Goal: Transaction & Acquisition: Purchase product/service

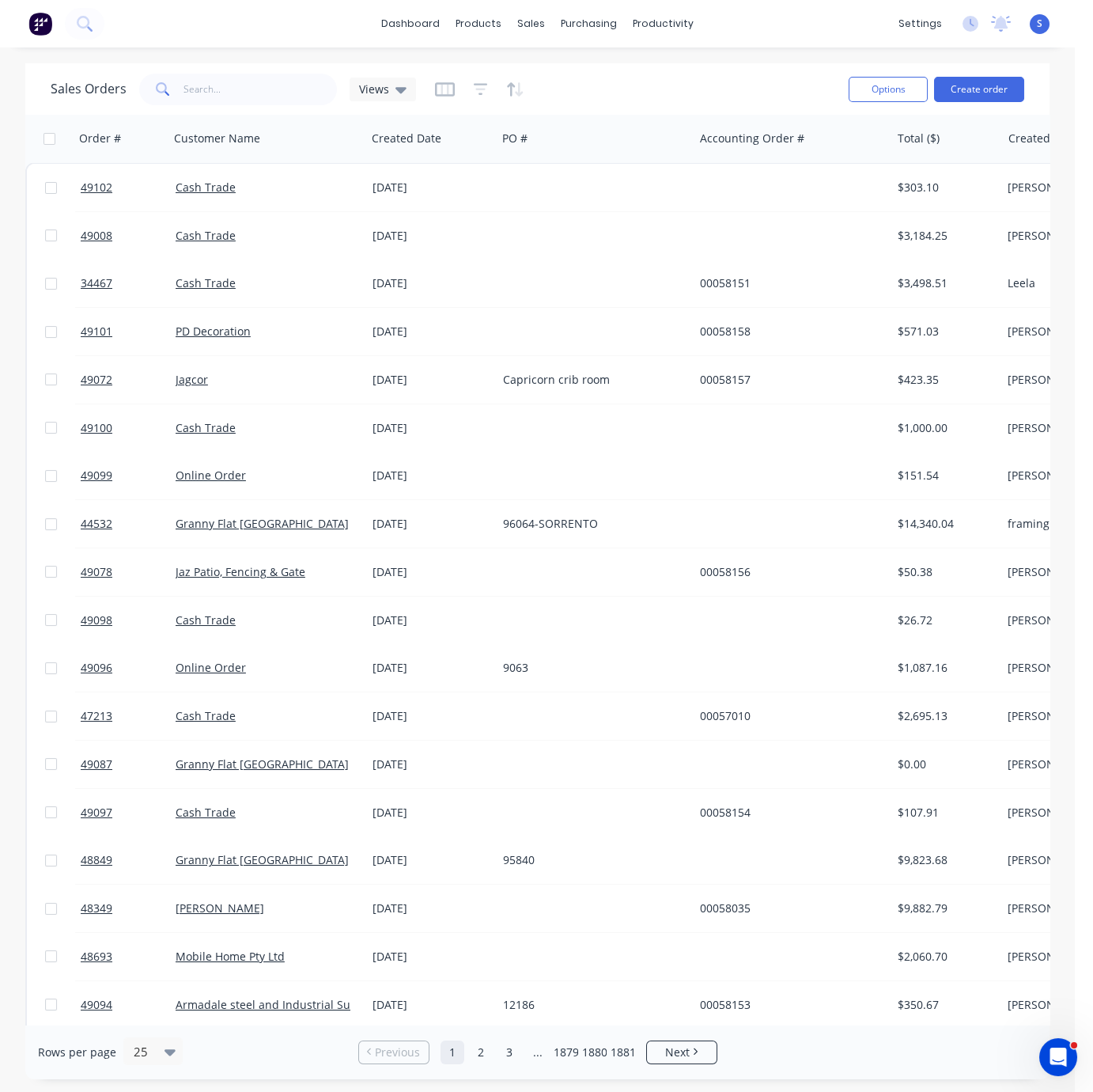
drag, startPoint x: 649, startPoint y: 85, endPoint x: 590, endPoint y: 48, distance: 69.6
click at [649, 85] on div "Sales Orders Views" at bounding box center [443, 89] width 786 height 39
click at [589, 106] on div "Customers" at bounding box center [584, 108] width 57 height 14
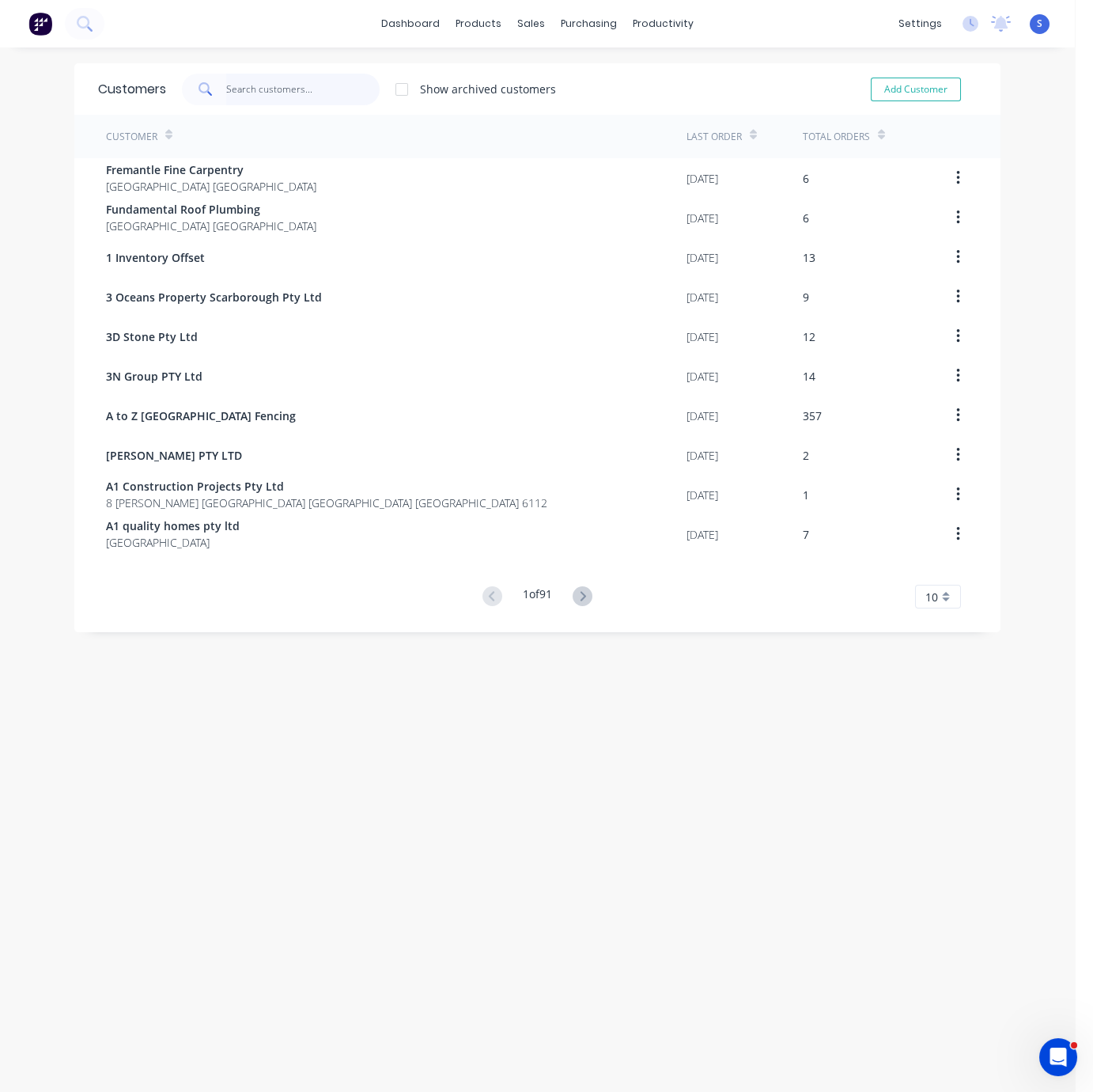
click at [252, 77] on input "text" at bounding box center [304, 89] width 155 height 32
click at [352, 861] on div "Customers Show archived customers Add Customer Customer Last Order Total Orders…" at bounding box center [538, 585] width 1075 height 1044
click at [556, 114] on div "Customers" at bounding box center [576, 108] width 57 height 14
click at [258, 99] on input "text" at bounding box center [304, 89] width 155 height 32
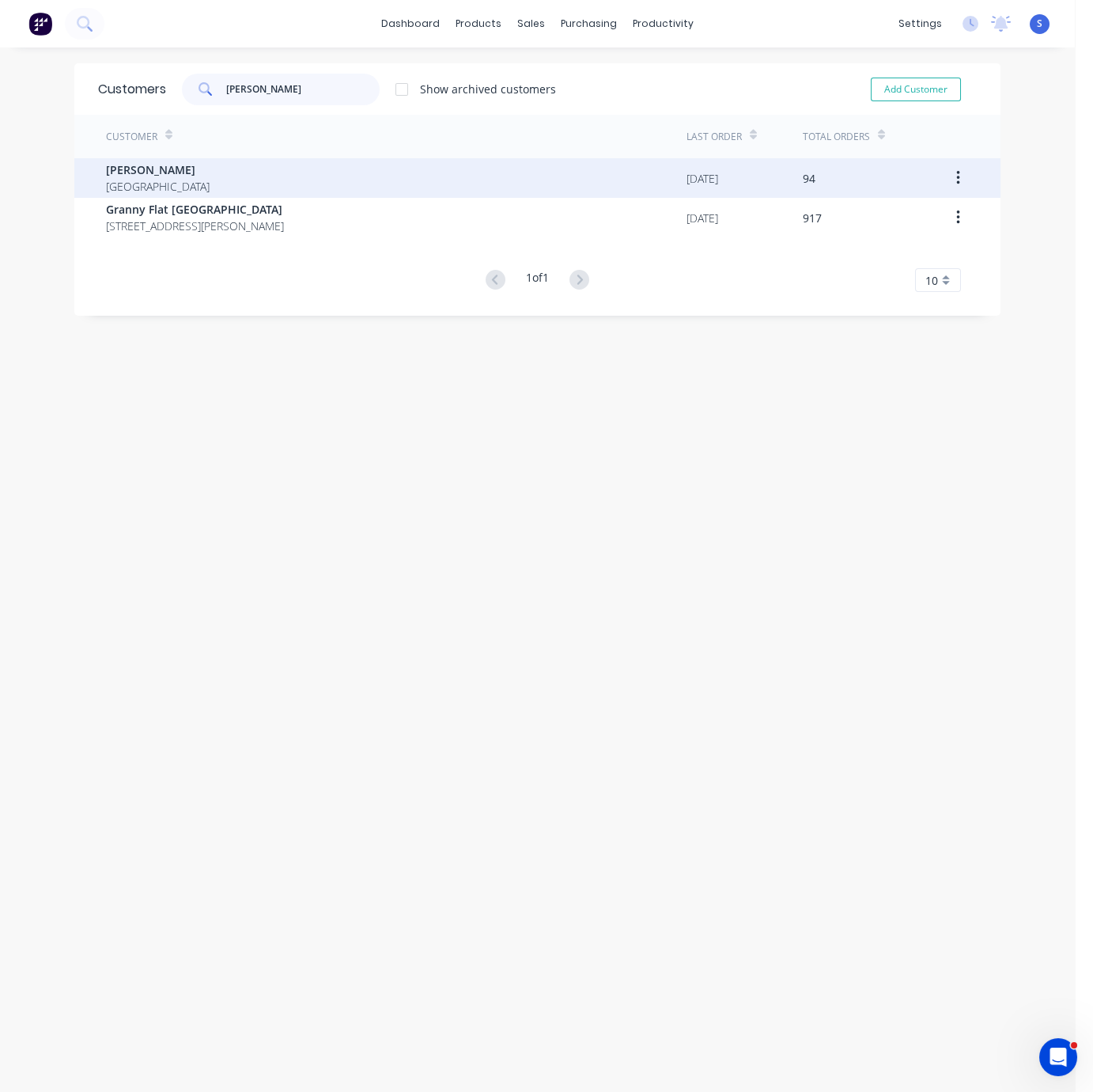
type input "[PERSON_NAME]"
click at [229, 171] on div "[PERSON_NAME] [GEOGRAPHIC_DATA]" at bounding box center [396, 178] width 581 height 39
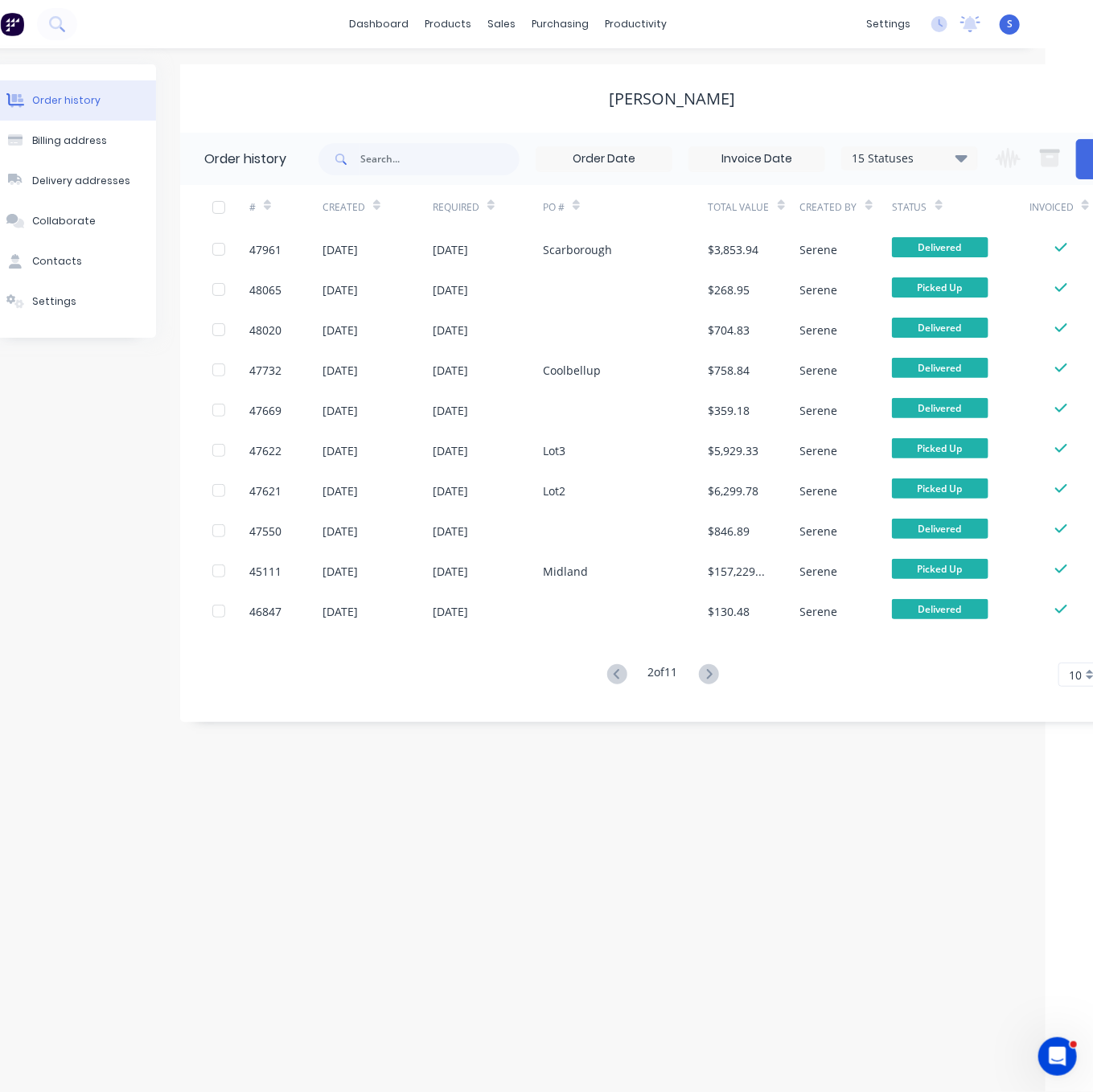
scroll to position [0, 104]
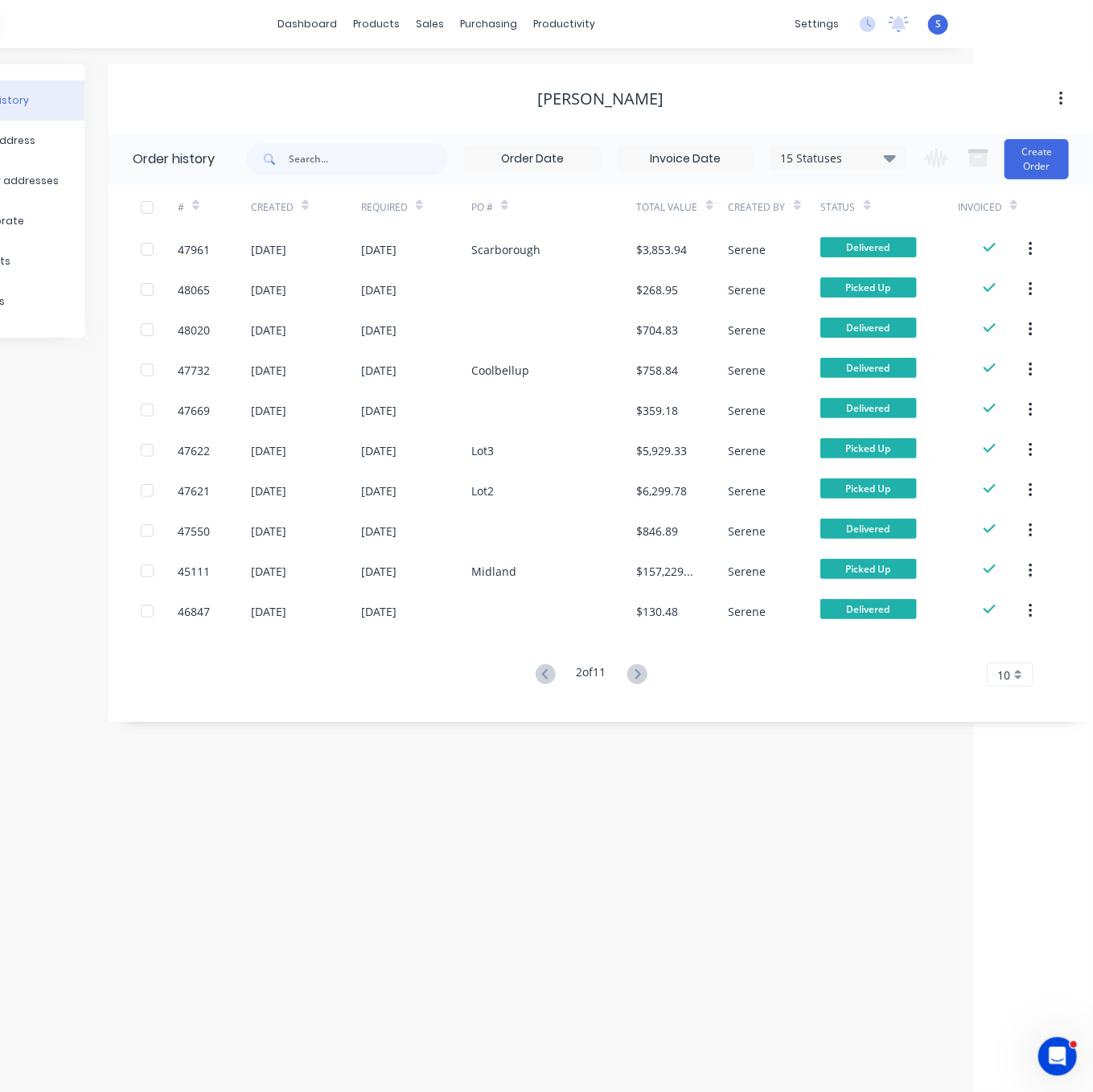
drag, startPoint x: 546, startPoint y: 778, endPoint x: 641, endPoint y: 784, distance: 95.2
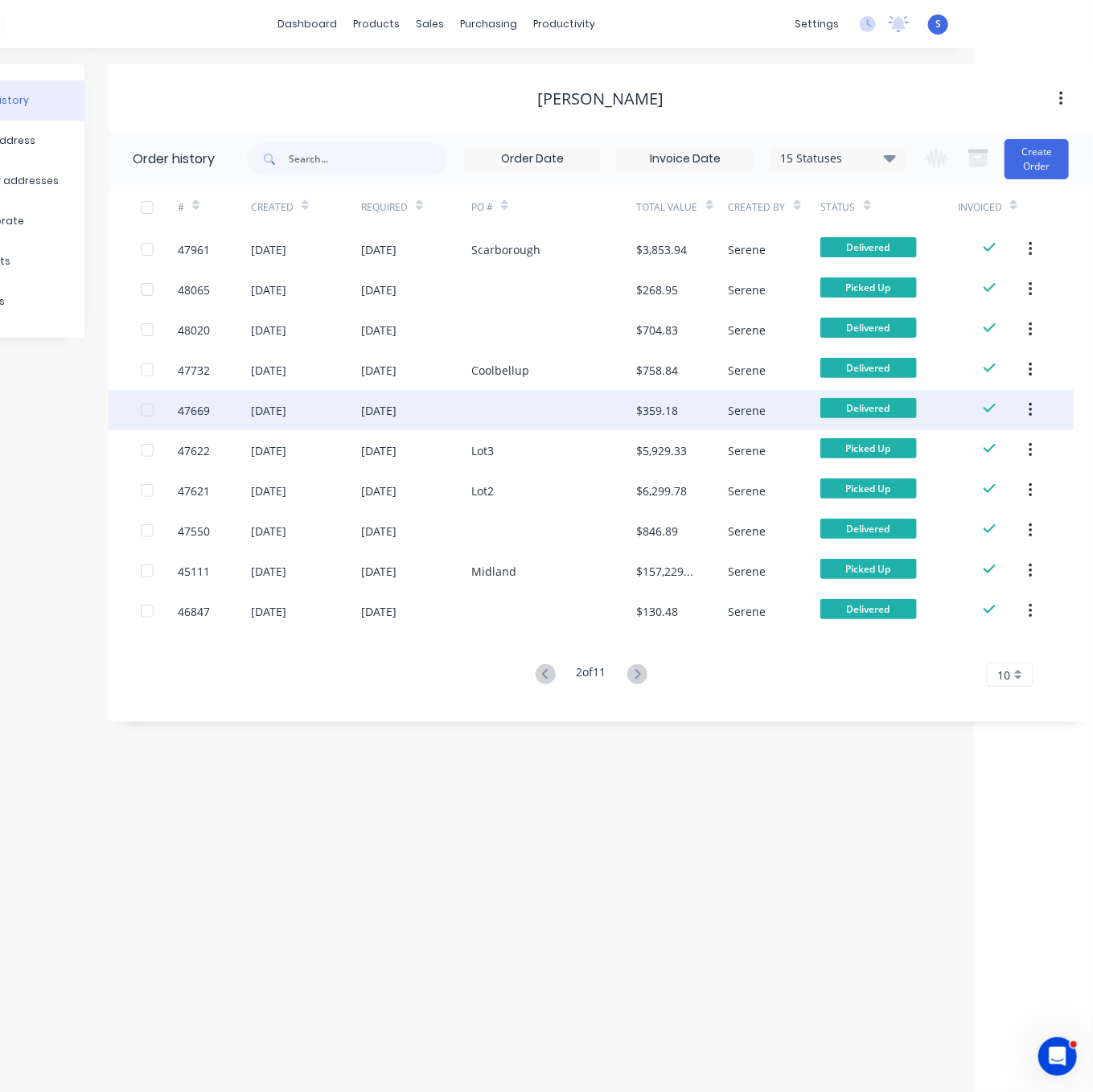
click at [504, 415] on div at bounding box center [554, 410] width 166 height 40
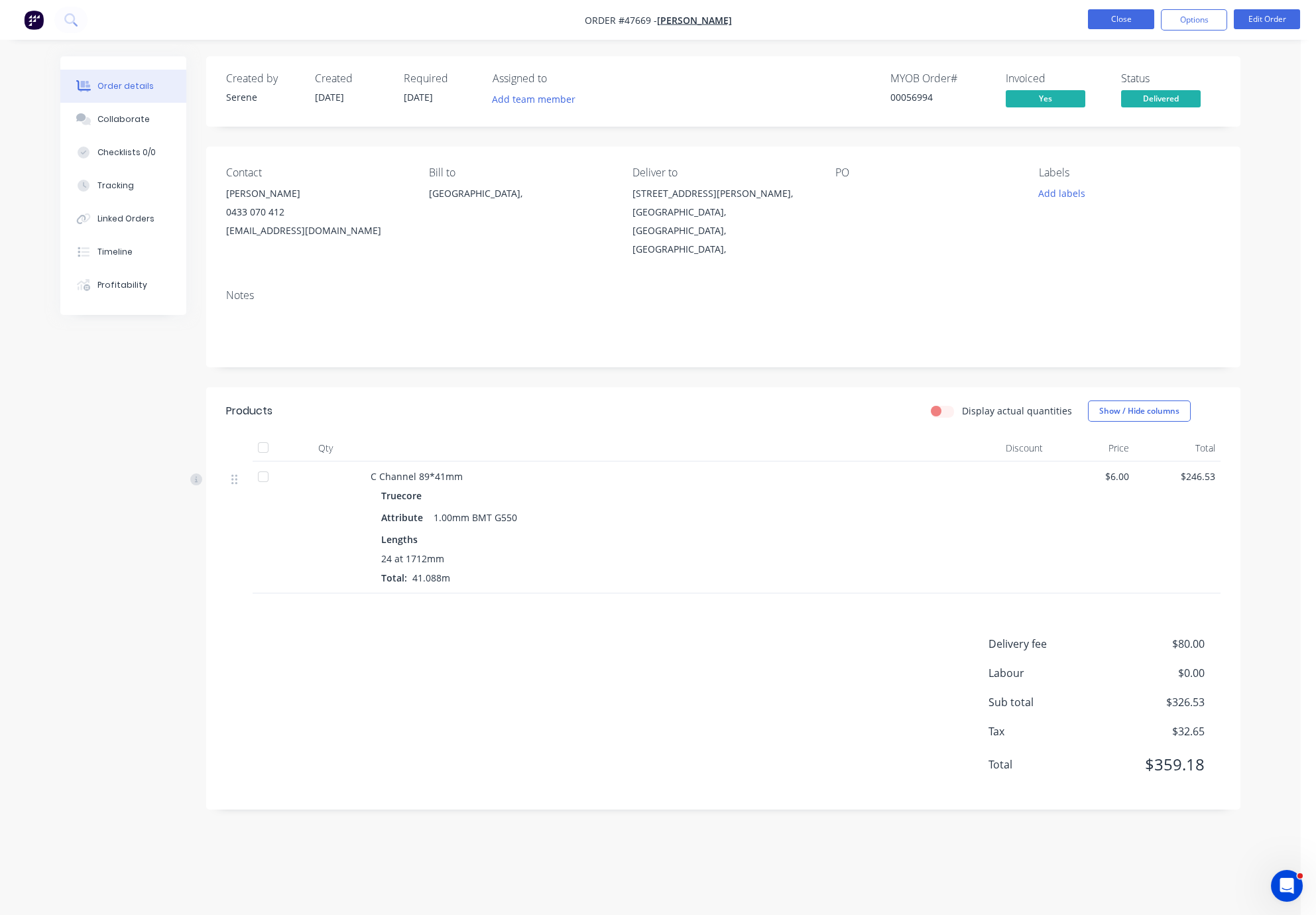
click at [916, 17] on button "Close" at bounding box center [1121, 19] width 66 height 20
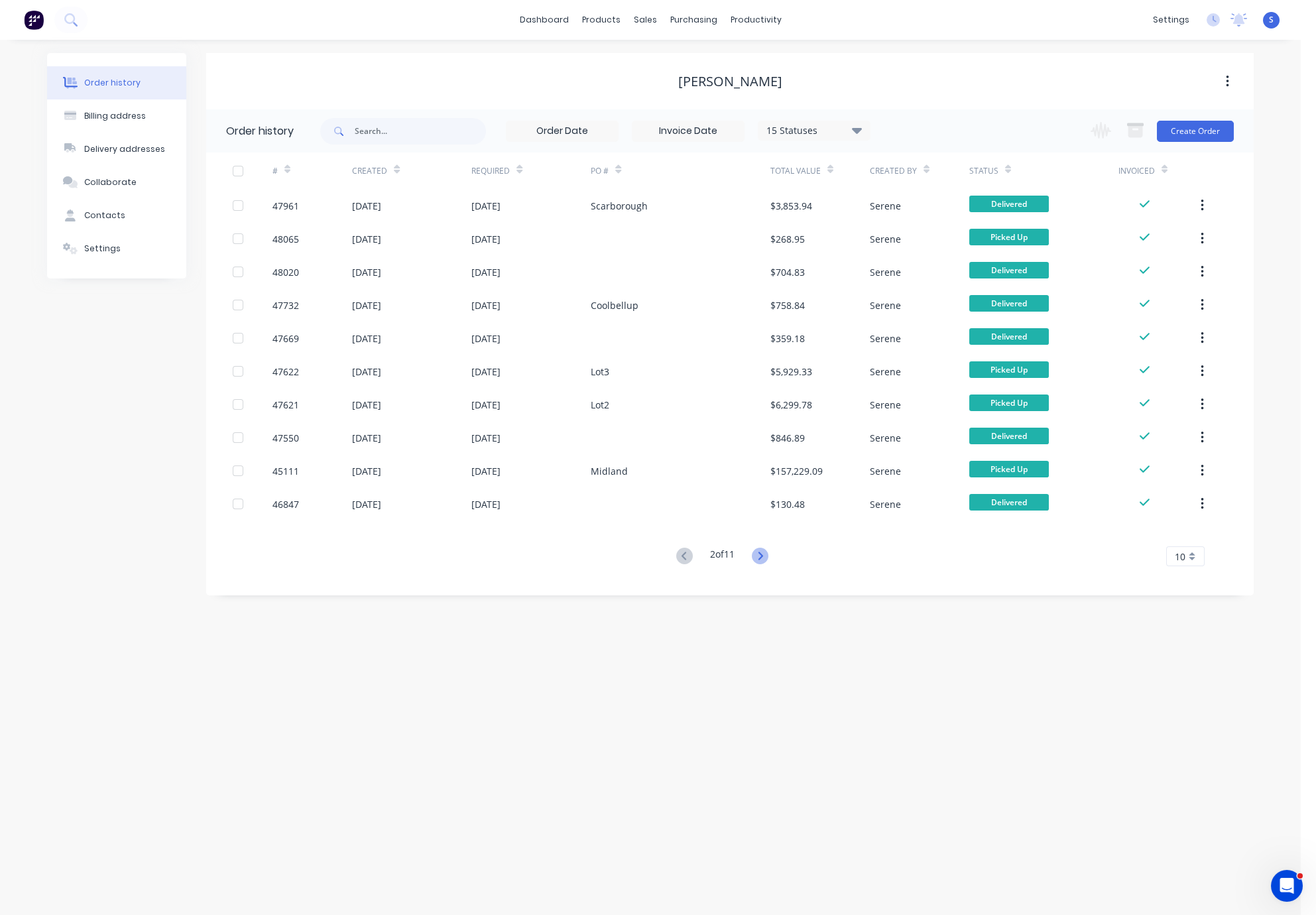
click at [758, 554] on icon at bounding box center [760, 555] width 16 height 16
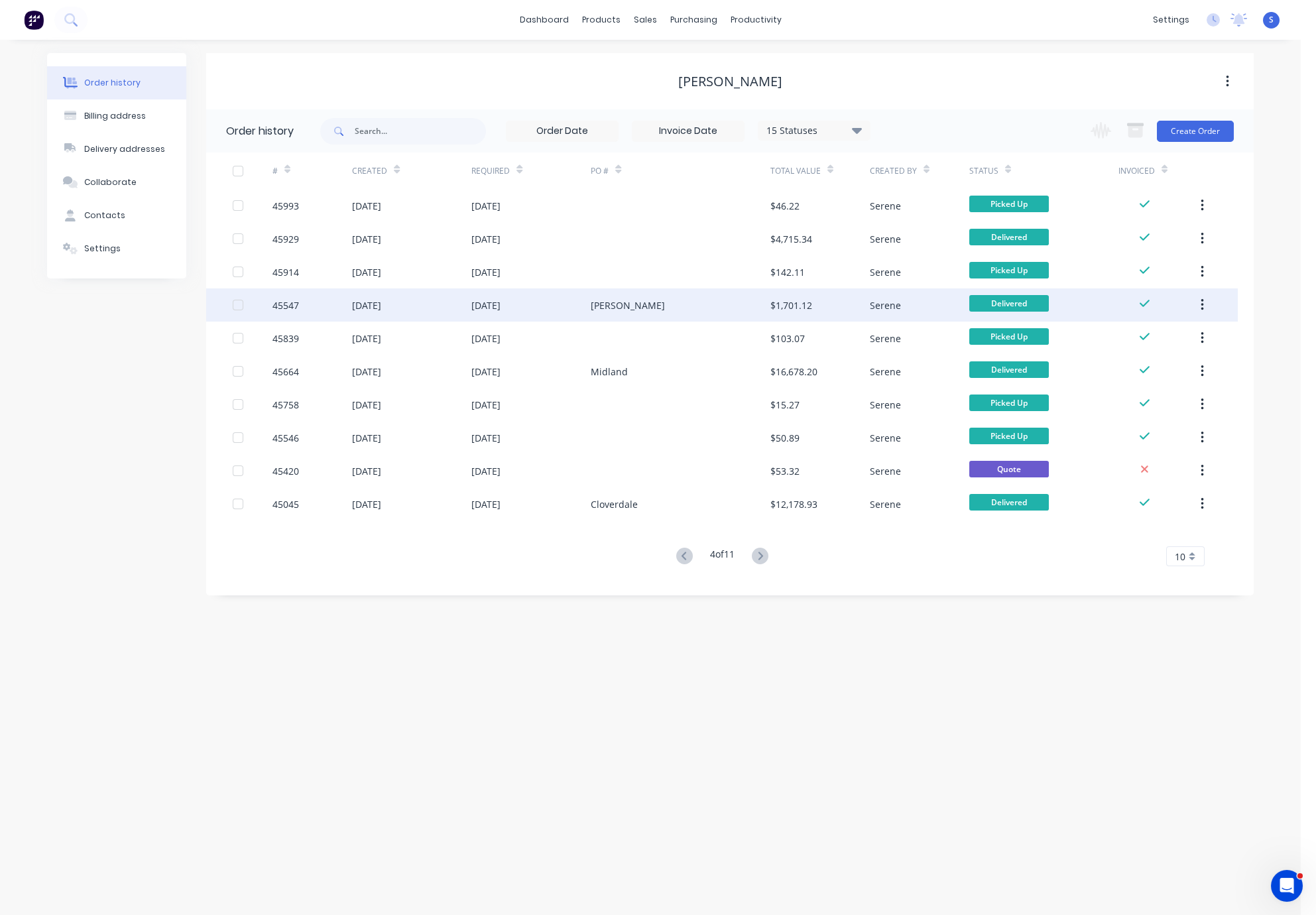
click at [607, 294] on div "[PERSON_NAME]" at bounding box center [680, 304] width 179 height 33
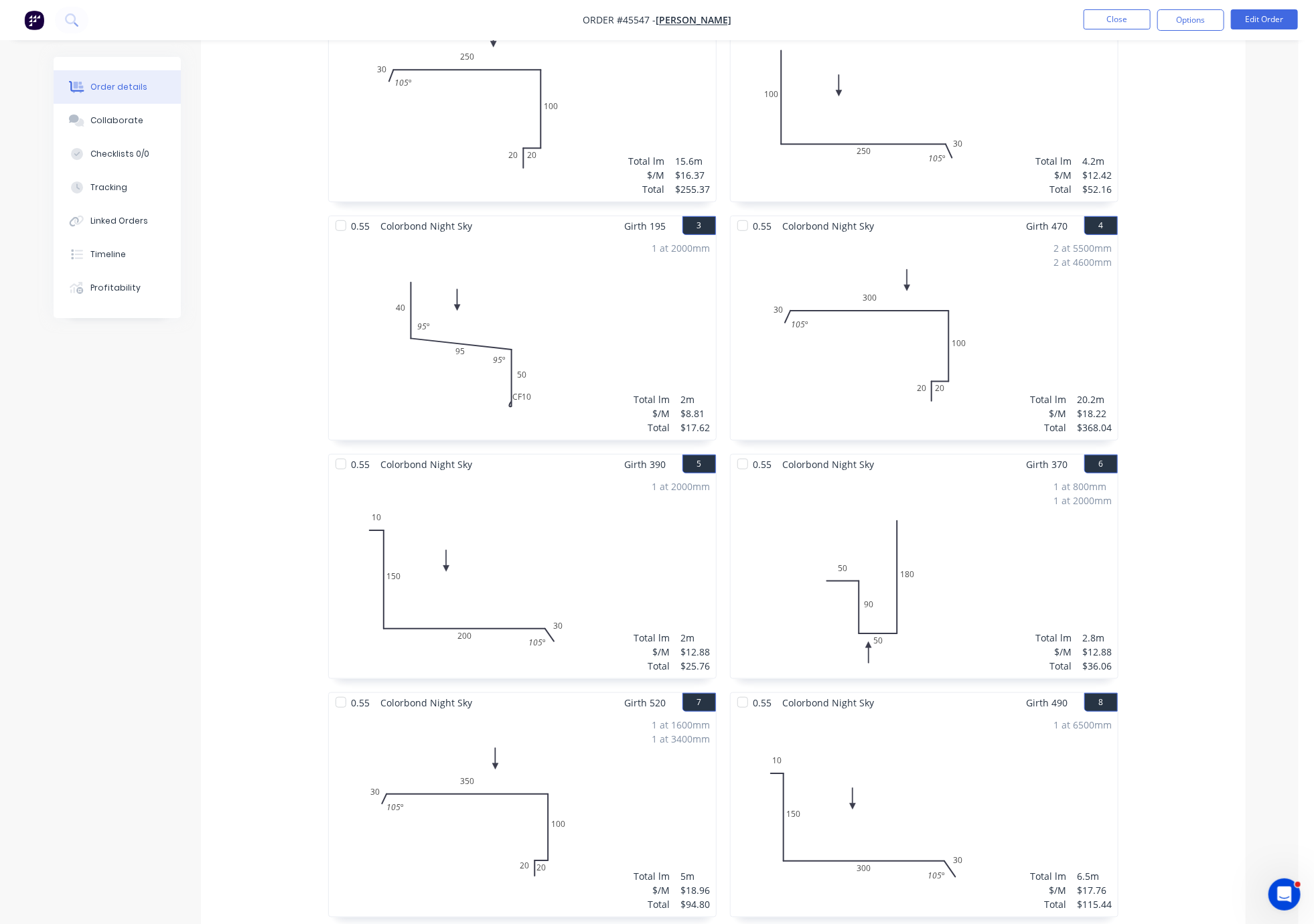
scroll to position [203, 0]
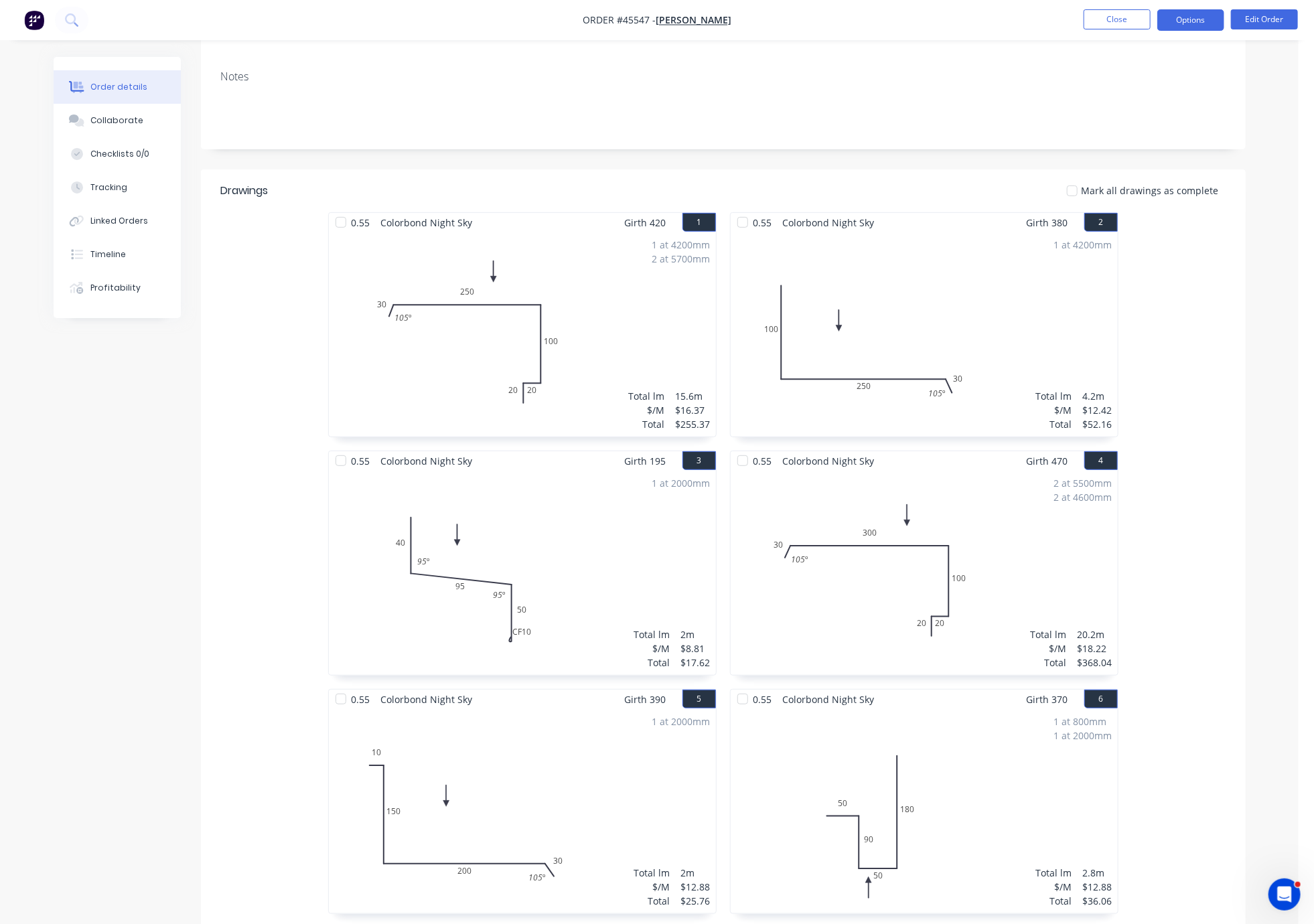
click at [925, 23] on button "Options" at bounding box center [1190, 20] width 67 height 21
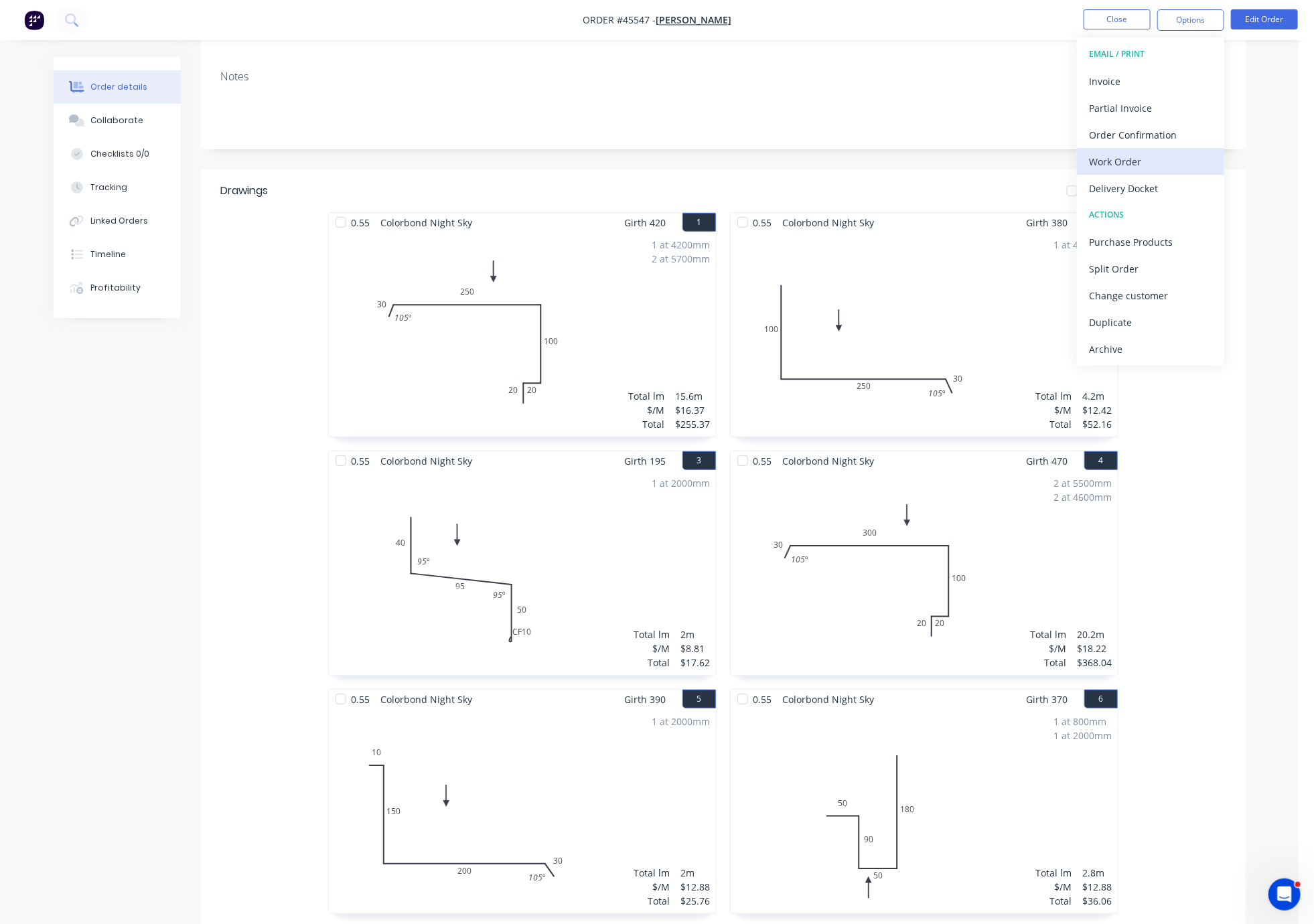
click at [925, 166] on div "Work Order" at bounding box center [1151, 162] width 123 height 20
drag, startPoint x: 1101, startPoint y: 158, endPoint x: 1081, endPoint y: 189, distance: 36.9
click at [925, 189] on div "Order #45547 - [PERSON_NAME] Close Options WORK ORDER Back With pricing Without…" at bounding box center [649, 806] width 1298 height 2017
click at [925, 150] on button "Custom" at bounding box center [1150, 162] width 147 height 27
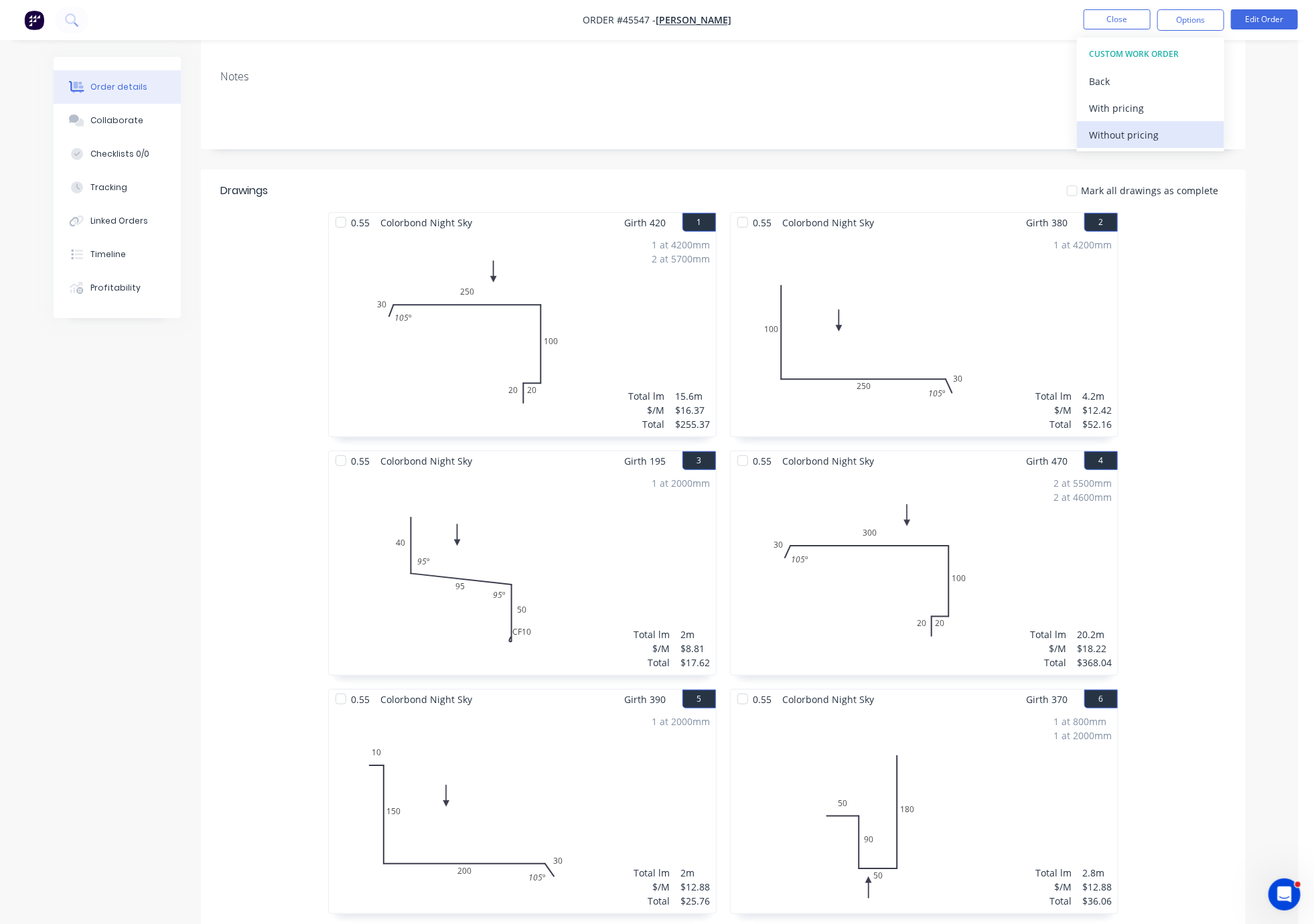
click at [925, 131] on div "Without pricing" at bounding box center [1151, 135] width 123 height 20
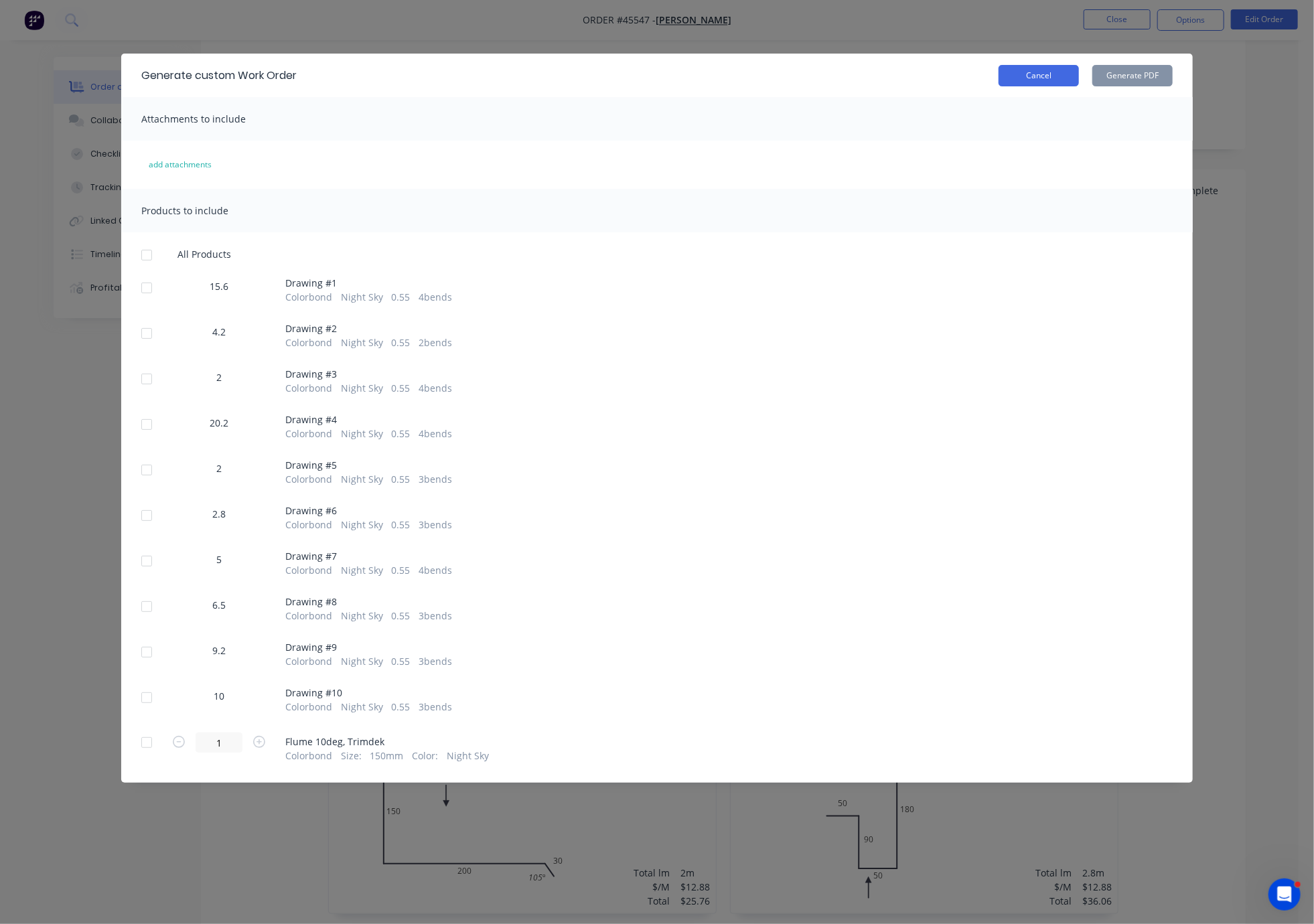
click at [925, 82] on button "Cancel" at bounding box center [1039, 75] width 80 height 21
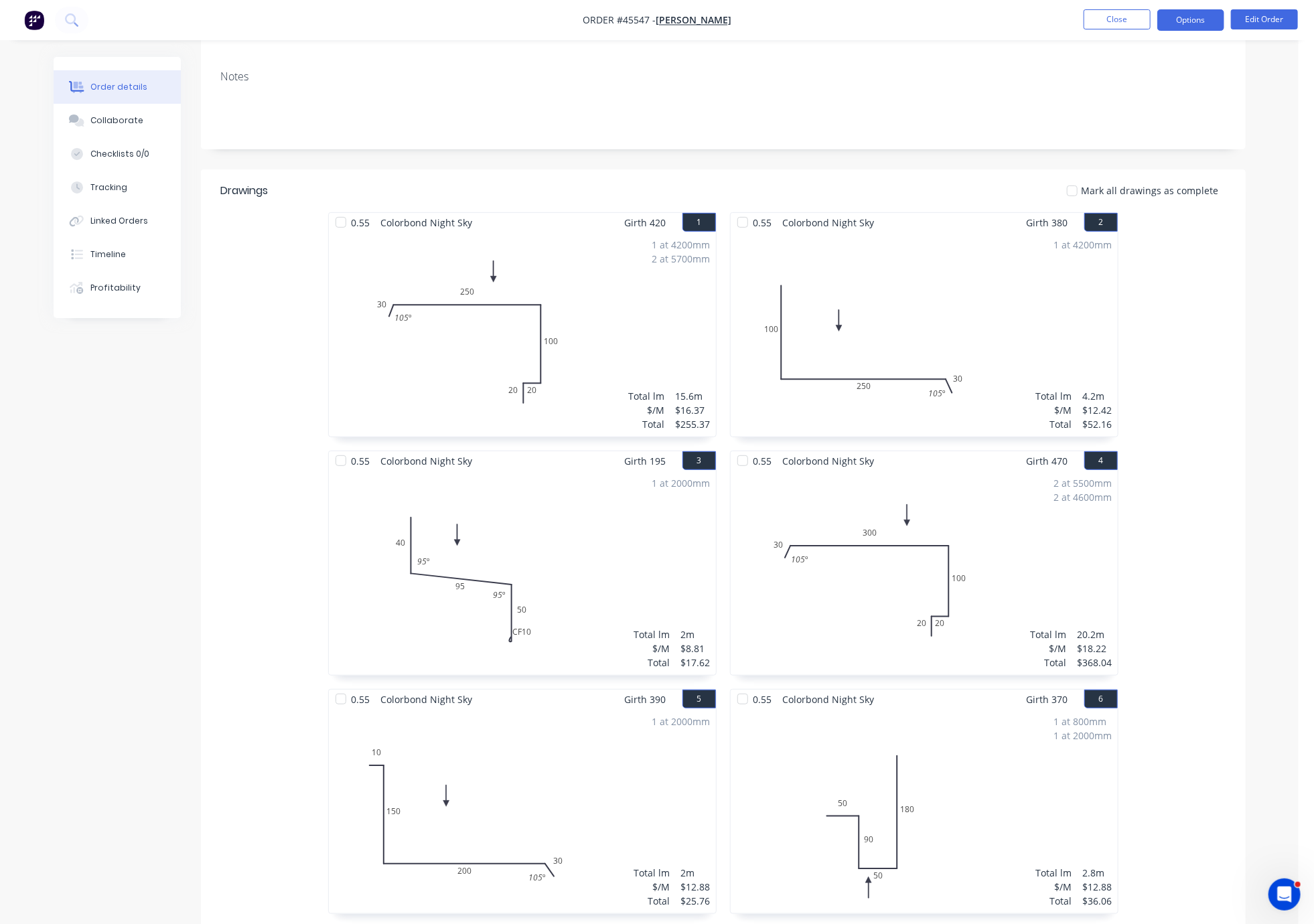
click at [925, 18] on button "Options" at bounding box center [1190, 20] width 67 height 21
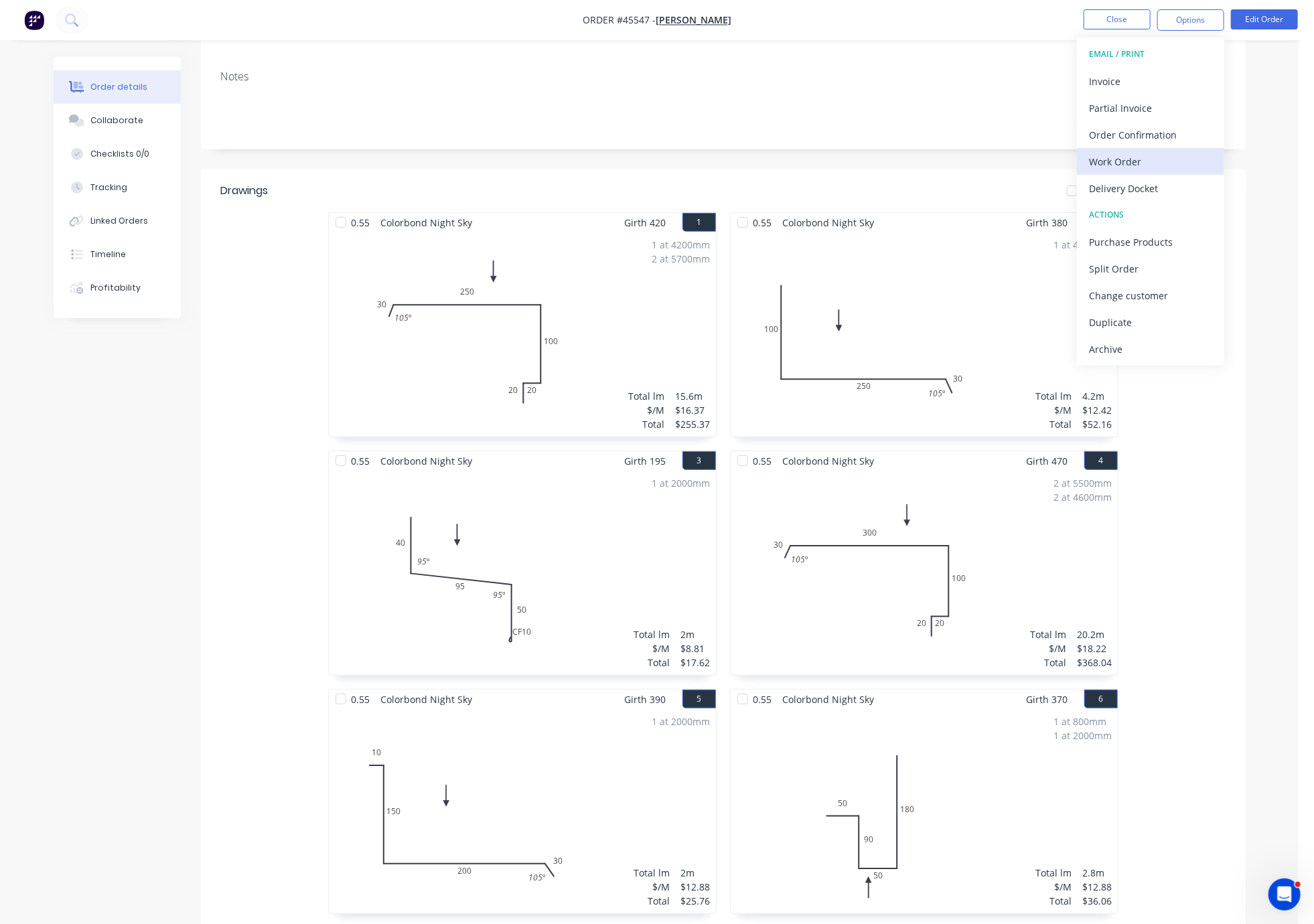
click at [925, 158] on div "Work Order" at bounding box center [1151, 162] width 123 height 20
click at [925, 163] on div "Custom" at bounding box center [1151, 162] width 123 height 20
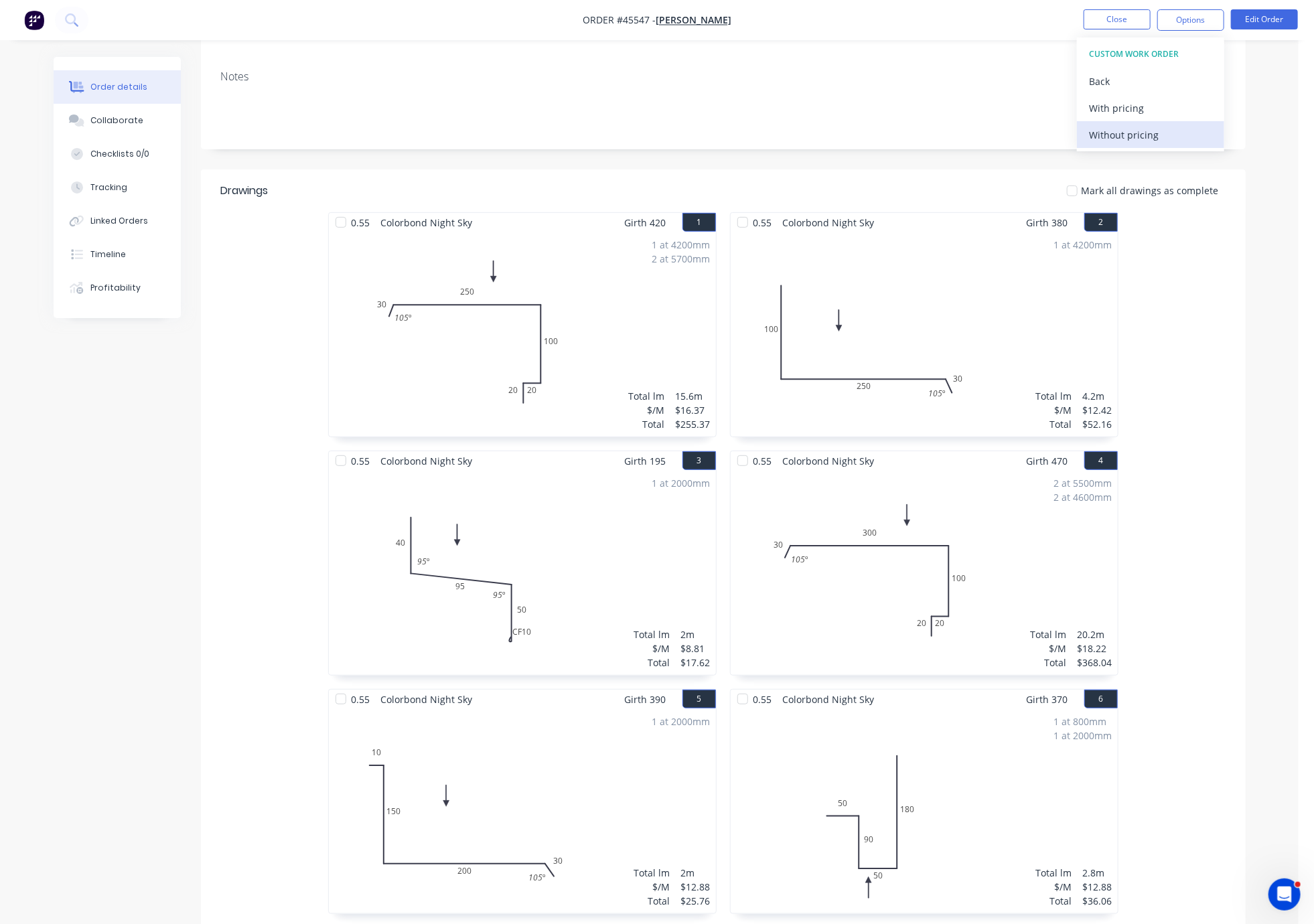
click at [925, 140] on div "Without pricing" at bounding box center [1151, 135] width 123 height 20
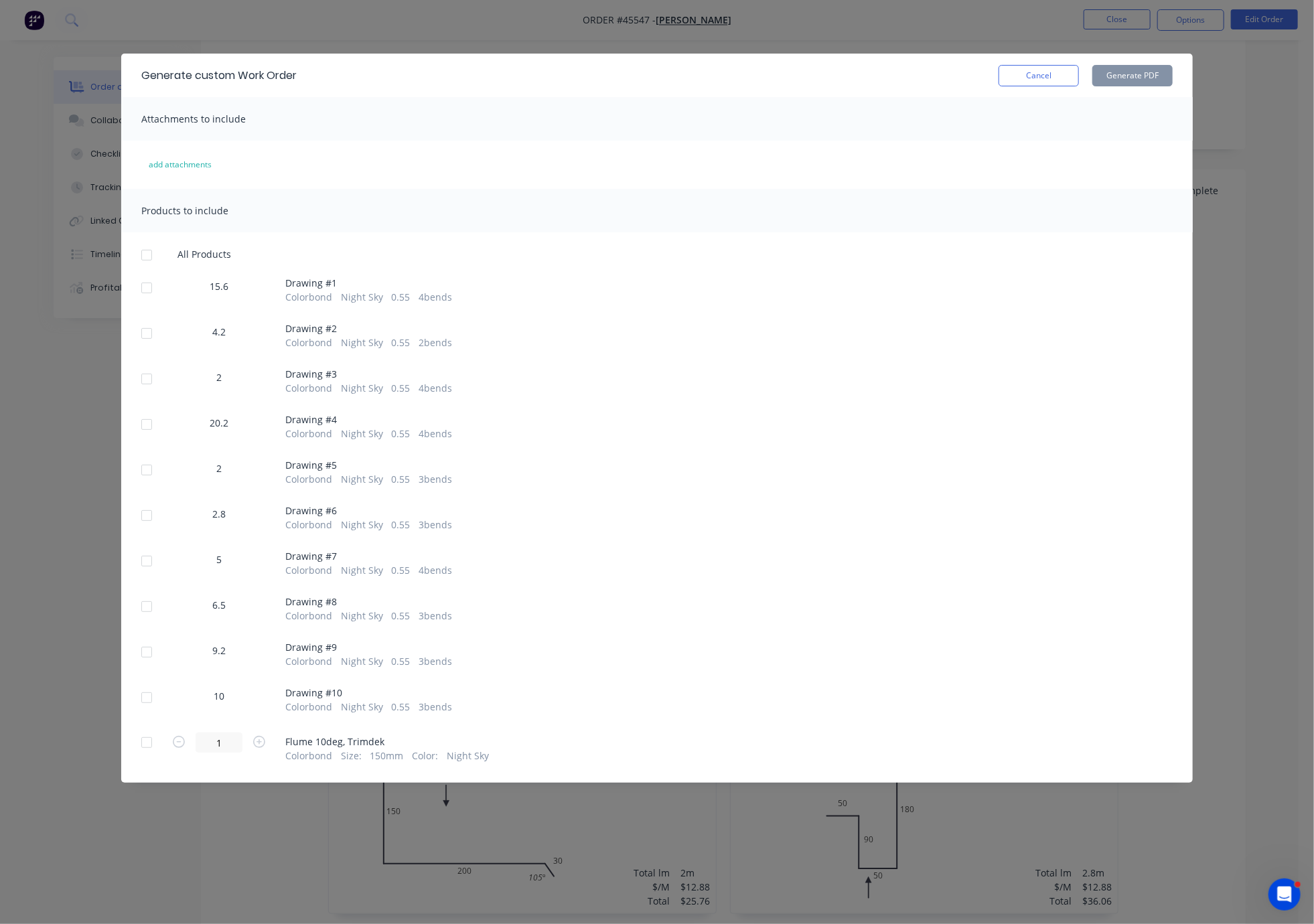
click at [146, 393] on div at bounding box center [147, 379] width 27 height 27
click at [925, 77] on button "Generate PDF" at bounding box center [1133, 75] width 80 height 21
click at [925, 73] on button "Cancel" at bounding box center [1039, 75] width 80 height 21
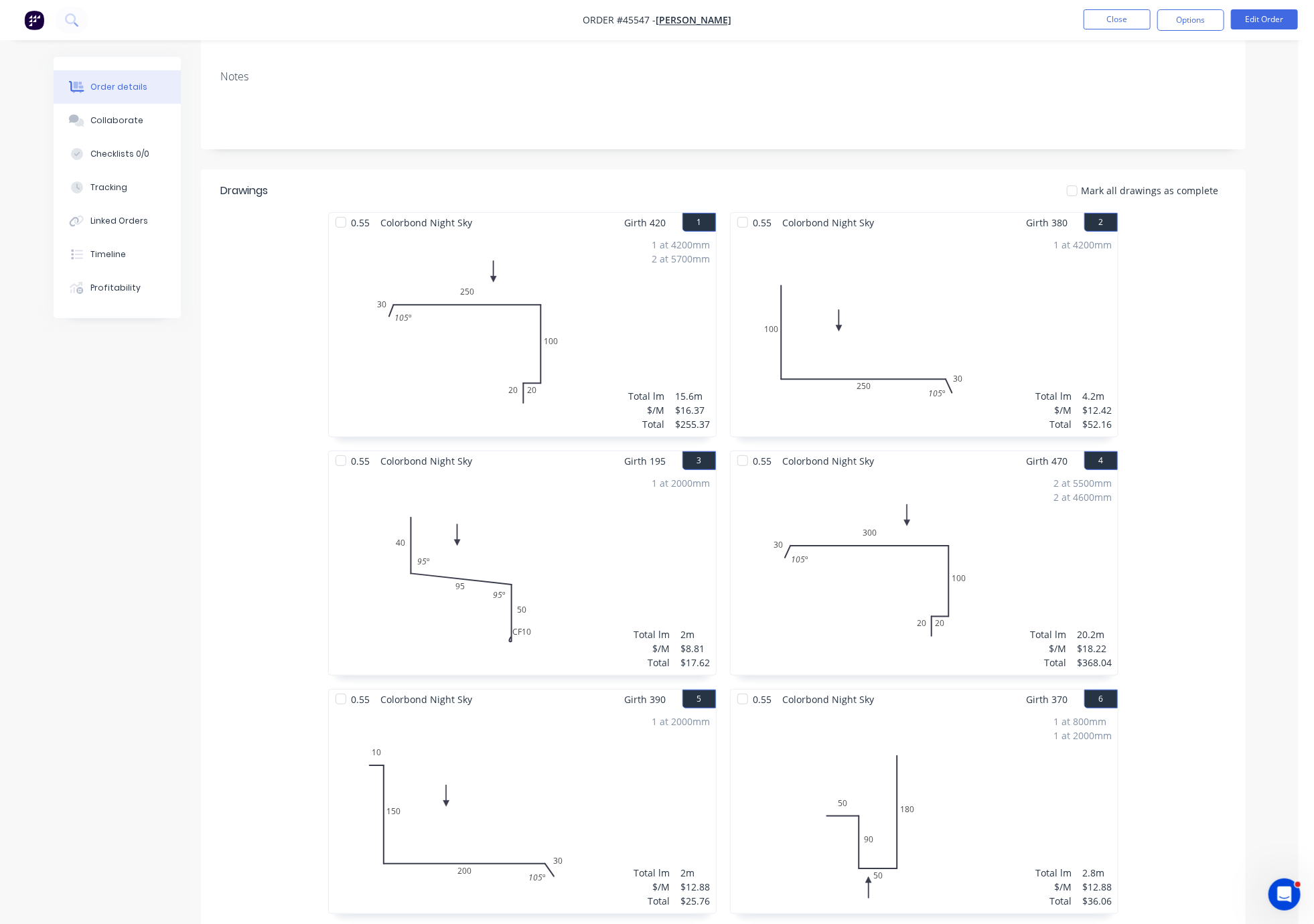
click at [925, 460] on div "0.55 Colorbond Night Sky Girth 420 1 0 30 250 100 20 20 105 º 0 30 250 100 20 2…" at bounding box center [723, 807] width 1045 height 1191
click at [886, 195] on header "Drawings Mark all drawings as complete" at bounding box center [723, 191] width 1045 height 43
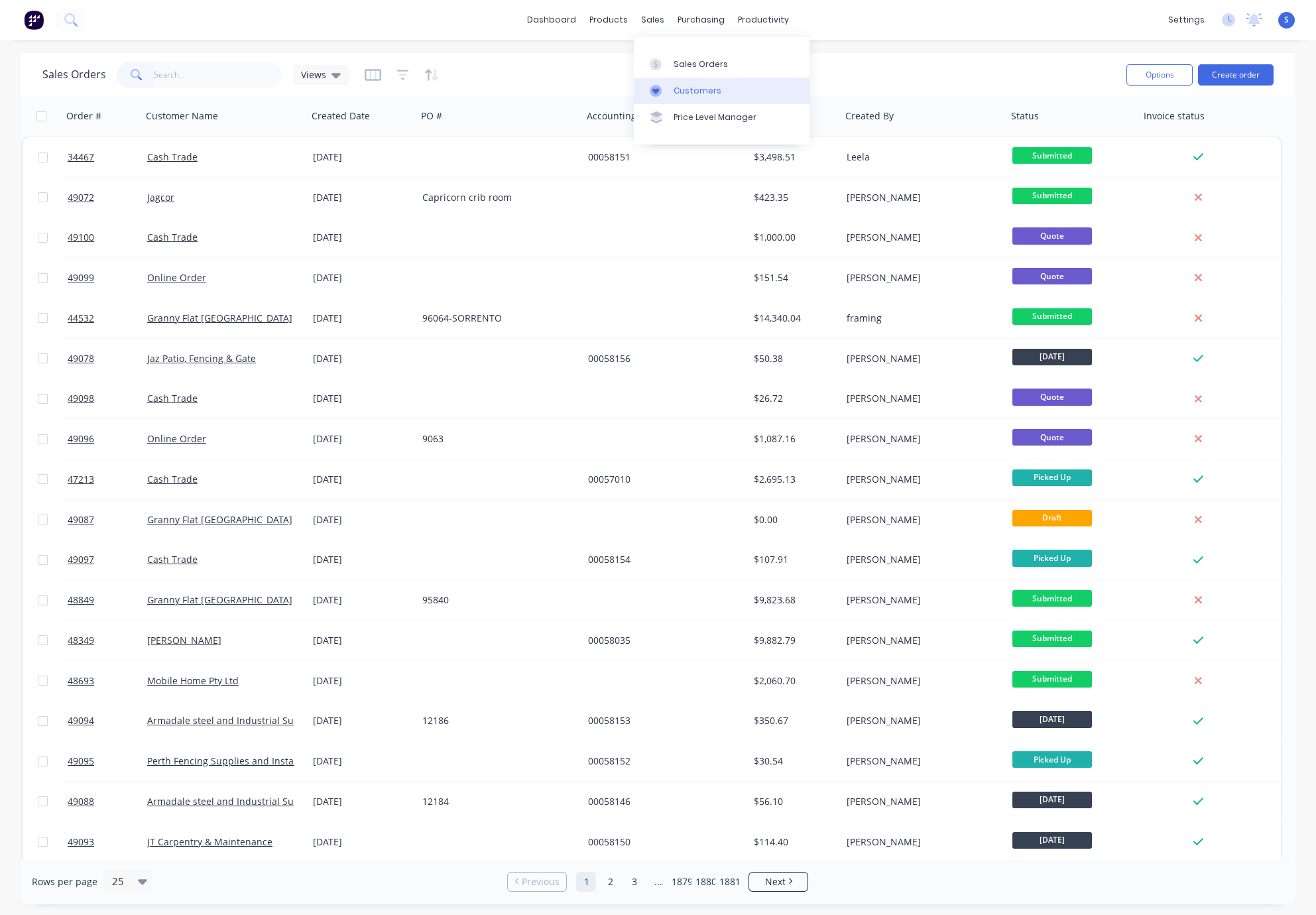
click at [683, 94] on div "Customers" at bounding box center [697, 91] width 48 height 12
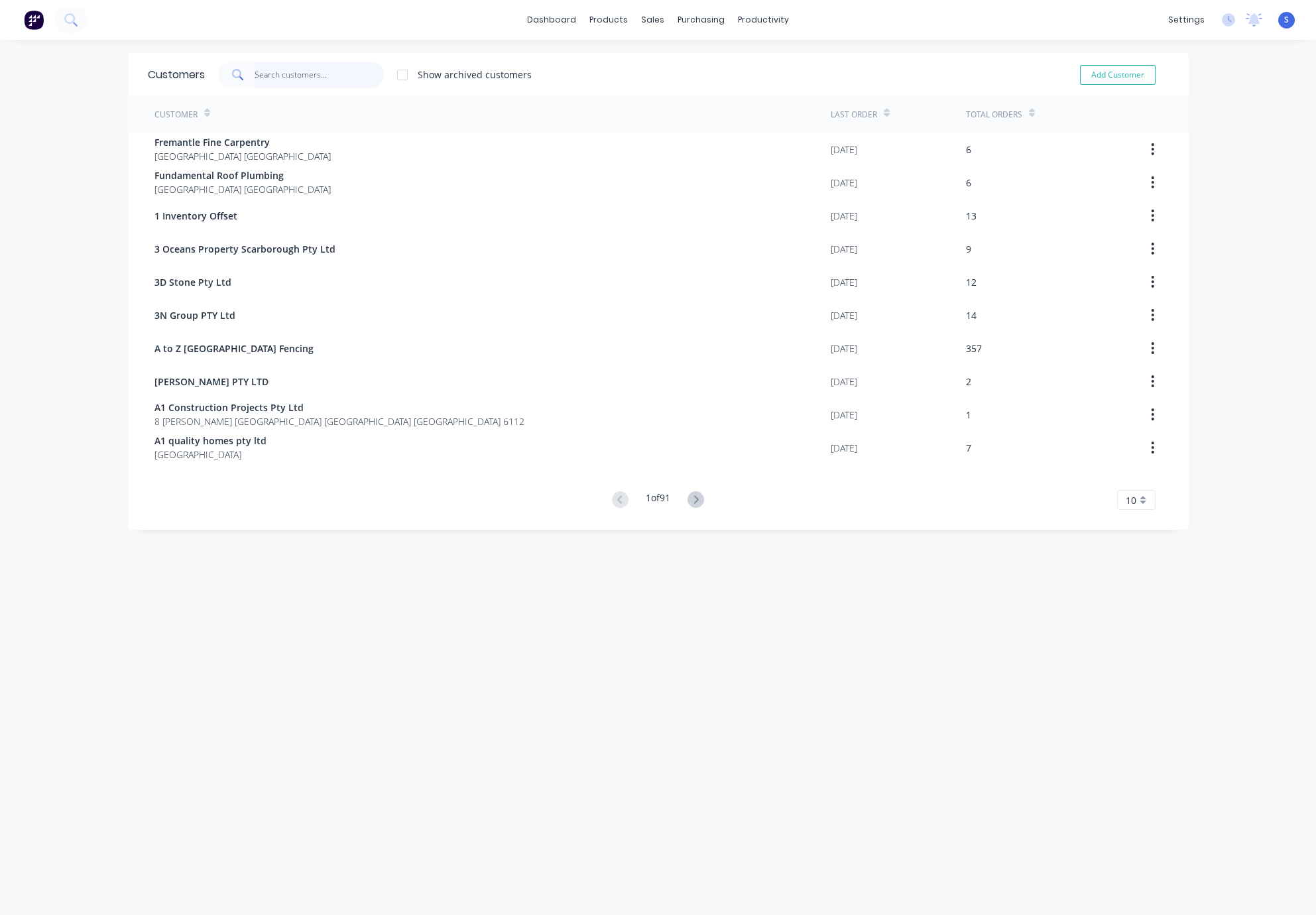
click at [275, 75] on input "text" at bounding box center [319, 75] width 130 height 27
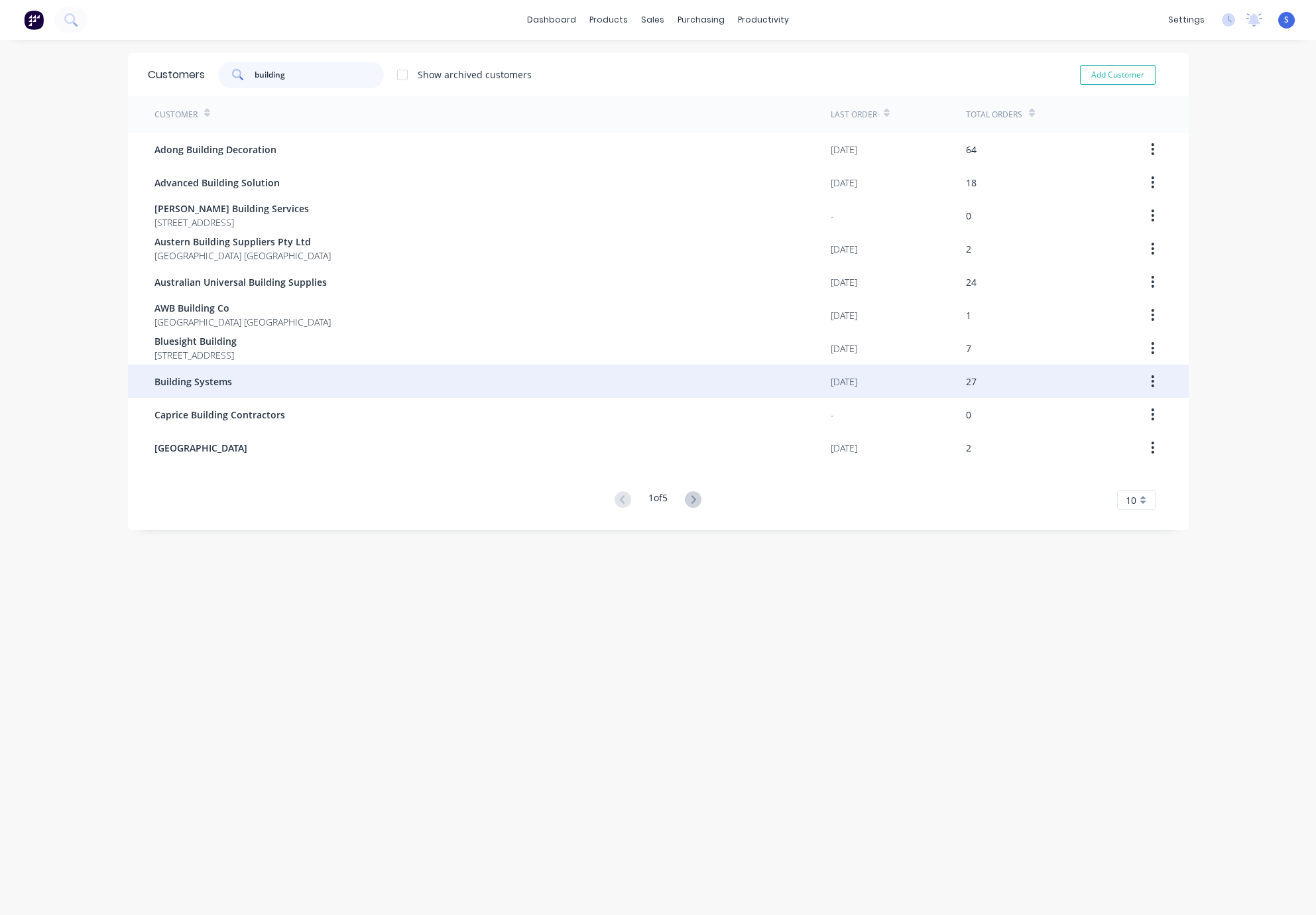
type input "building"
click at [255, 383] on div "Building Systems" at bounding box center [493, 381] width 676 height 33
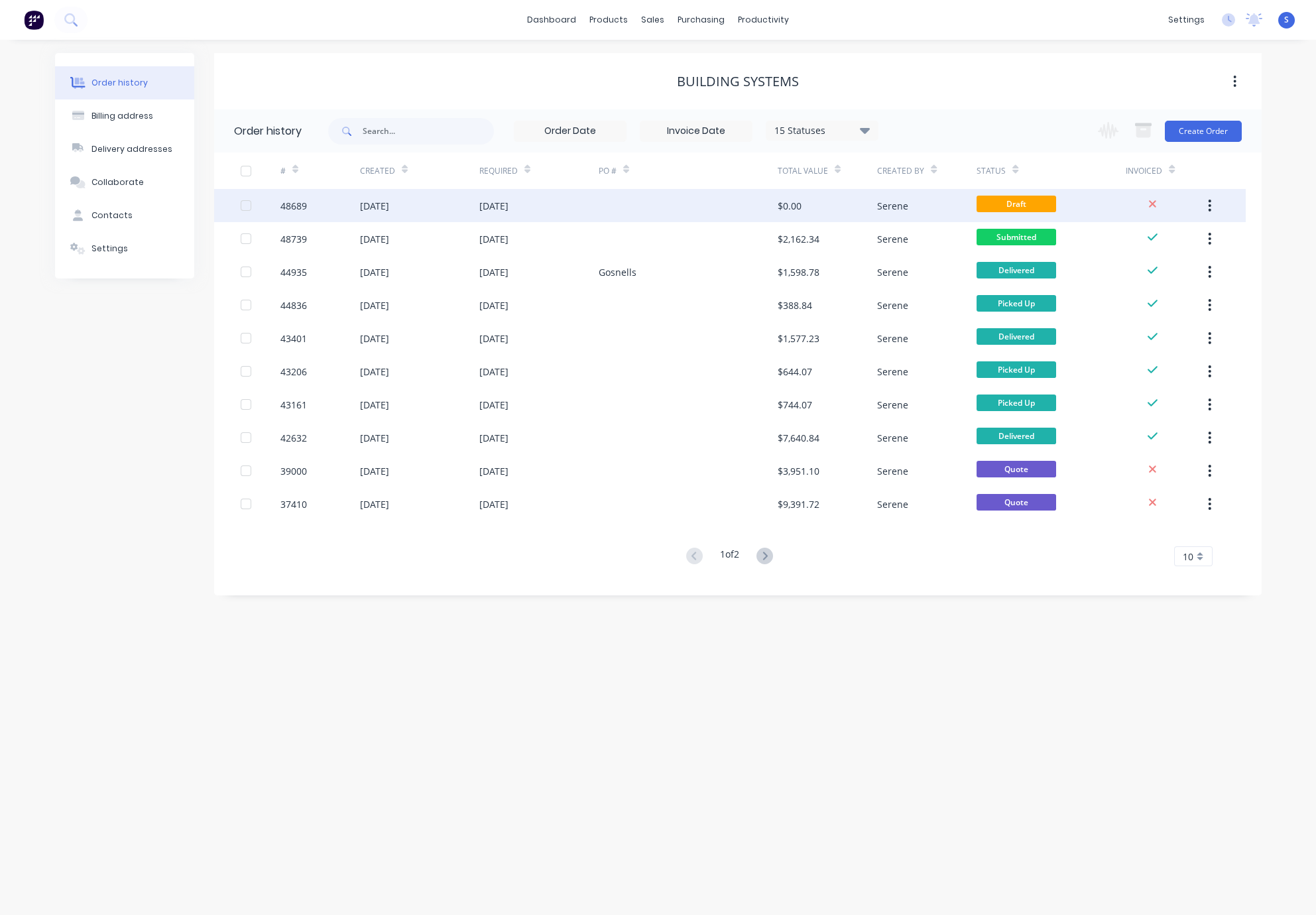
click at [737, 198] on div at bounding box center [688, 205] width 179 height 33
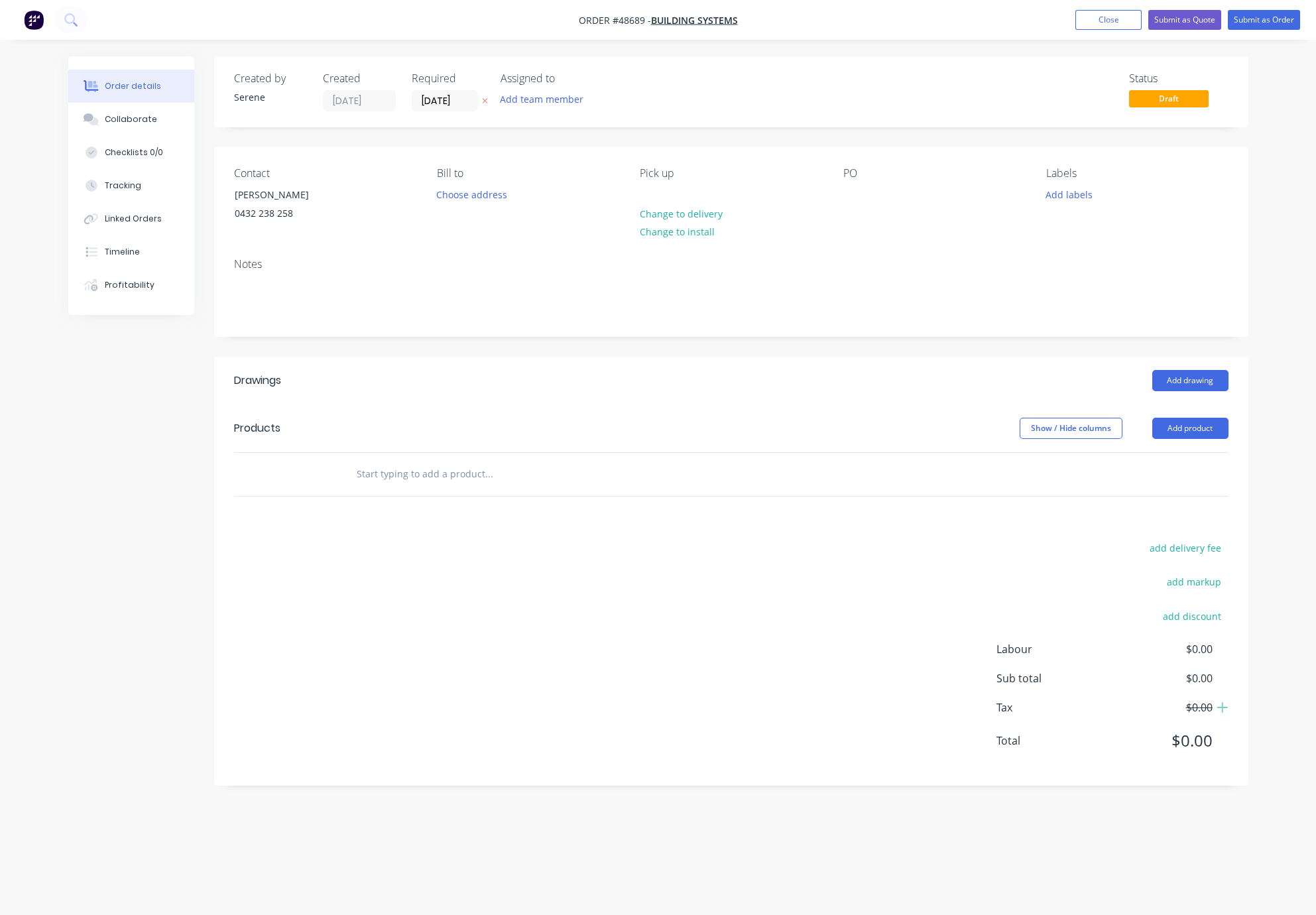
click at [0, 256] on html "Order #48689 - Building Systems Add product Close Submit as Quote Submit as Ord…" at bounding box center [658, 458] width 1316 height 915
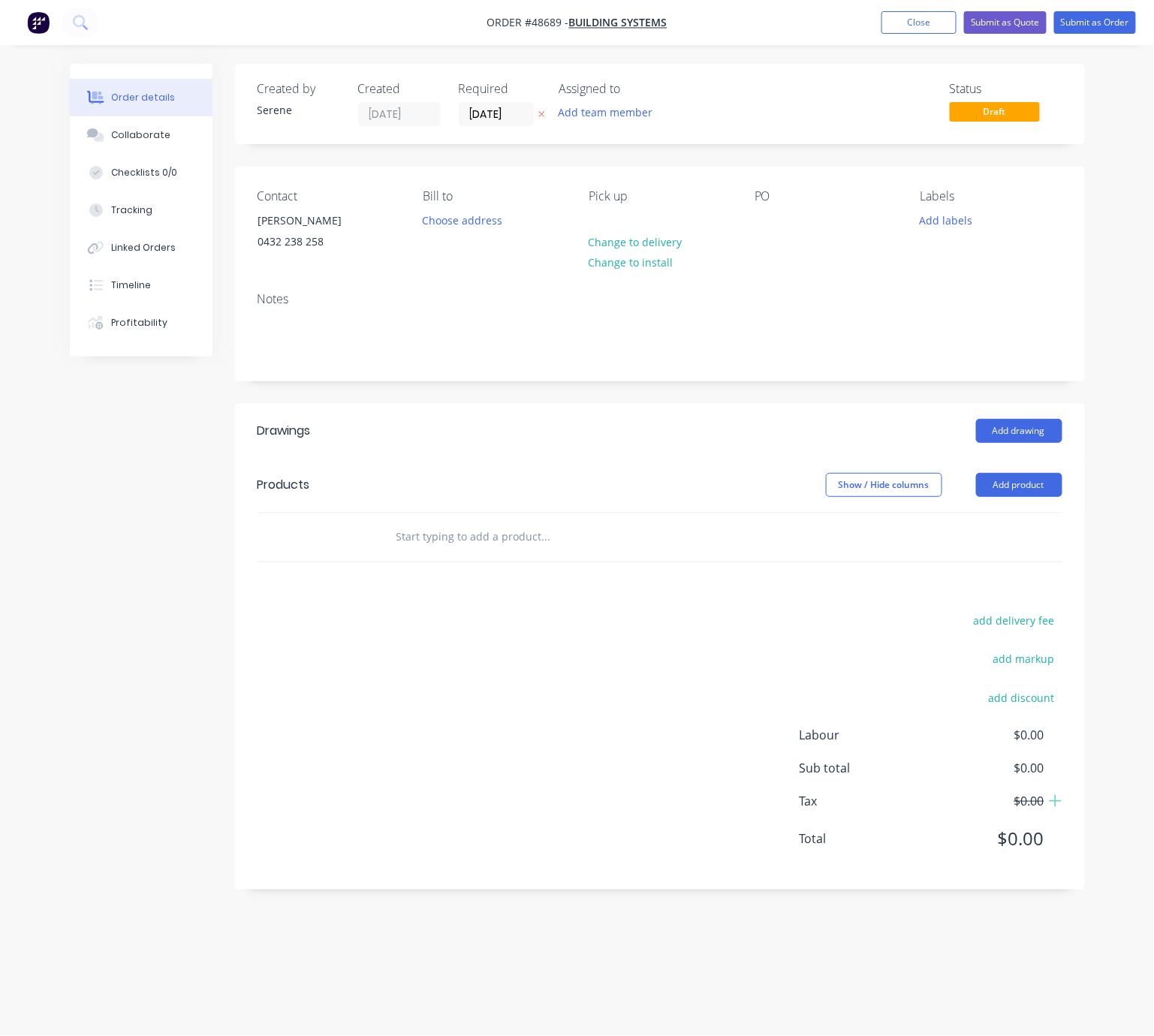
drag, startPoint x: 595, startPoint y: 421, endPoint x: 648, endPoint y: 423, distance: 53.0
click at [1021, 497] on button "Add product" at bounding box center [1020, 484] width 87 height 24
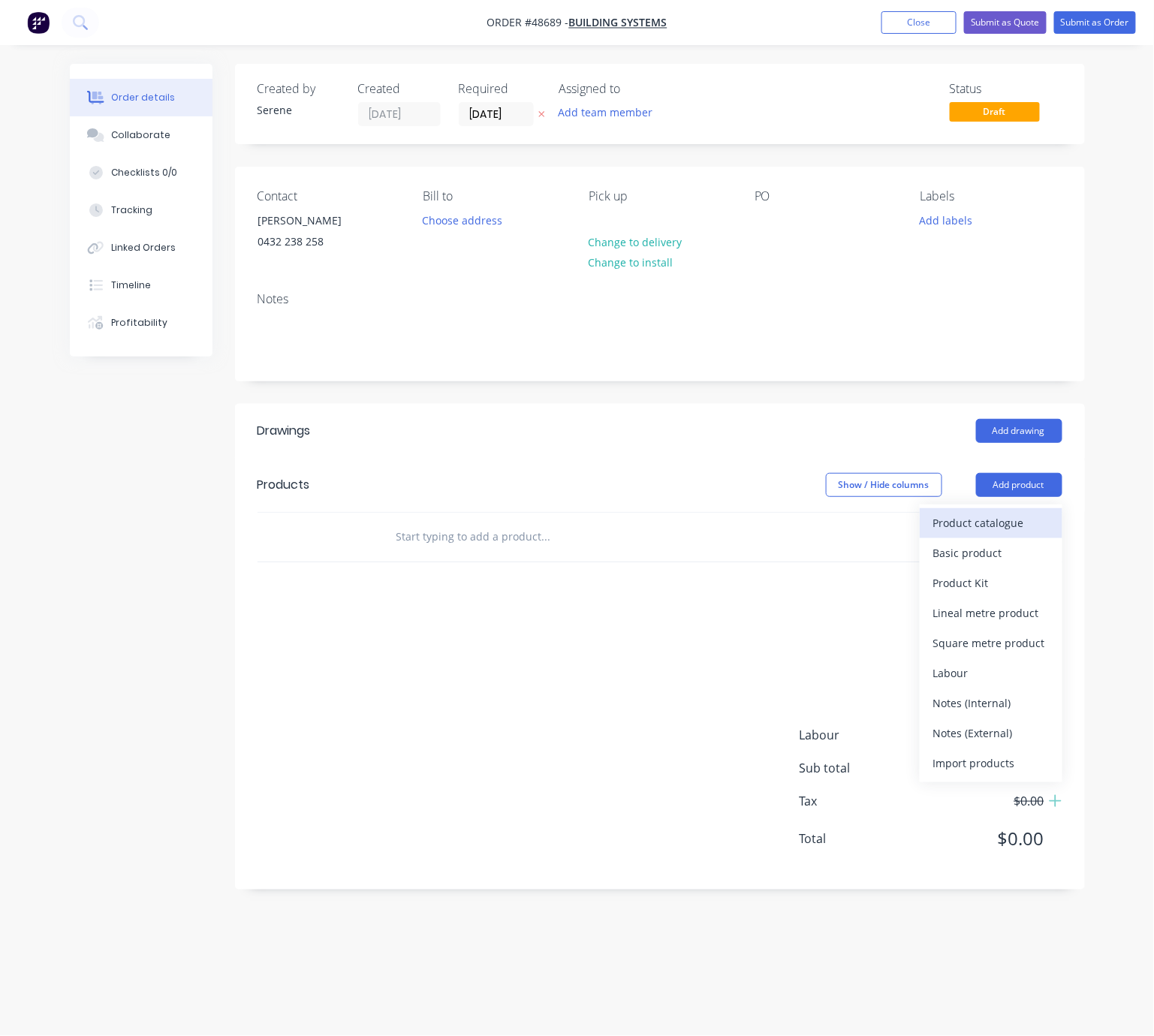
click at [1009, 534] on div "Product catalogue" at bounding box center [990, 522] width 116 height 22
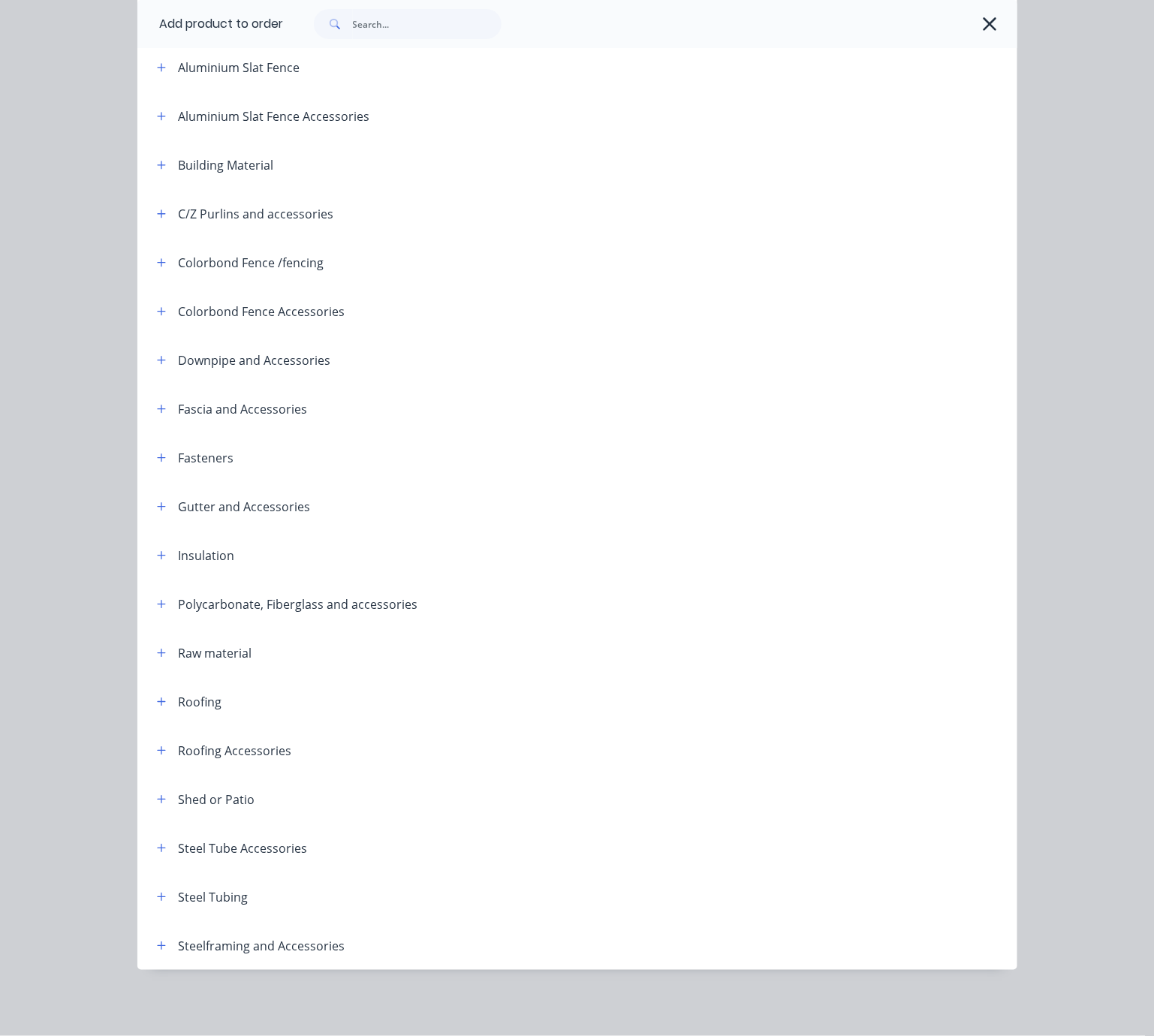
scroll to position [193, 0]
click at [156, 887] on button "button" at bounding box center [161, 896] width 19 height 19
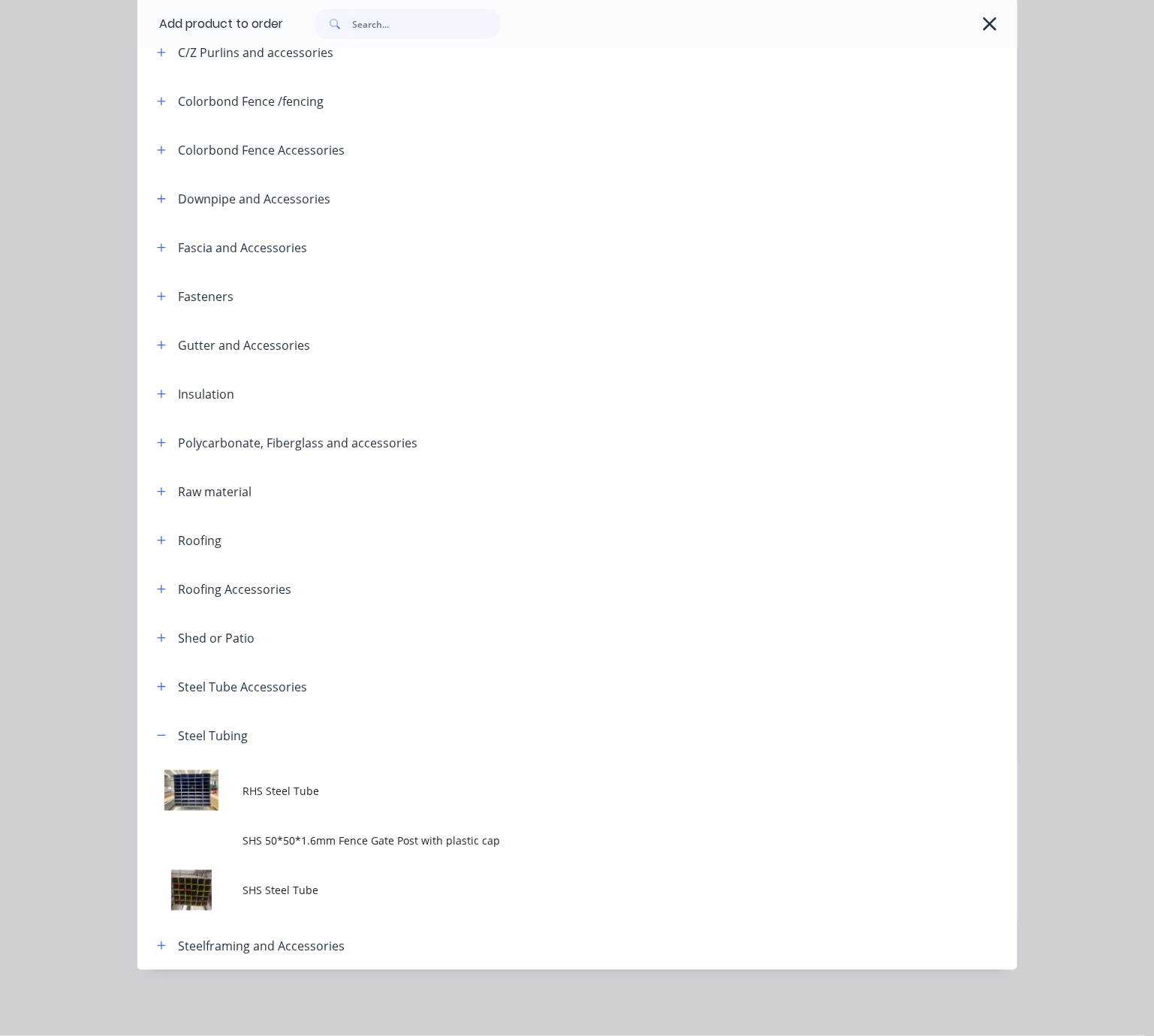
scroll to position [360, 0]
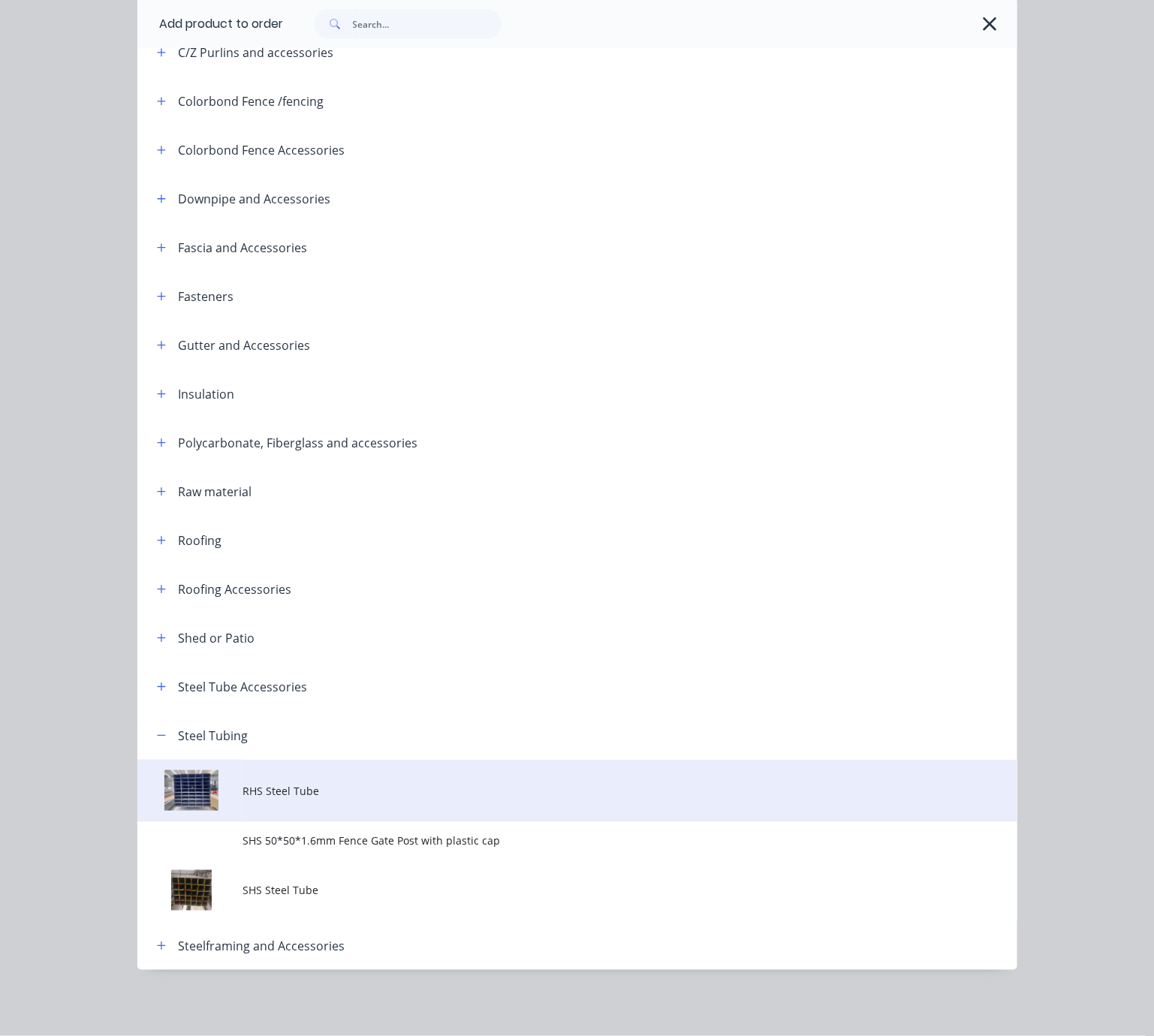
click at [316, 794] on td "RHS Steel Tube" at bounding box center [629, 790] width 774 height 62
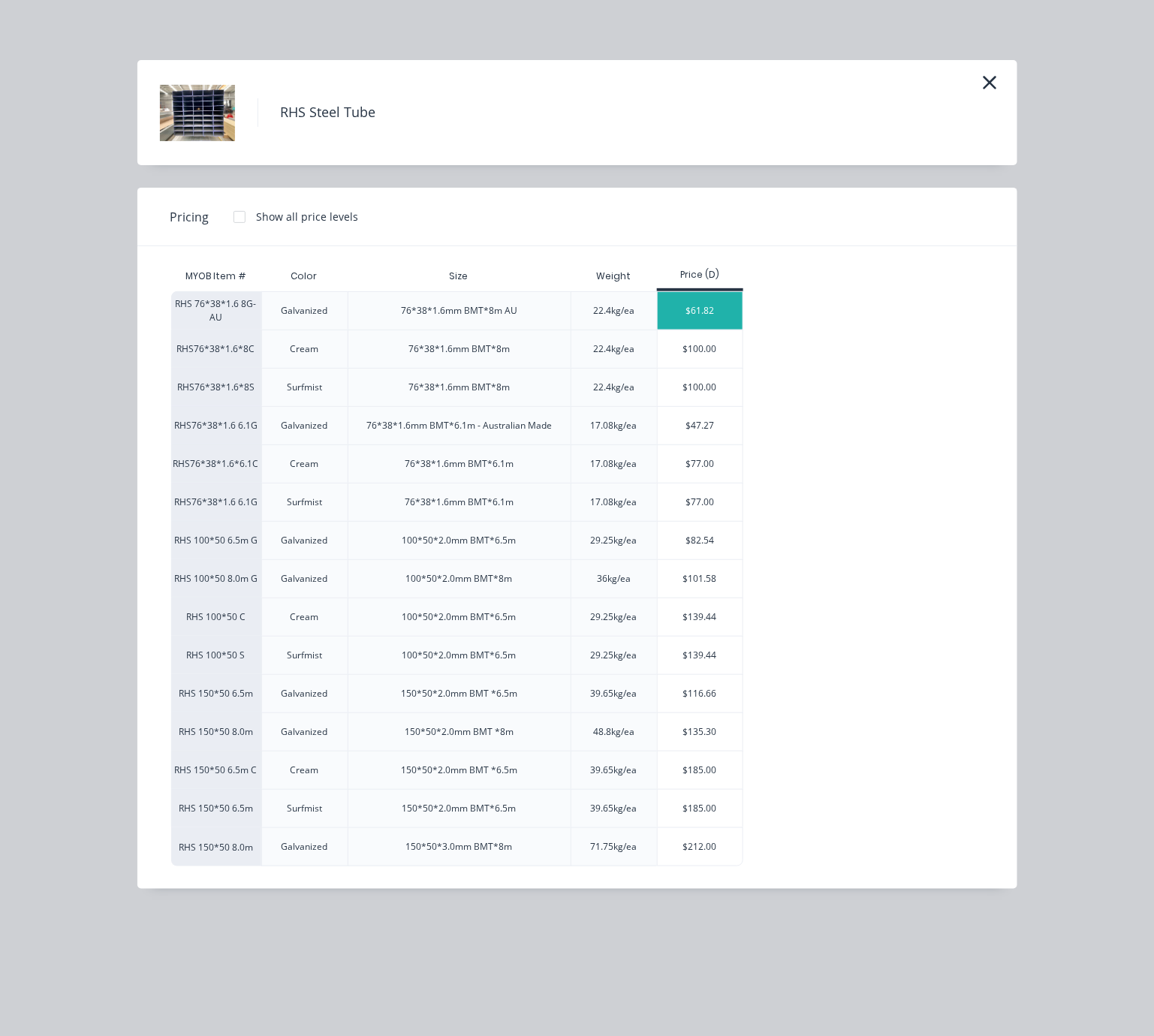
click at [713, 329] on div "$61.82" at bounding box center [700, 310] width 85 height 37
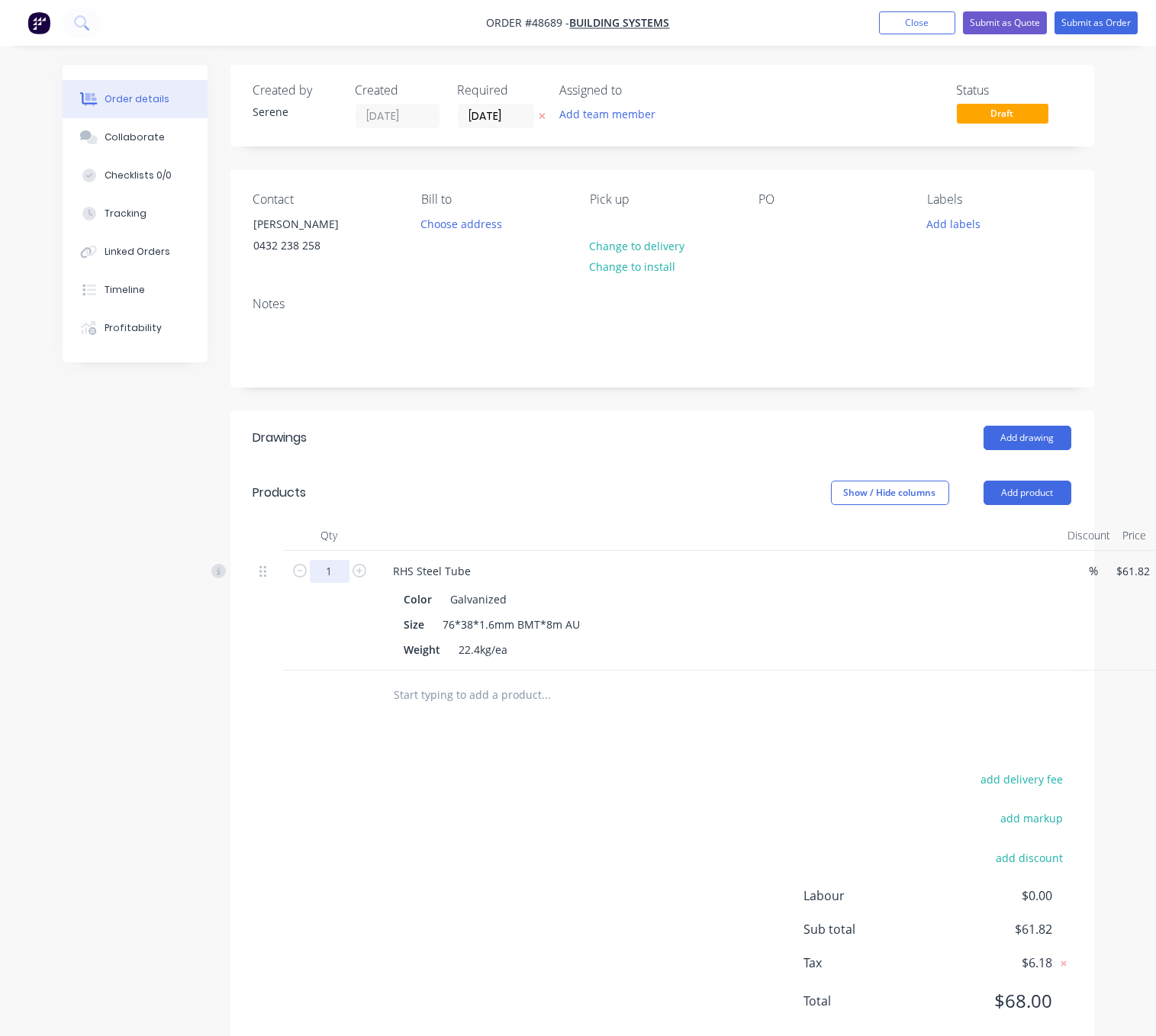
click at [328, 583] on input "1" at bounding box center [330, 571] width 40 height 22
type input "6"
type input "$370.92"
click at [474, 505] on div "Show / Hide columns Add product" at bounding box center [749, 492] width 645 height 24
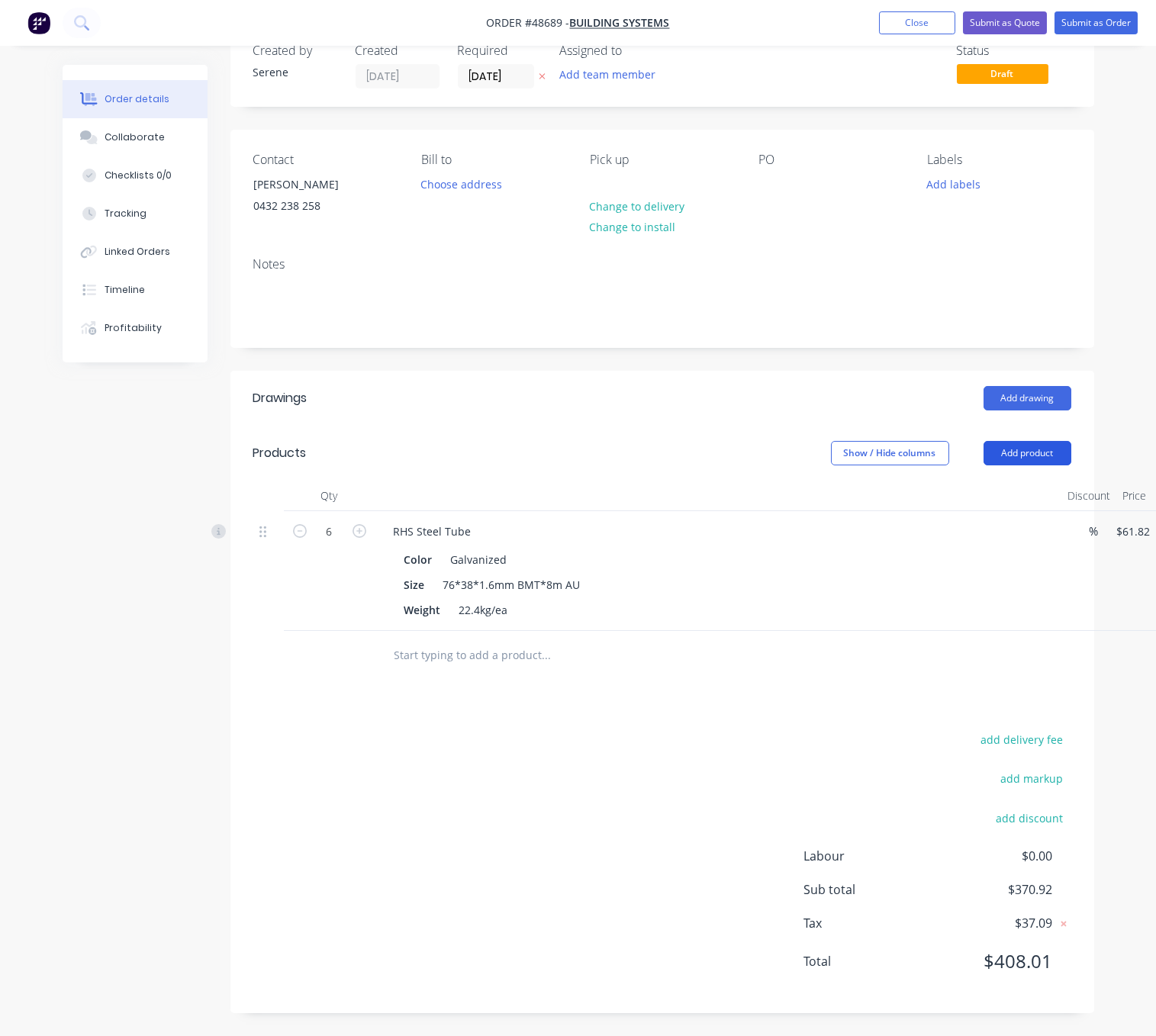
click at [1022, 441] on button "Add product" at bounding box center [1027, 453] width 88 height 24
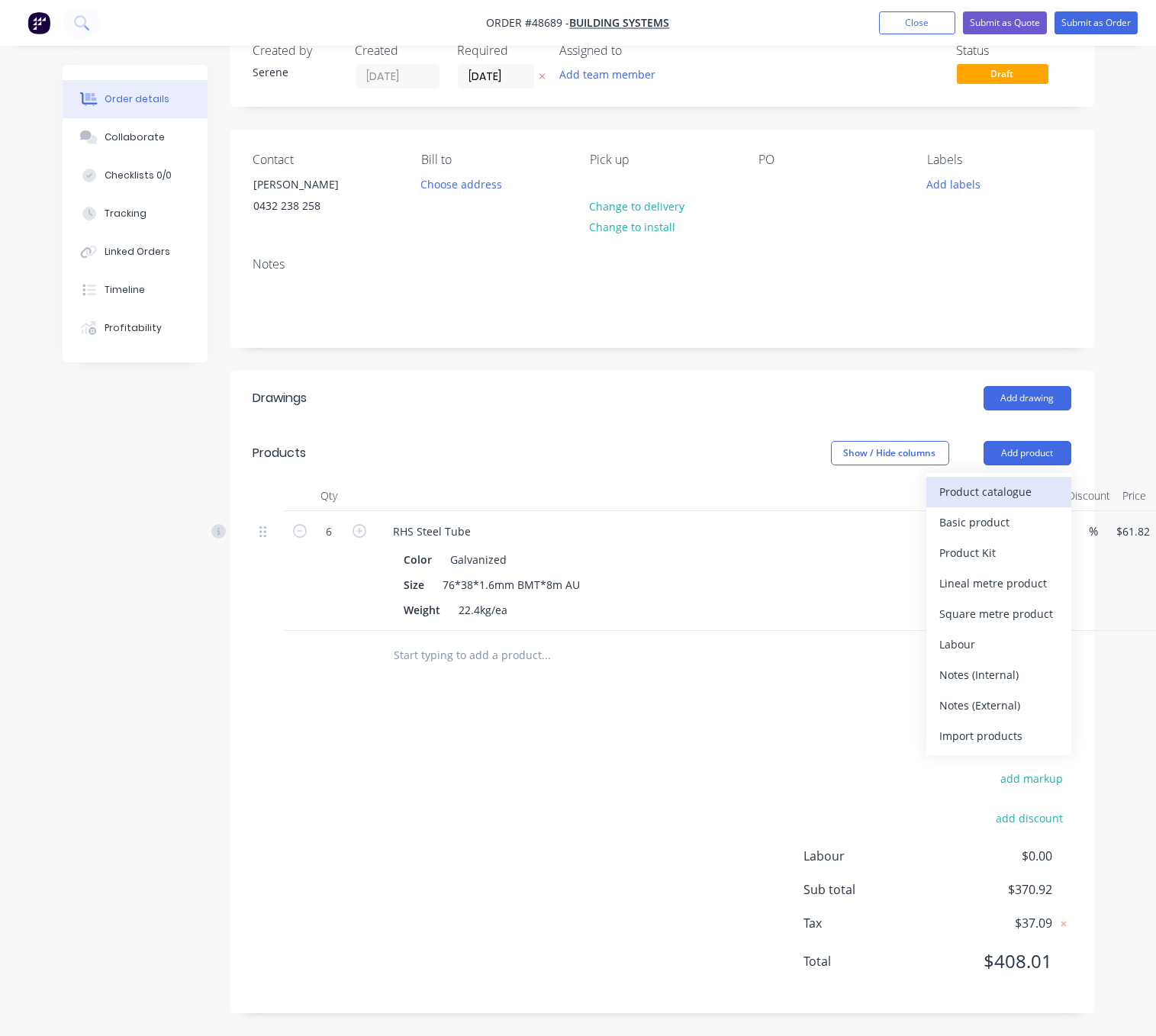
click at [997, 481] on div "Product catalogue" at bounding box center [999, 491] width 118 height 22
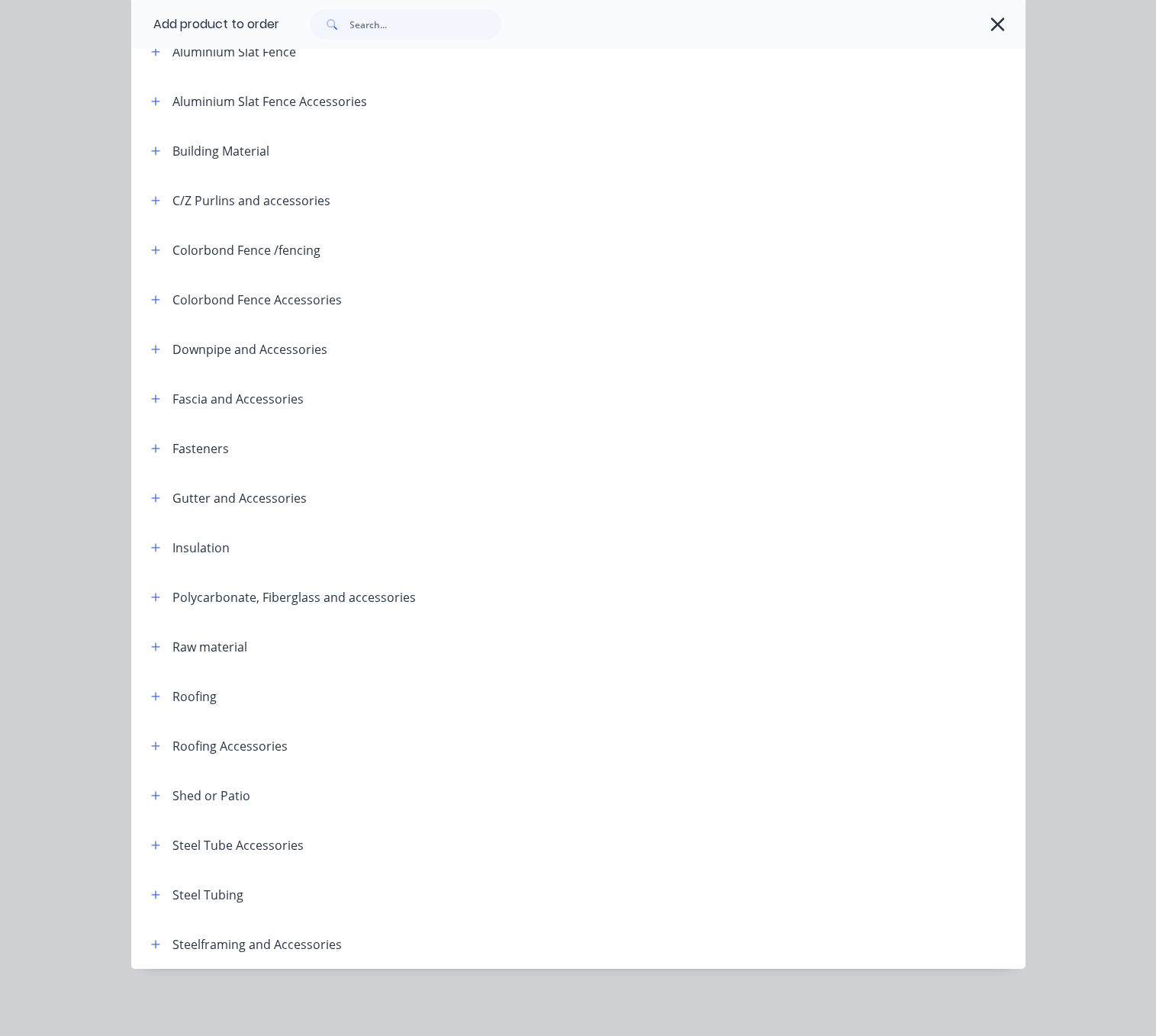
scroll to position [109, 0]
click at [153, 890] on icon "button" at bounding box center [156, 895] width 9 height 11
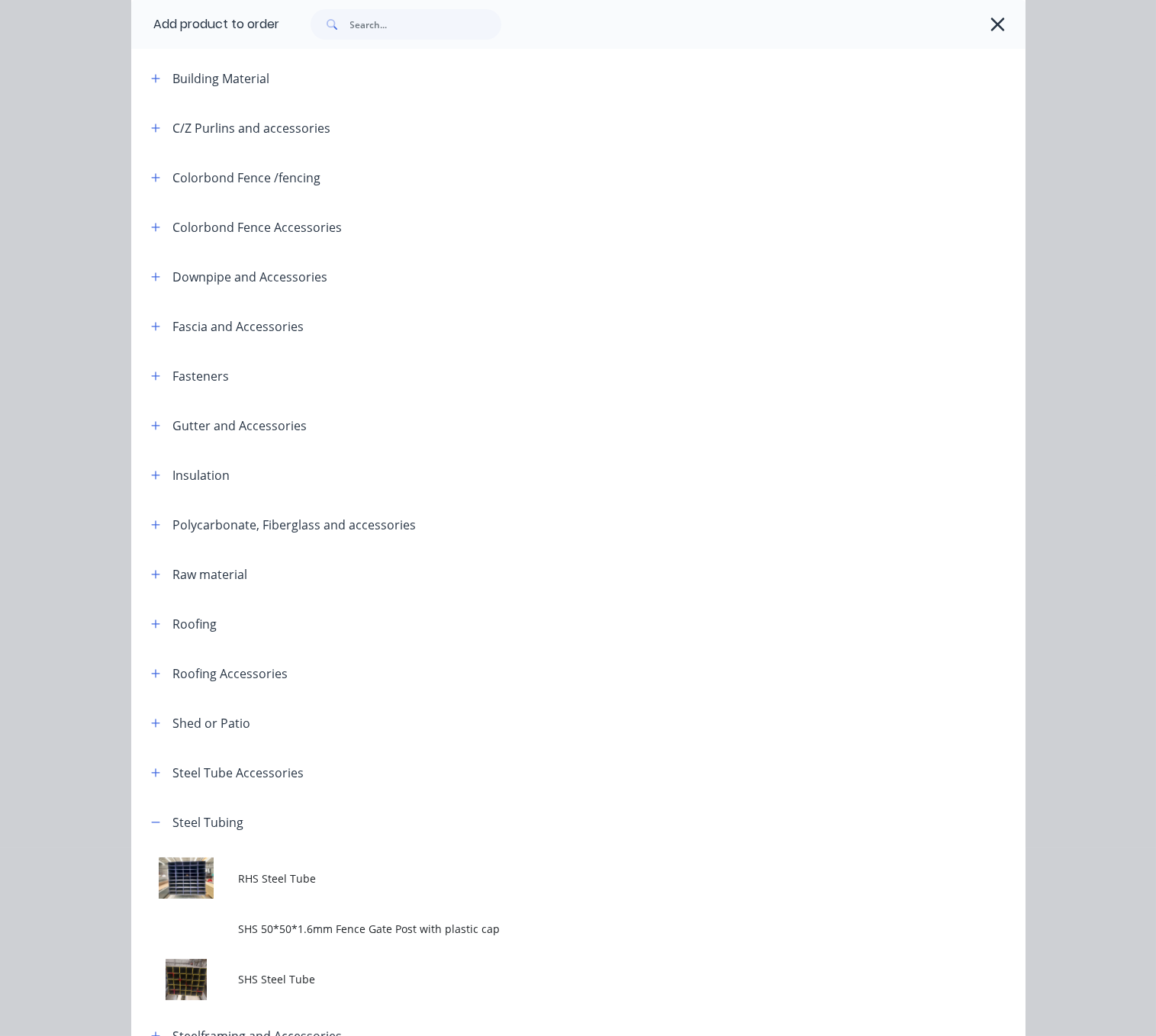
scroll to position [383, 0]
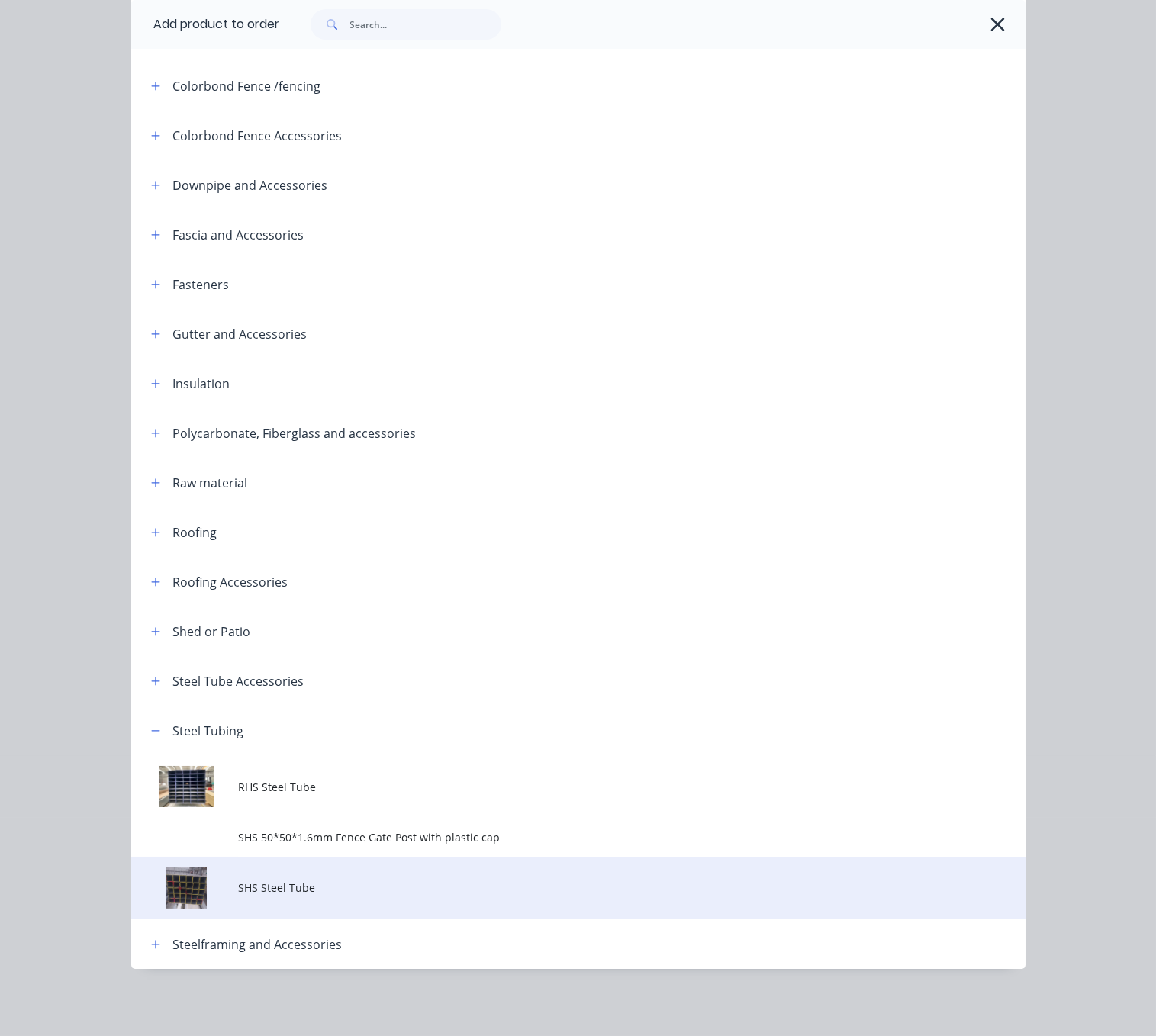
click at [324, 863] on td "SHS Steel Tube" at bounding box center [631, 889] width 787 height 63
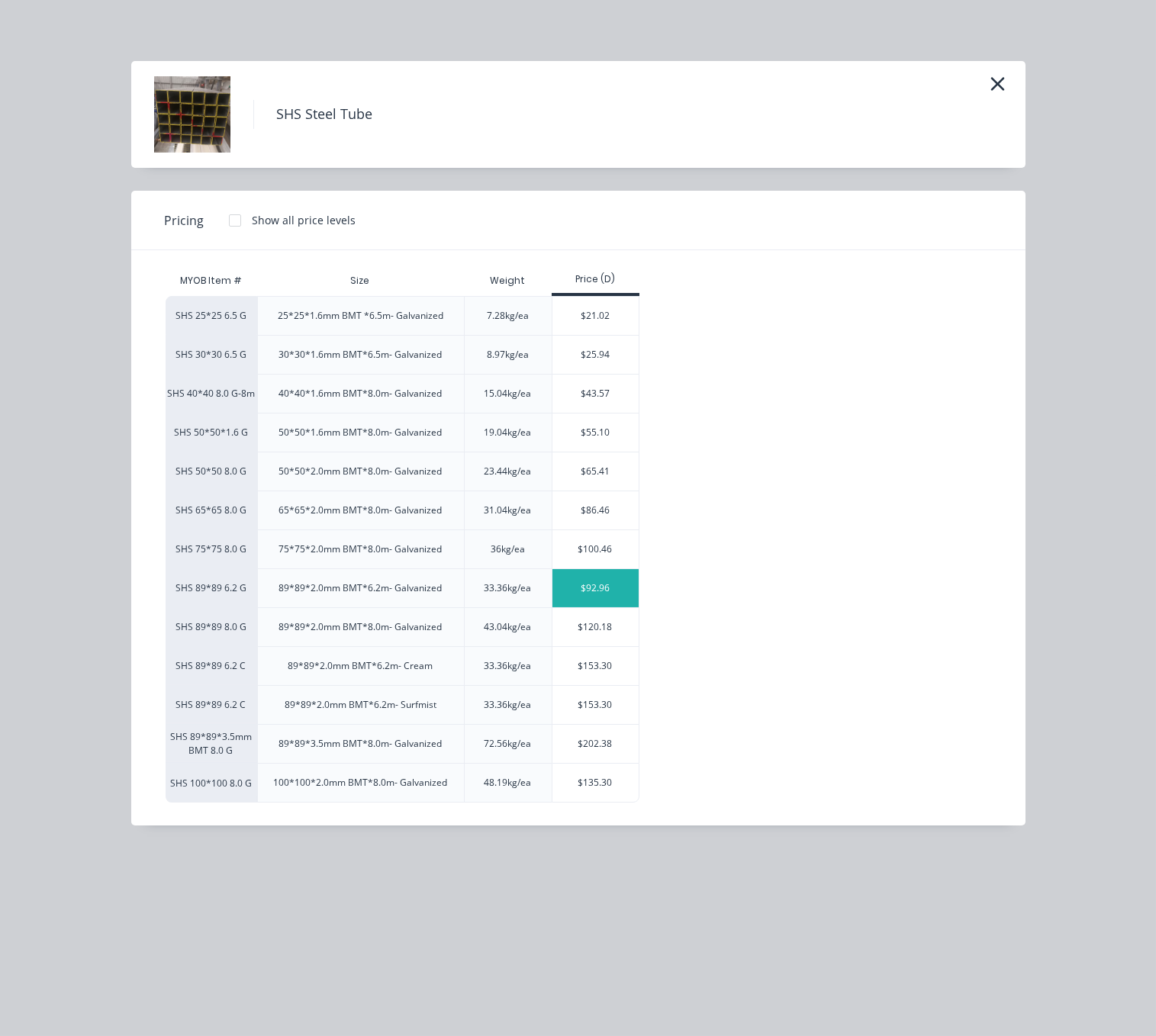
click at [605, 607] on div "$92.96" at bounding box center [596, 588] width 86 height 38
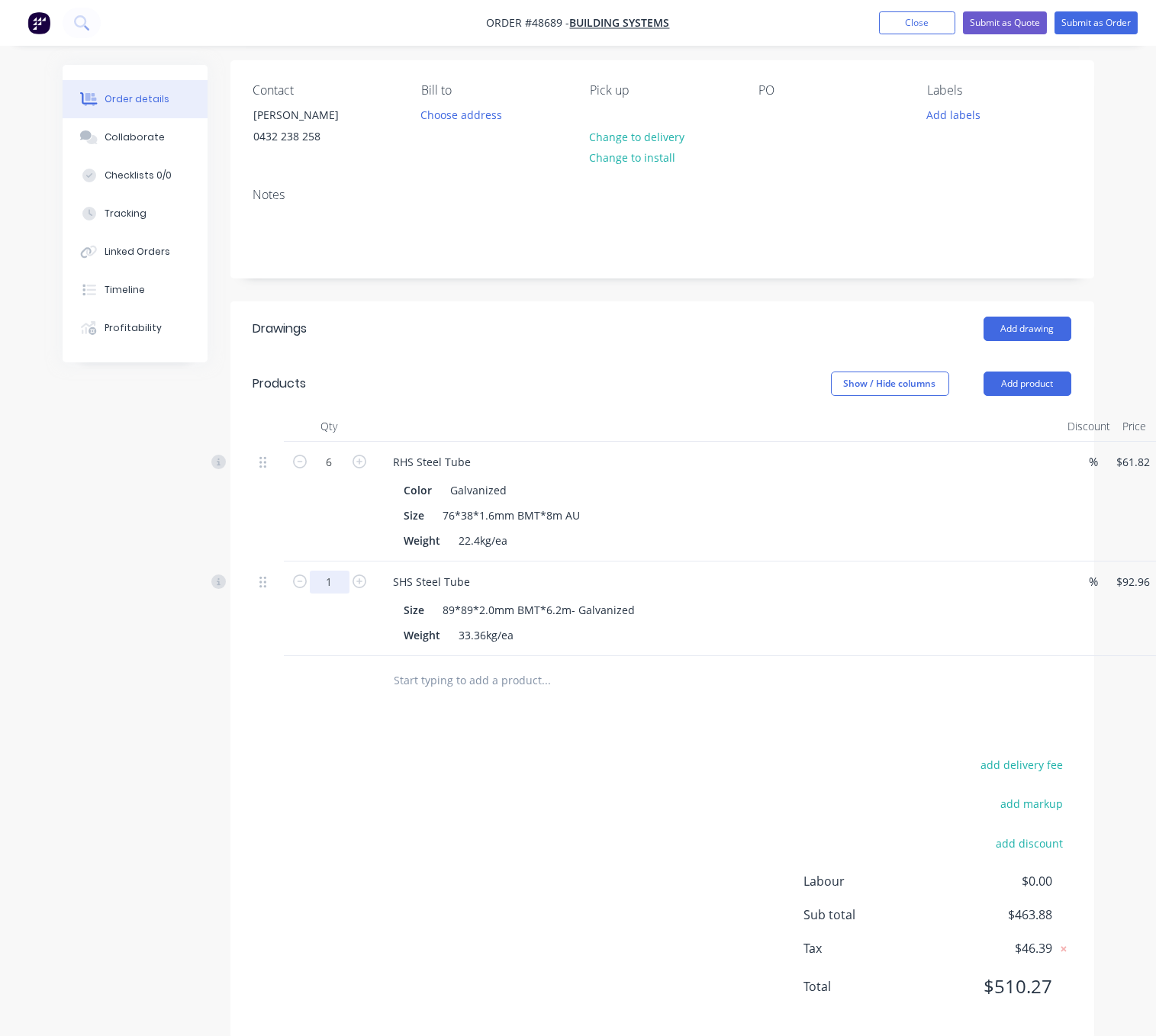
click at [333, 594] on input "1" at bounding box center [330, 581] width 40 height 22
type input "2"
type input "$185.92"
click at [482, 593] on div "SHS Steel Tube" at bounding box center [432, 581] width 102 height 22
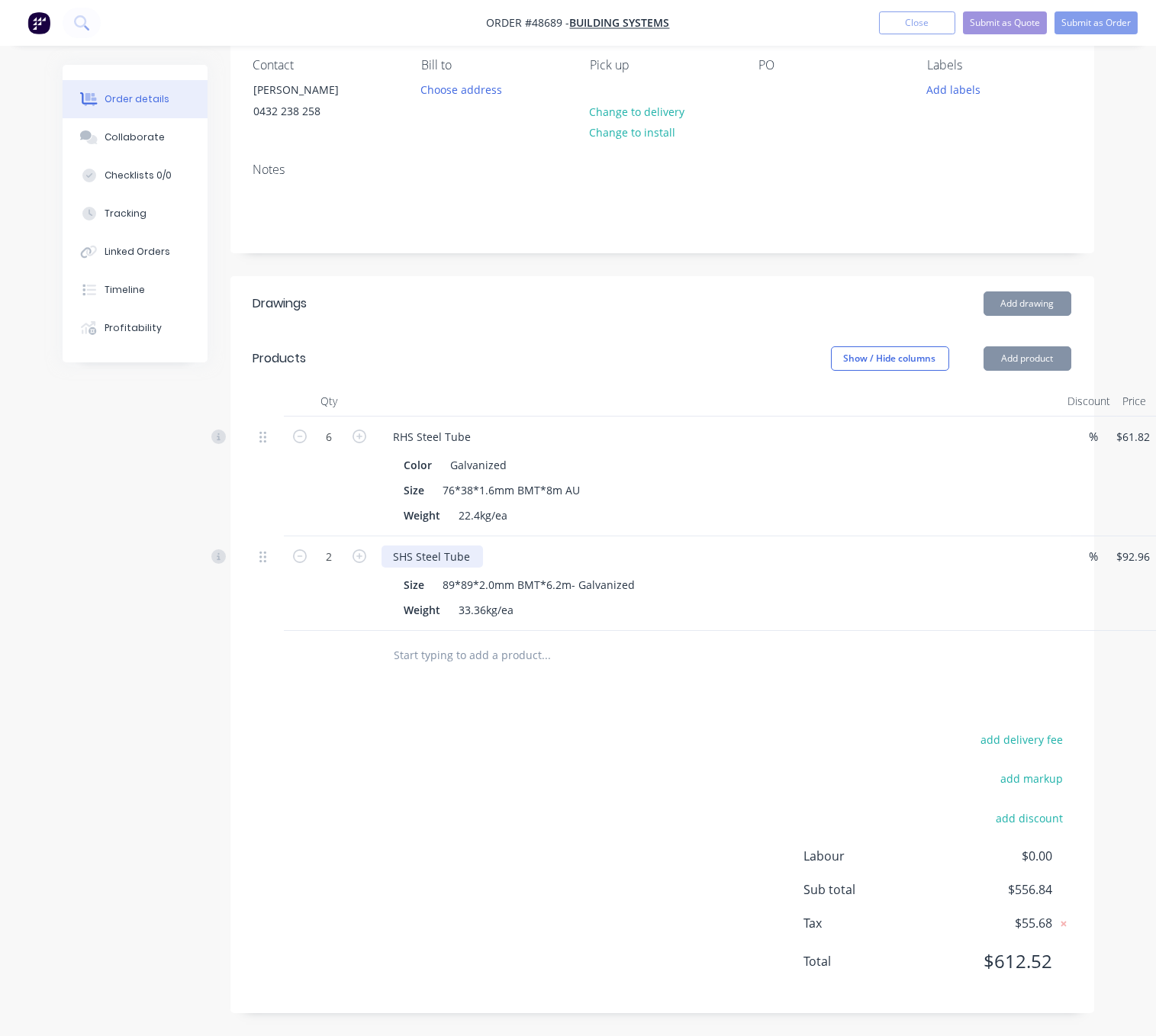
scroll to position [186, 0]
click at [478, 545] on div "SHS Steel Tube" at bounding box center [432, 556] width 102 height 22
click at [514, 792] on div "add delivery fee add markup add discount Labour $0.00 Sub total $556.84 Tax $55…" at bounding box center [662, 860] width 818 height 261
click at [1045, 291] on button "Add drawing" at bounding box center [1027, 303] width 88 height 24
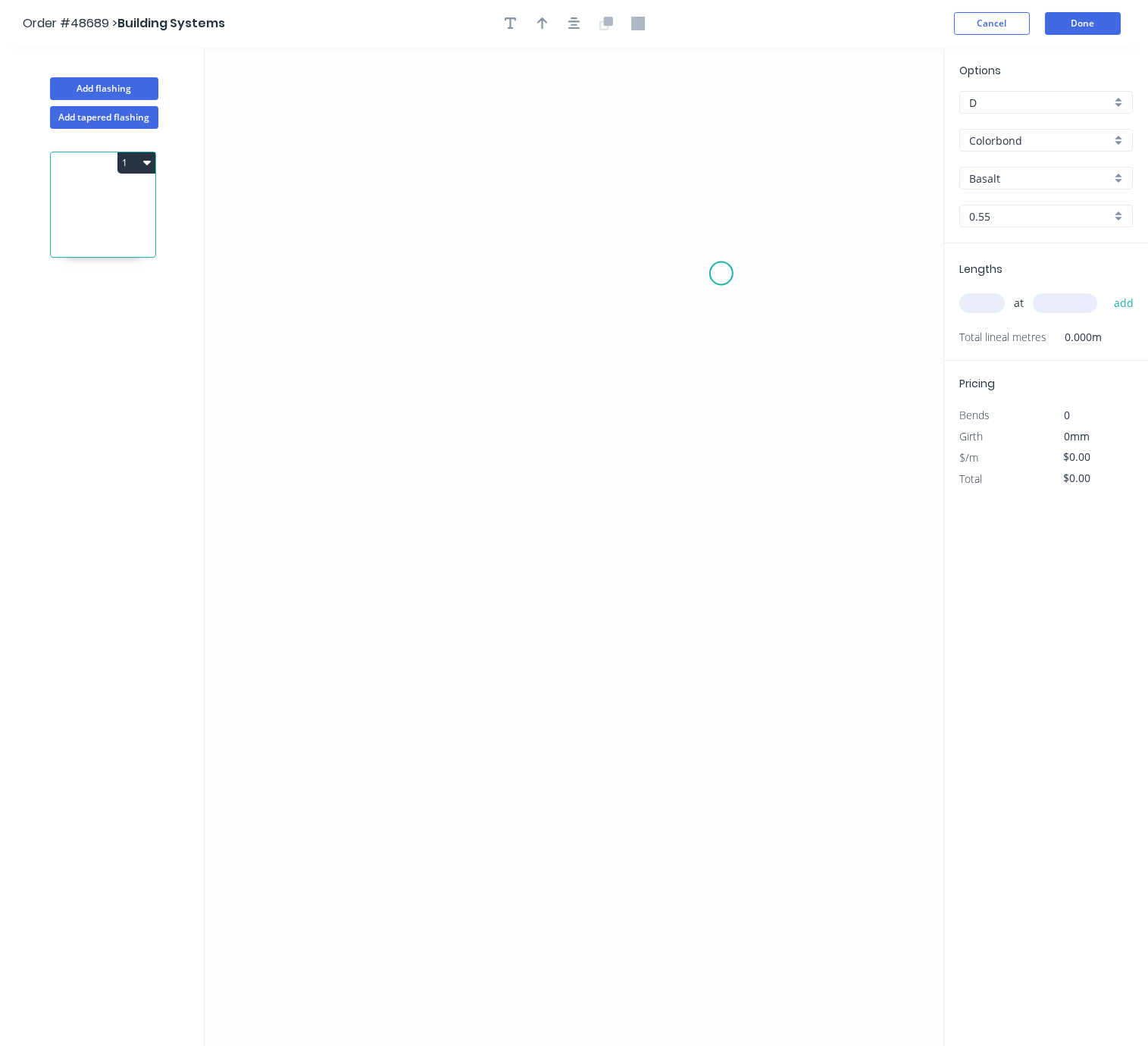
click at [724, 274] on icon "0" at bounding box center [574, 546] width 739 height 999
click at [408, 280] on icon "0" at bounding box center [574, 546] width 739 height 999
click at [400, 521] on icon "0 ?" at bounding box center [574, 546] width 739 height 999
click at [572, 240] on rect at bounding box center [566, 244] width 30 height 21
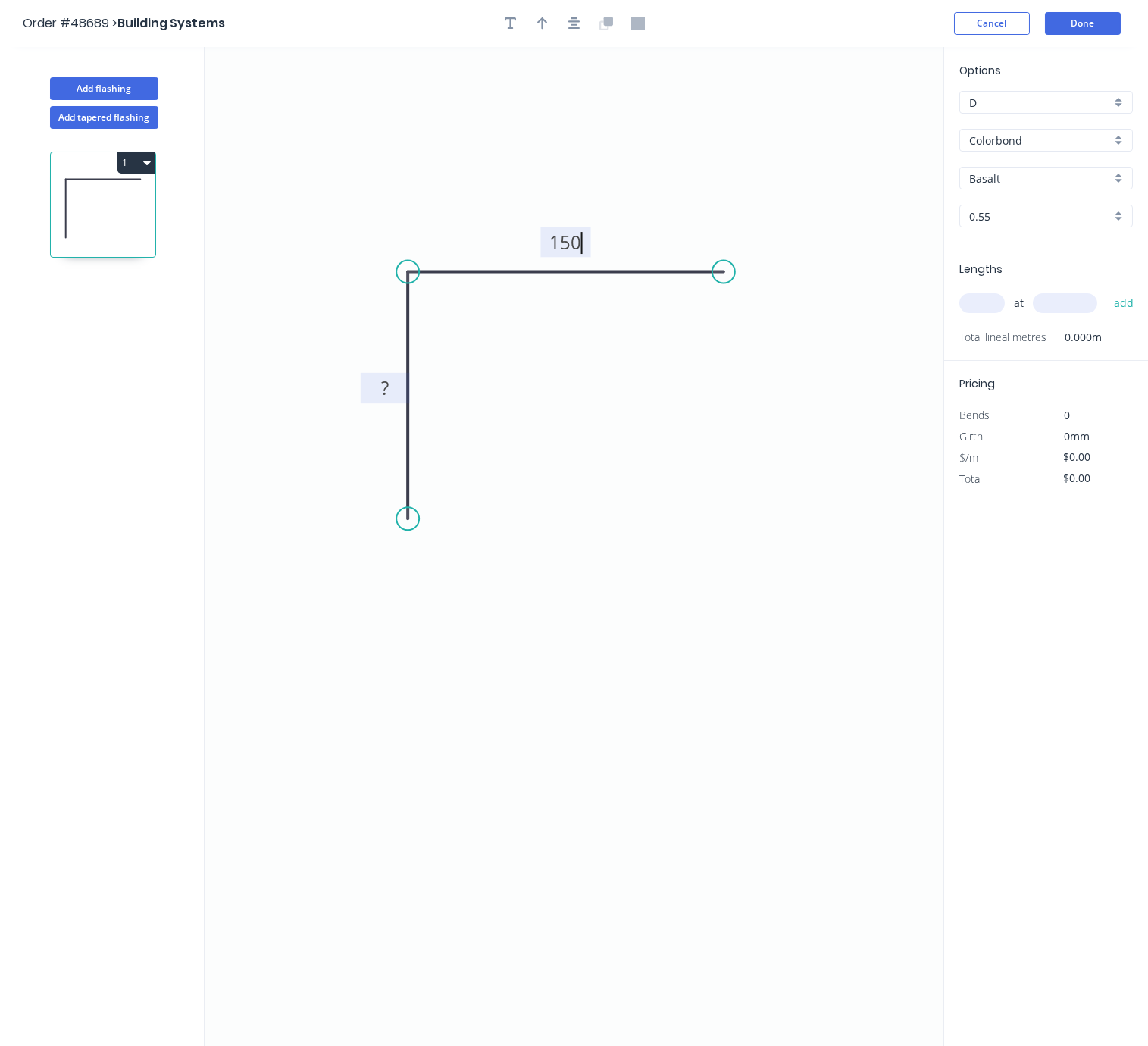
click at [382, 394] on tspan "?" at bounding box center [385, 387] width 7 height 25
click at [471, 428] on icon "0 ? 150" at bounding box center [574, 546] width 739 height 999
click at [384, 386] on tspan "?" at bounding box center [385, 387] width 7 height 25
click at [620, 434] on icon "0 100 150" at bounding box center [574, 546] width 739 height 999
type input "$9.63"
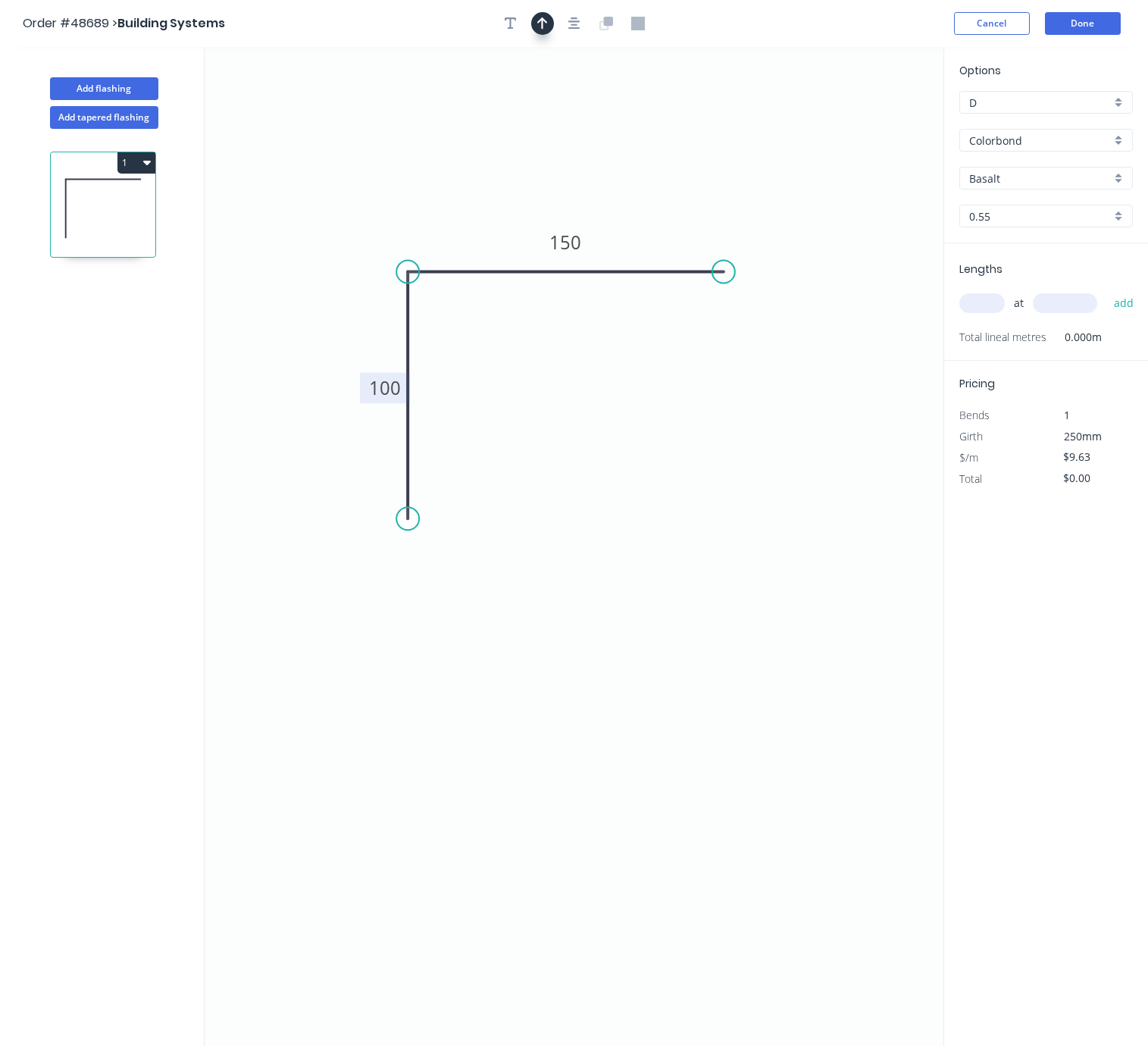
click at [538, 29] on icon "button" at bounding box center [543, 23] width 11 height 13
drag, startPoint x: 861, startPoint y: 123, endPoint x: 823, endPoint y: 121, distance: 38.1
click at [777, 142] on icon "0 100 150" at bounding box center [574, 546] width 739 height 999
drag, startPoint x: 869, startPoint y: 122, endPoint x: 495, endPoint y: 218, distance: 386.1
click at [505, 218] on icon at bounding box center [512, 197] width 13 height 48
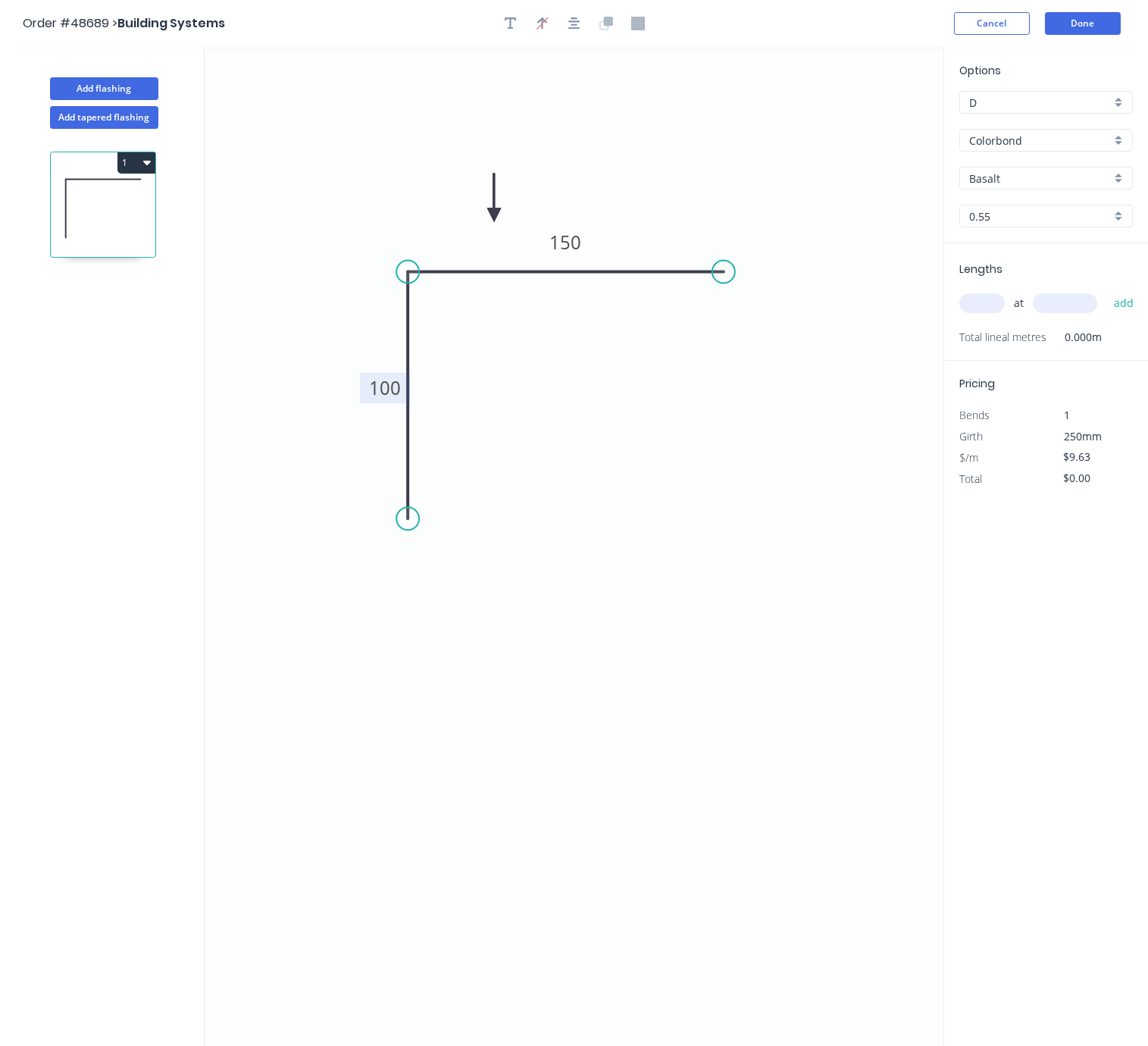
click at [1001, 187] on input "Basalt" at bounding box center [1040, 178] width 142 height 16
click at [1007, 240] on div "Classic Cream" at bounding box center [1046, 235] width 172 height 27
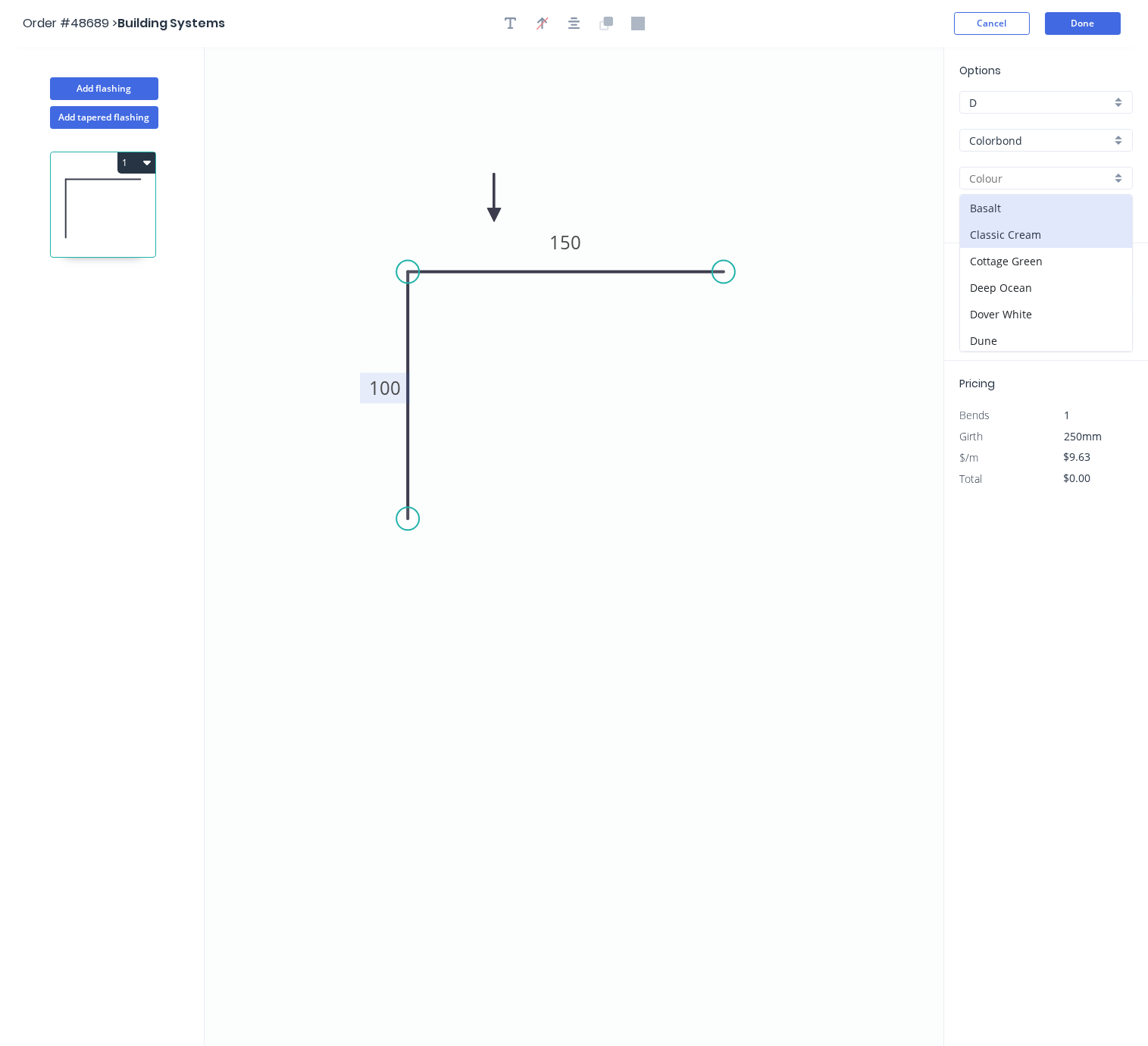
type input "Classic Cream"
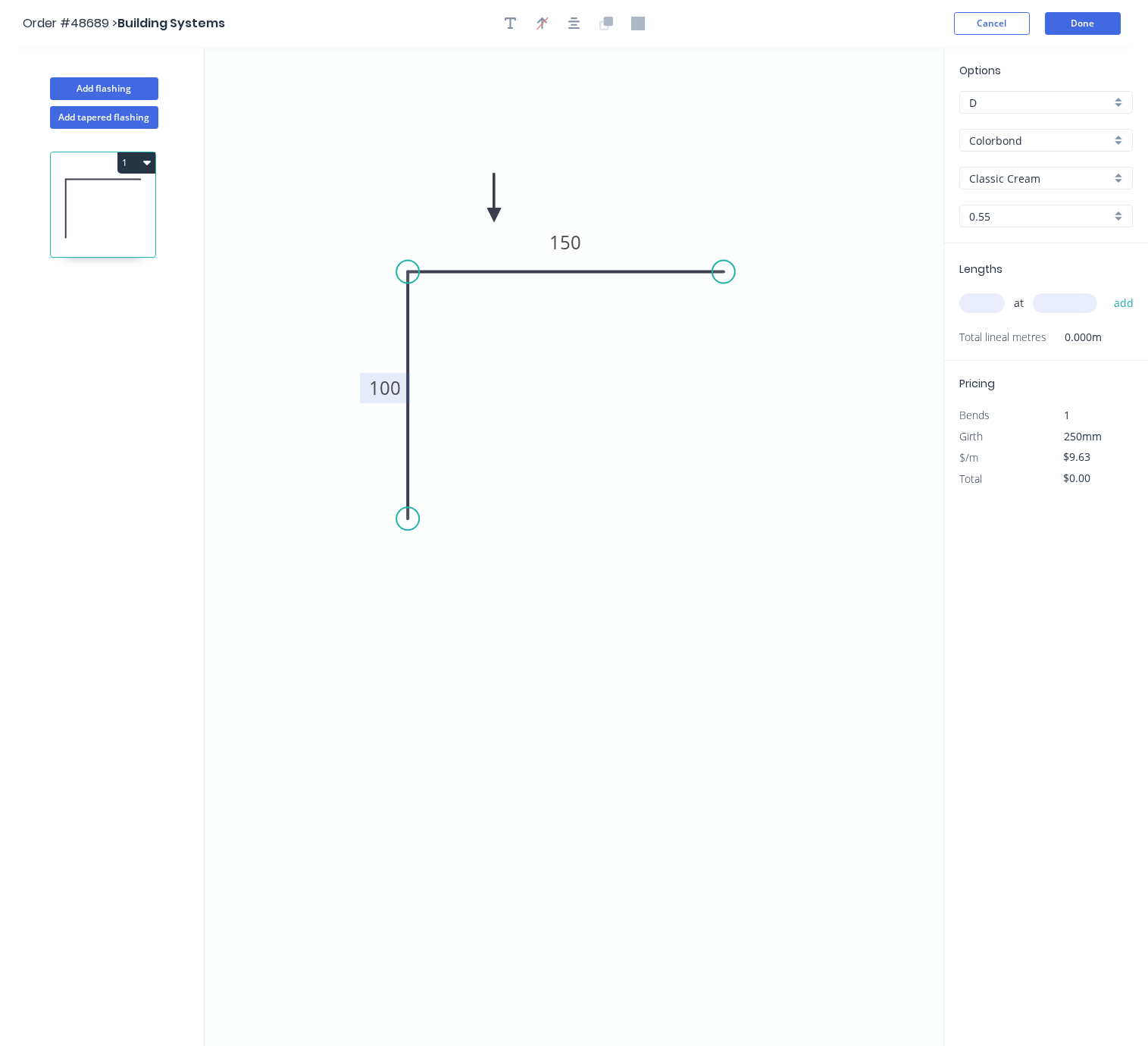
click at [982, 313] on input "text" at bounding box center [982, 303] width 46 height 20
type input "4"
type input "3200"
click at [1107, 290] on button "add" at bounding box center [1125, 303] width 36 height 26
type input "$123.26"
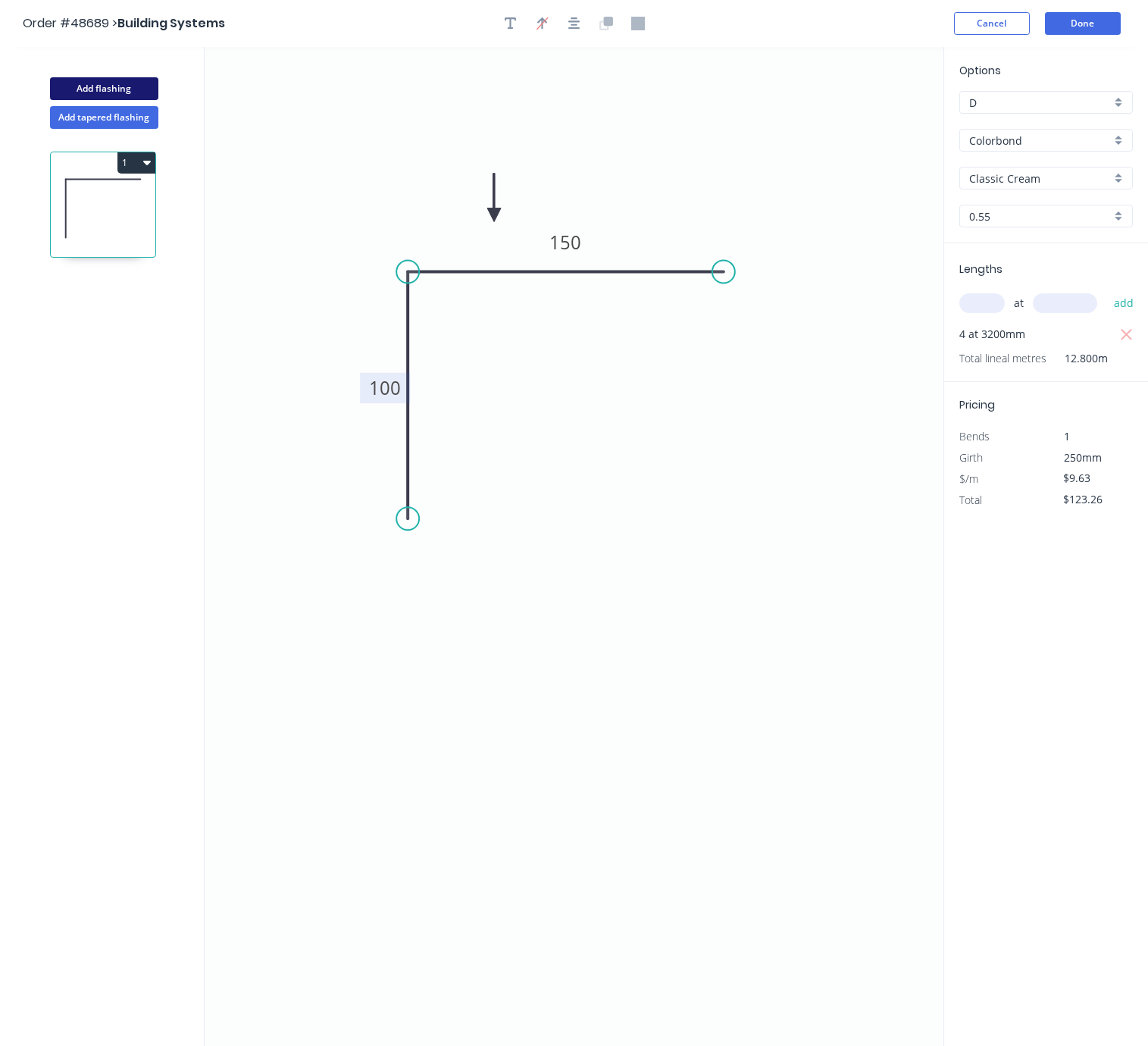
click at [117, 98] on button "Add flashing" at bounding box center [104, 88] width 108 height 22
type input "$0.00"
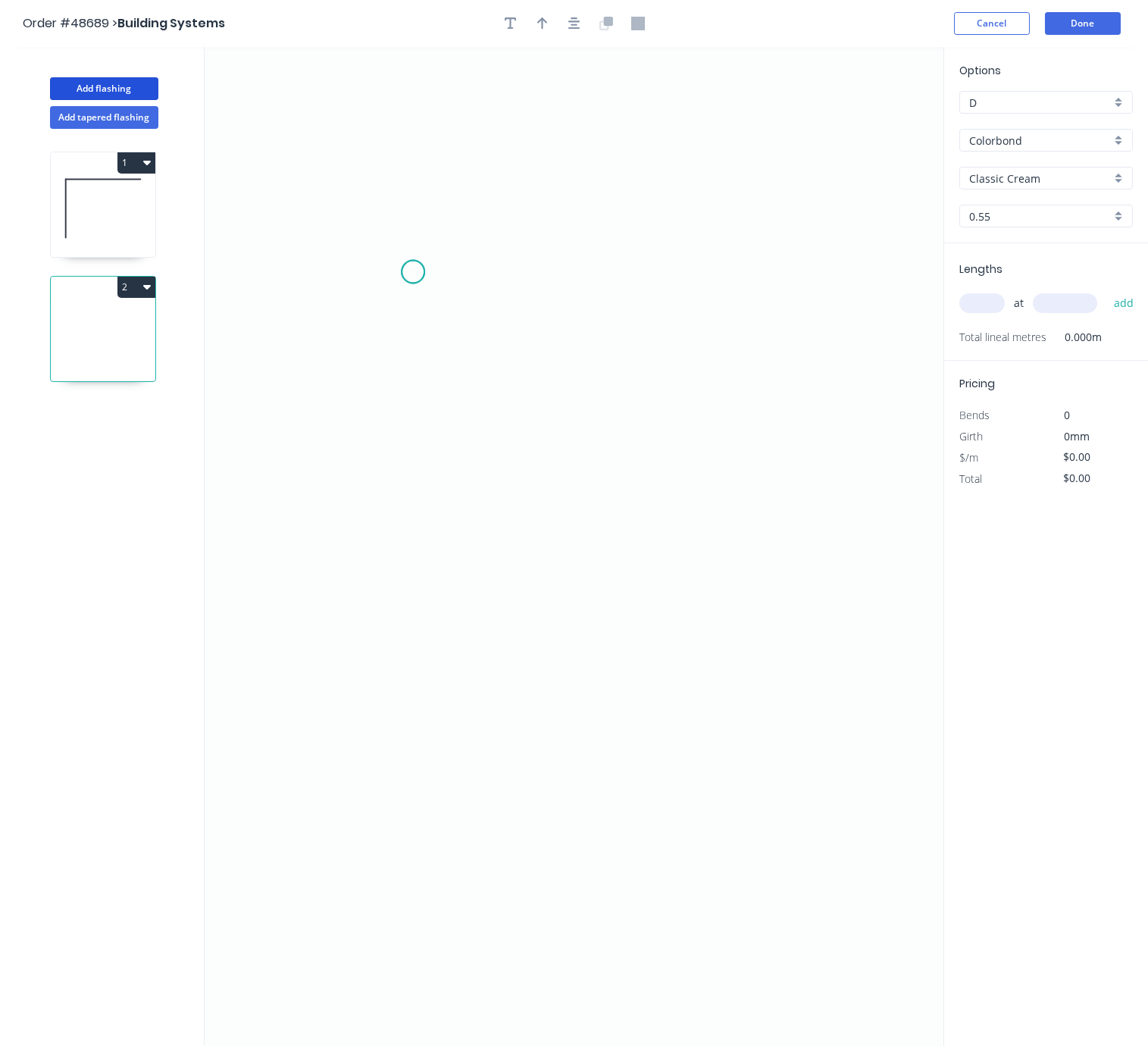
click at [413, 274] on icon "0" at bounding box center [574, 546] width 739 height 999
click at [395, 263] on icon at bounding box center [403, 267] width 18 height 11
click at [392, 473] on icon "0 ?" at bounding box center [574, 546] width 739 height 999
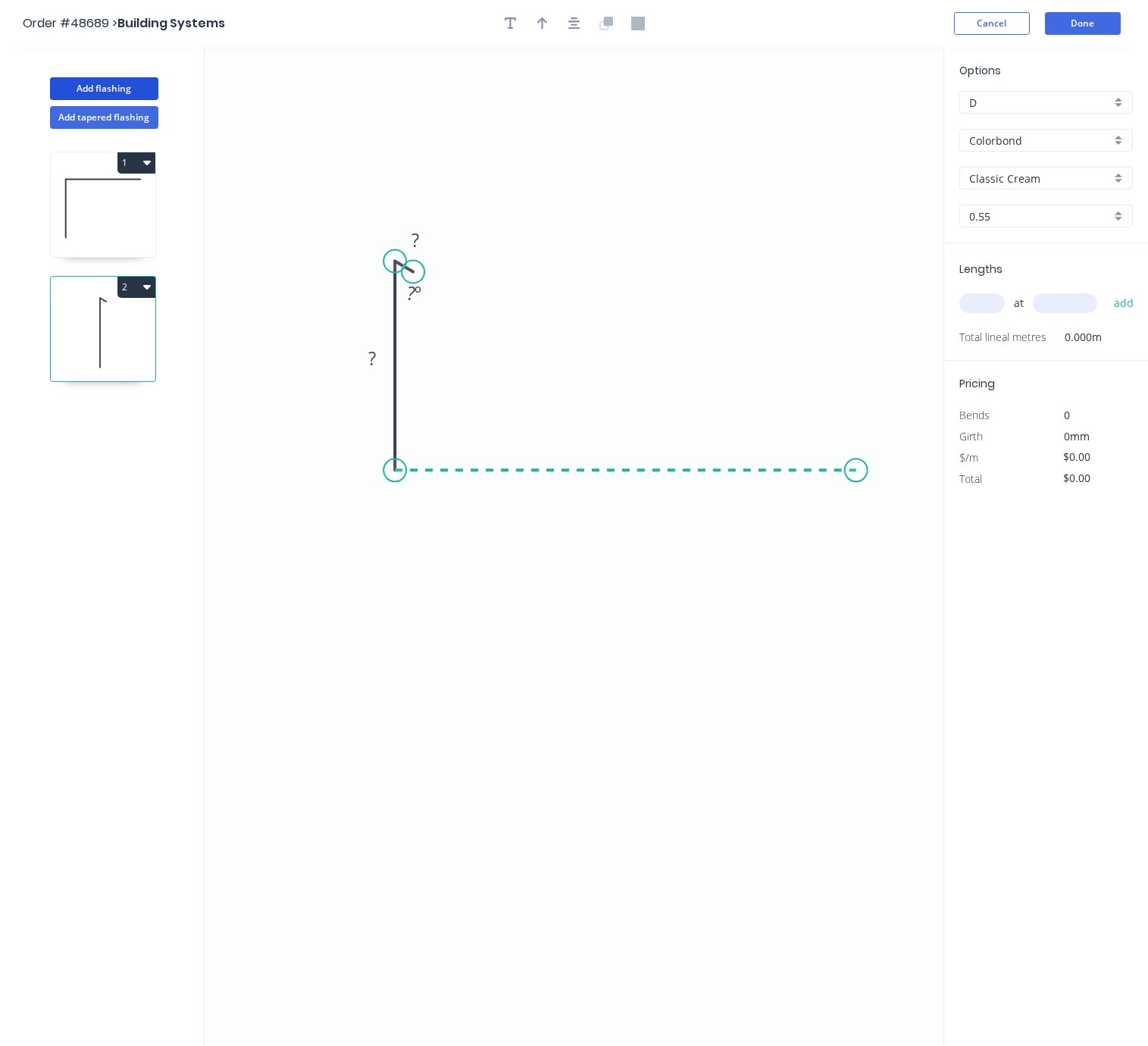
click at [856, 460] on icon "0 ? ? ? º" at bounding box center [574, 546] width 739 height 999
click at [854, 268] on icon "0 ? ? ? ? º" at bounding box center [574, 546] width 739 height 999
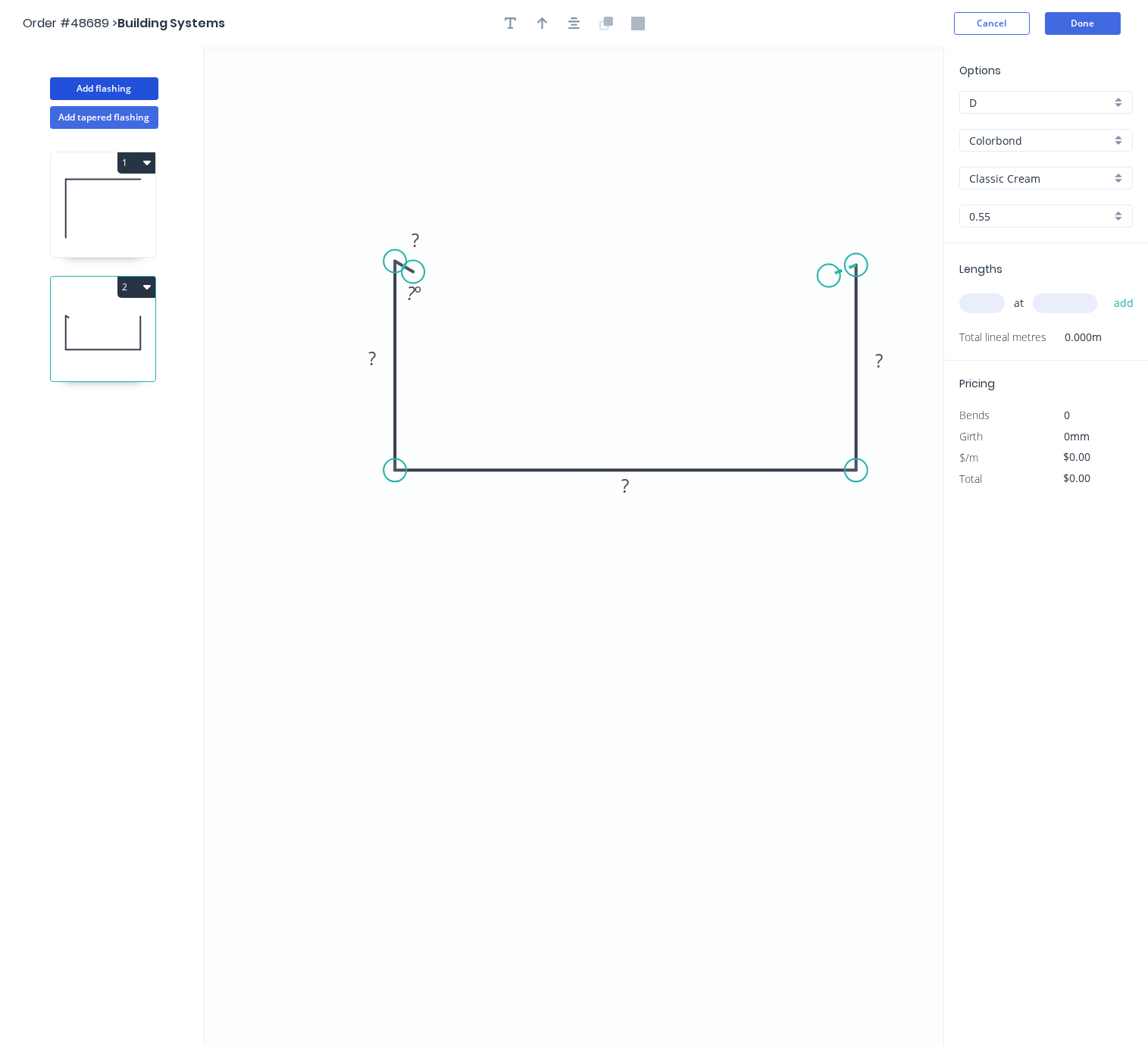
click at [829, 278] on icon "0 ? ? ? ? ? º" at bounding box center [574, 546] width 739 height 999
click at [418, 269] on circle at bounding box center [417, 266] width 22 height 22
click at [413, 239] on tspan "?" at bounding box center [412, 235] width 7 height 25
click at [374, 358] on tspan "?" at bounding box center [372, 358] width 7 height 25
click at [629, 480] on rect at bounding box center [626, 486] width 30 height 21
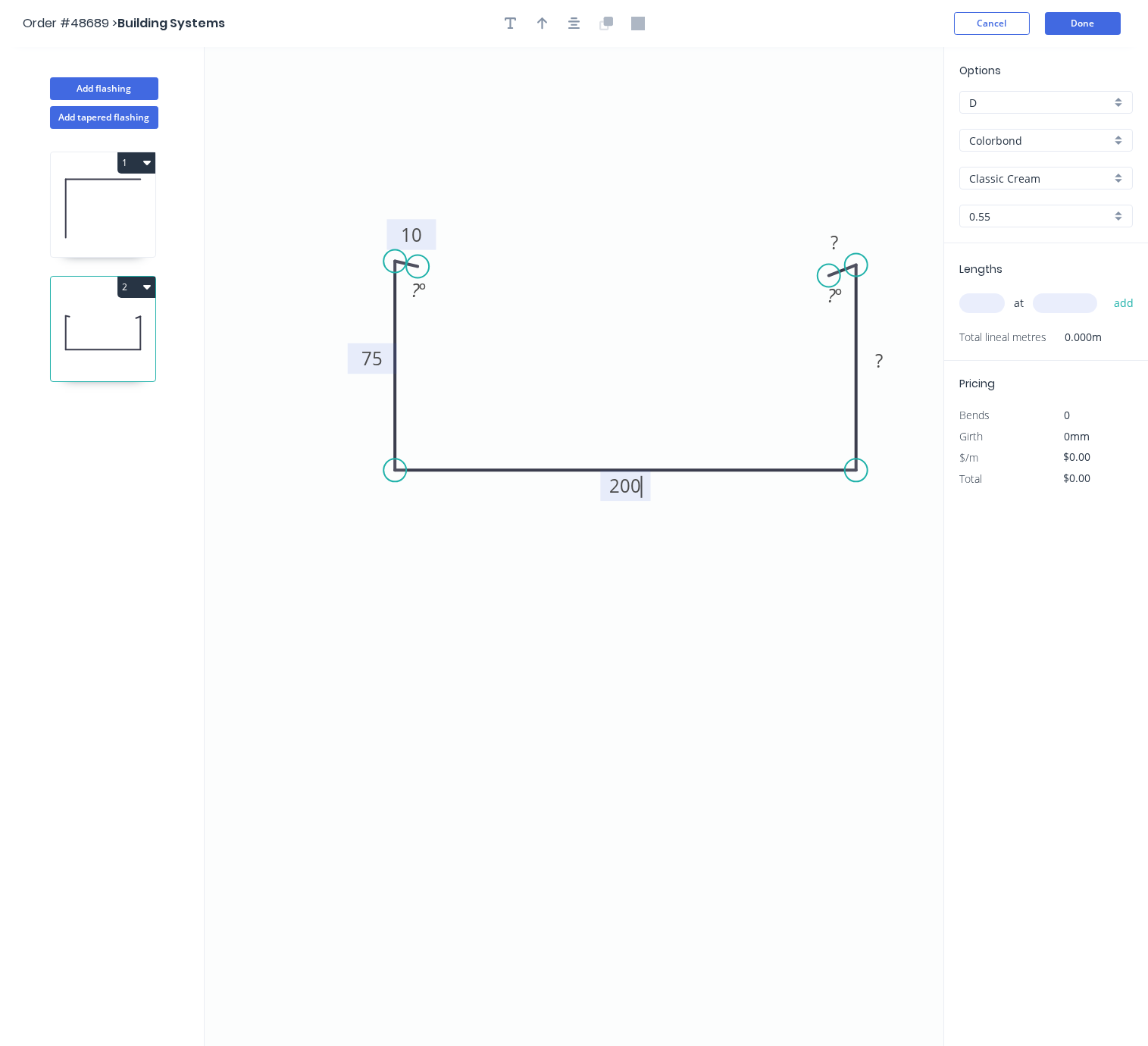
click at [671, 575] on icon "0 10 75 200 ? ? ? º ? º" at bounding box center [574, 546] width 739 height 999
click at [886, 369] on rect at bounding box center [879, 361] width 30 height 21
click at [846, 605] on icon "0 10 75 200 75 ? ? º ? º" at bounding box center [574, 546] width 739 height 999
click at [836, 245] on tspan "?" at bounding box center [835, 242] width 7 height 25
drag, startPoint x: 803, startPoint y: 350, endPoint x: 829, endPoint y: 302, distance: 54.6
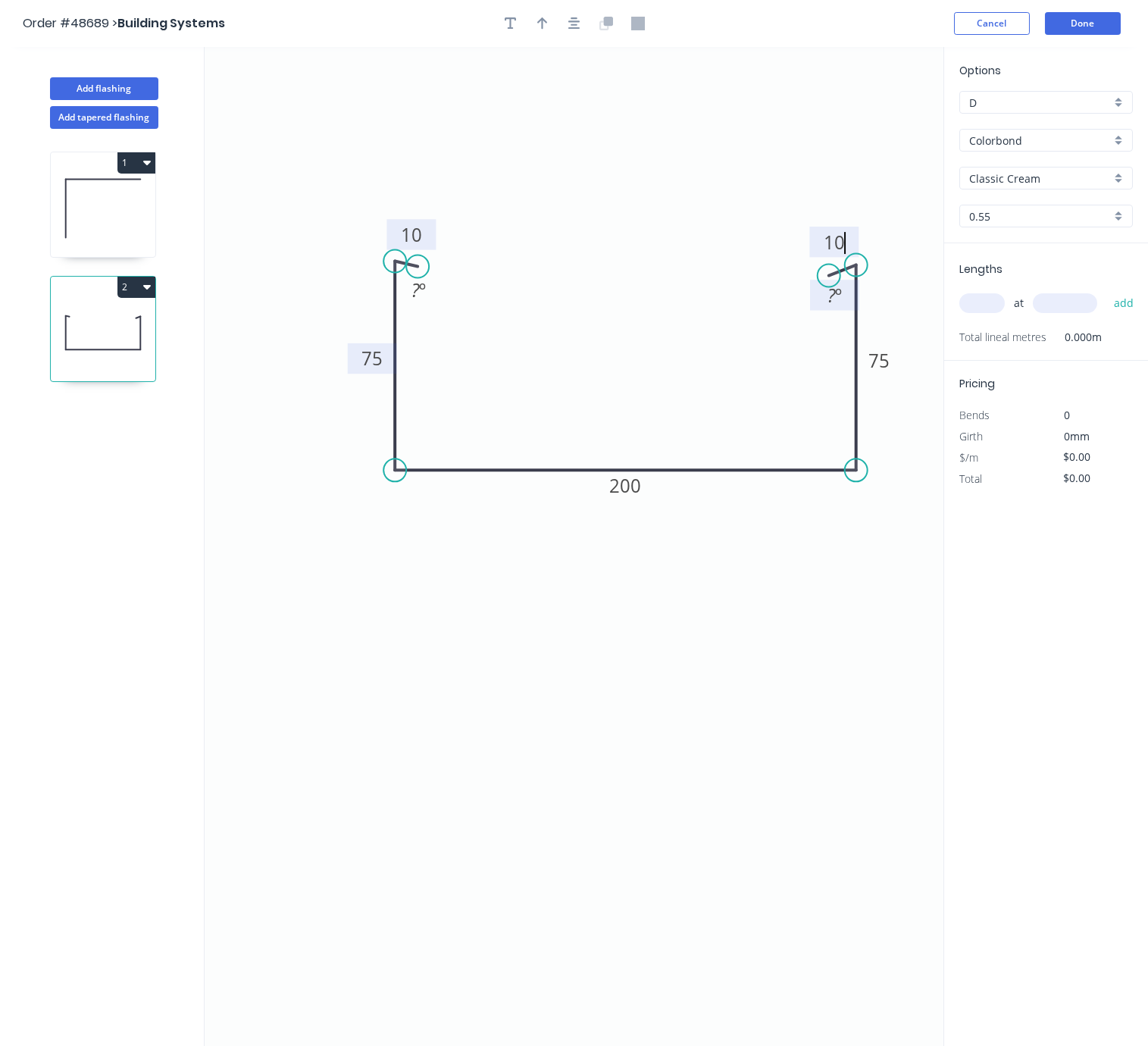
click at [803, 349] on icon "0 10 75 200 75 10 ? º ? º" at bounding box center [574, 546] width 739 height 999
type input "$15.32"
click at [831, 302] on tspan "?" at bounding box center [831, 295] width 8 height 25
click at [760, 357] on icon "0 10 75 200 75 10 ? º 65 º" at bounding box center [574, 546] width 739 height 999
click at [410, 296] on rect at bounding box center [419, 291] width 30 height 21
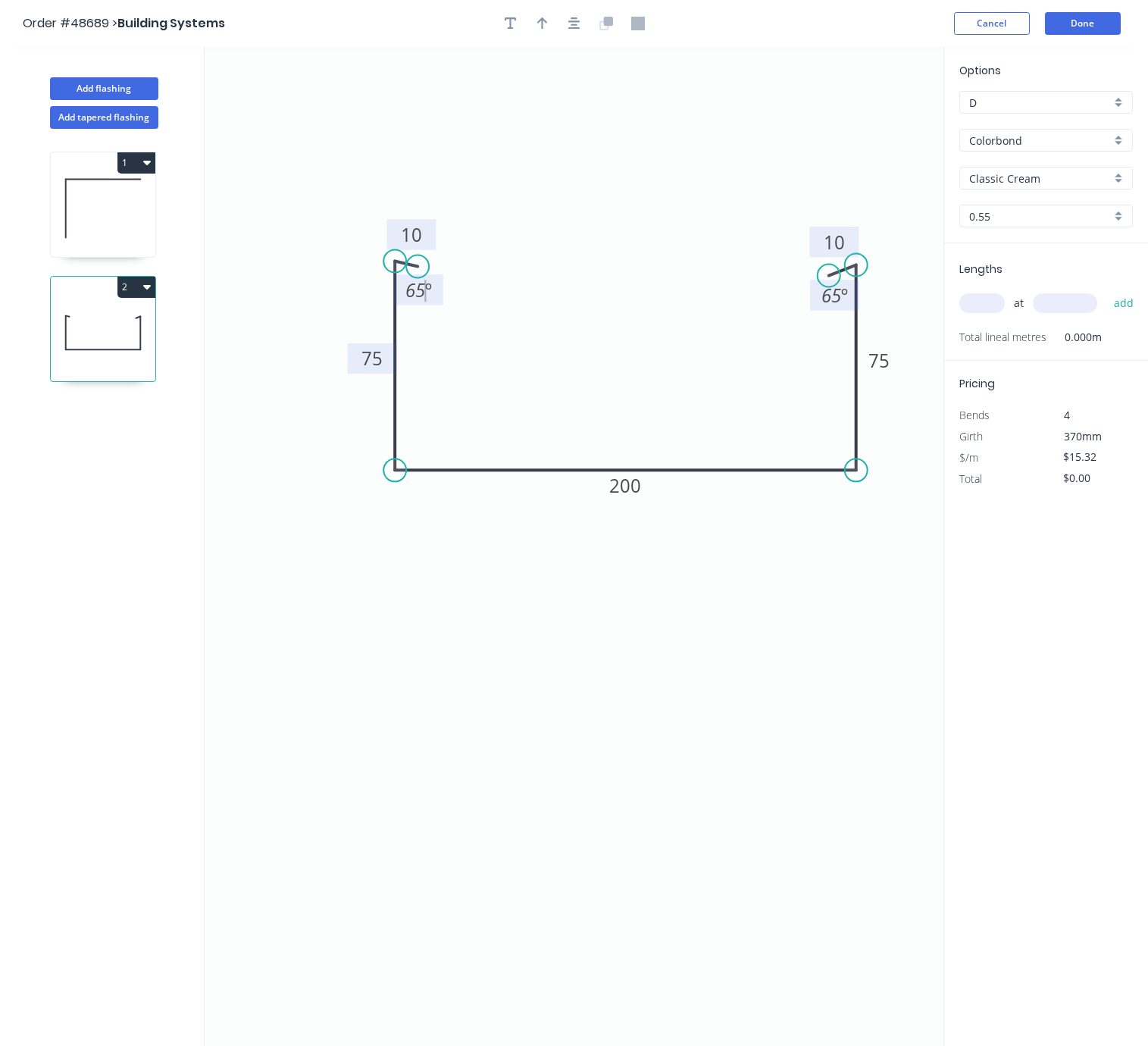
click at [540, 326] on icon "0 10 75 200 75 10 65 º 65 º" at bounding box center [574, 546] width 739 height 999
click at [536, 33] on button "button" at bounding box center [542, 23] width 22 height 22
click at [864, 120] on icon at bounding box center [868, 105] width 13 height 48
drag, startPoint x: 868, startPoint y: 122, endPoint x: 661, endPoint y: 257, distance: 247.1
click at [661, 253] on icon at bounding box center [679, 231] width 44 height 44
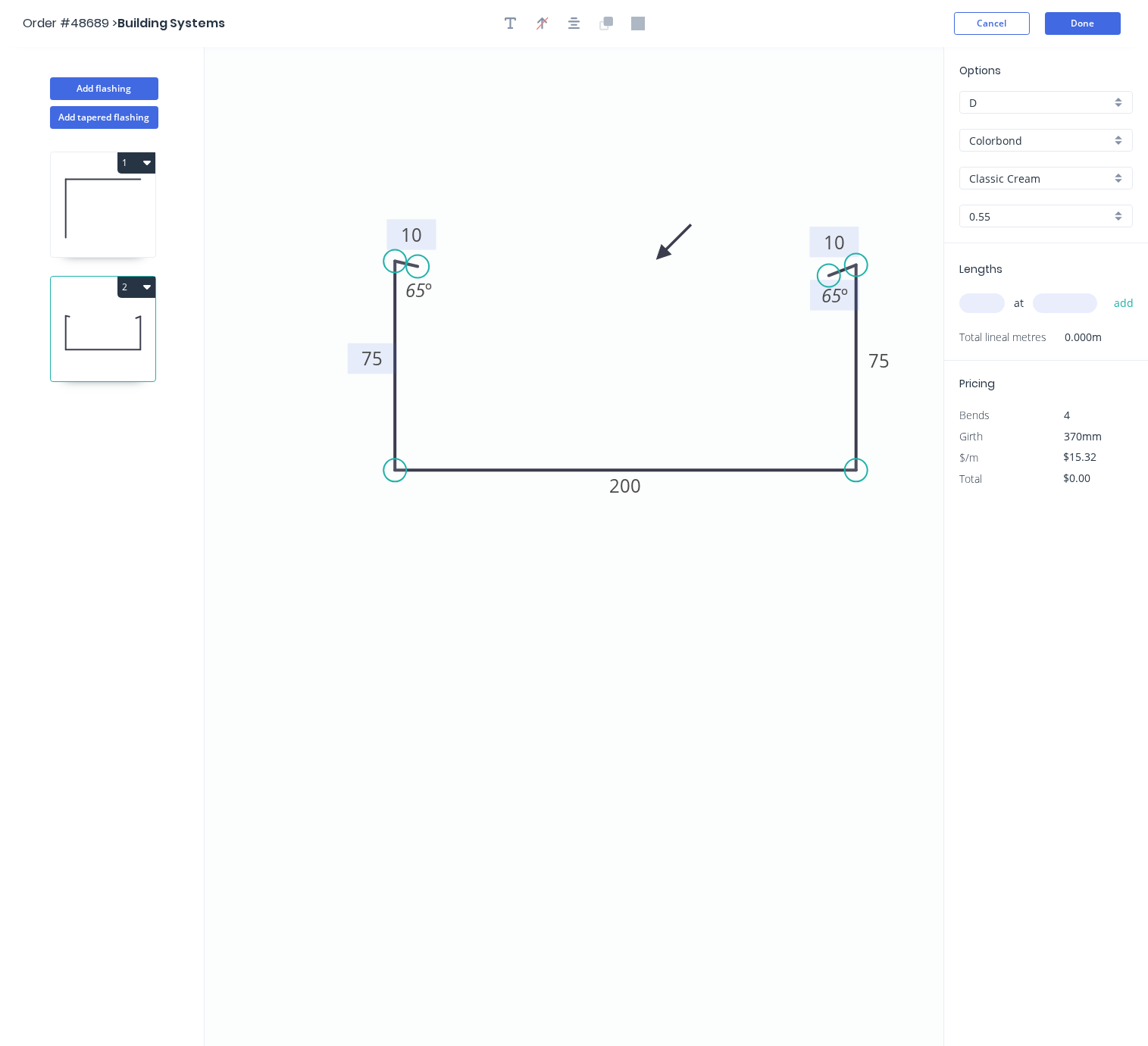
click at [661, 256] on icon at bounding box center [673, 241] width 44 height 44
click at [661, 256] on icon at bounding box center [679, 254] width 48 height 13
click at [661, 256] on icon at bounding box center [673, 266] width 44 height 44
click at [661, 256] on icon at bounding box center [649, 266] width 44 height 44
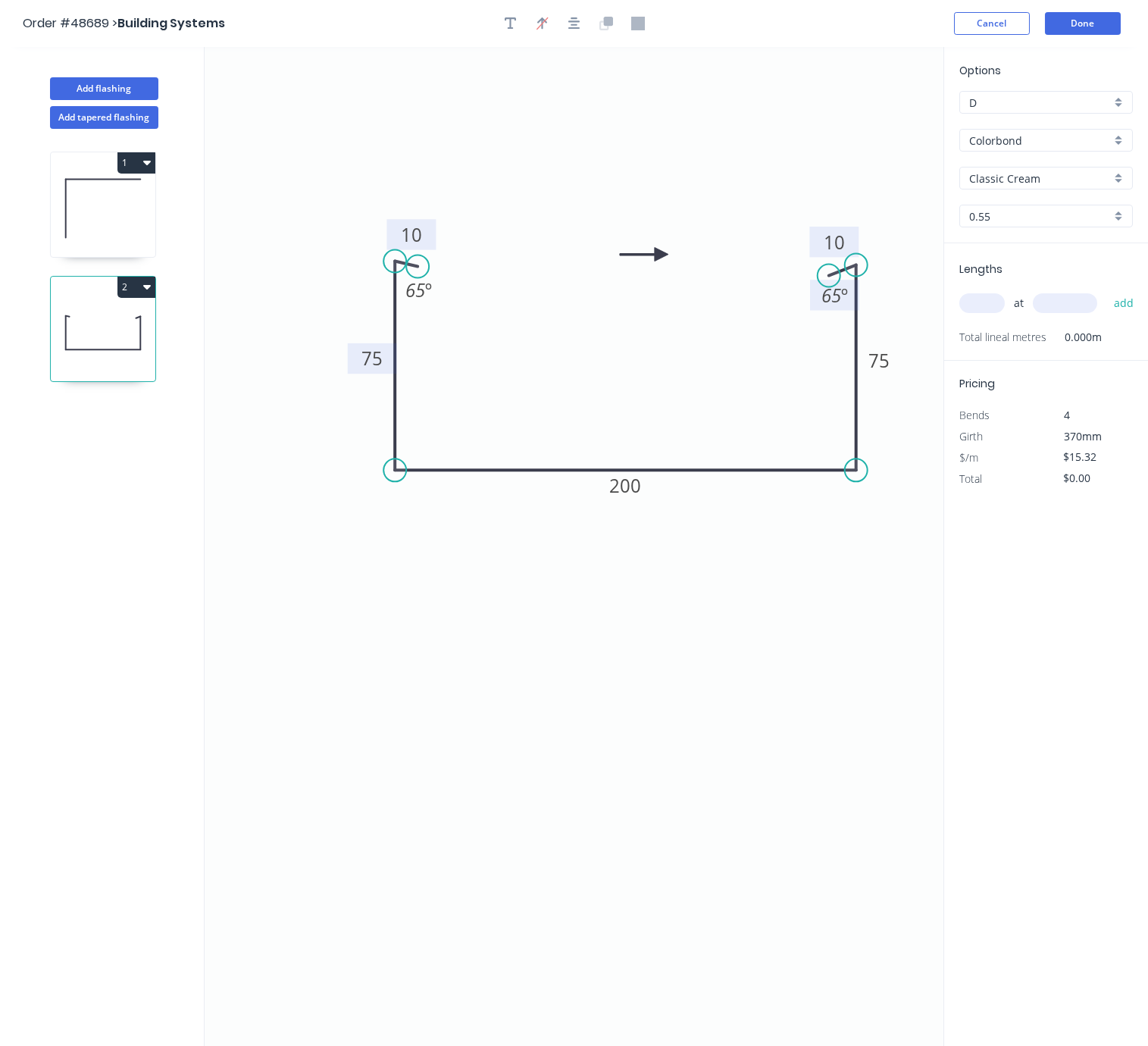
click at [661, 256] on icon at bounding box center [645, 254] width 48 height 13
click at [659, 253] on icon at bounding box center [649, 241] width 44 height 44
drag, startPoint x: 659, startPoint y: 253, endPoint x: 603, endPoint y: 274, distance: 59.8
click at [603, 274] on icon at bounding box center [606, 254] width 13 height 48
click at [977, 313] on input "text" at bounding box center [982, 303] width 46 height 20
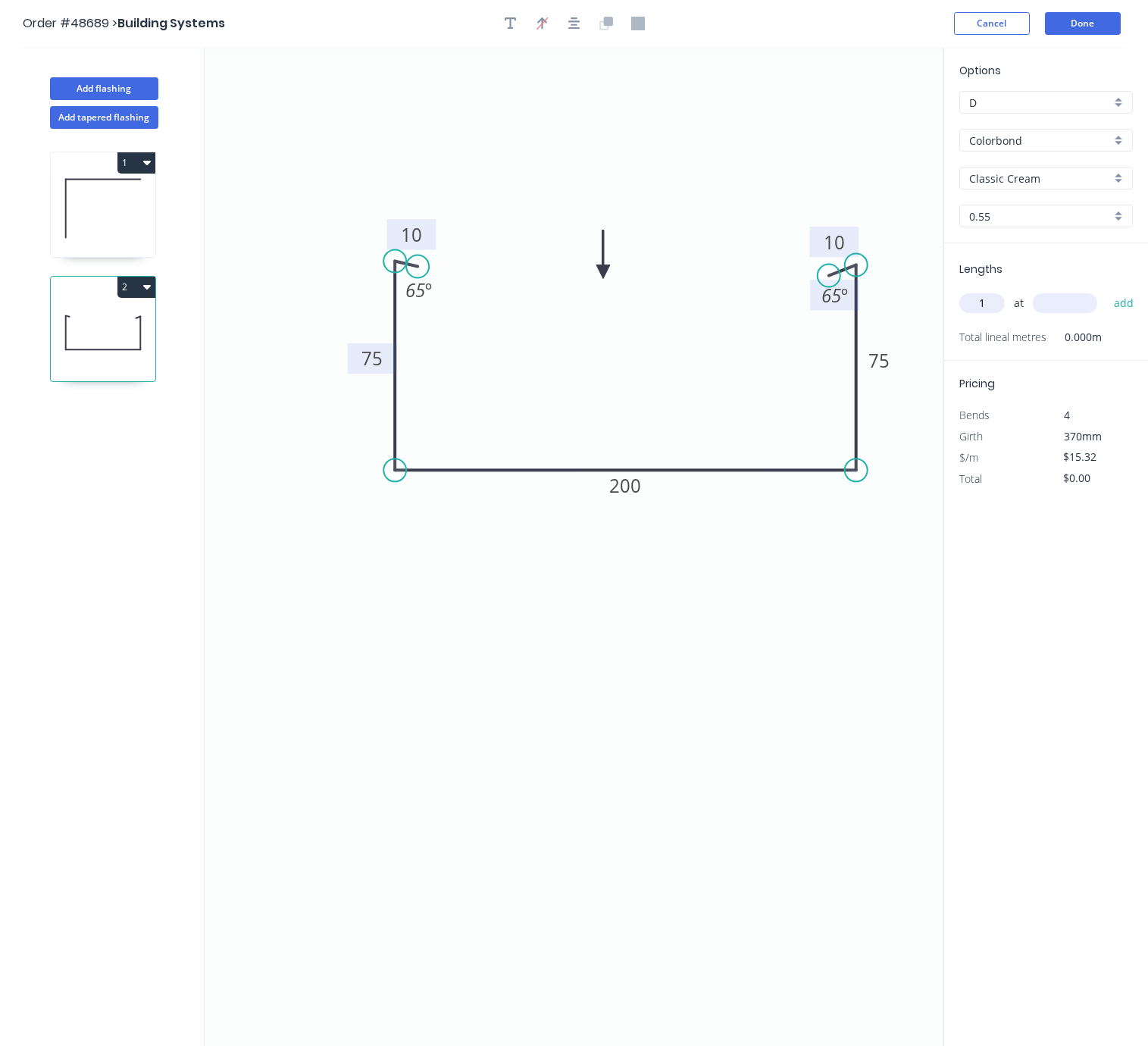
type input "1"
type input "8000"
click at [1107, 290] on button "add" at bounding box center [1125, 303] width 36 height 26
type input "$122.56"
click at [1086, 32] on button "Done" at bounding box center [1083, 23] width 76 height 22
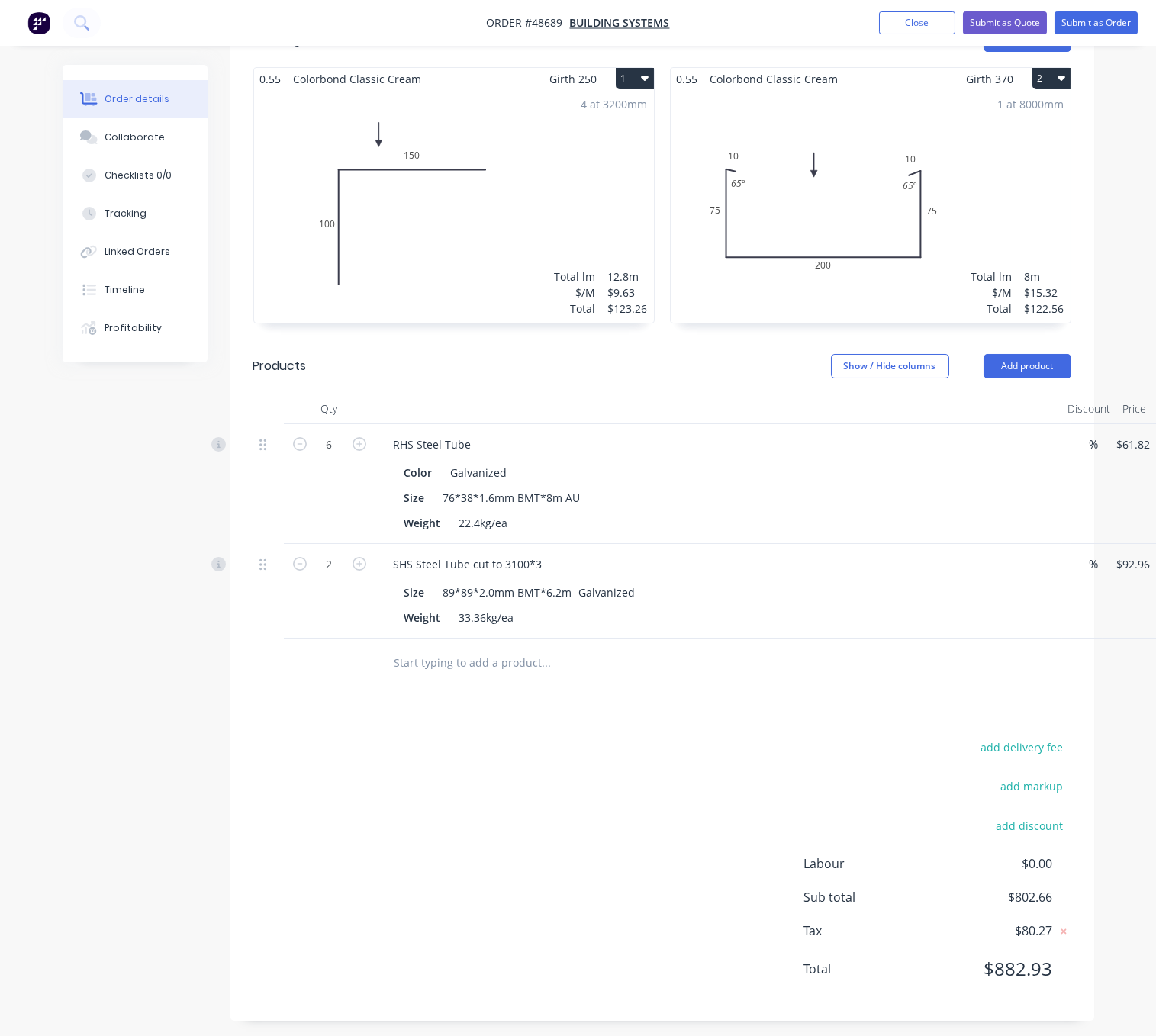
scroll to position [460, 0]
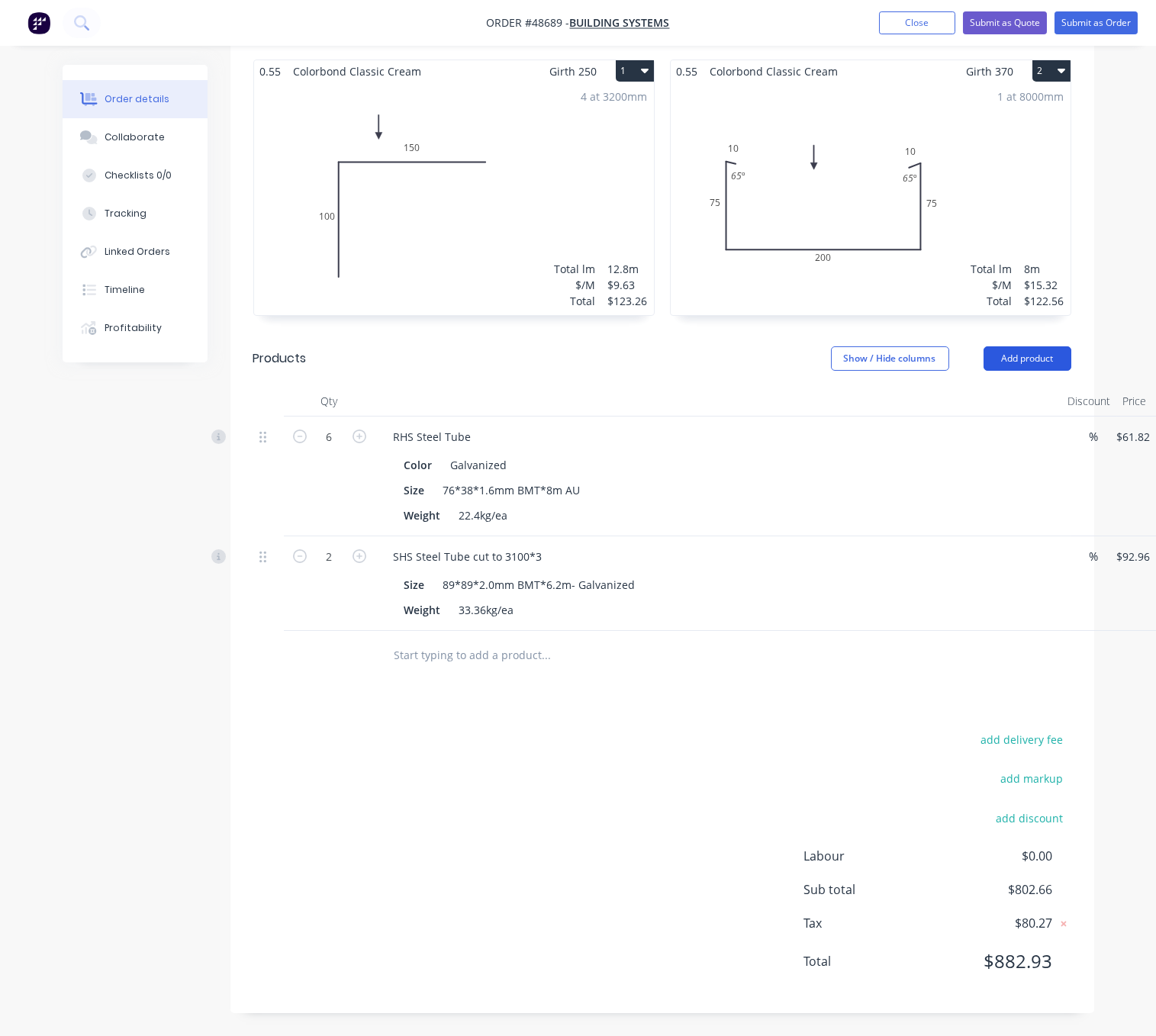
click at [1020, 346] on button "Add product" at bounding box center [1027, 358] width 88 height 24
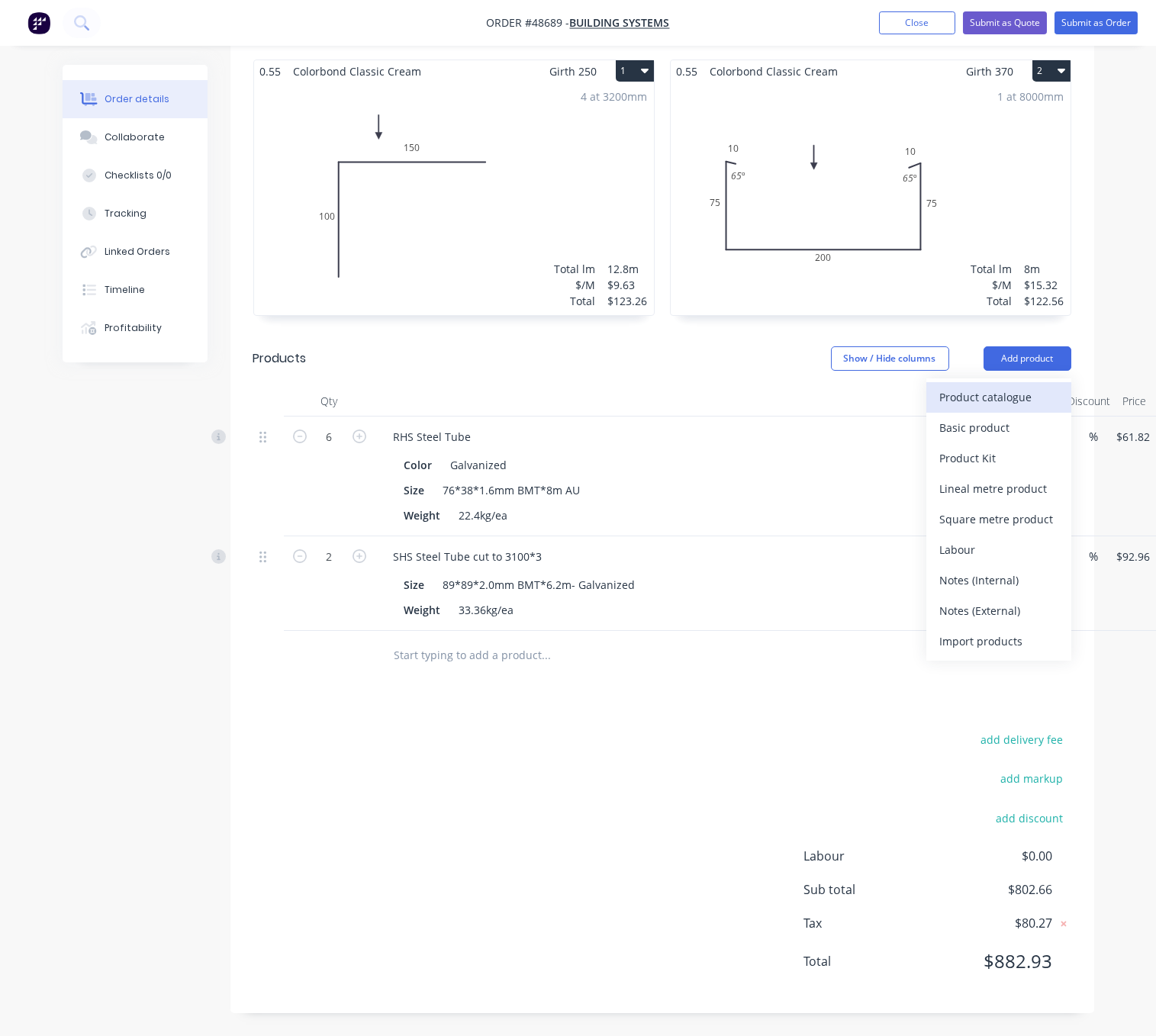
click at [996, 386] on div "Product catalogue" at bounding box center [999, 397] width 118 height 22
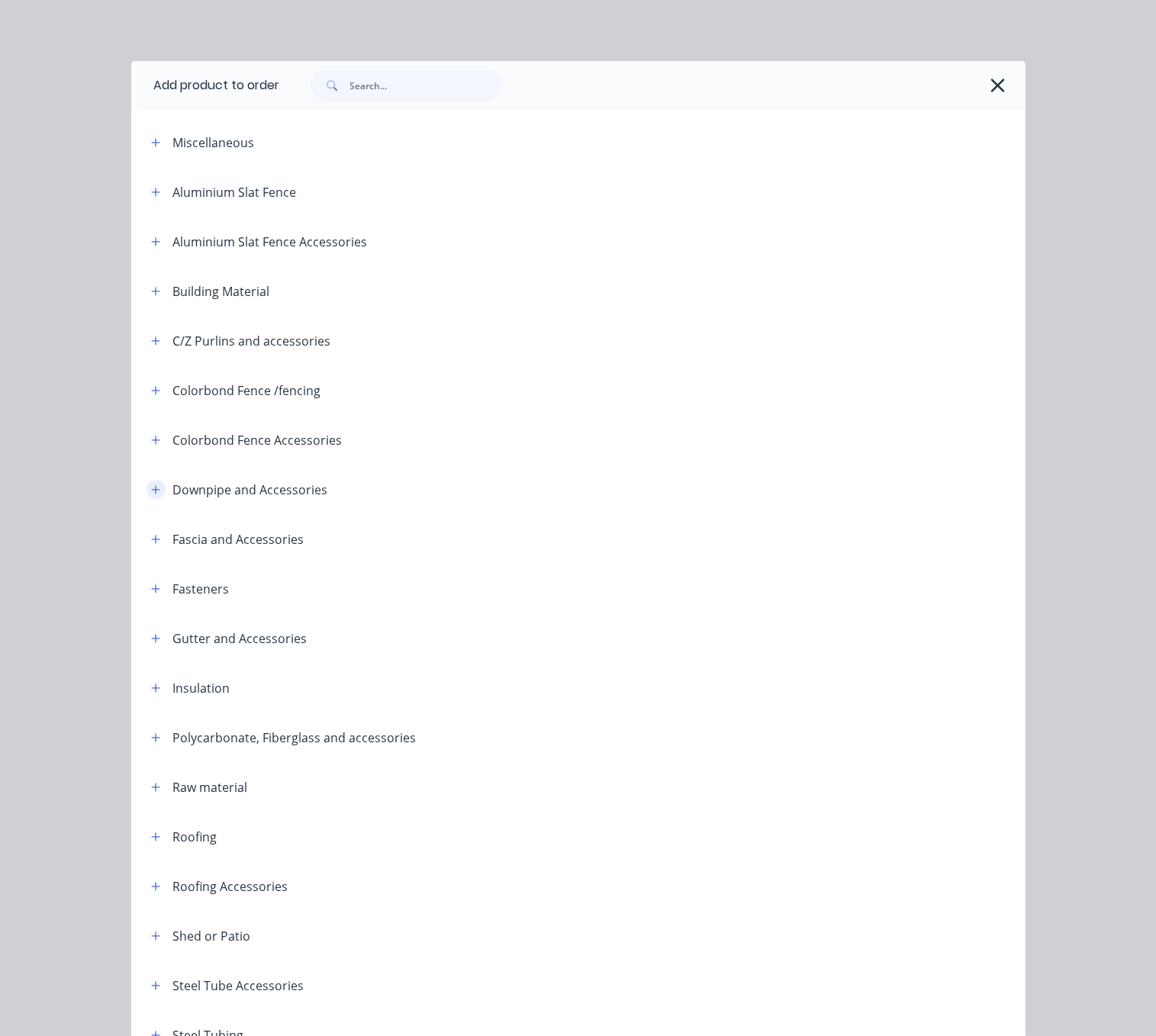
click at [153, 495] on icon "button" at bounding box center [156, 490] width 9 height 11
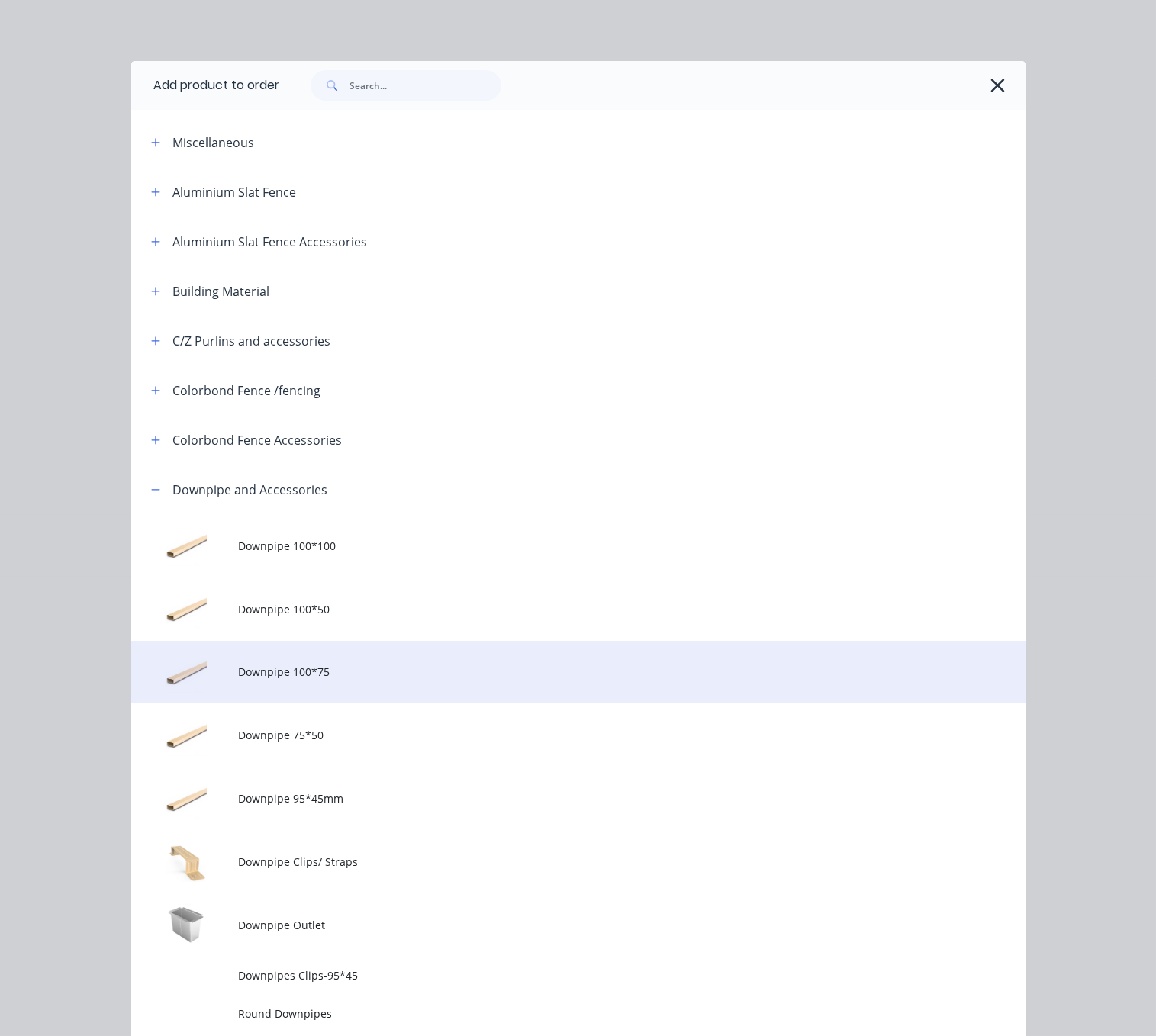
scroll to position [267, 0]
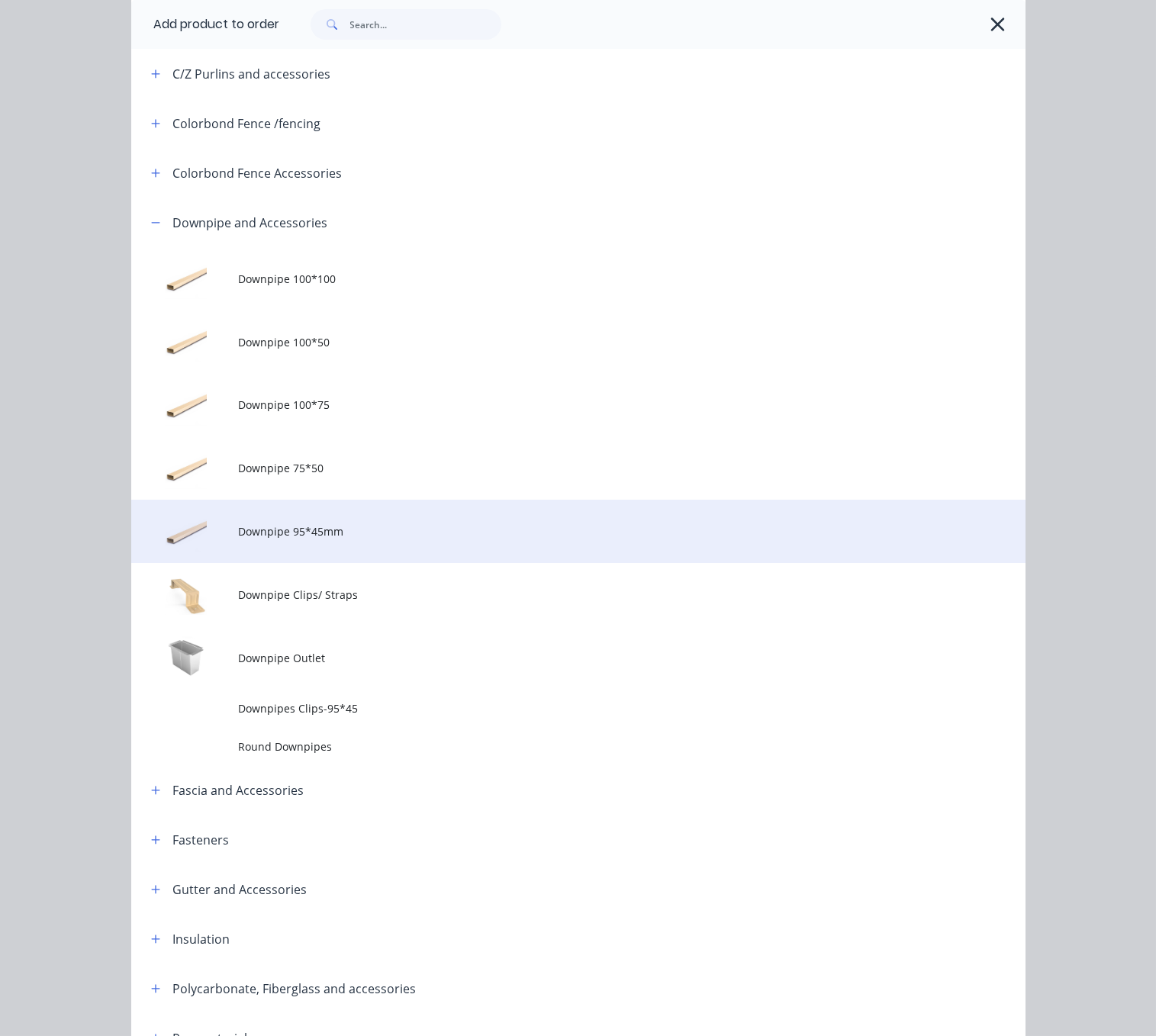
click at [342, 563] on td "Downpipe 95*45mm" at bounding box center [631, 531] width 787 height 63
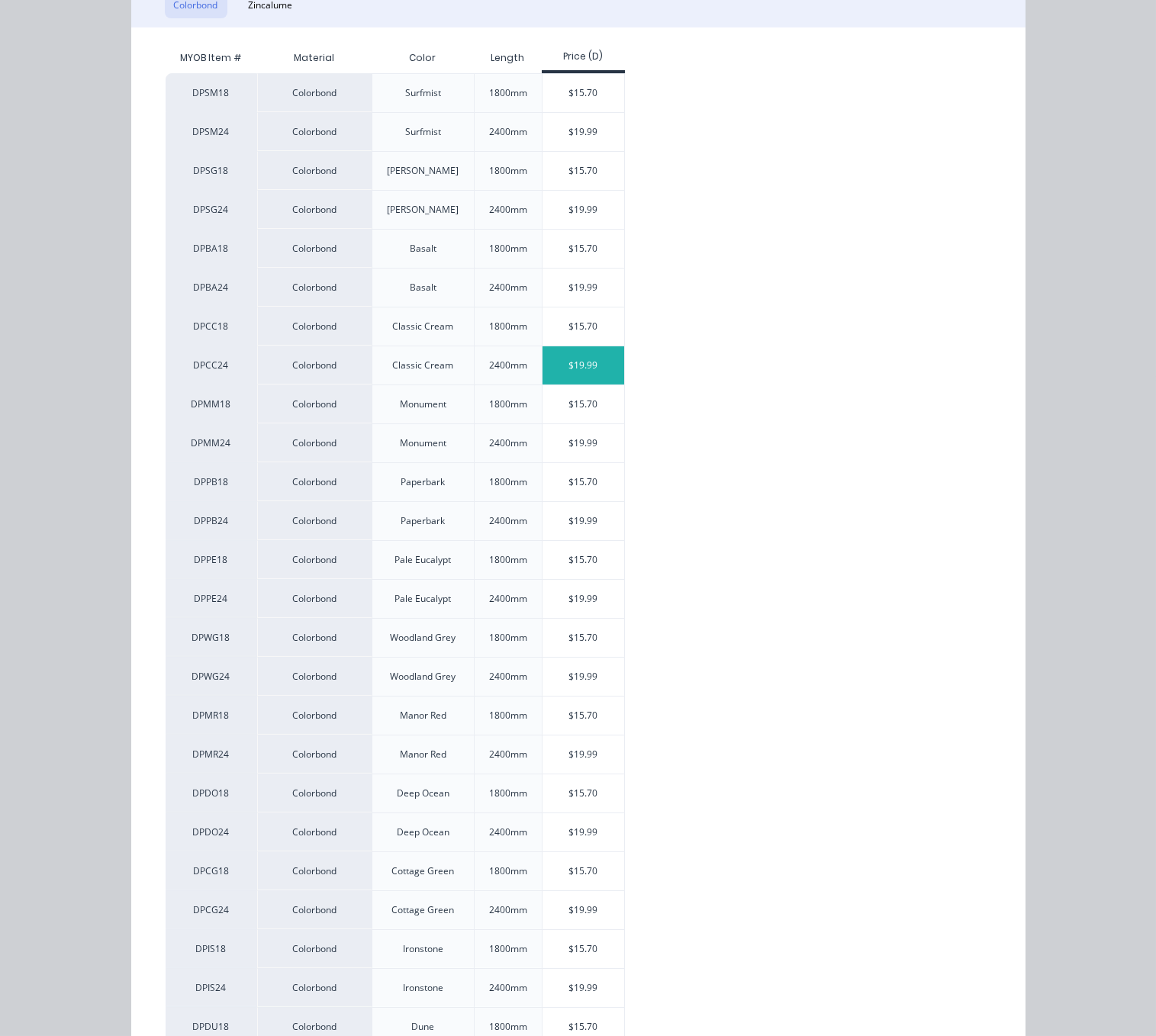
click at [579, 385] on div "$19.99" at bounding box center [583, 365] width 82 height 38
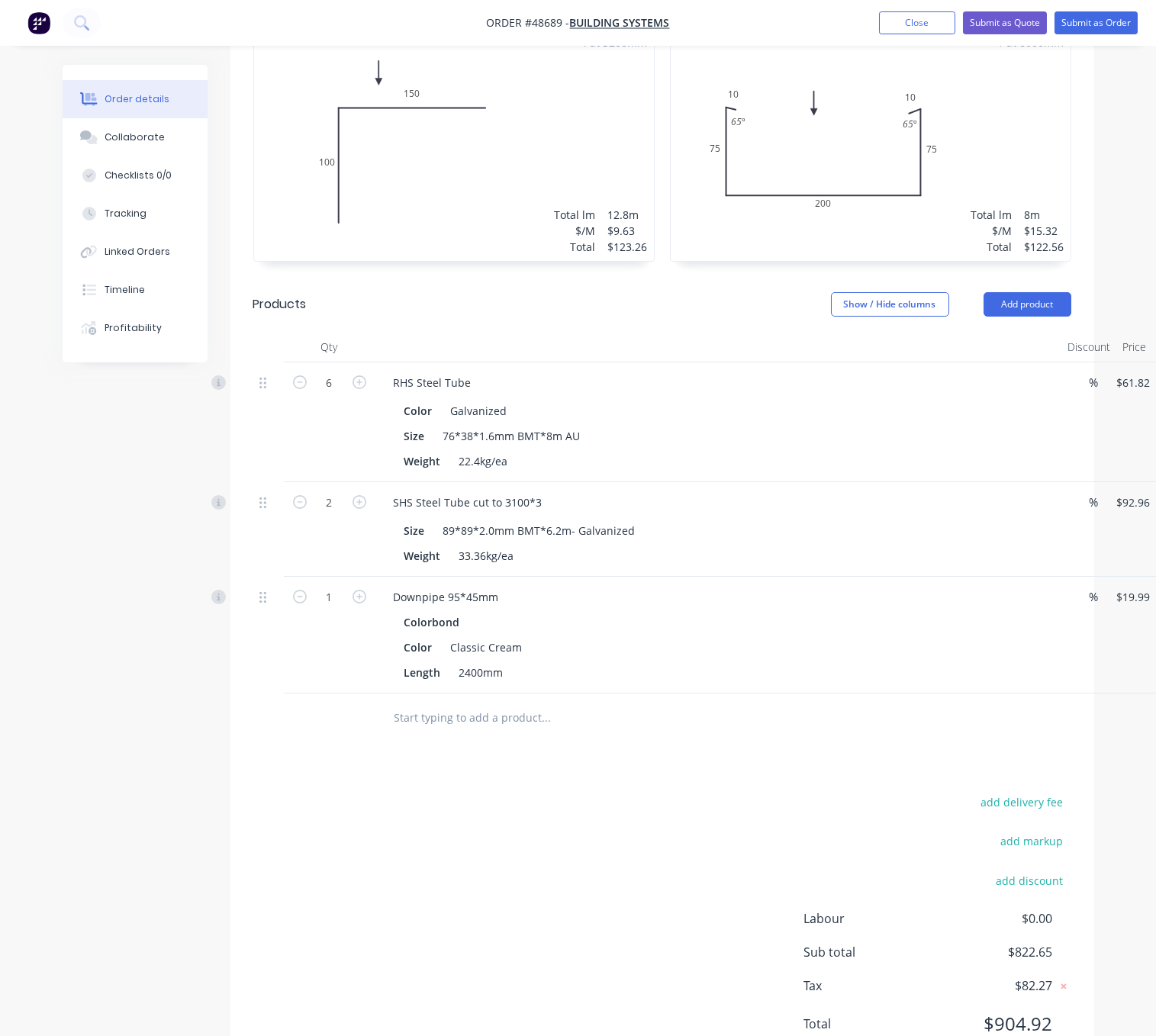
click at [369, 604] on button "button" at bounding box center [360, 596] width 20 height 16
type input "2"
type input "$39.98"
click at [360, 604] on icon "button" at bounding box center [359, 596] width 13 height 13
type input "3"
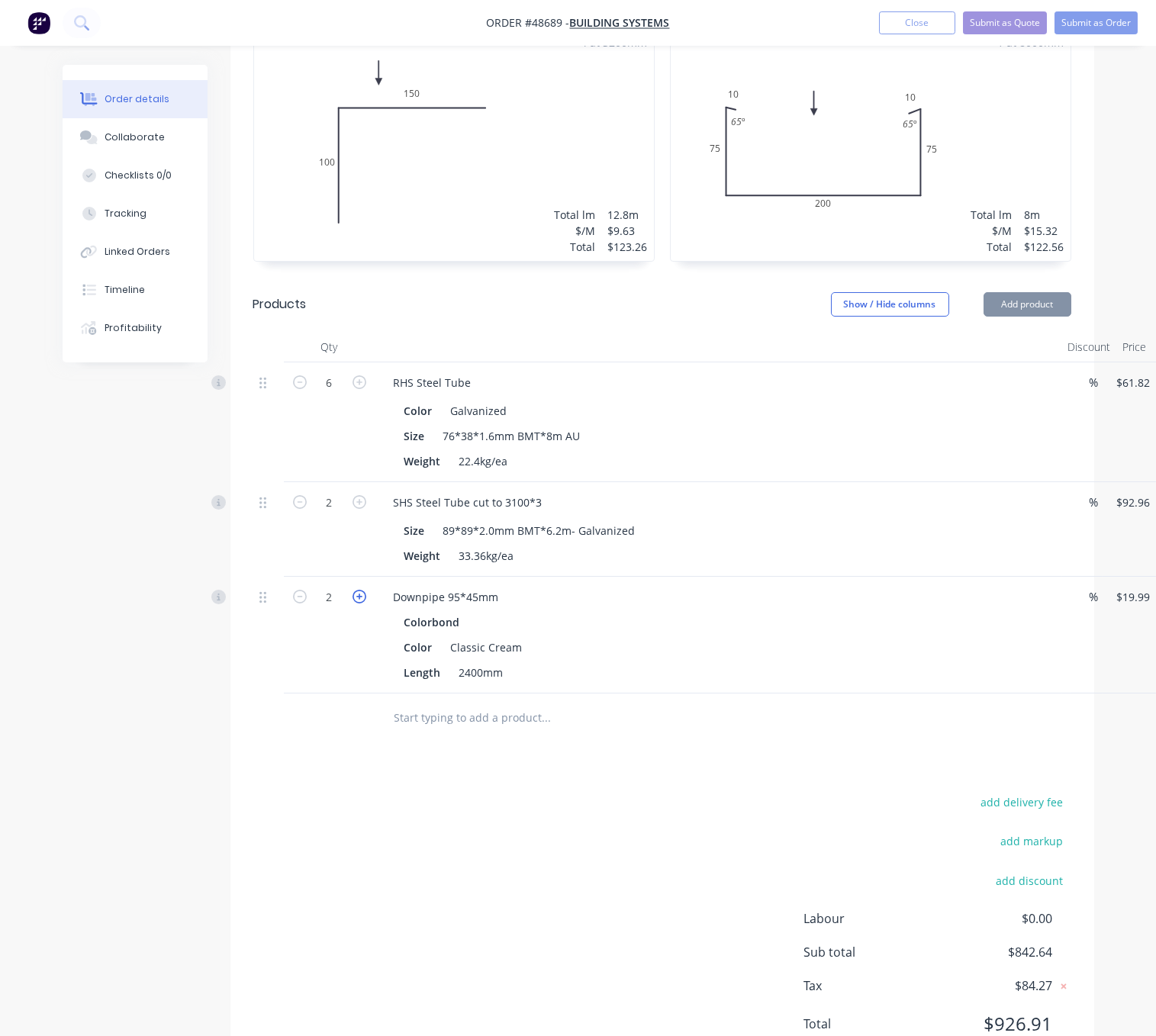
type input "$59.97"
click at [467, 827] on div "Drawings Add drawing 0.55 Colorbond Classic Cream Girth 250 1 0 100 150 0 100 1…" at bounding box center [662, 513] width 864 height 1125
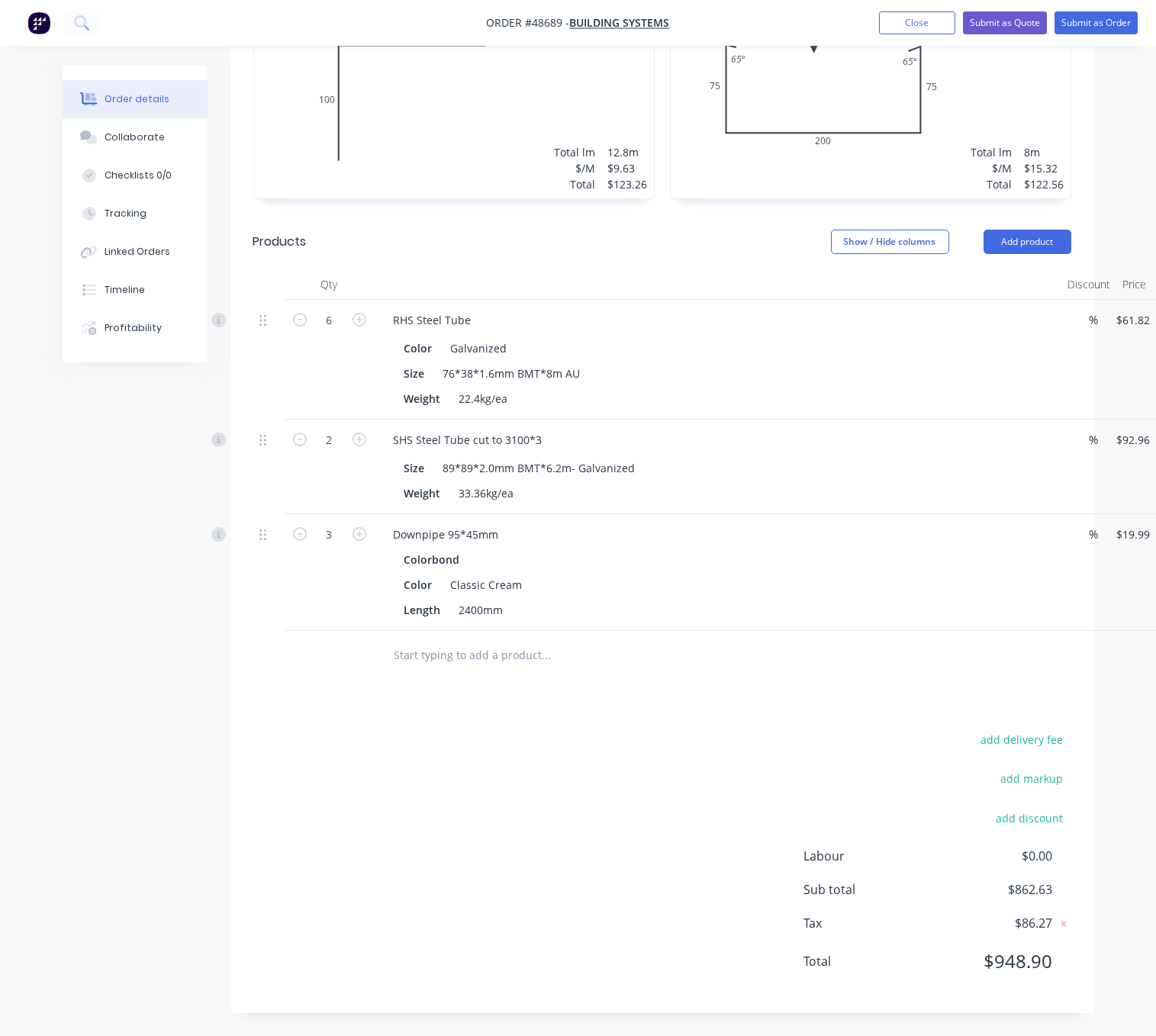
scroll to position [584, 0]
click at [1038, 230] on button "Add product" at bounding box center [1027, 242] width 88 height 24
click at [1001, 265] on button "Product catalogue" at bounding box center [999, 280] width 145 height 31
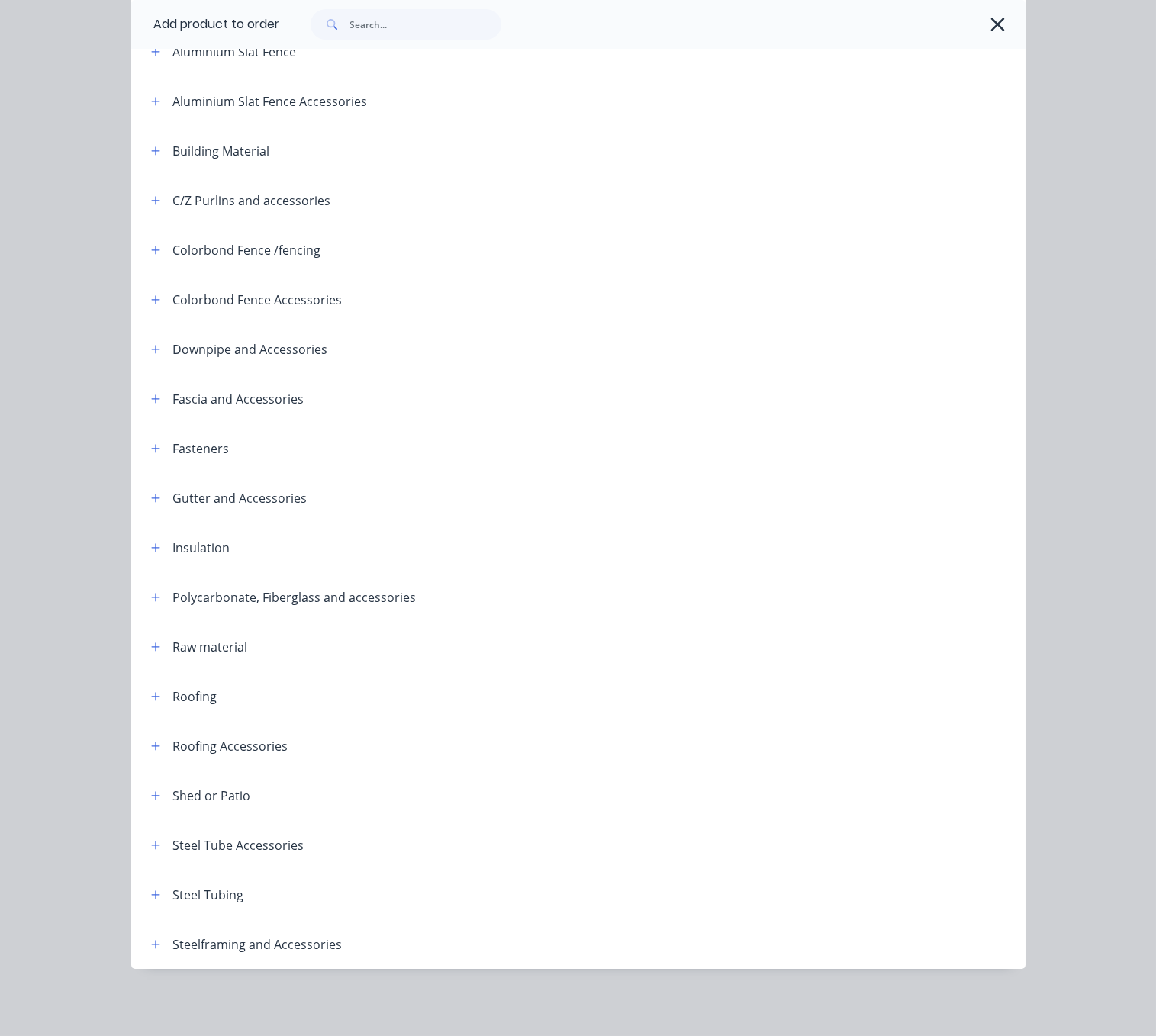
scroll to position [213, 0]
click at [155, 686] on button "button" at bounding box center [156, 695] width 19 height 19
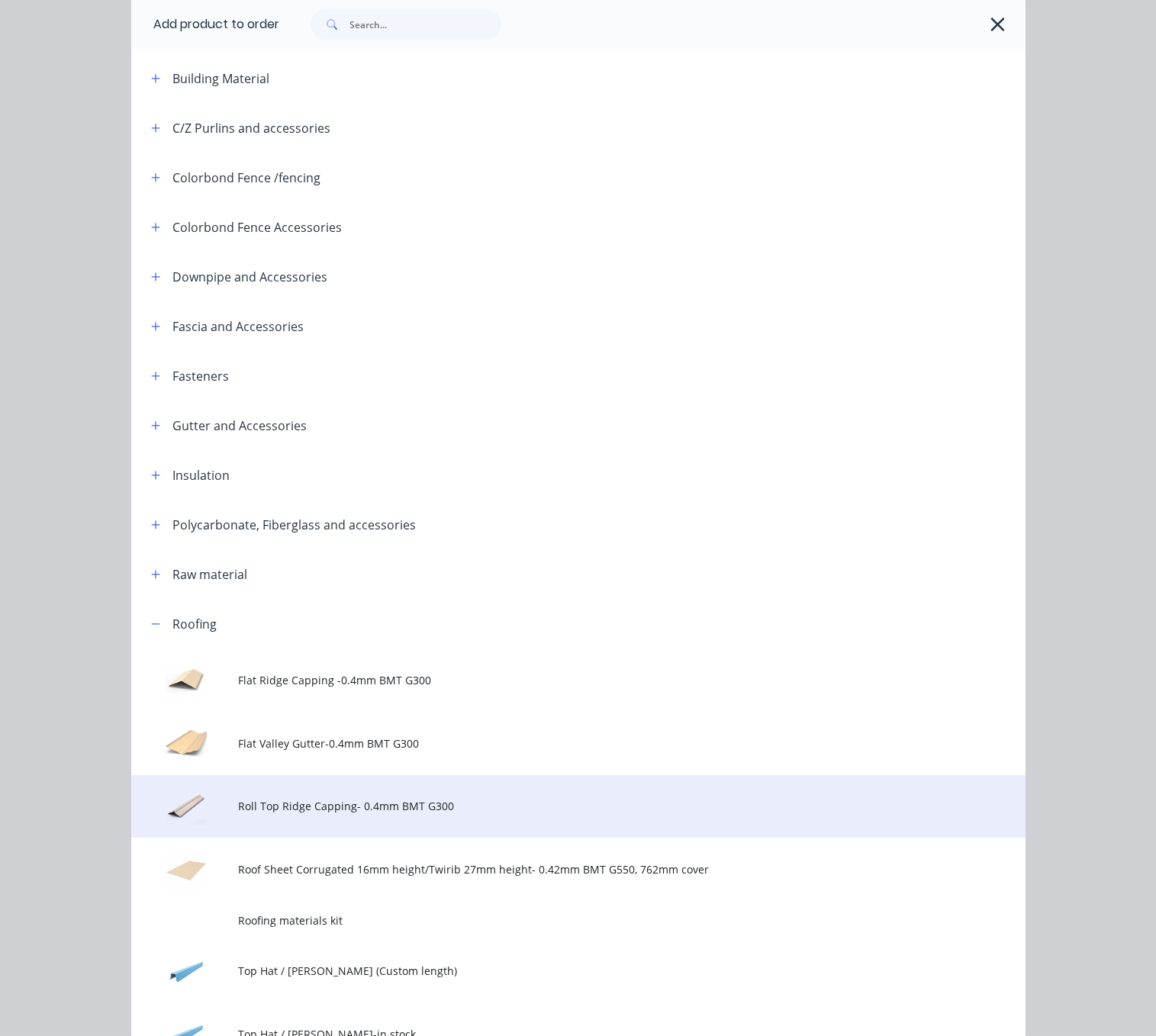
scroll to position [481, 0]
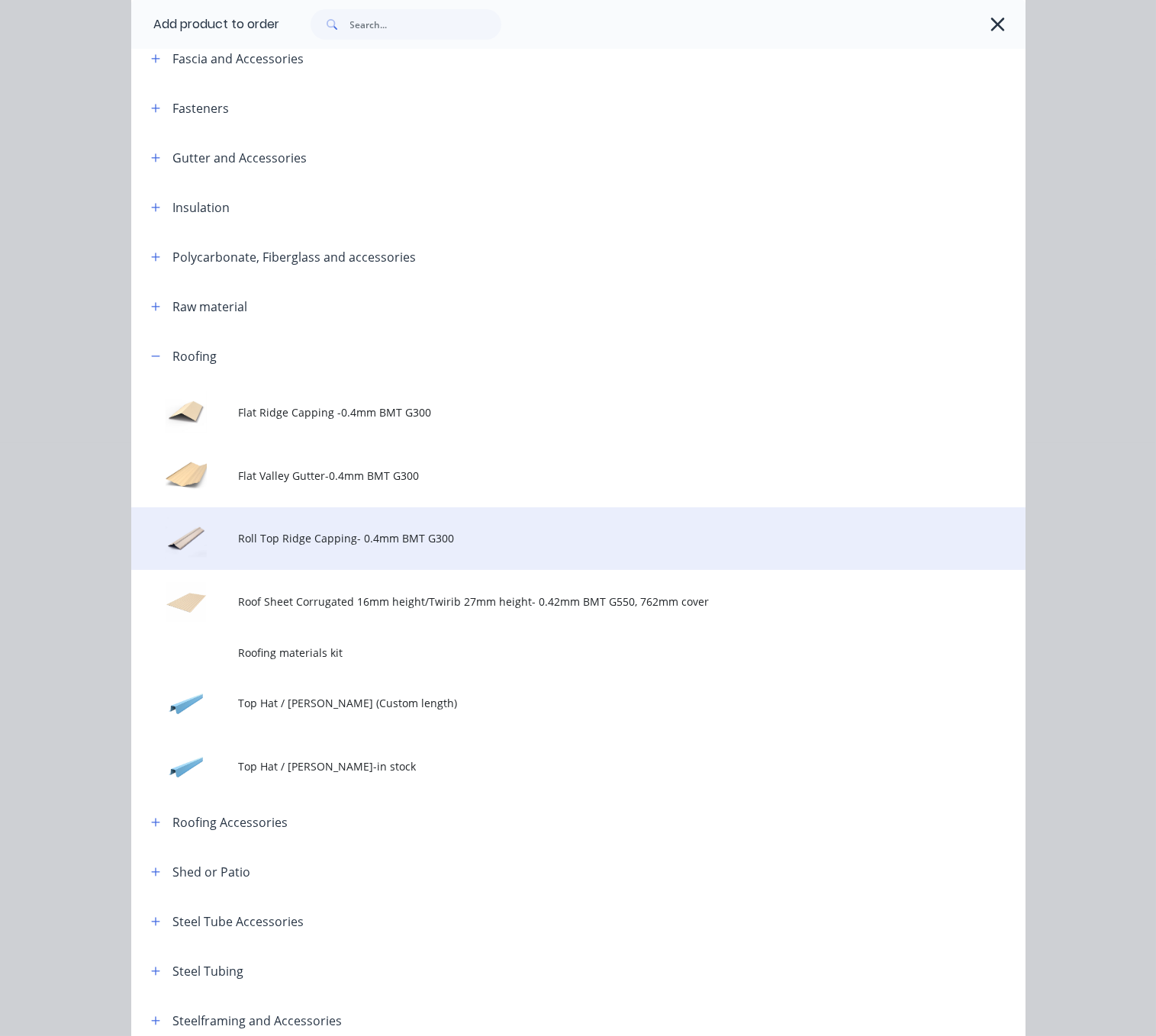
click at [427, 571] on td "Roll Top Ridge Capping- 0.4mm BMT G300" at bounding box center [631, 539] width 787 height 63
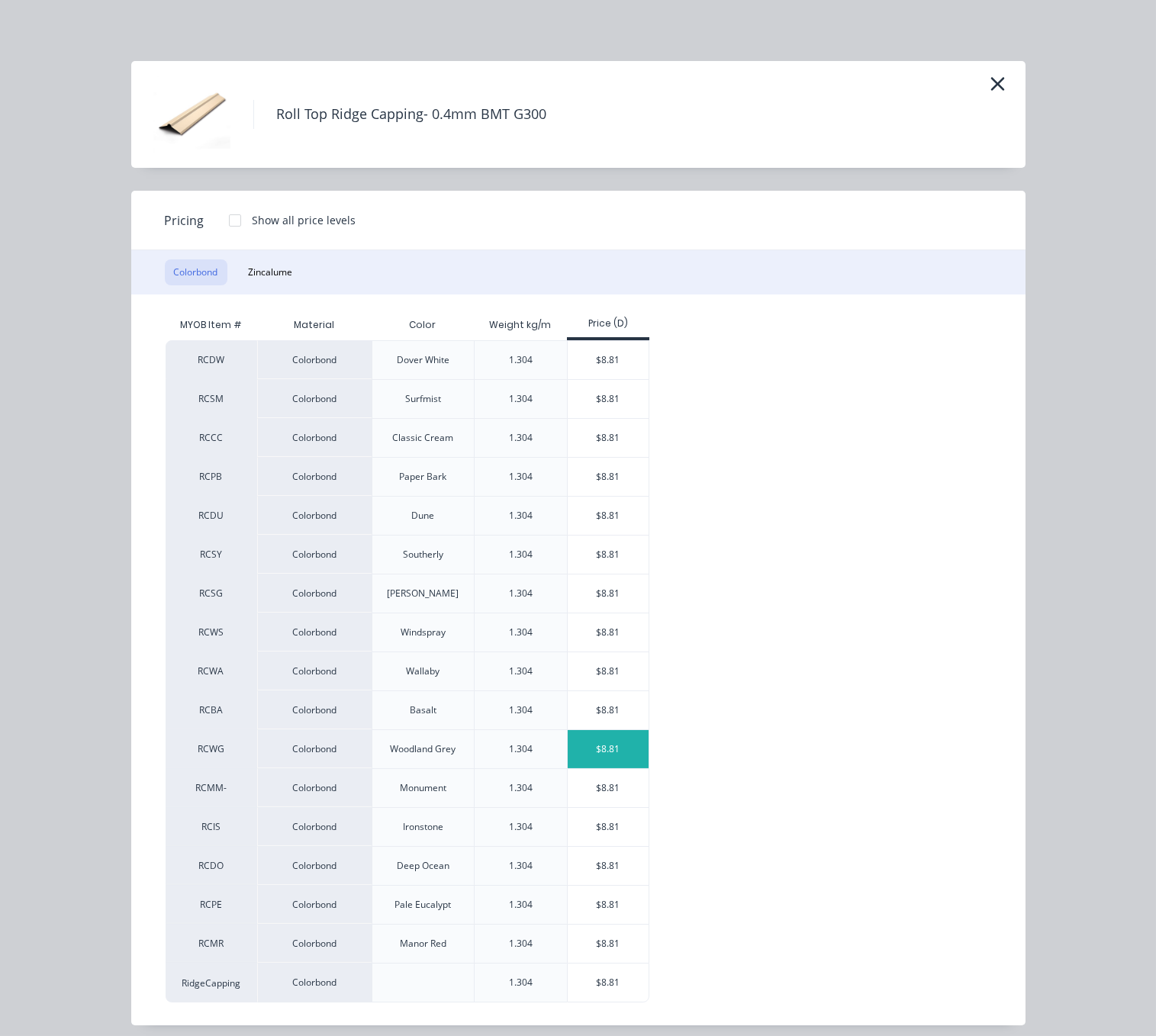
scroll to position [47, 0]
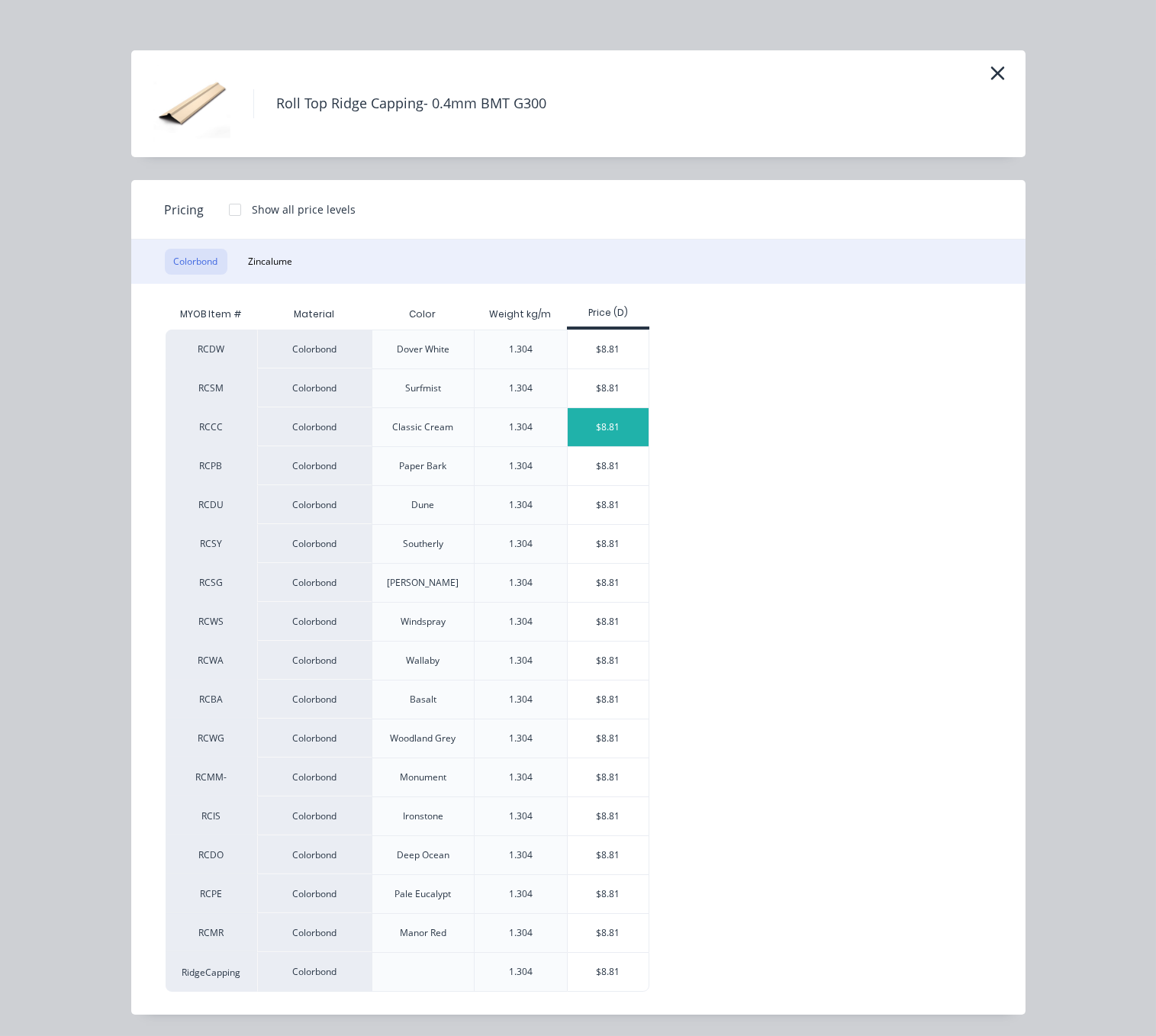
click at [618, 408] on div "$8.81" at bounding box center [609, 427] width 82 height 38
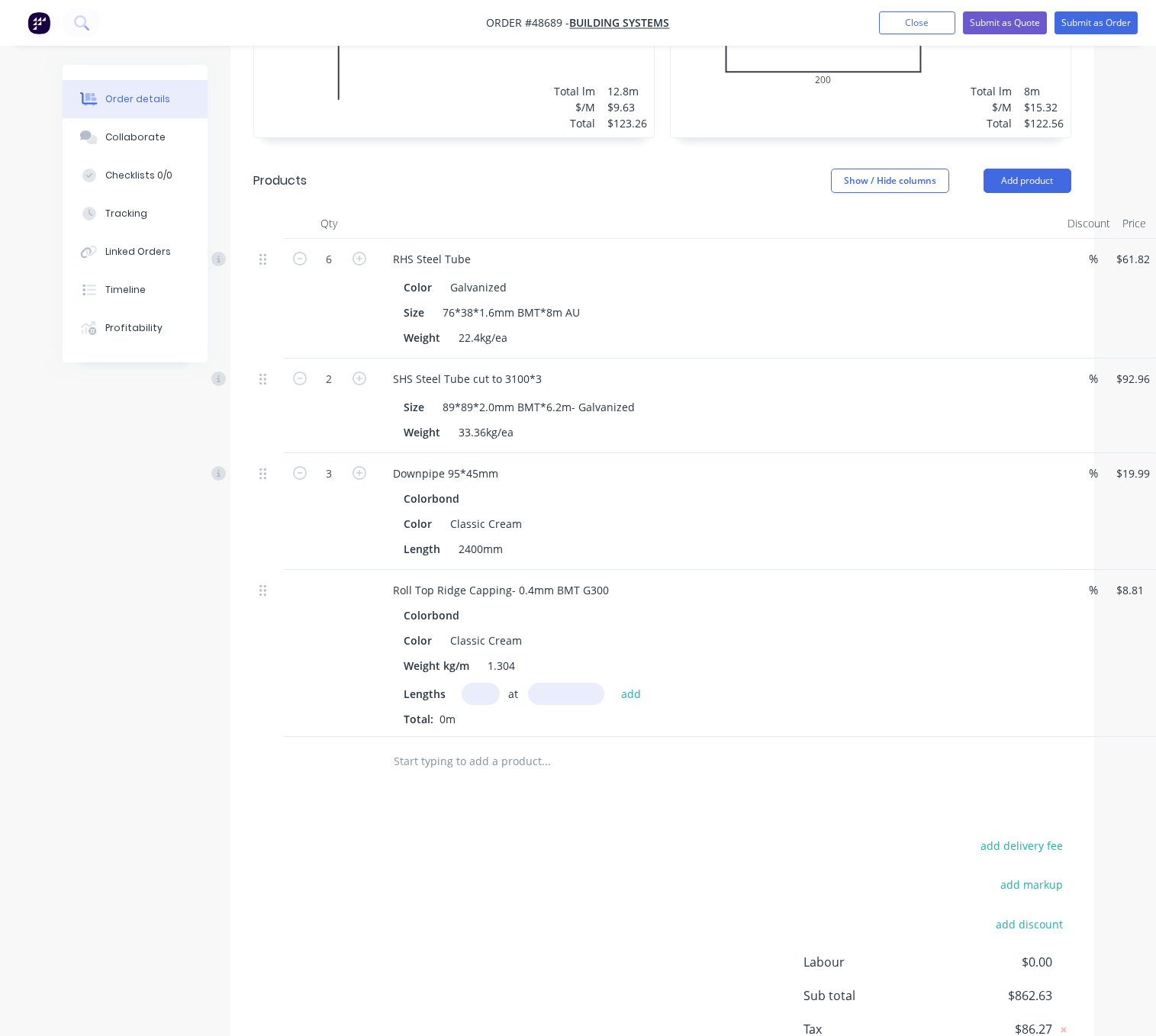
click at [478, 705] on input "text" at bounding box center [481, 694] width 38 height 22
type input "1"
type input "8000"
click at [614, 683] on button "add" at bounding box center [632, 693] width 36 height 21
type input "$70.48"
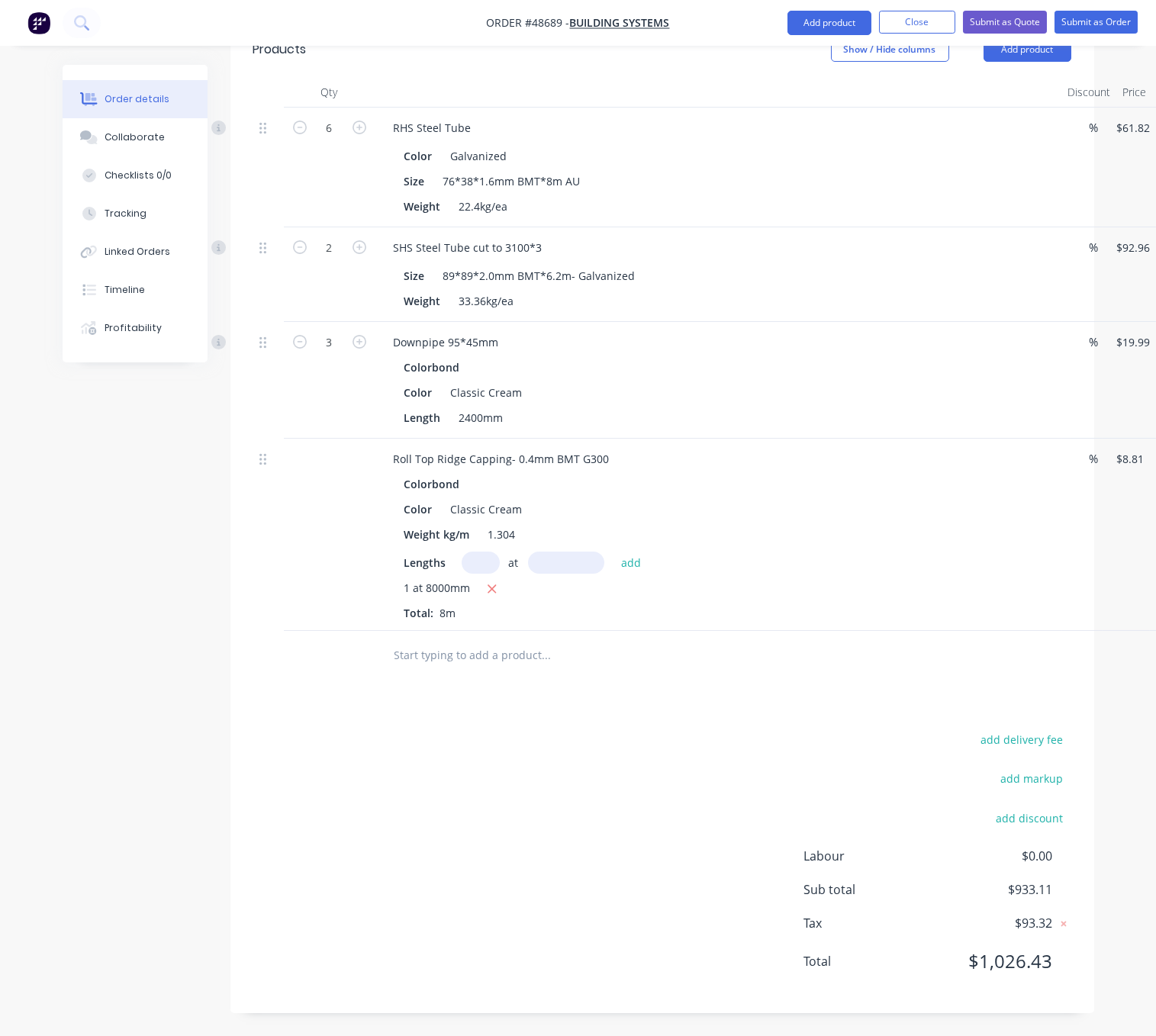
scroll to position [787, 0]
click at [829, 31] on button "Add product" at bounding box center [829, 22] width 84 height 24
click at [817, 66] on div "Product catalogue" at bounding box center [799, 62] width 118 height 22
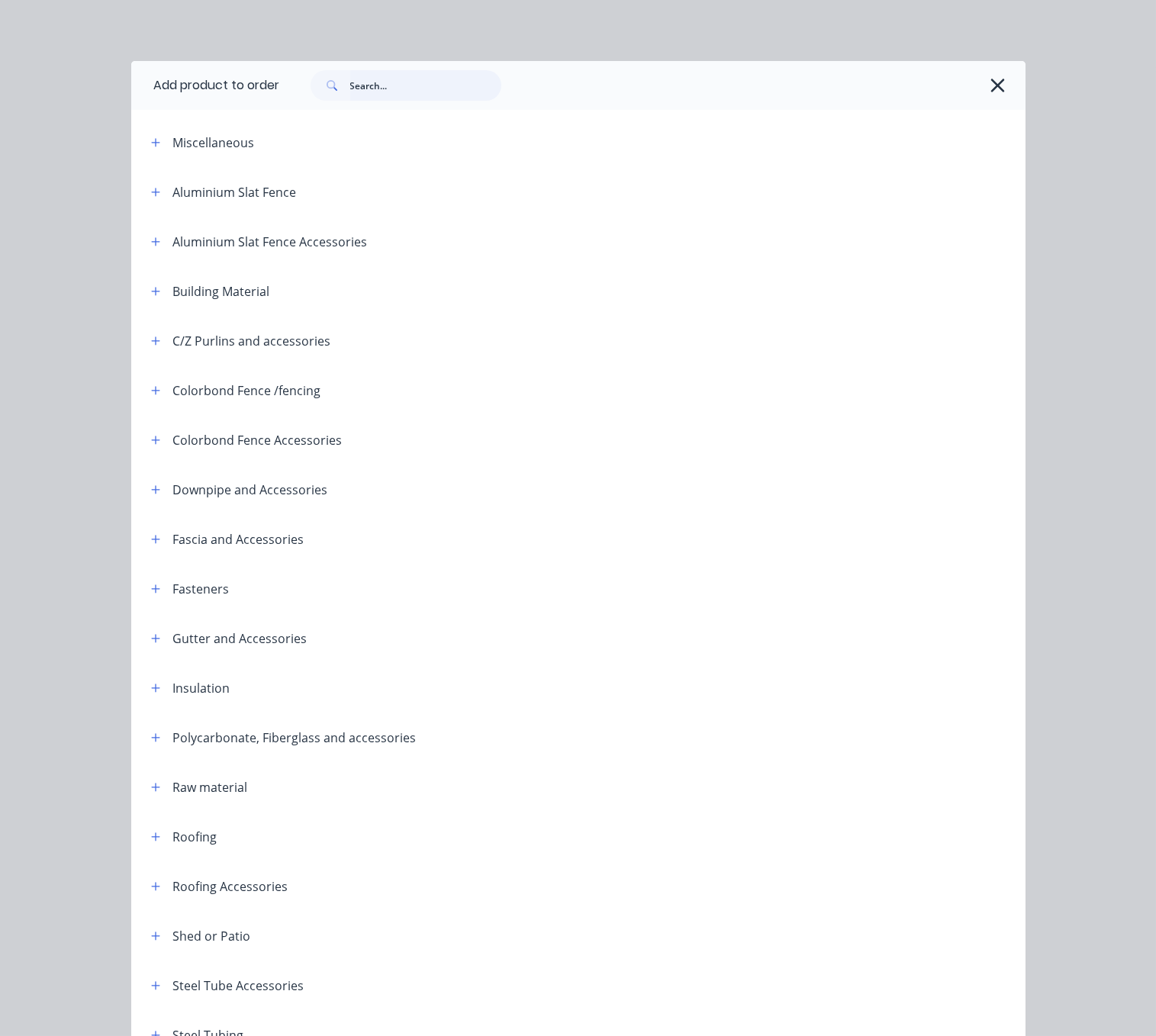
click at [423, 88] on input "text" at bounding box center [426, 85] width 151 height 31
type input "k"
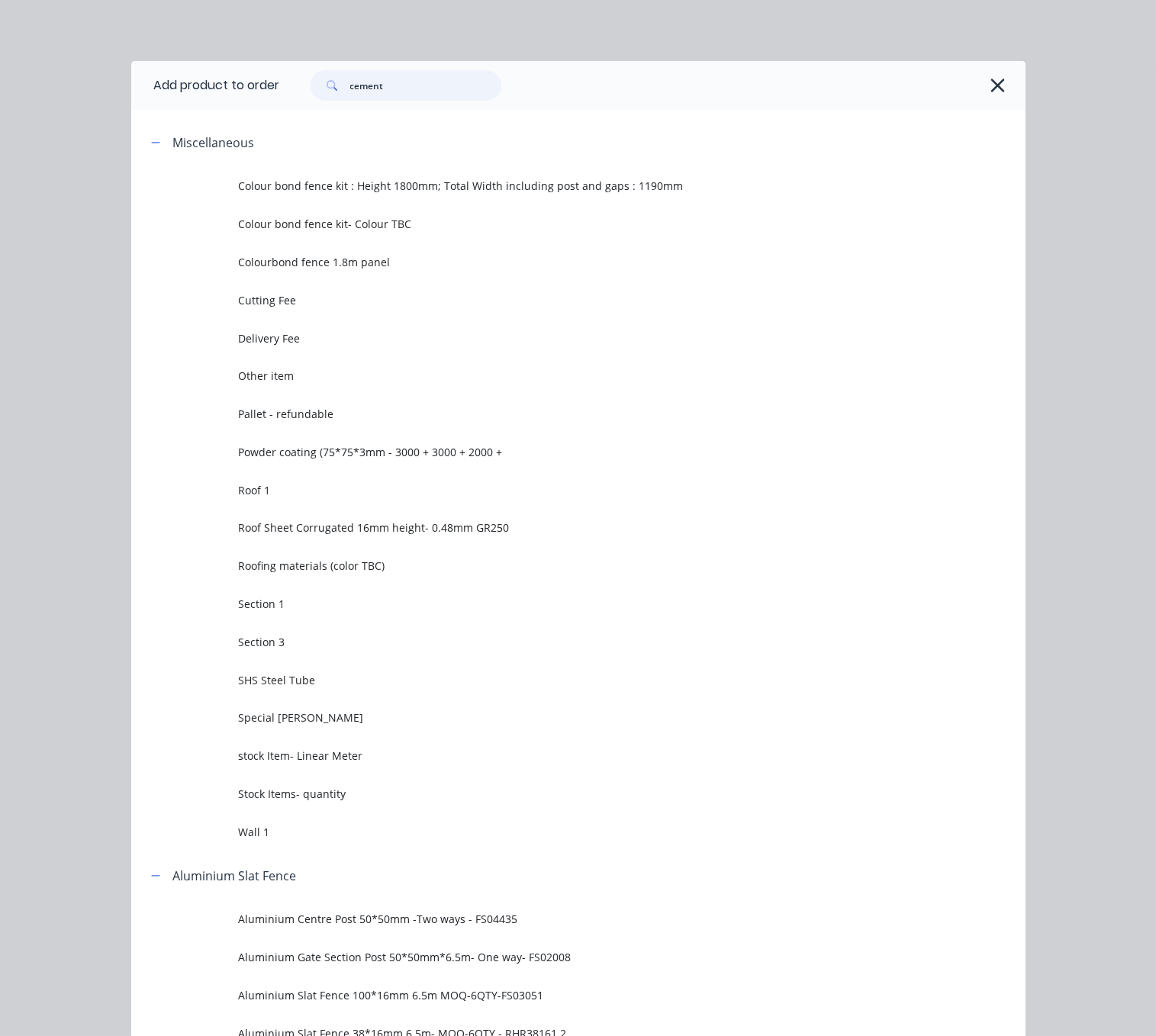
type input "cement"
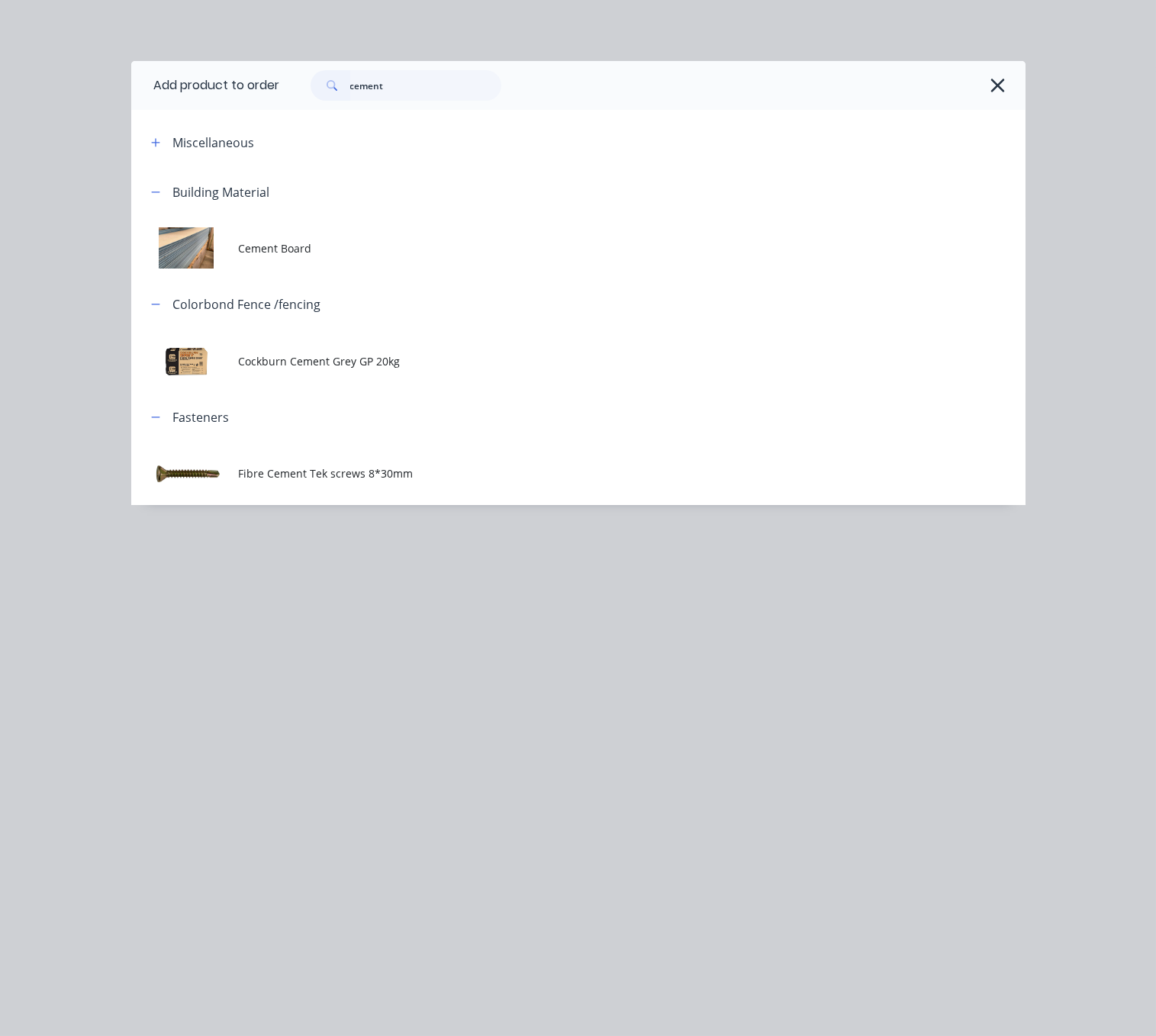
click at [346, 369] on span "Cockburn Cement Grey GP 20kg" at bounding box center [553, 361] width 630 height 16
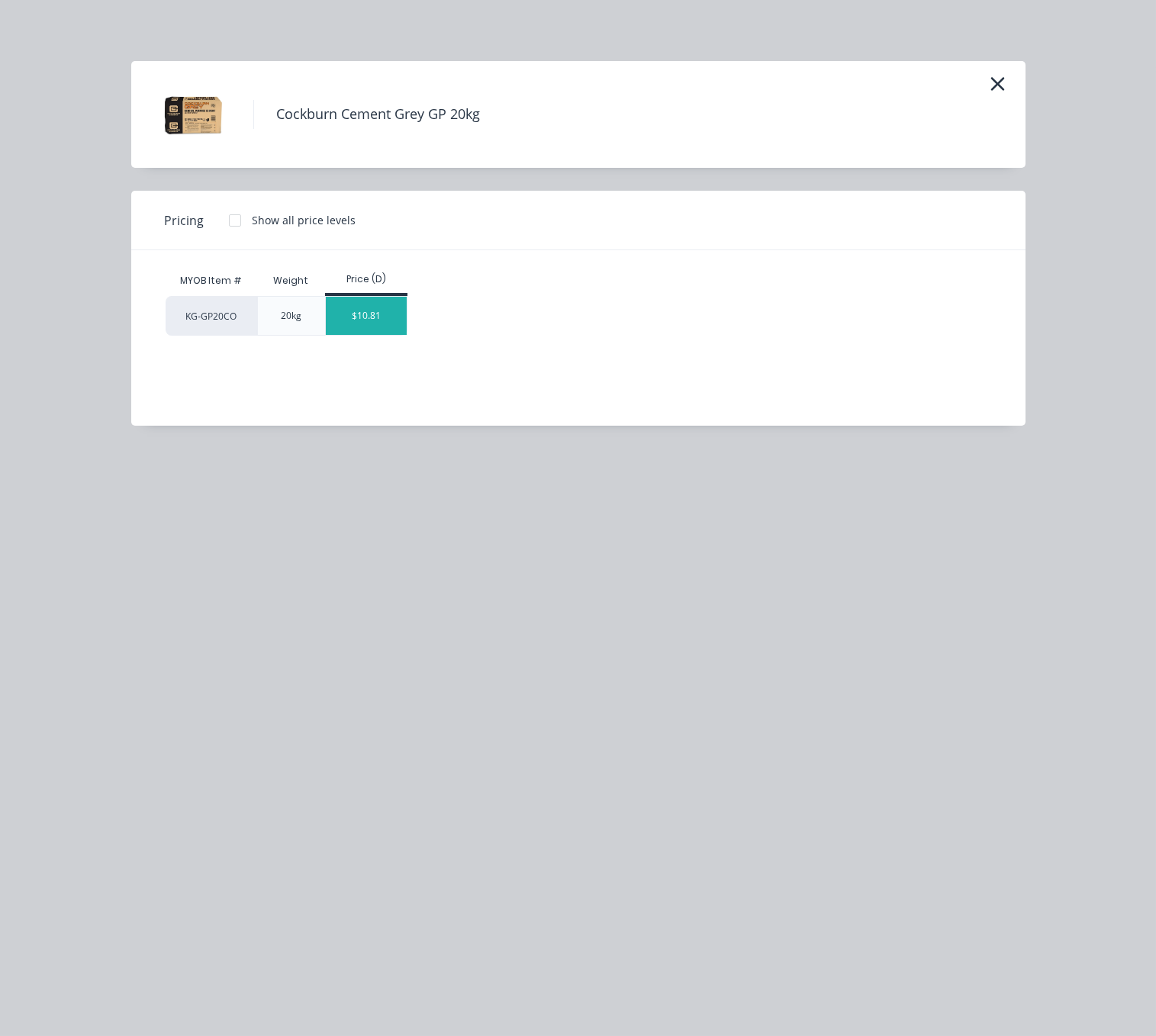
click at [381, 332] on div "$10.81" at bounding box center [367, 315] width 82 height 38
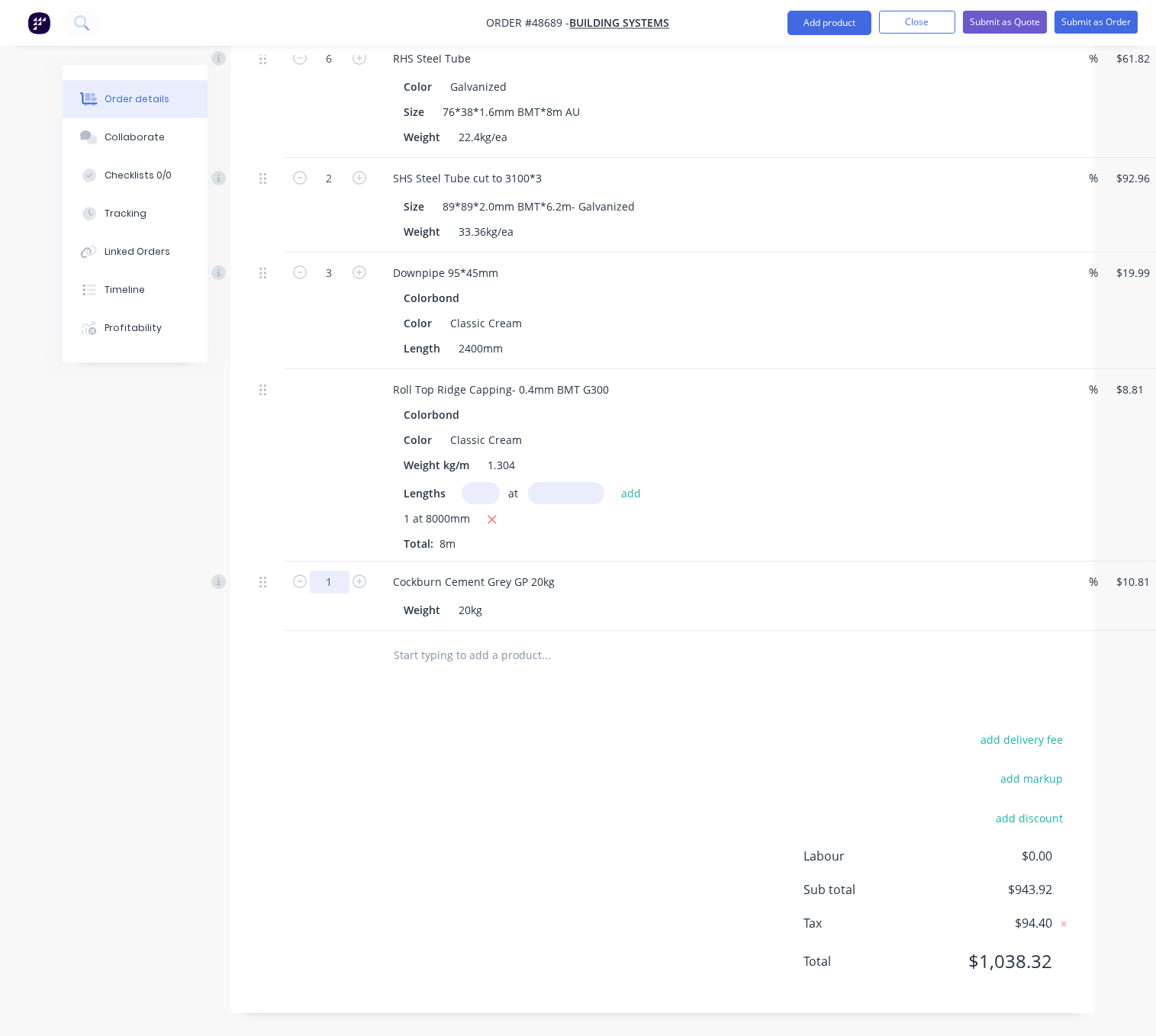
click at [348, 594] on input "1" at bounding box center [330, 581] width 40 height 22
click at [548, 783] on div "Drawings Add drawing 0.55 Colorbond Classic Cream Girth 250 1 0 100 150 0 100 1…" at bounding box center [662, 320] width 864 height 1387
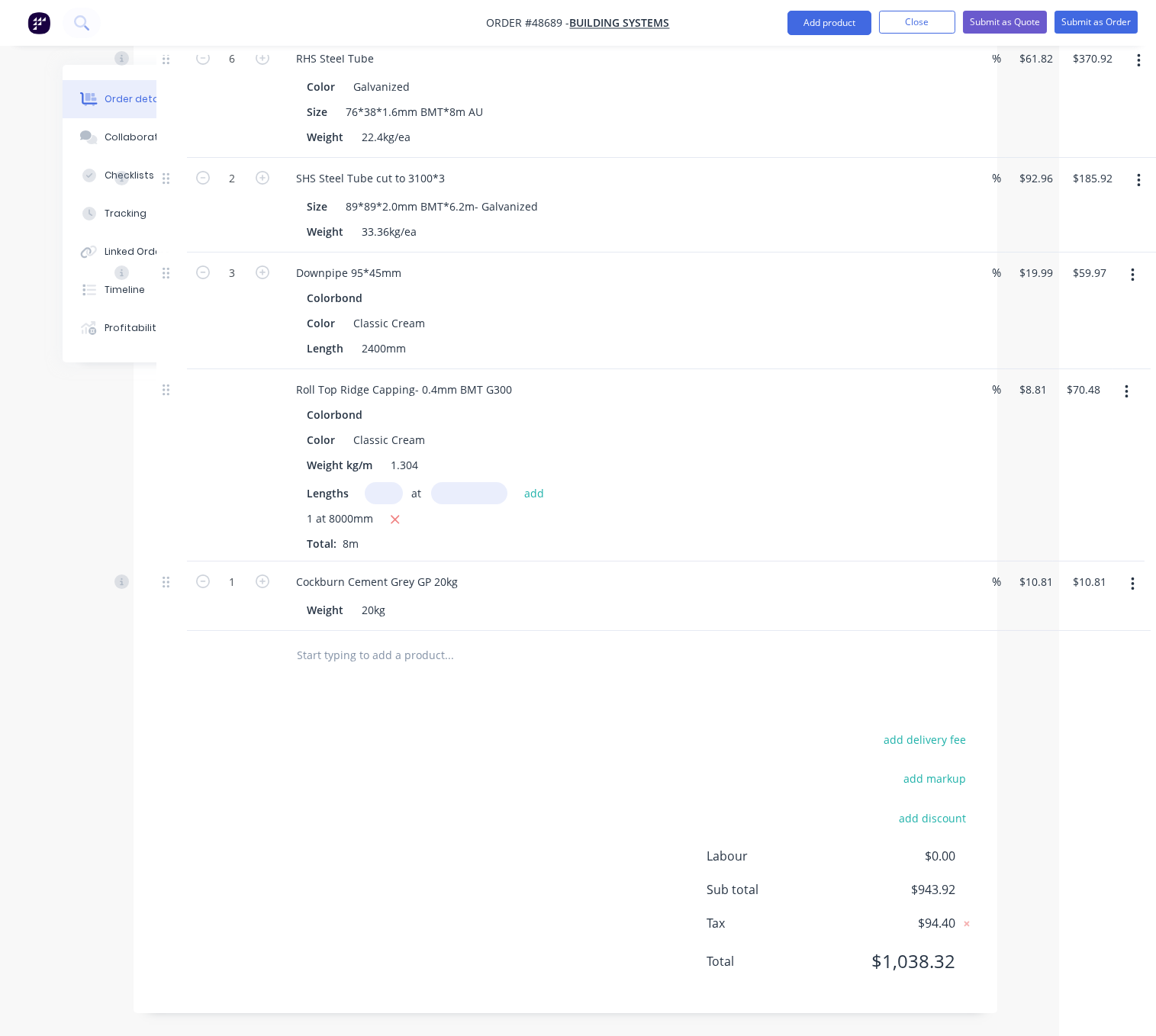
drag, startPoint x: 566, startPoint y: 792, endPoint x: 698, endPoint y: 790, distance: 132.0
drag, startPoint x: 474, startPoint y: 799, endPoint x: 589, endPoint y: 798, distance: 115.0
click at [494, 840] on div "add delivery fee add markup add discount Labour $0.00 Sub total $943.92 Tax $94…" at bounding box center [565, 860] width 818 height 261
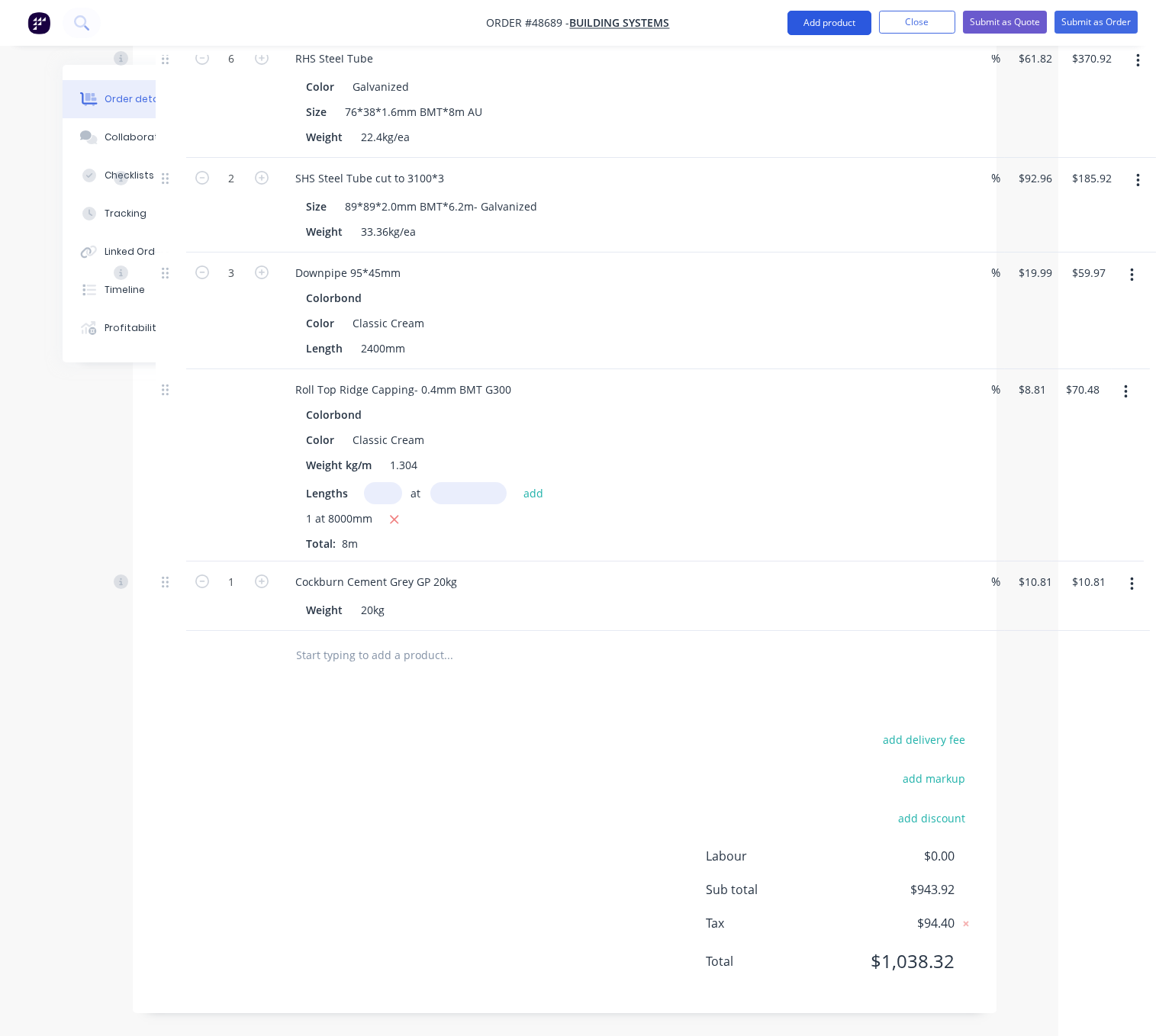
click at [823, 19] on button "Add product" at bounding box center [829, 22] width 84 height 24
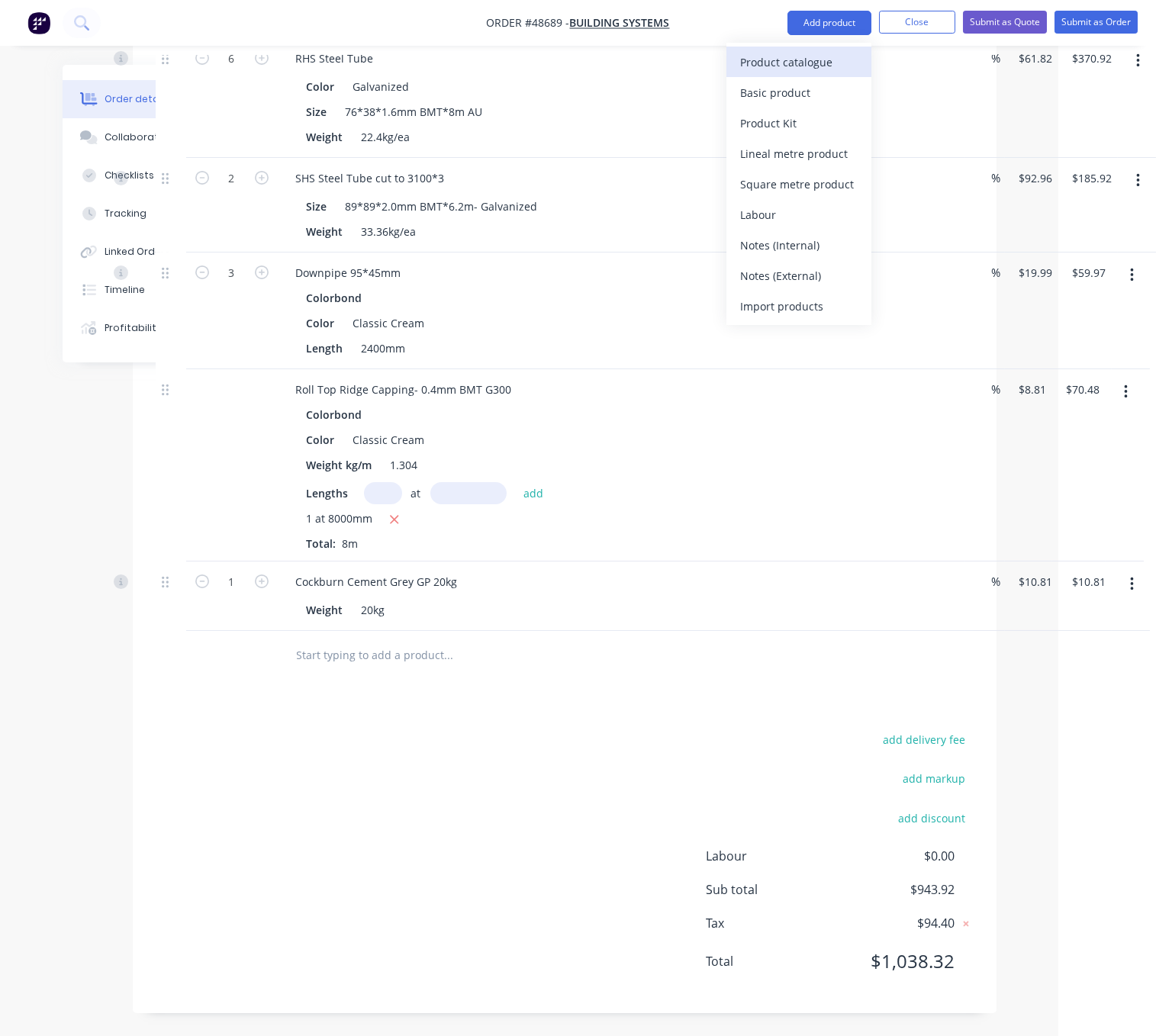
click at [787, 59] on div "Product catalogue" at bounding box center [799, 62] width 118 height 22
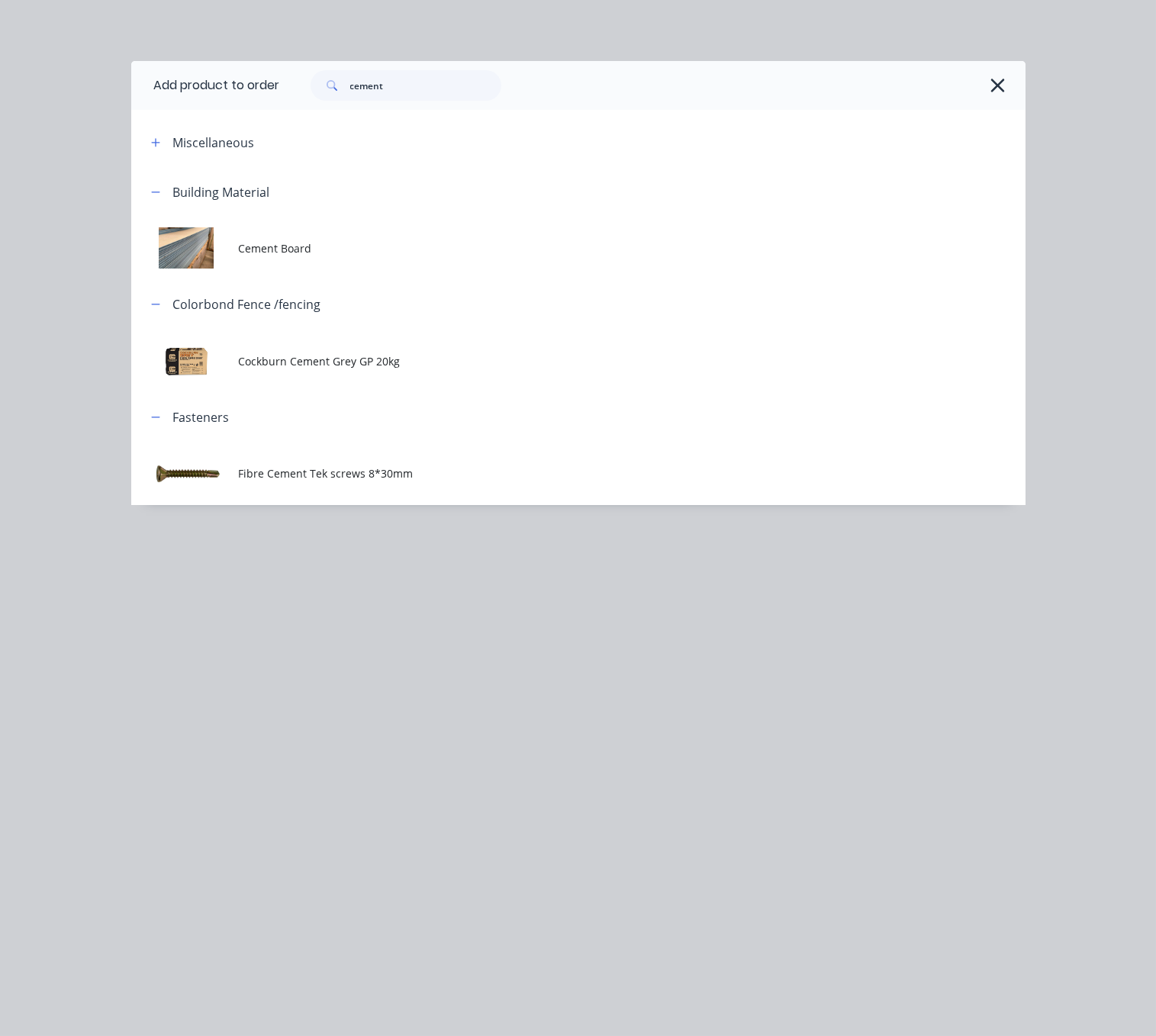
scroll to position [861, 94]
drag, startPoint x: 421, startPoint y: 88, endPoint x: 281, endPoint y: 99, distance: 140.4
click at [292, 99] on div "cement" at bounding box center [645, 85] width 731 height 31
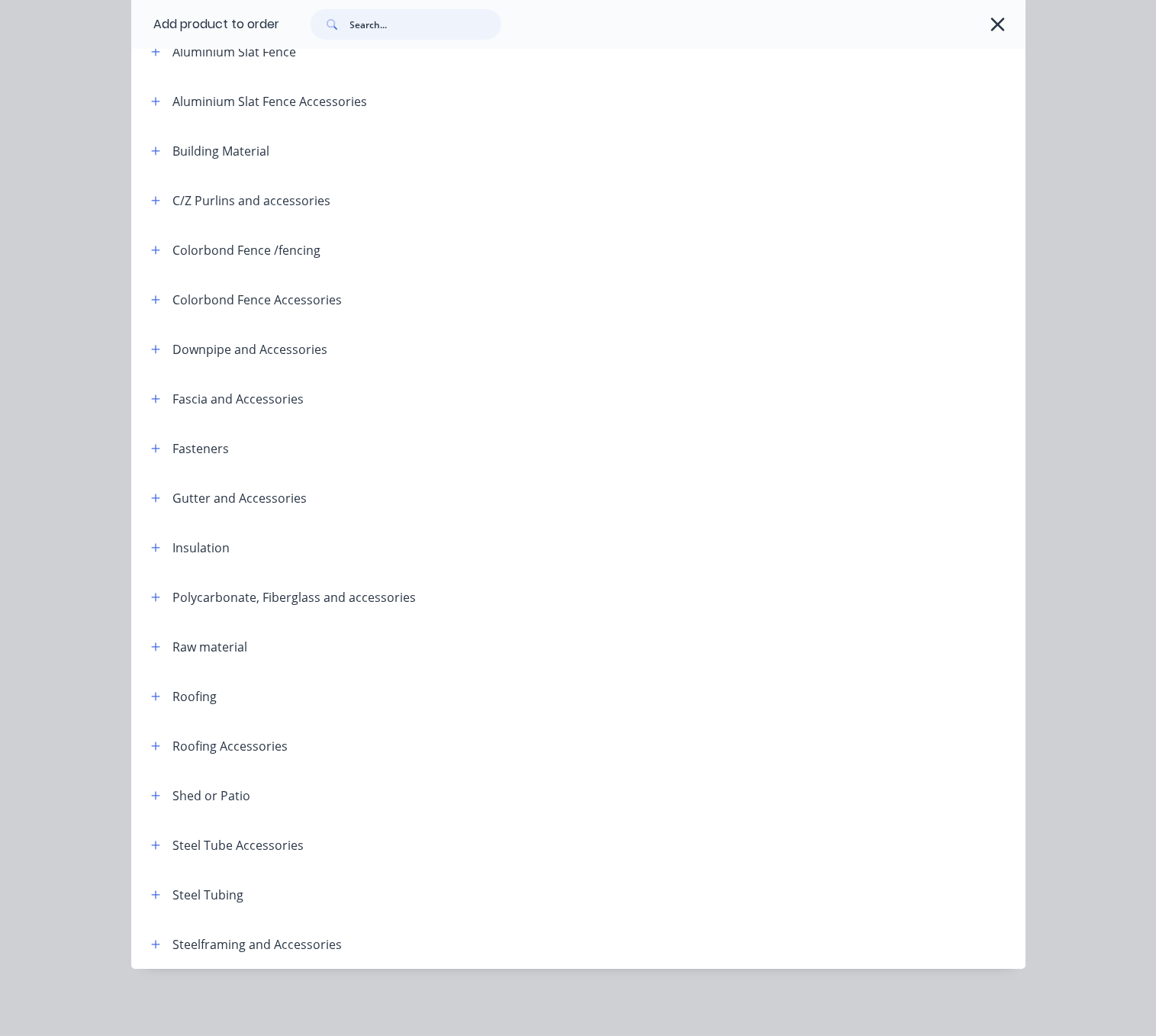
scroll to position [213, 0]
click at [151, 344] on icon "button" at bounding box center [156, 350] width 9 height 11
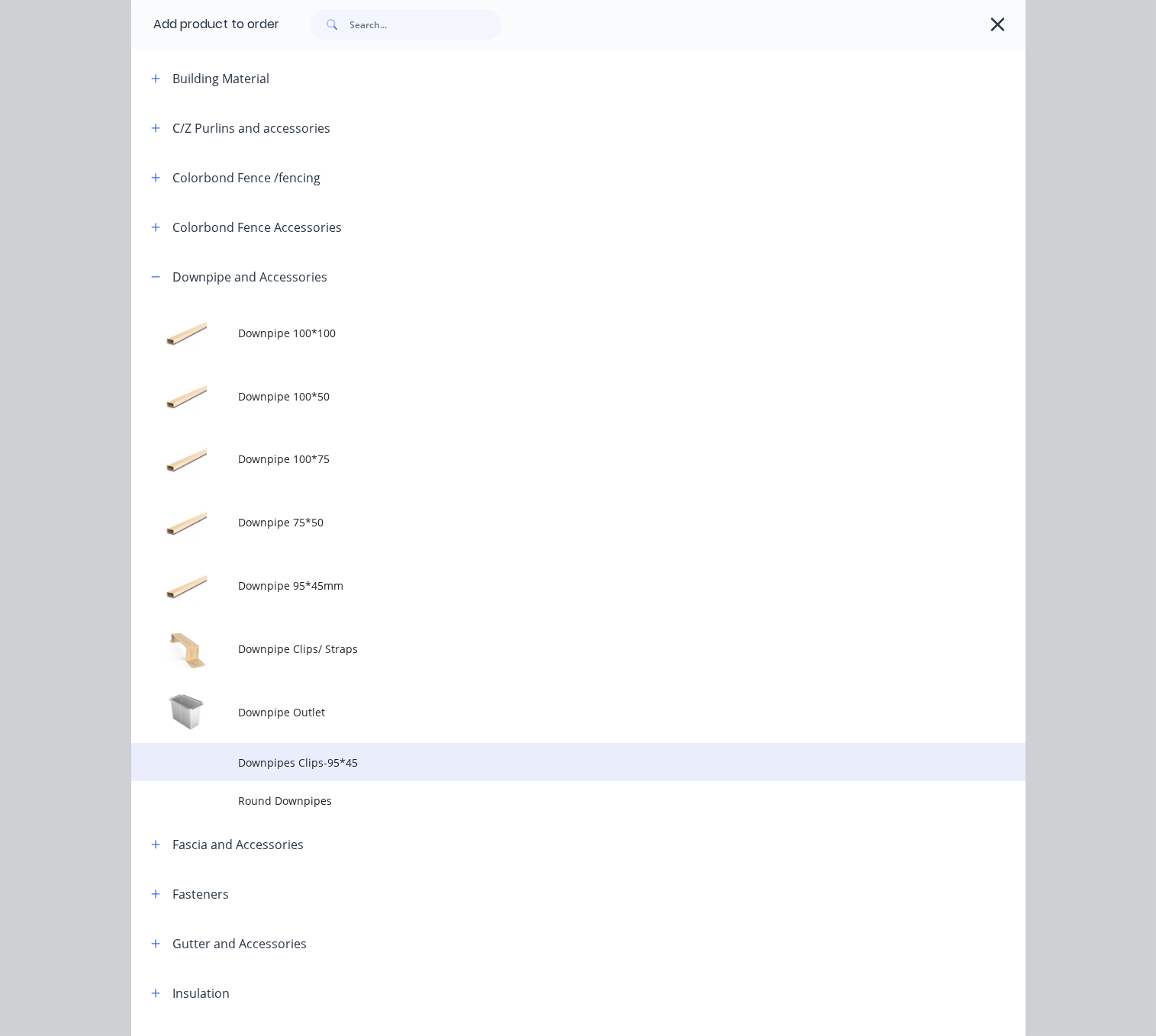
click at [323, 781] on td "Downpipes Clips-95*45" at bounding box center [631, 762] width 787 height 38
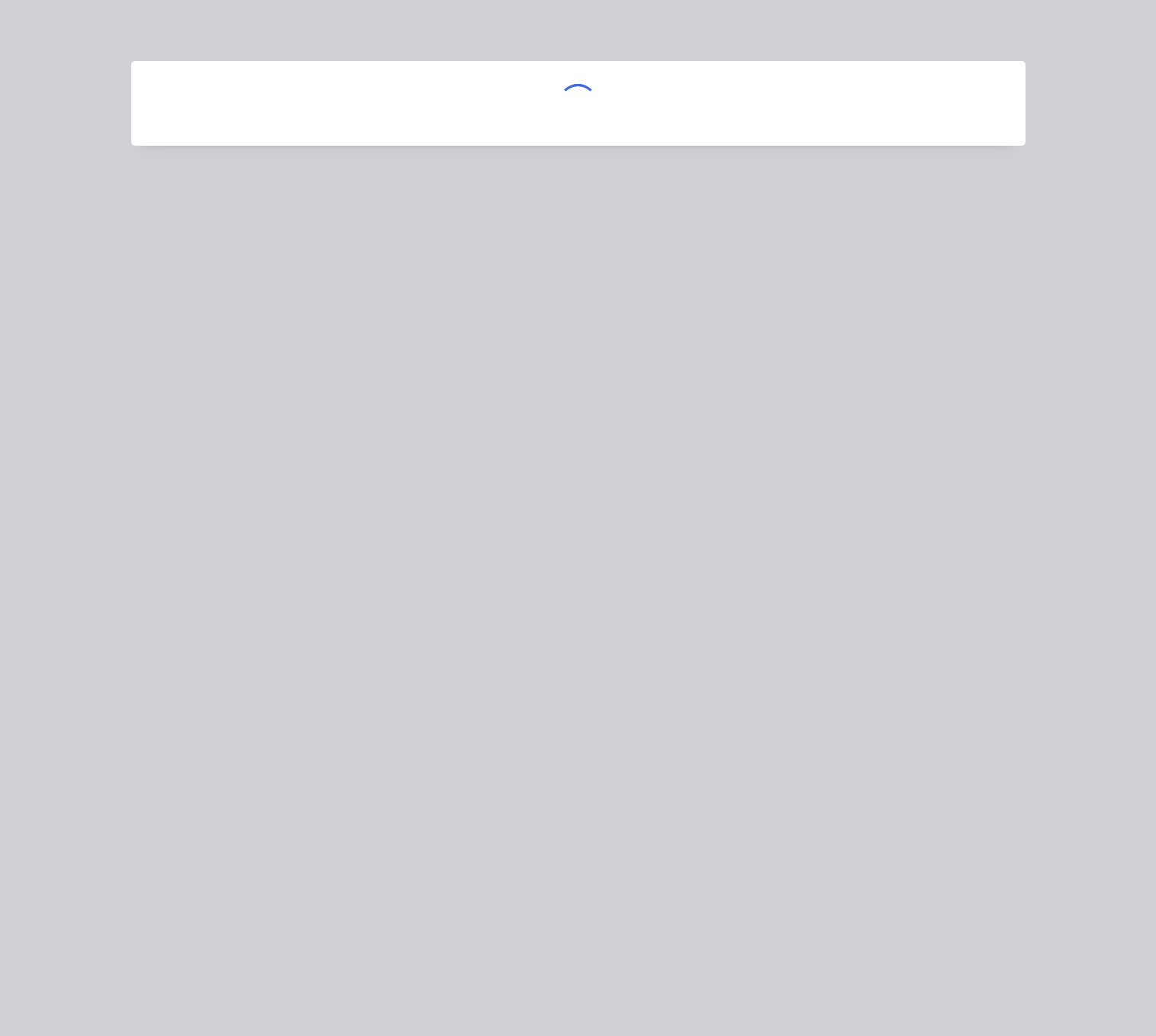
scroll to position [0, 0]
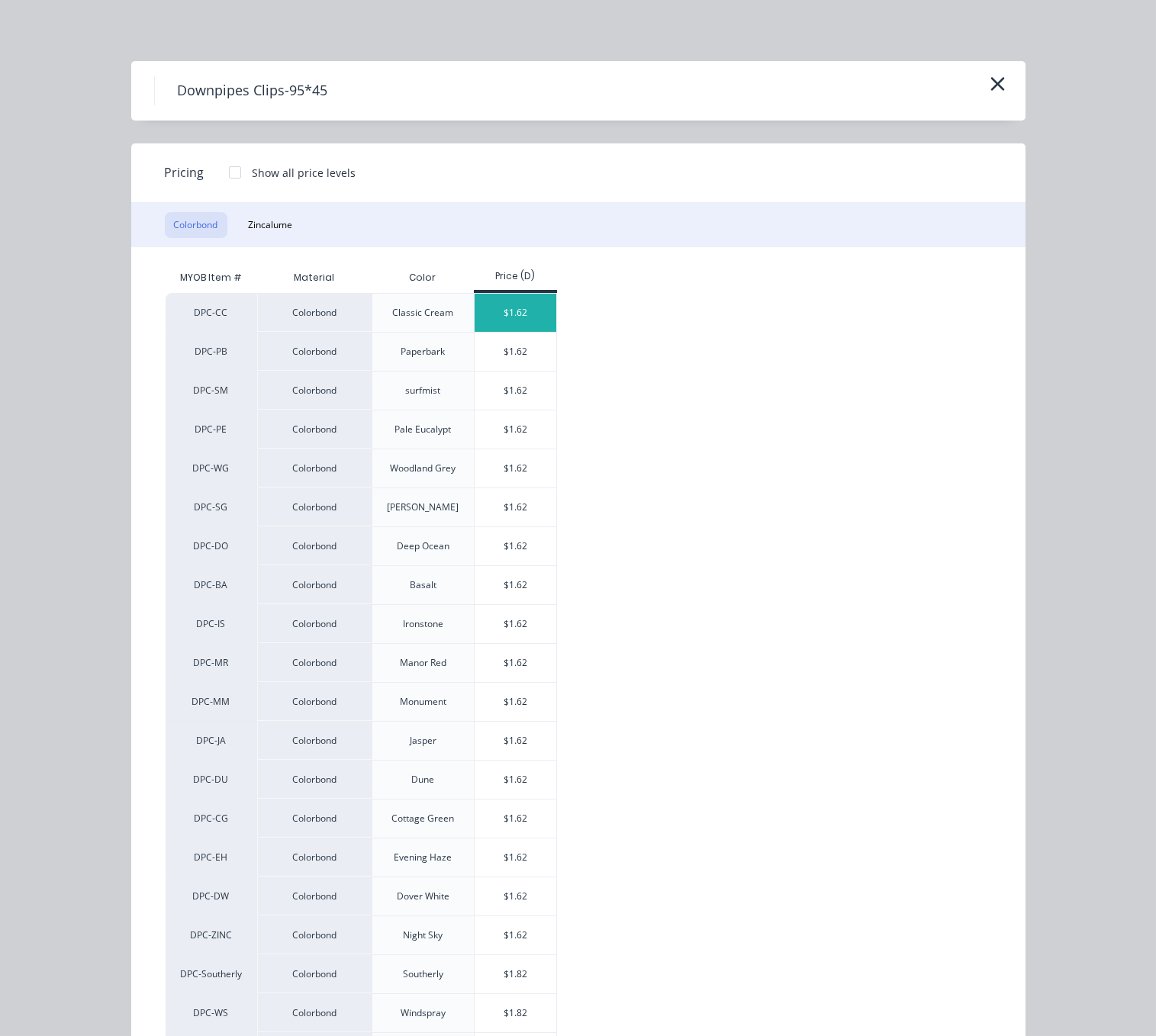
click at [526, 332] on div "$1.62" at bounding box center [515, 313] width 82 height 38
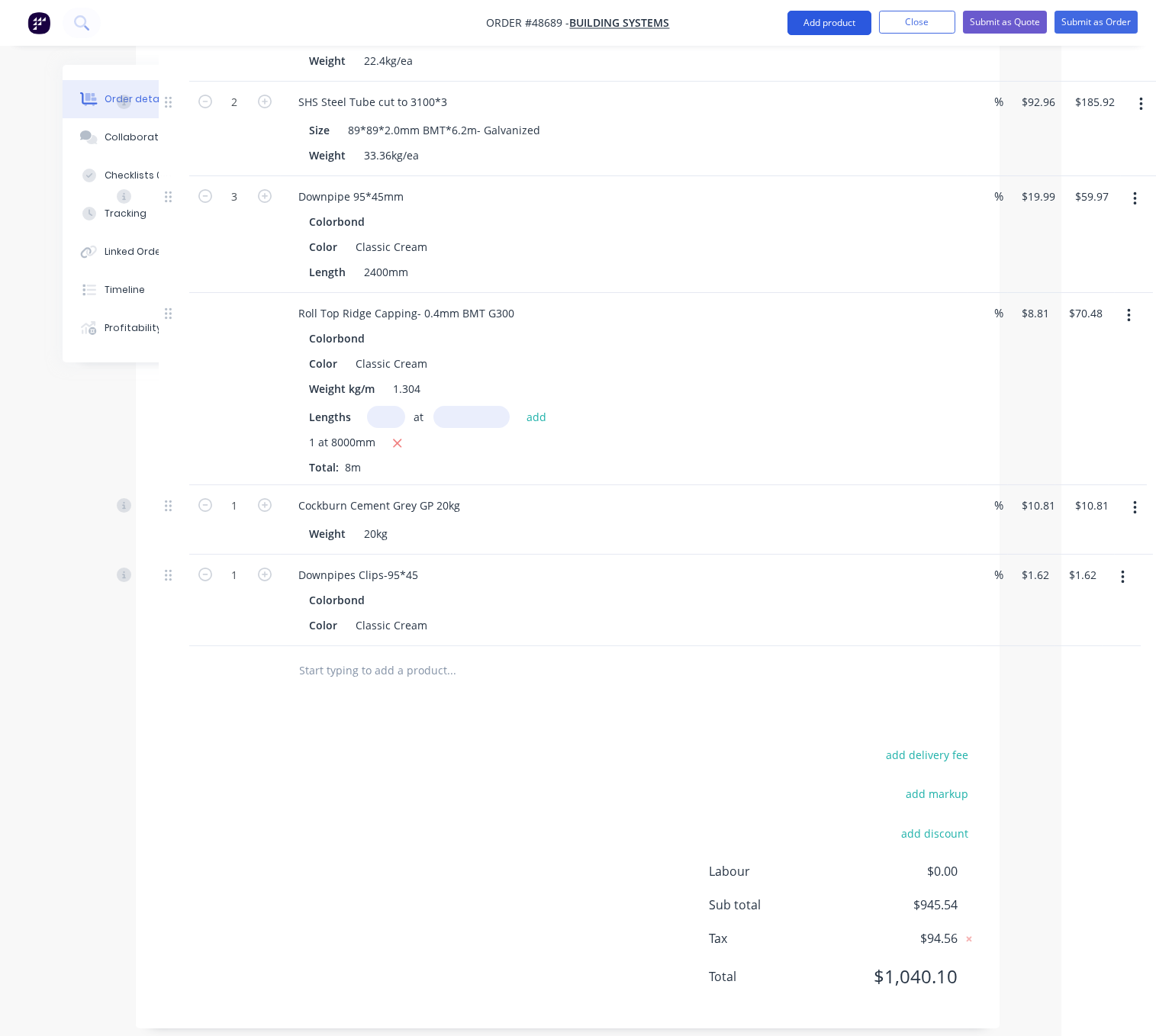
click at [817, 18] on button "Add product" at bounding box center [829, 22] width 84 height 24
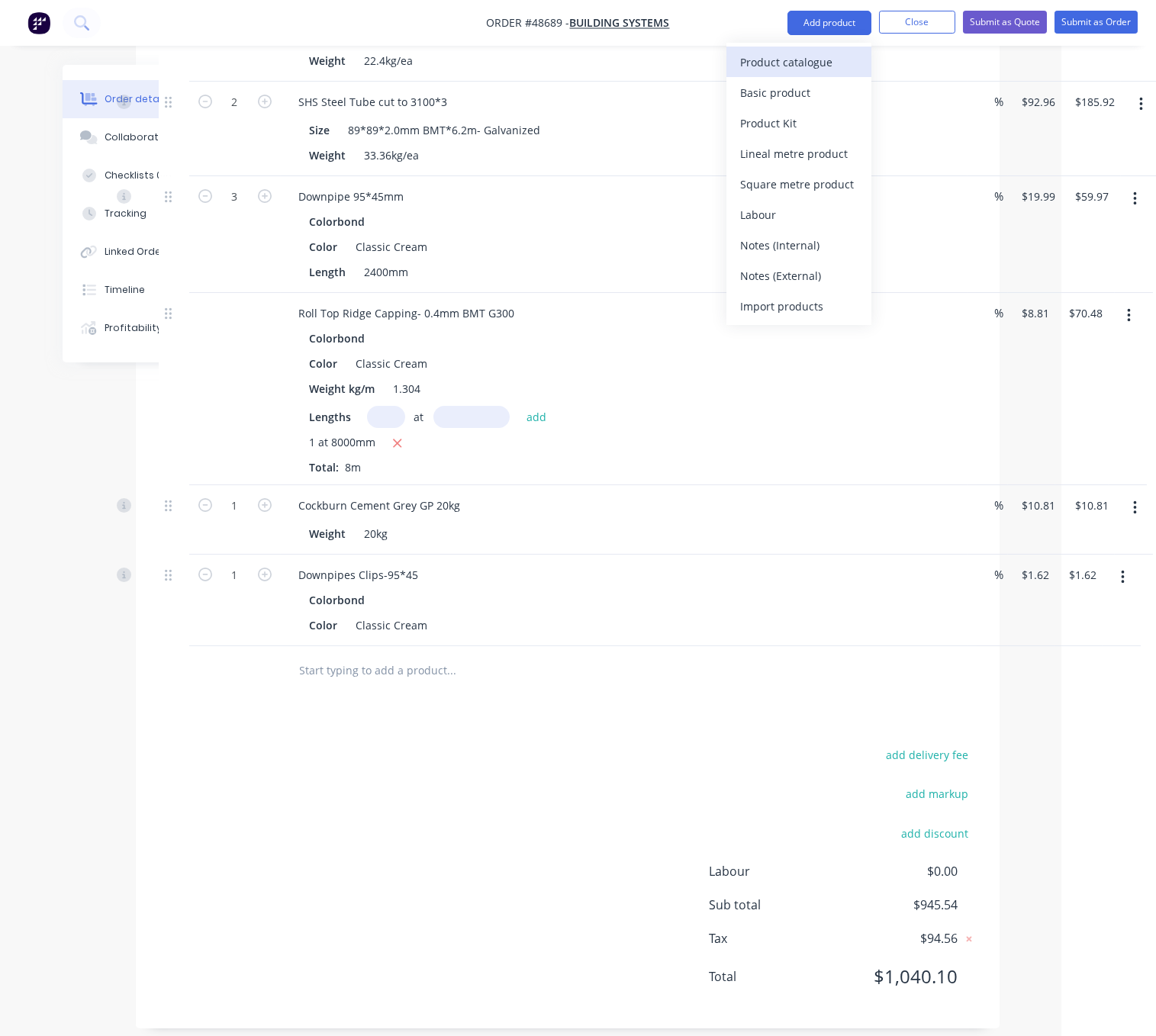
click at [793, 59] on div "Product catalogue" at bounding box center [799, 62] width 118 height 22
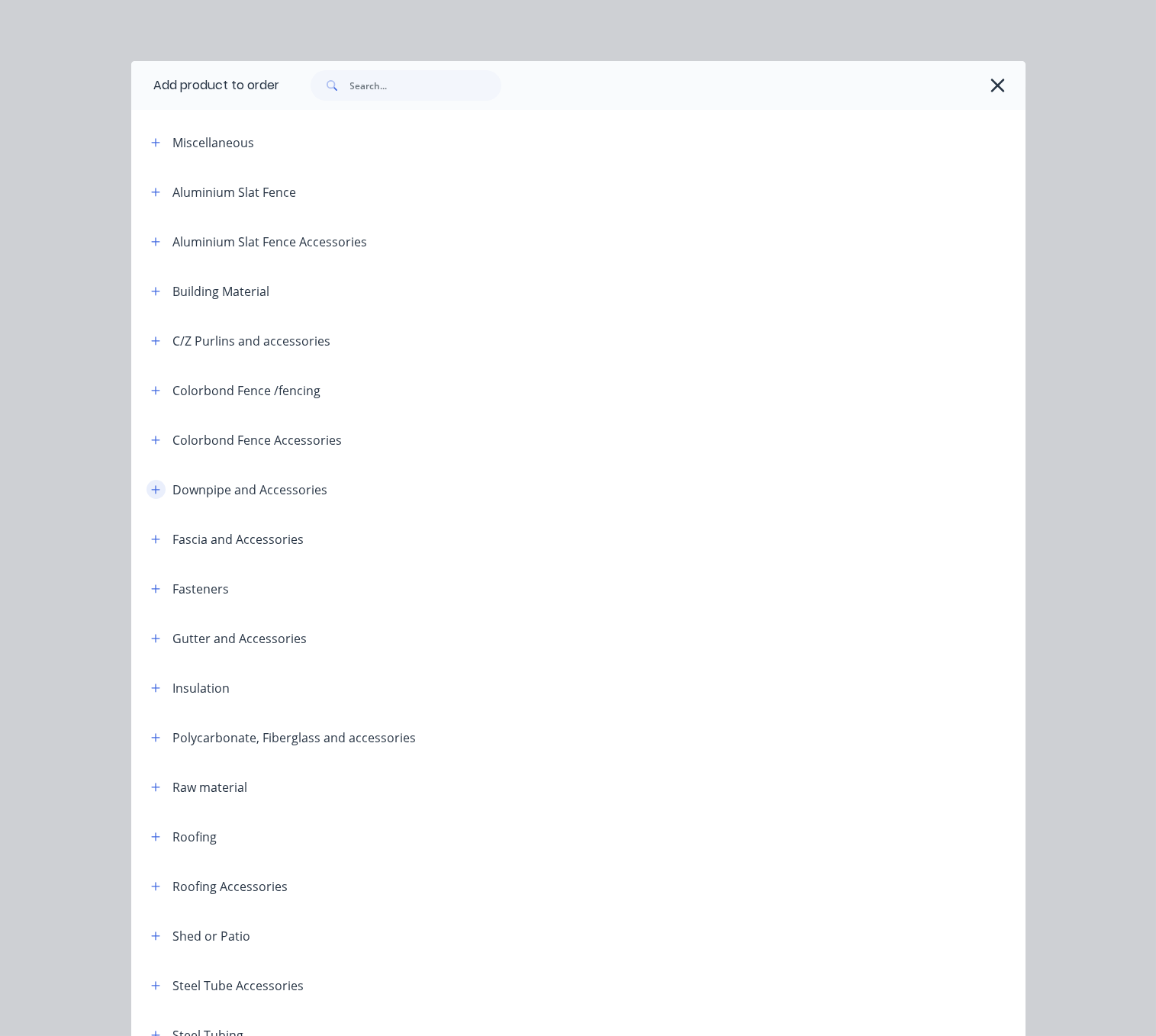
click at [149, 499] on button "button" at bounding box center [156, 489] width 19 height 19
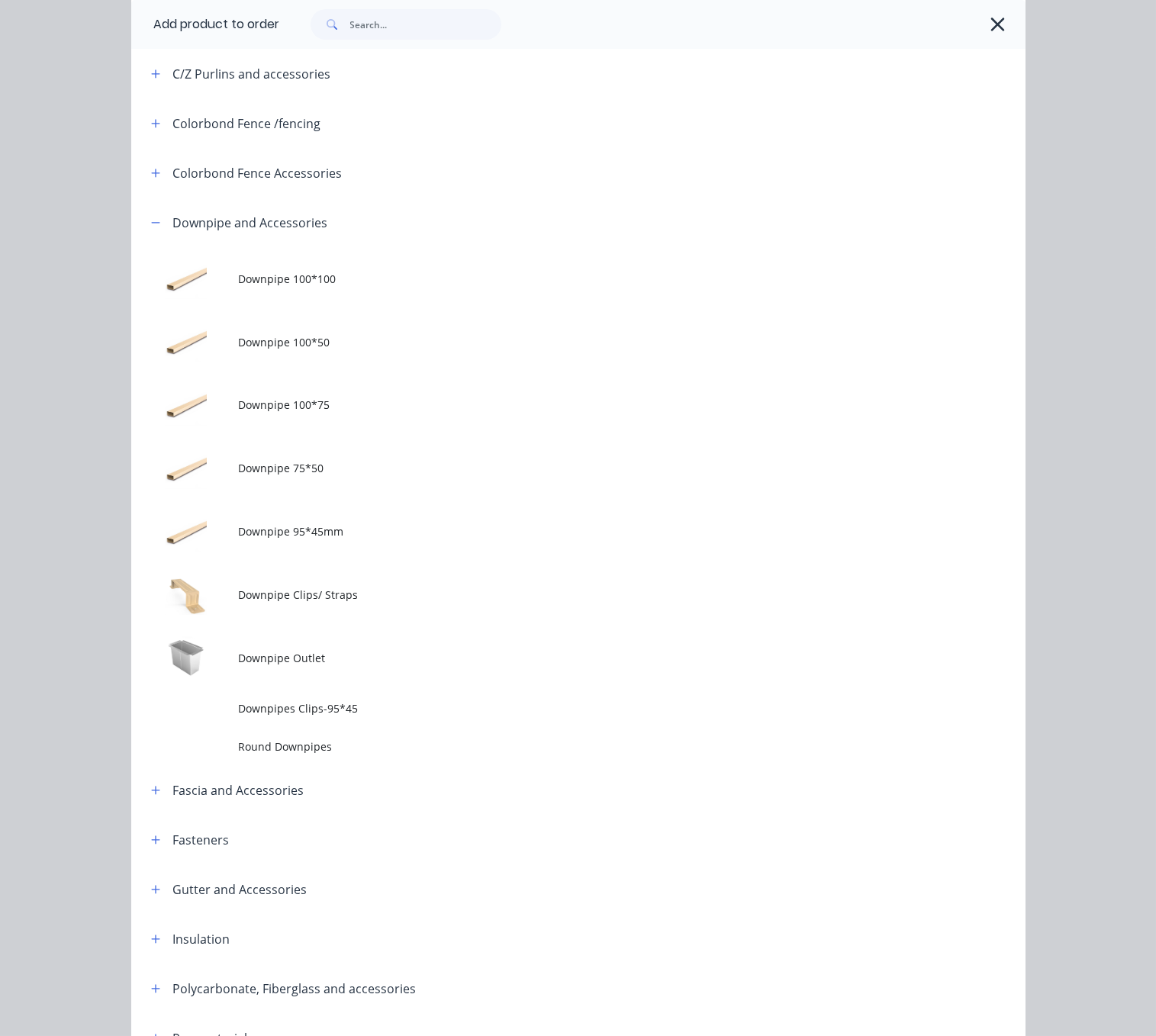
scroll to position [534, 0]
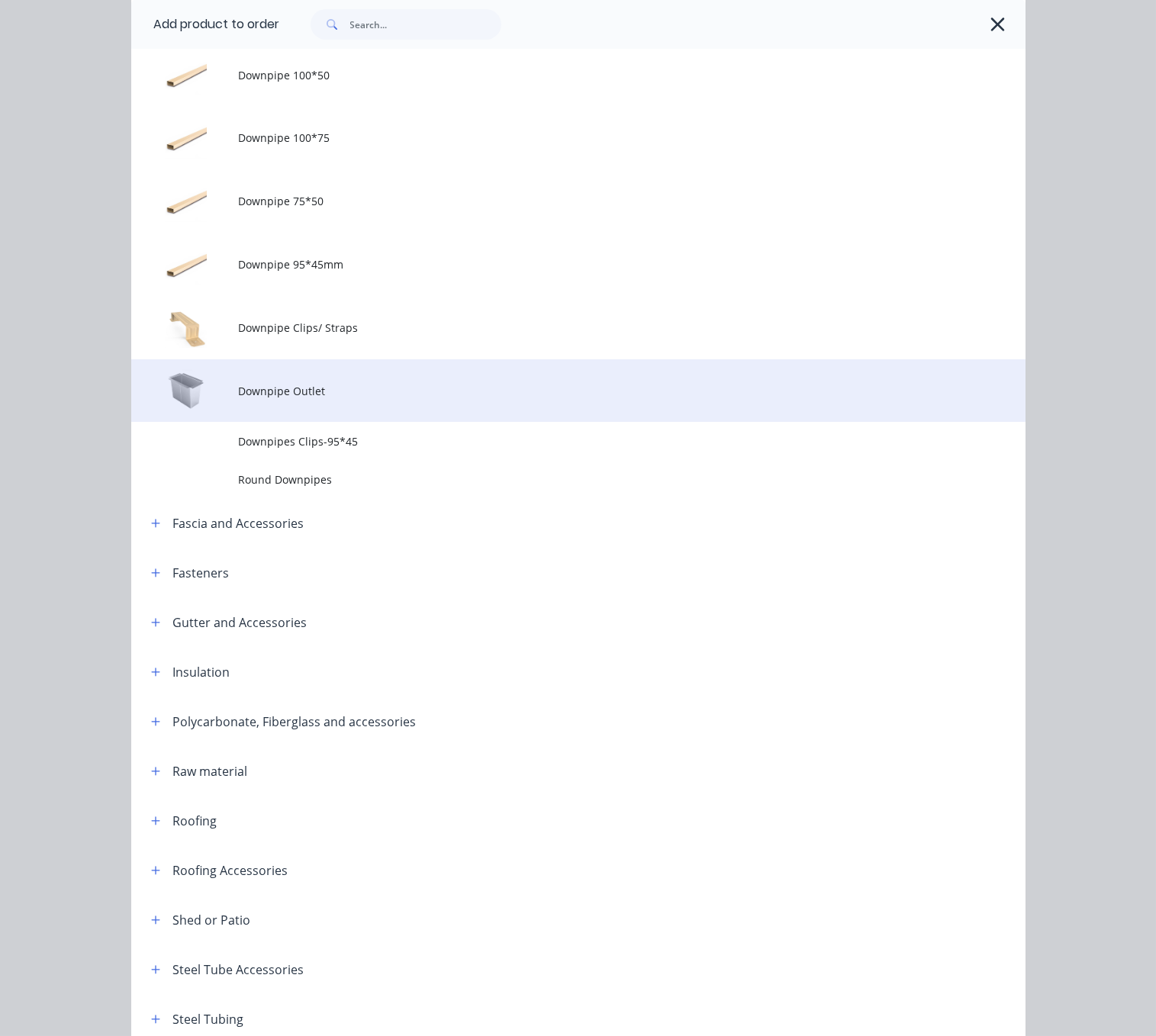
click at [367, 399] on span "Downpipe Outlet" at bounding box center [553, 391] width 630 height 16
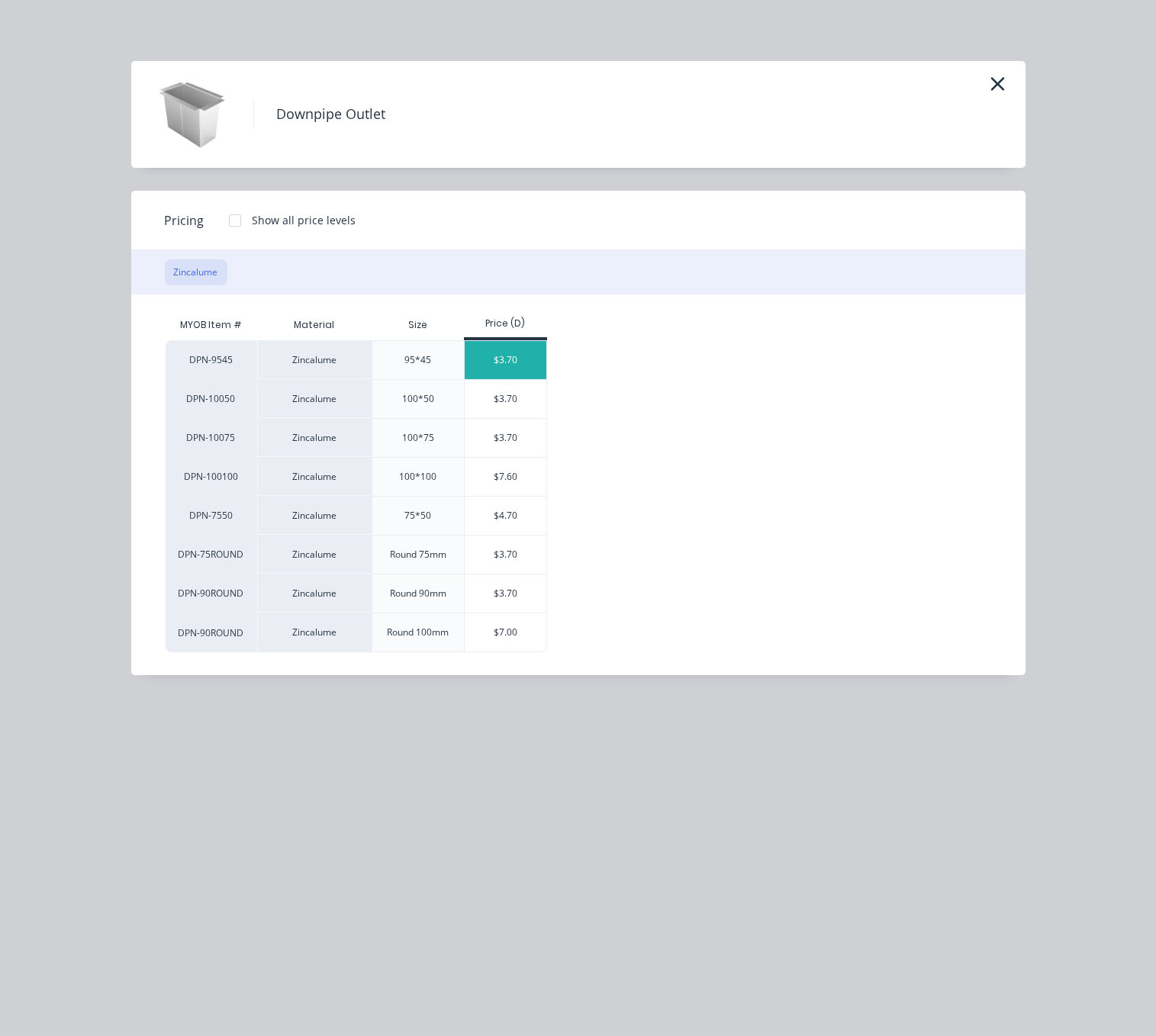
click at [510, 368] on div "$3.70" at bounding box center [505, 360] width 82 height 38
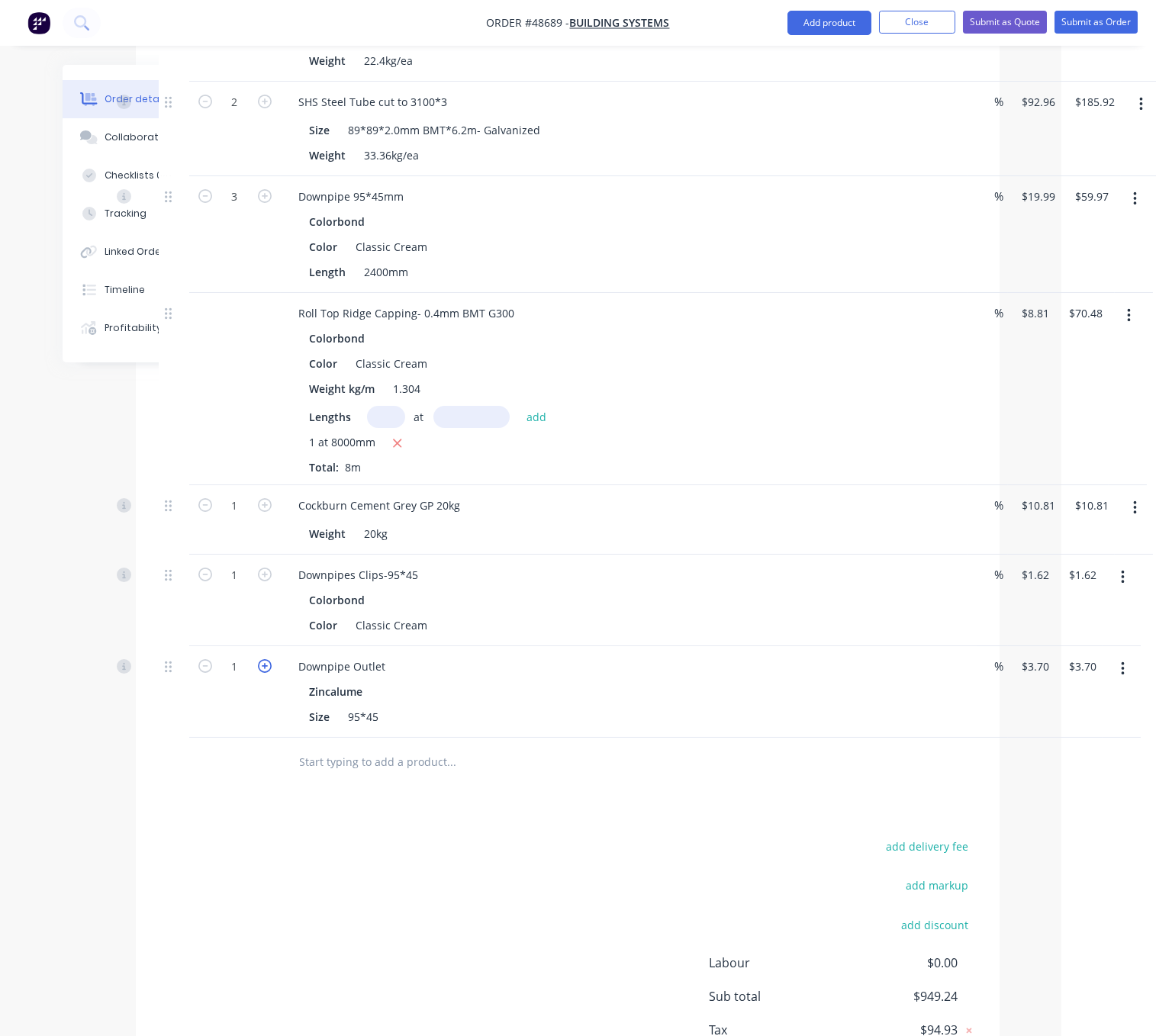
click at [263, 673] on icon "button" at bounding box center [264, 666] width 13 height 13
type input "2"
type input "$7.40"
click at [263, 673] on icon "button" at bounding box center [264, 666] width 13 height 13
type input "3"
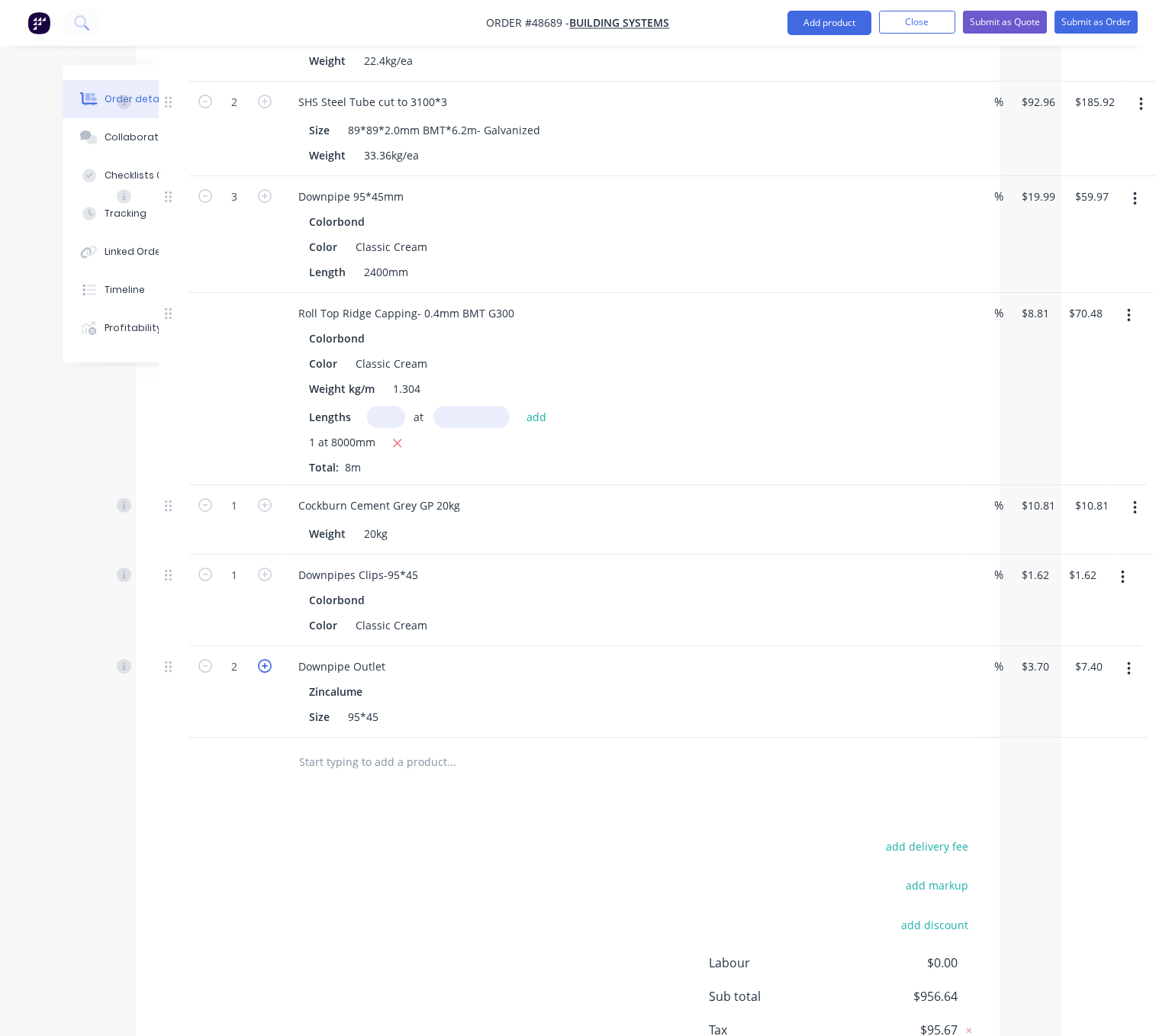
type input "$11.10"
click at [249, 587] on input "1" at bounding box center [235, 574] width 40 height 22
type input "6"
type input "$9.72"
click at [93, 670] on div "Created by Serene Created 01/09/25 Required 01/09/25 Assigned to Add team membe…" at bounding box center [484, 173] width 1032 height 1939
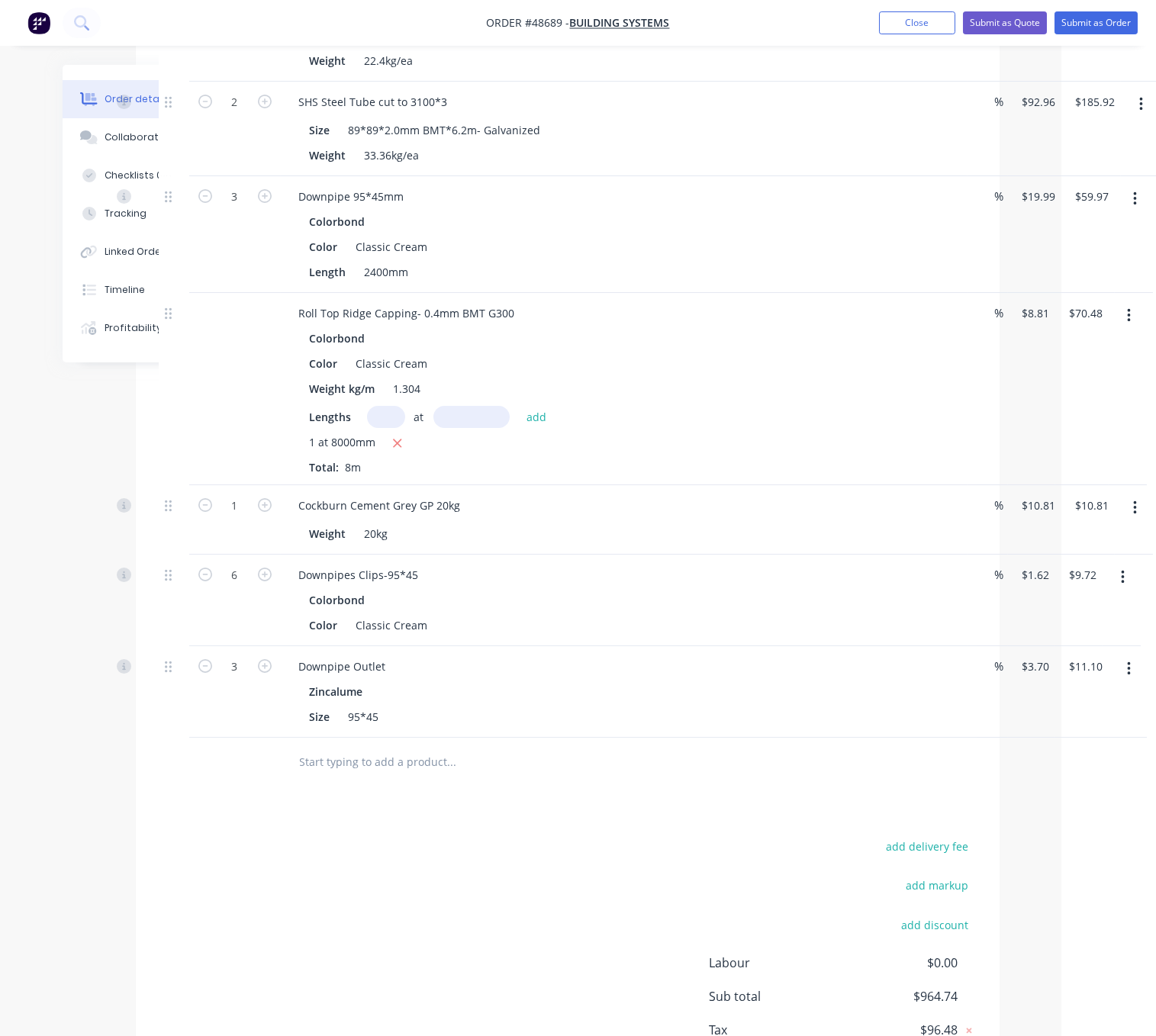
scroll to position [594, 94]
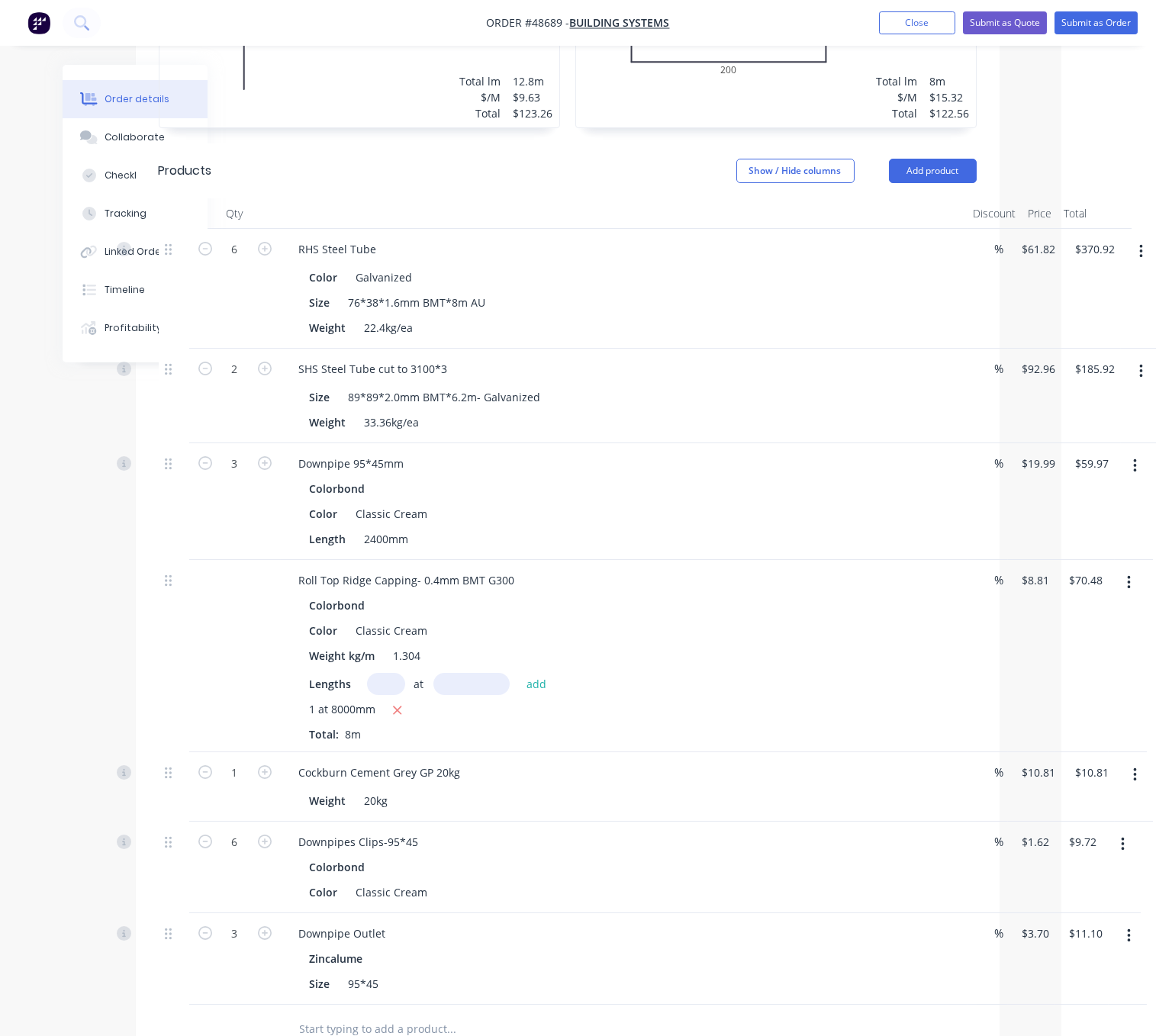
click at [534, 183] on div "Show / Hide columns Add product" at bounding box center [654, 171] width 645 height 24
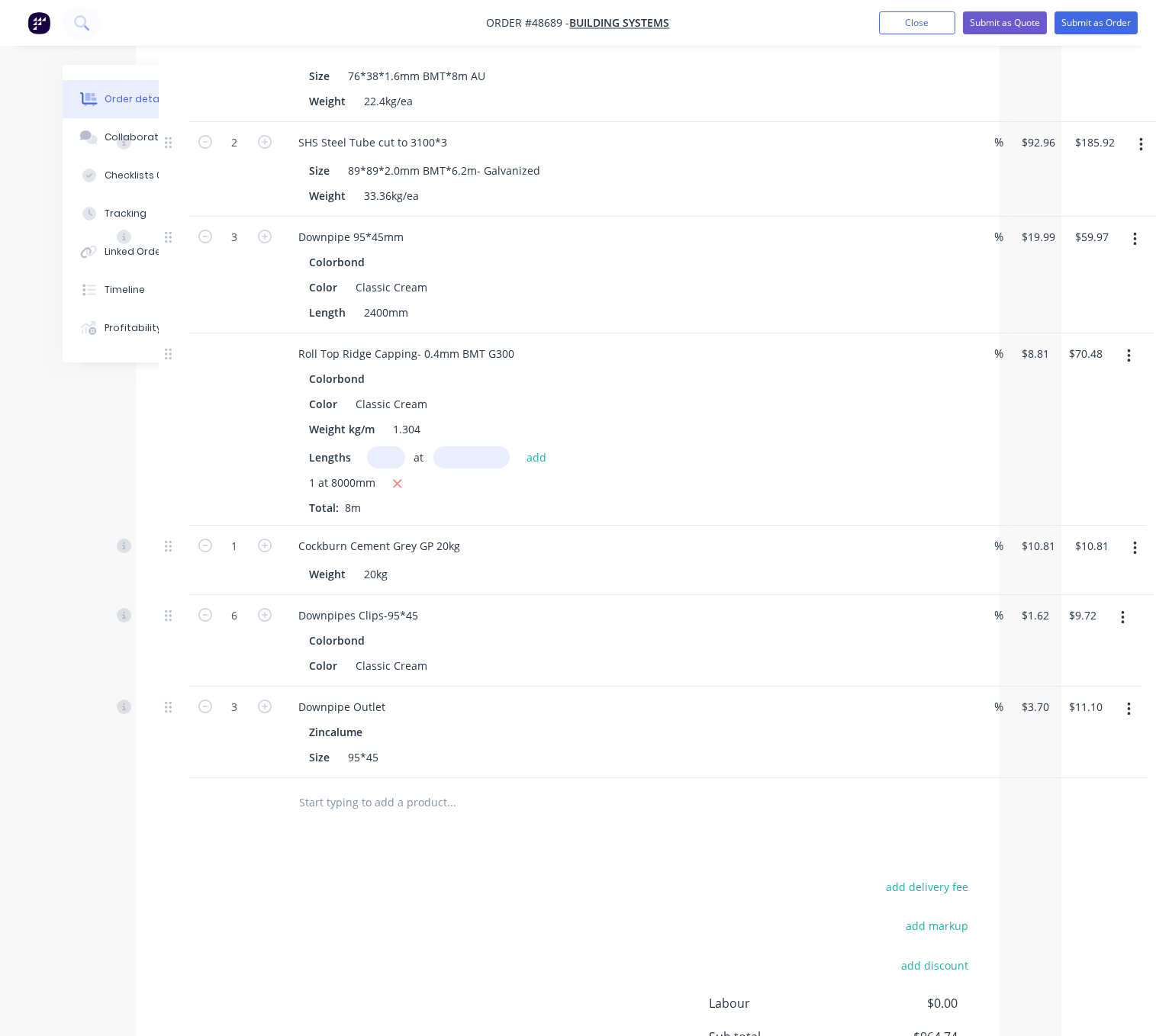
scroll to position [1054, 94]
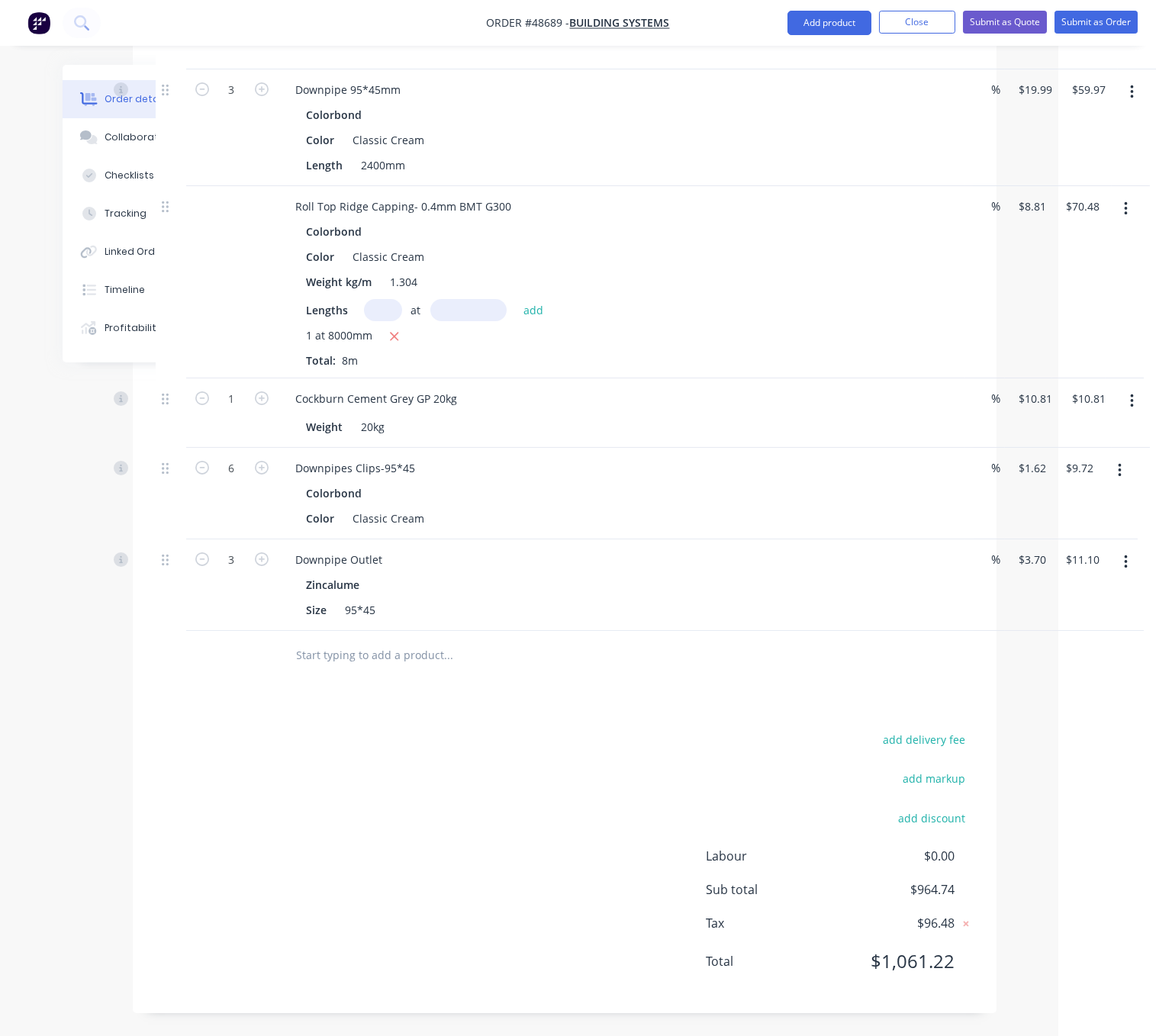
drag, startPoint x: 478, startPoint y: 705, endPoint x: 675, endPoint y: 715, distance: 197.3
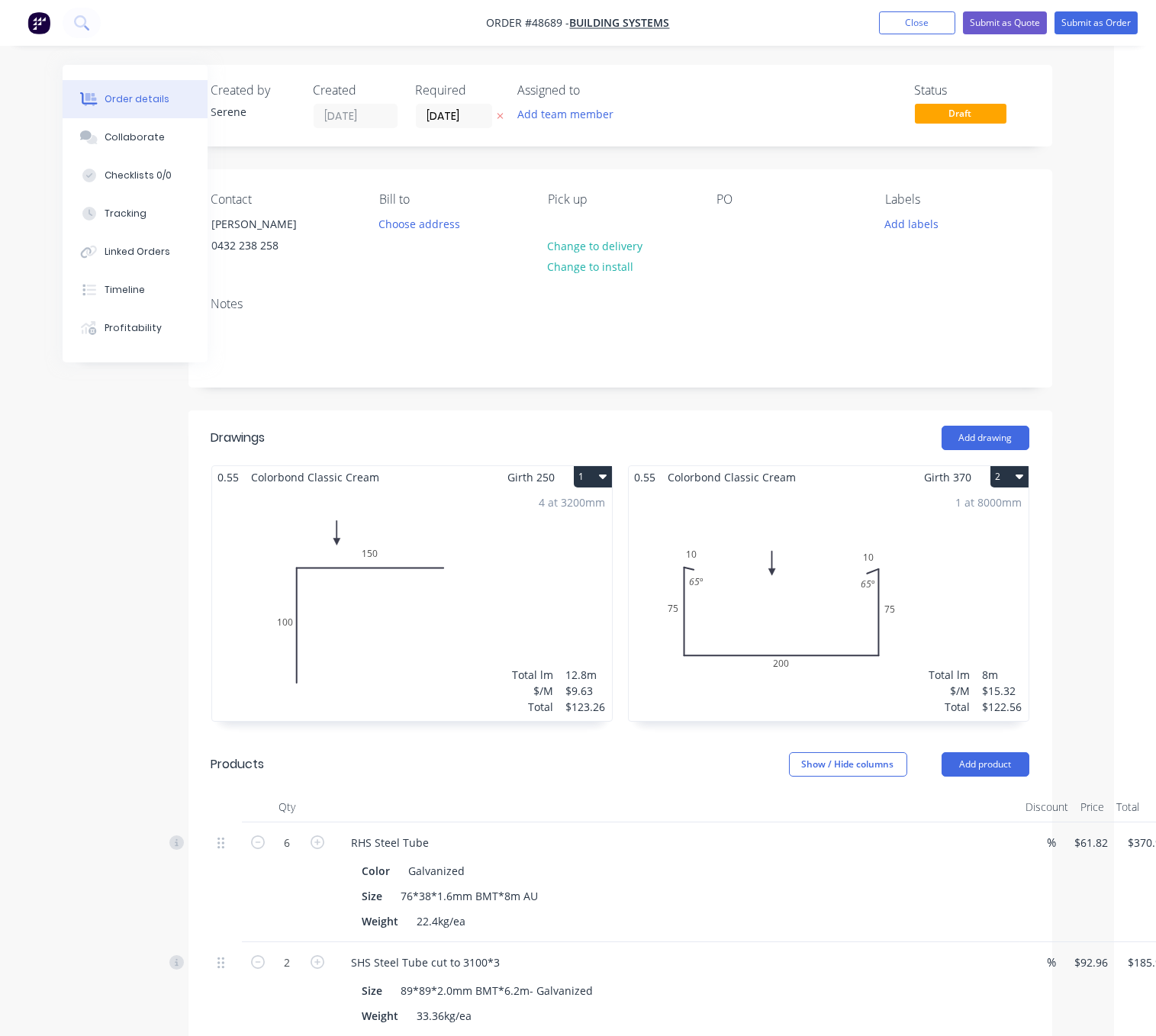
scroll to position [0, 0]
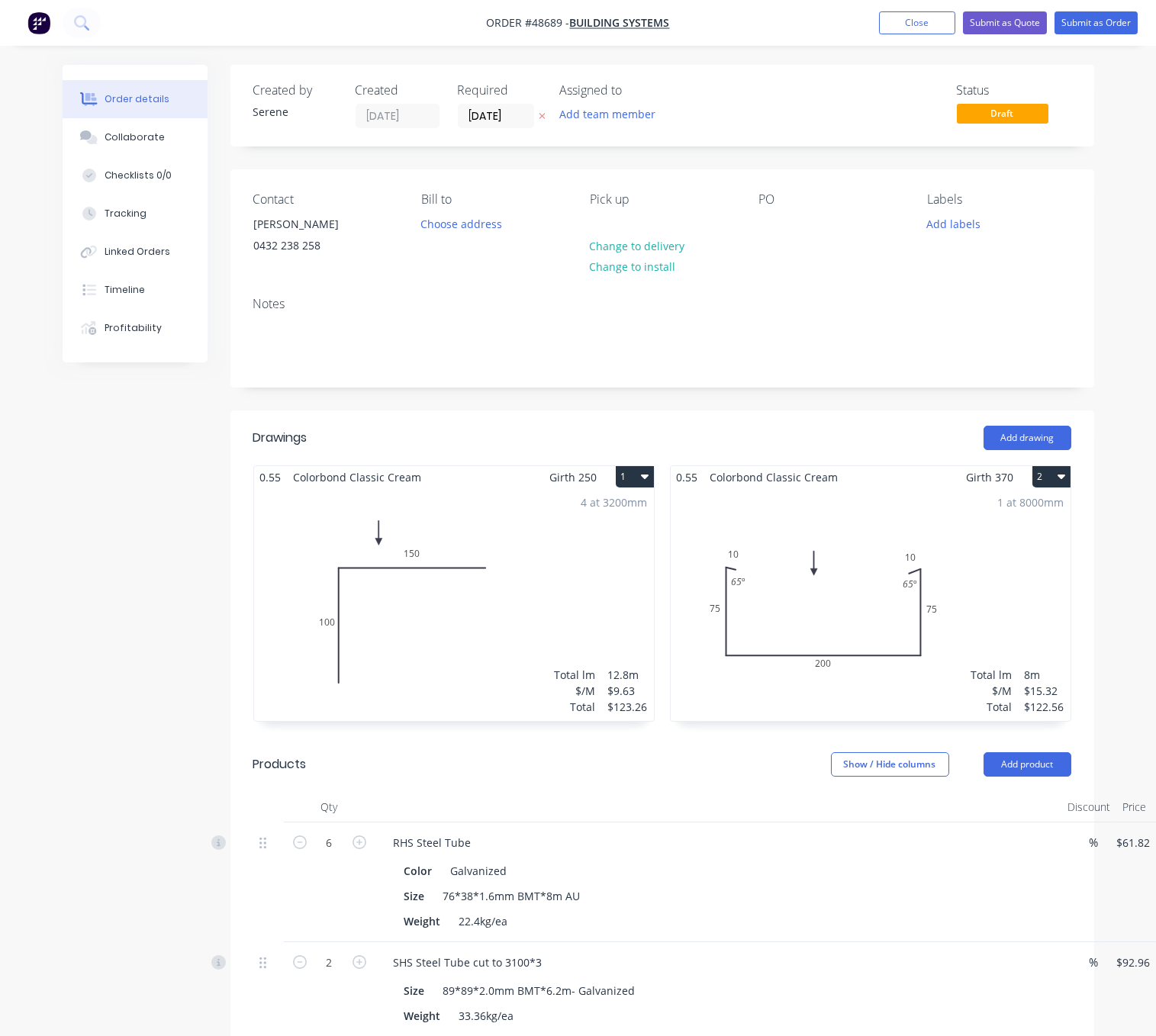
drag, startPoint x: 529, startPoint y: 421, endPoint x: 394, endPoint y: 431, distance: 135.4
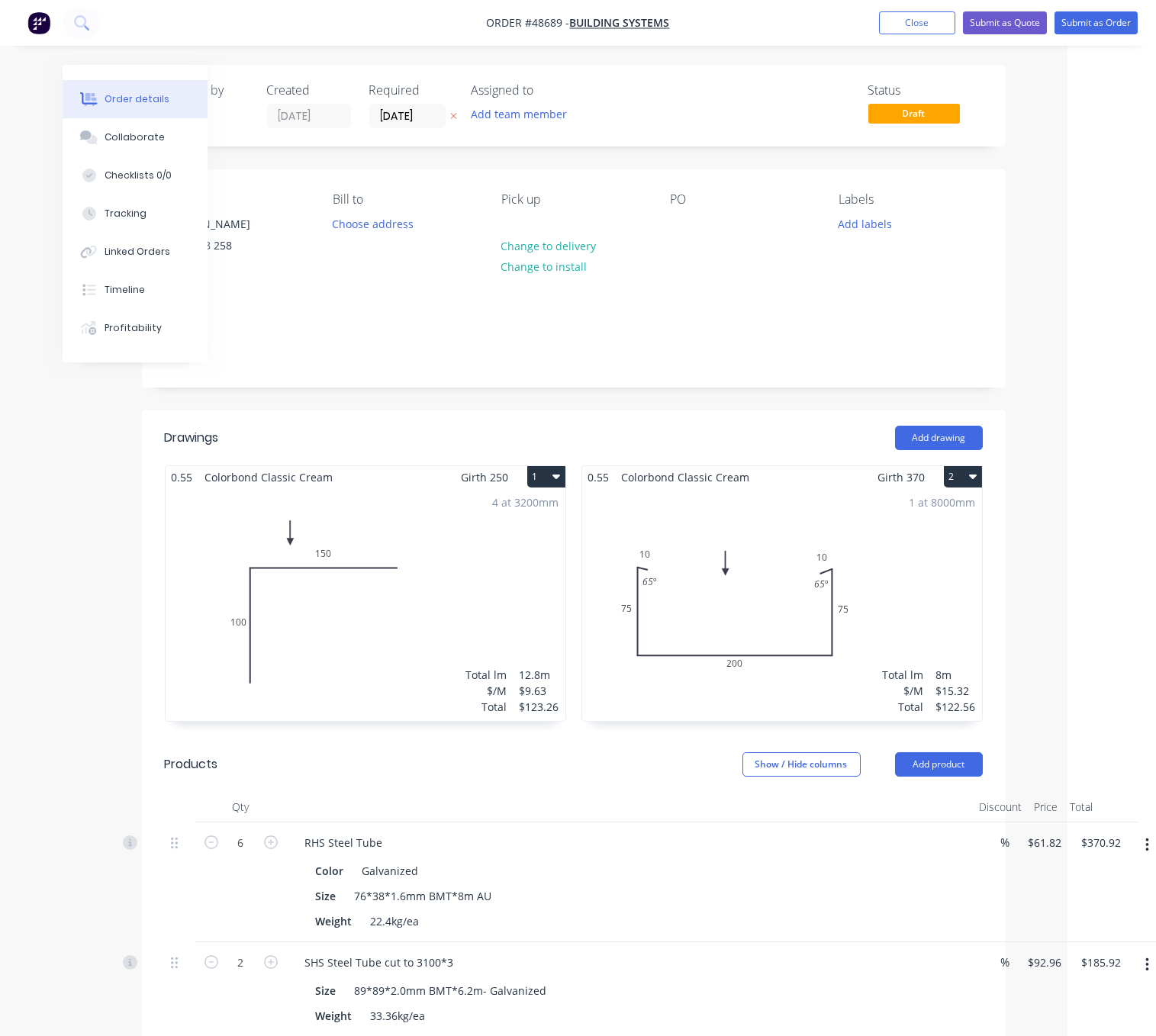
drag, startPoint x: 424, startPoint y: 437, endPoint x: 537, endPoint y: 447, distance: 113.4
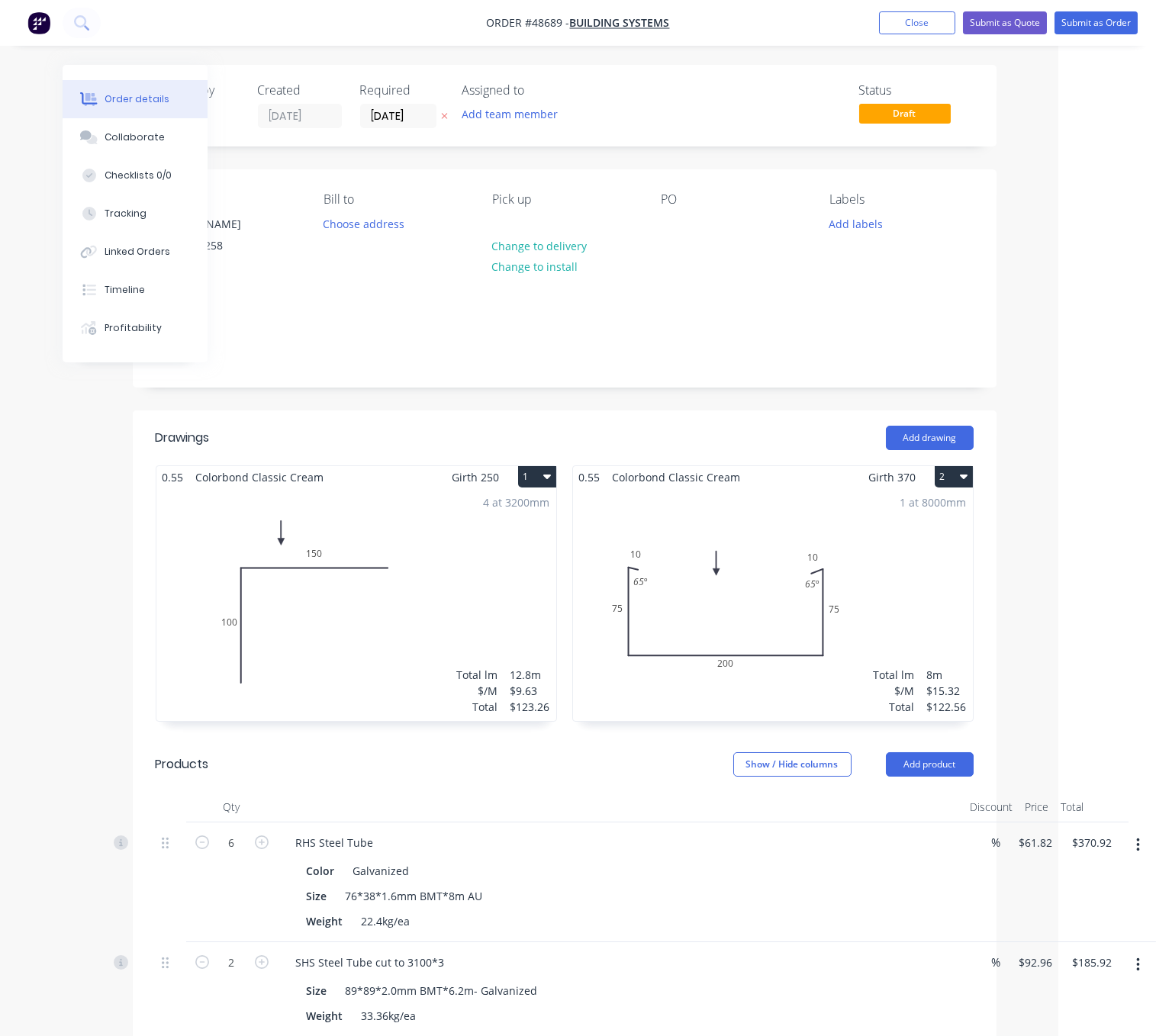
drag, startPoint x: 319, startPoint y: 431, endPoint x: 548, endPoint y: 420, distance: 229.3
click at [638, 776] on div "Show / Hide columns Add product" at bounding box center [651, 764] width 645 height 24
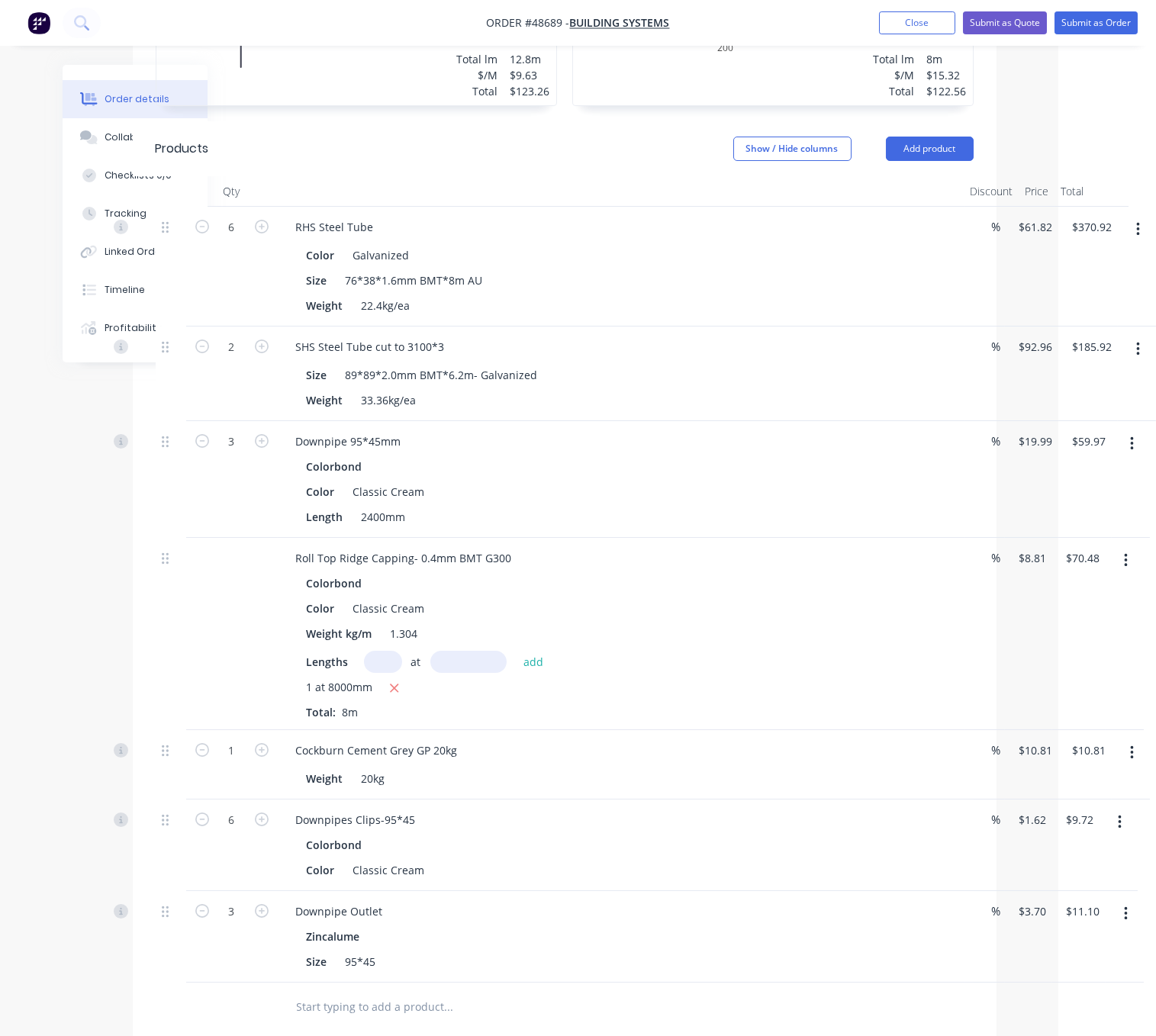
scroll to position [801, 103]
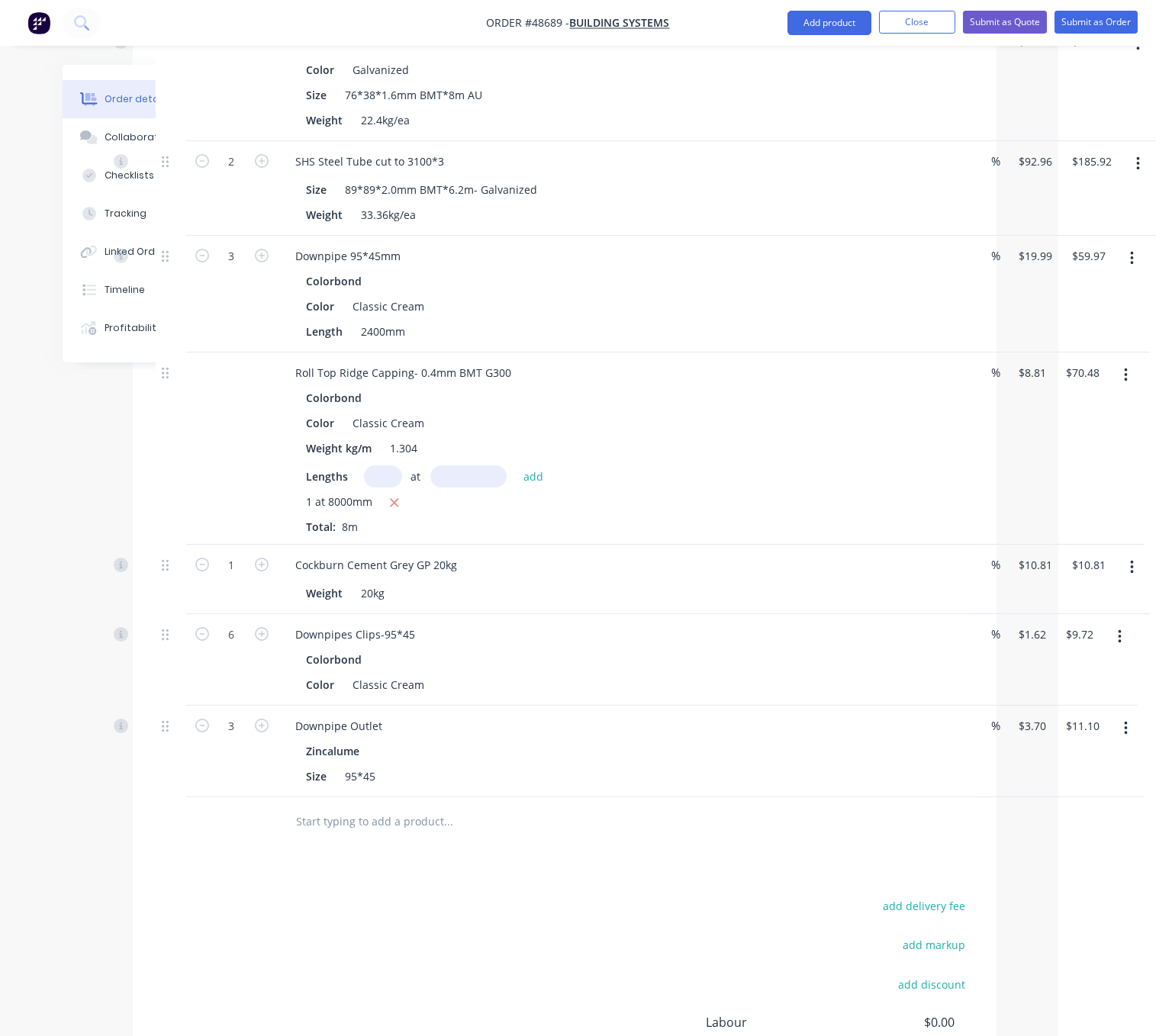
click at [1127, 389] on button "button" at bounding box center [1126, 375] width 36 height 28
click at [1072, 518] on div "Delete" at bounding box center [1072, 507] width 118 height 22
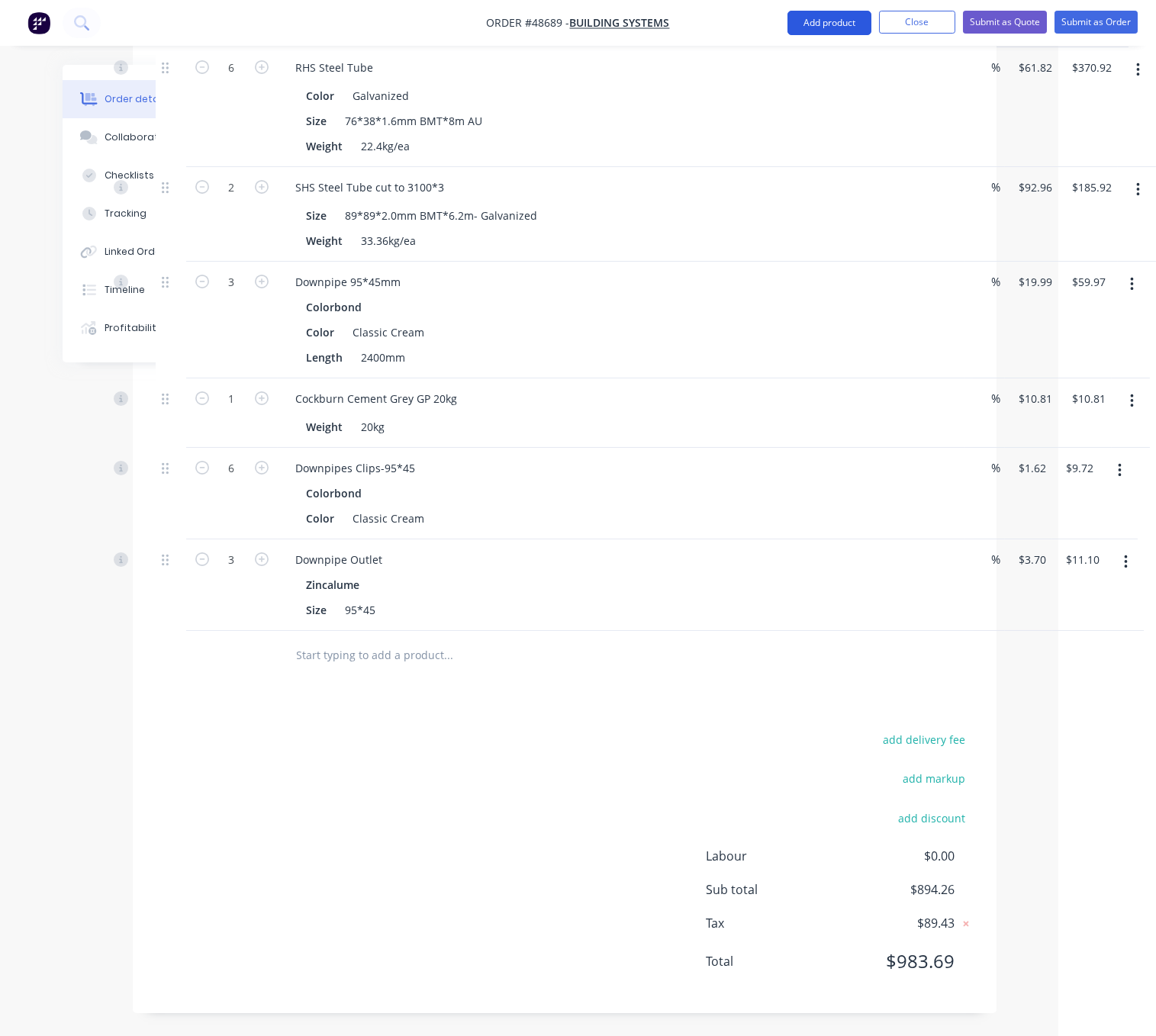
click at [829, 20] on button "Add product" at bounding box center [829, 22] width 84 height 24
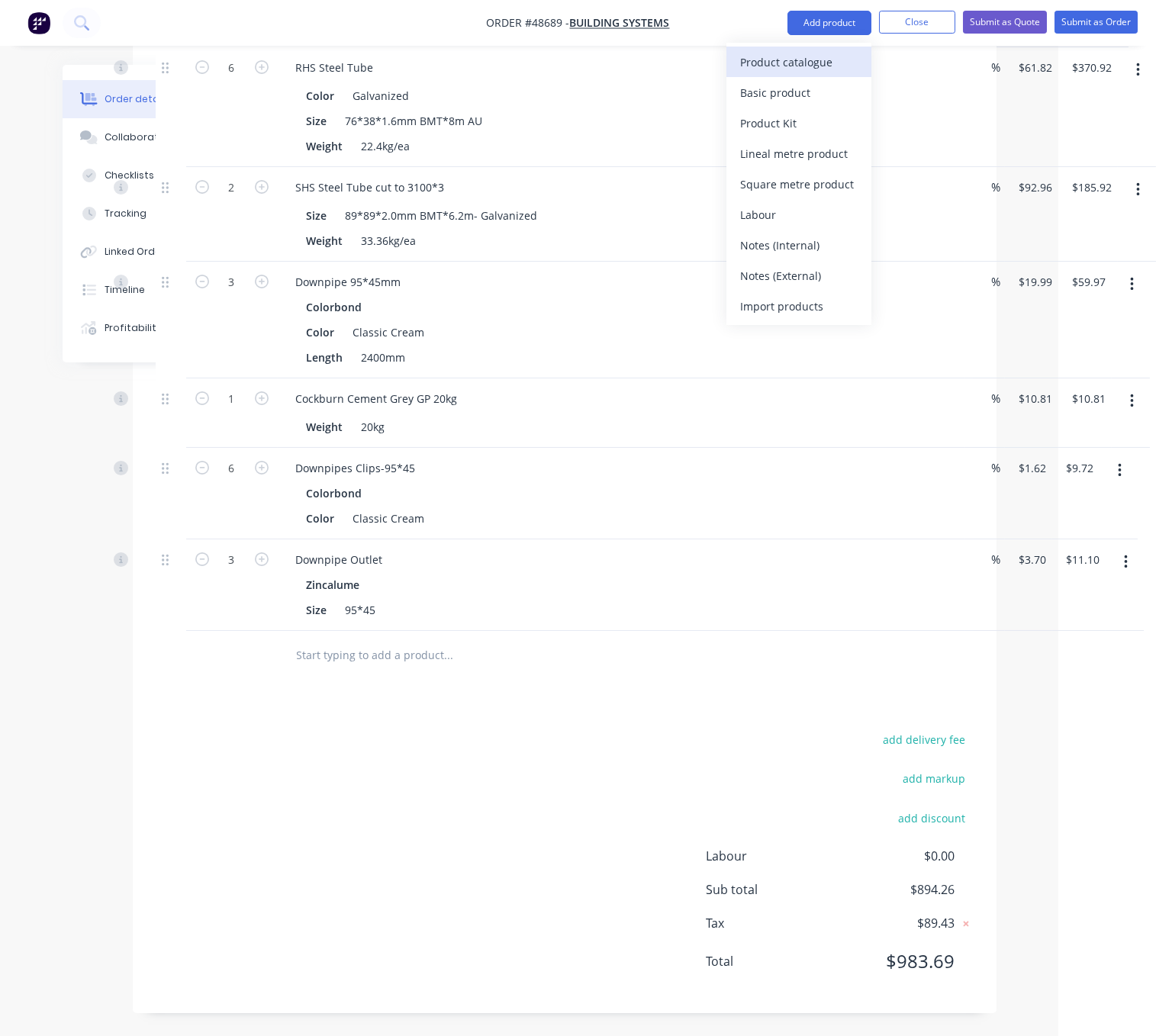
click at [806, 55] on div "Product catalogue" at bounding box center [799, 62] width 118 height 22
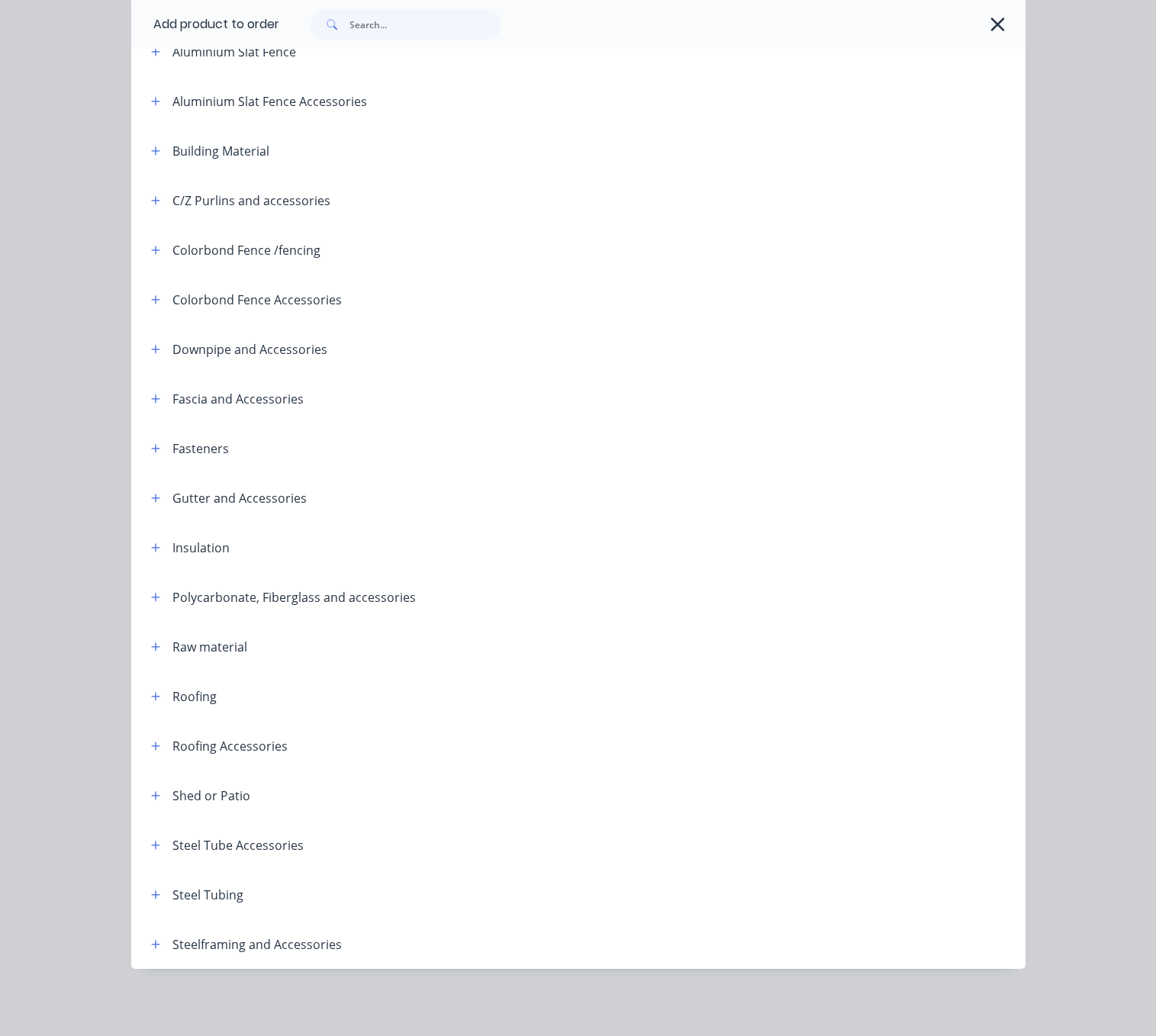
scroll to position [874, 94]
click at [986, 29] on button "button" at bounding box center [998, 24] width 24 height 24
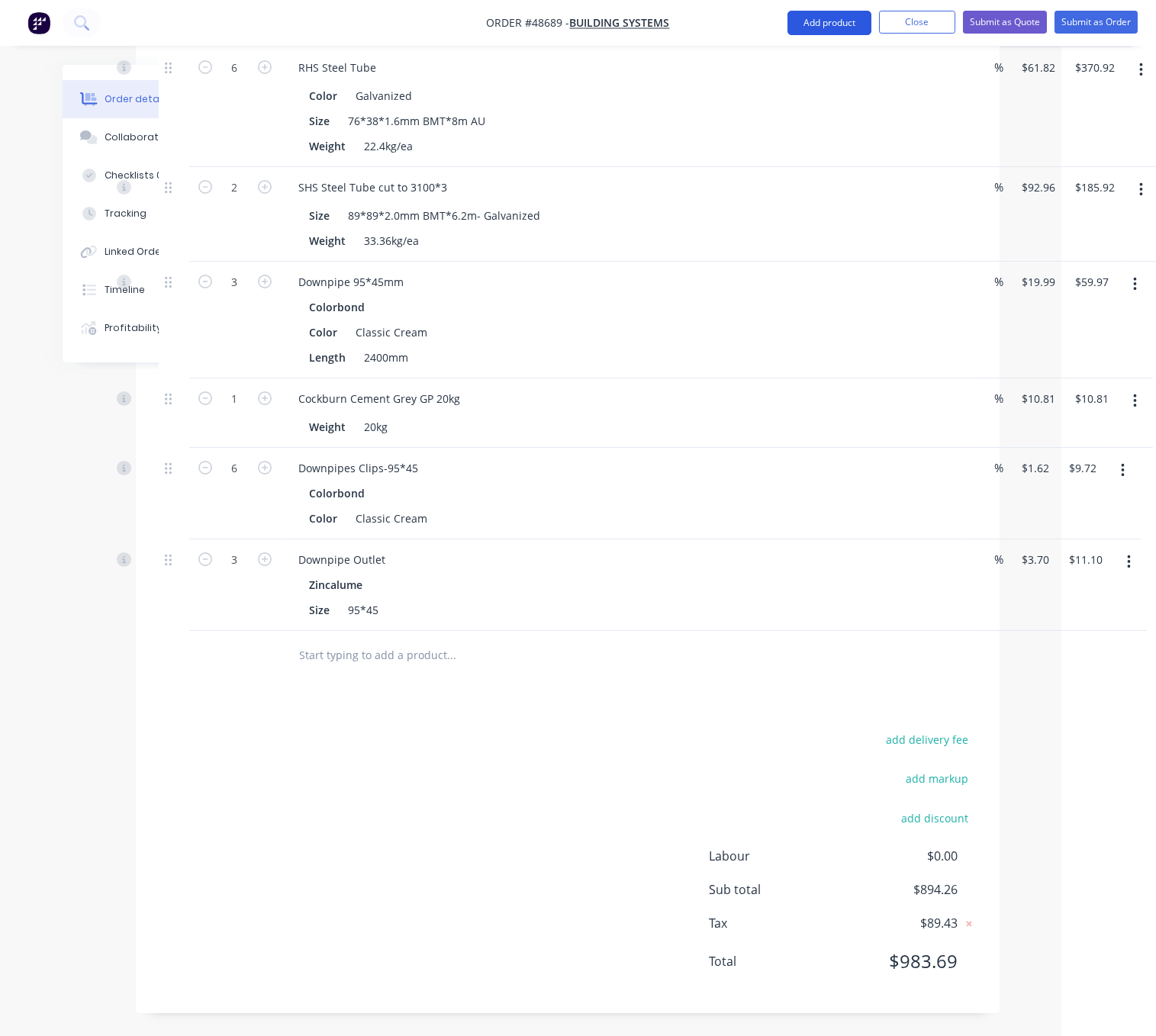
click at [823, 12] on button "Add product" at bounding box center [829, 22] width 84 height 24
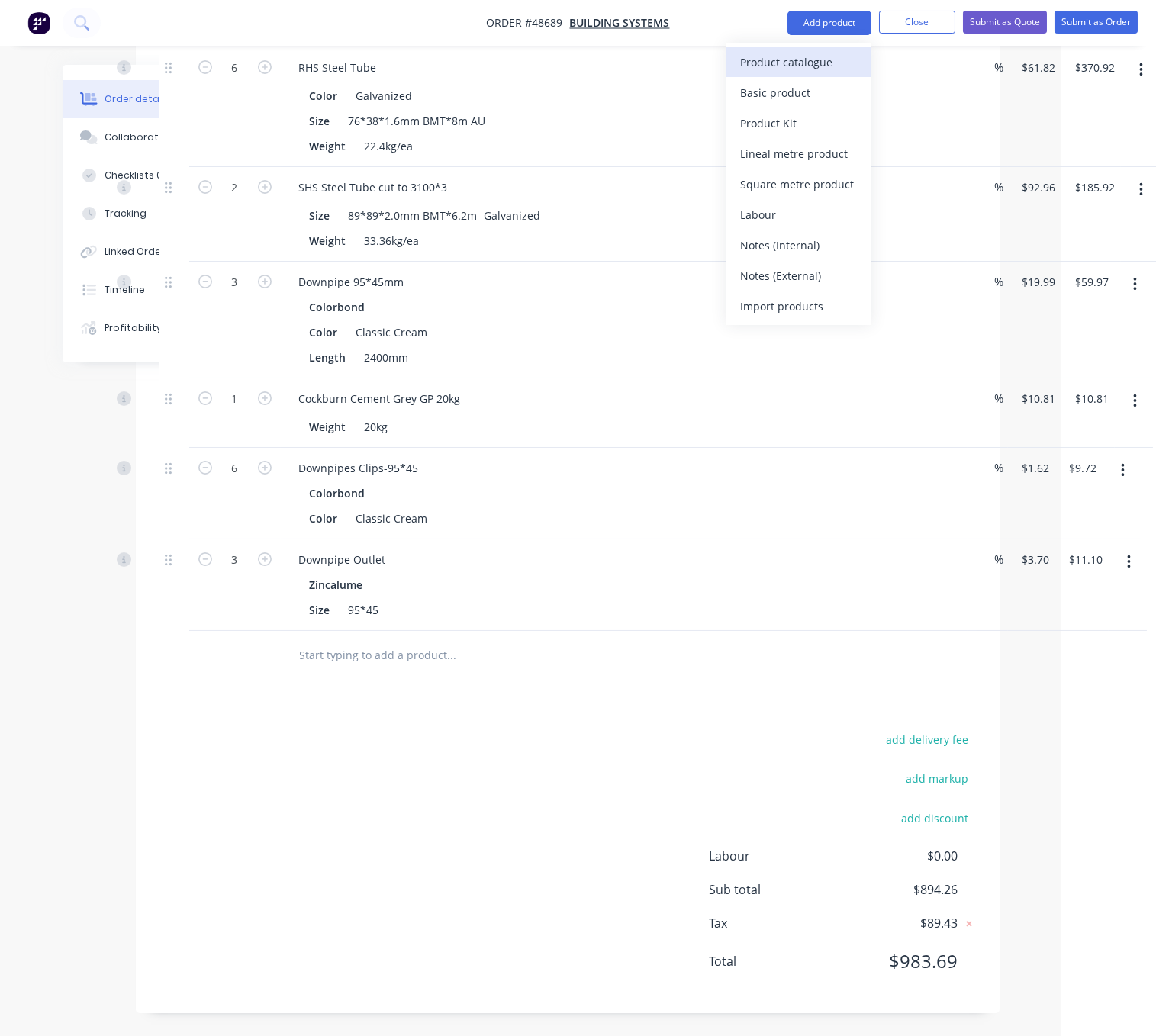
click at [793, 58] on div "Product catalogue" at bounding box center [799, 62] width 118 height 22
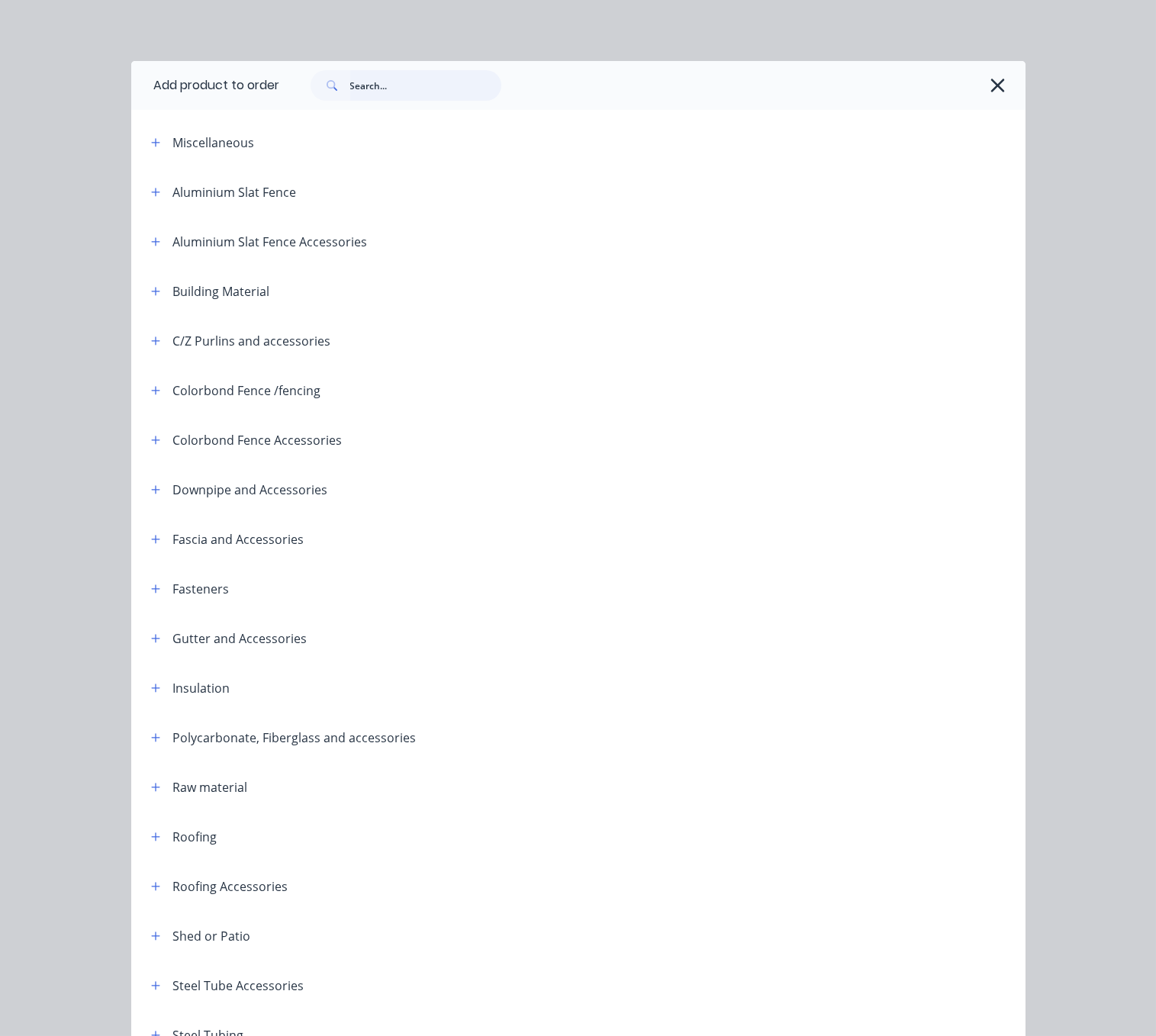
click at [381, 93] on input "text" at bounding box center [426, 85] width 151 height 31
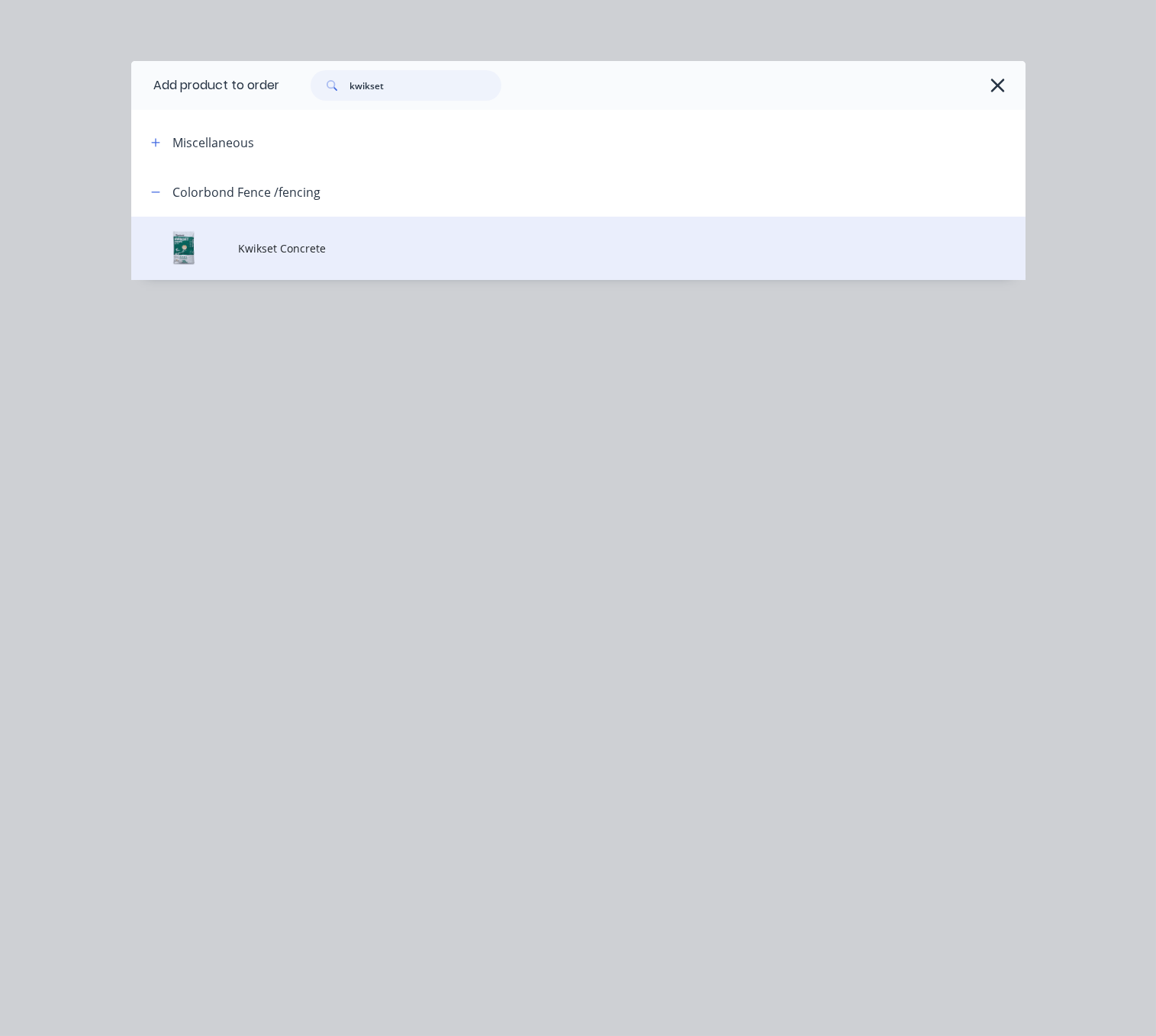
type input "kwikset"
click at [336, 254] on span "Kwikset Concrete" at bounding box center [553, 248] width 630 height 16
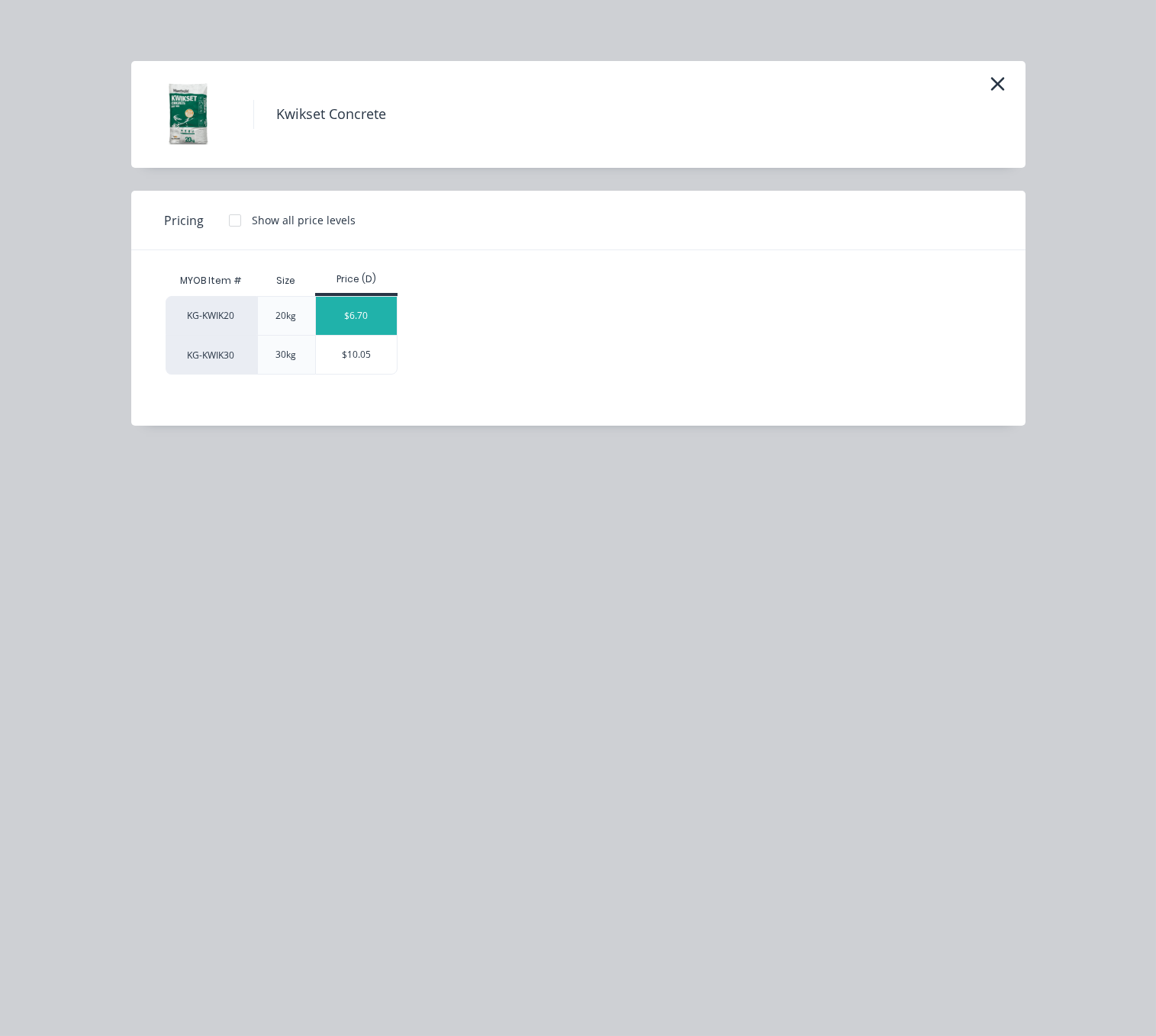
click at [363, 320] on div "$6.70" at bounding box center [357, 315] width 82 height 38
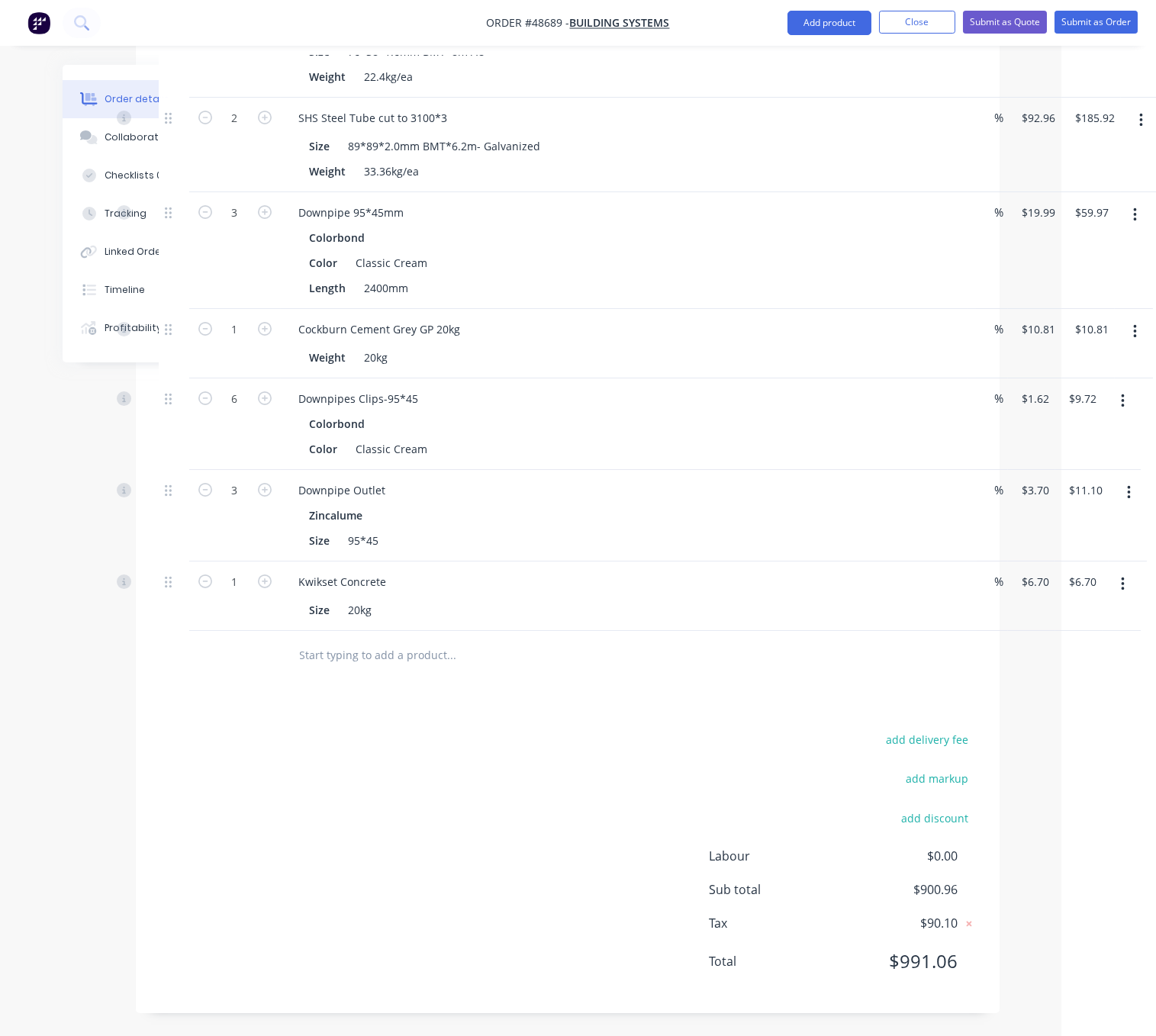
click at [433, 913] on div "add delivery fee add markup add discount Labour $0.00 Sub total $900.96 Tax $90…" at bounding box center [568, 860] width 818 height 261
drag, startPoint x: 458, startPoint y: 800, endPoint x: 449, endPoint y: 793, distance: 11.4
click at [458, 800] on div "add delivery fee add markup add discount Labour $0.00 Sub total $900.96 Tax $90…" at bounding box center [568, 860] width 818 height 261
click at [246, 594] on input "1" at bounding box center [235, 581] width 40 height 22
type input "30"
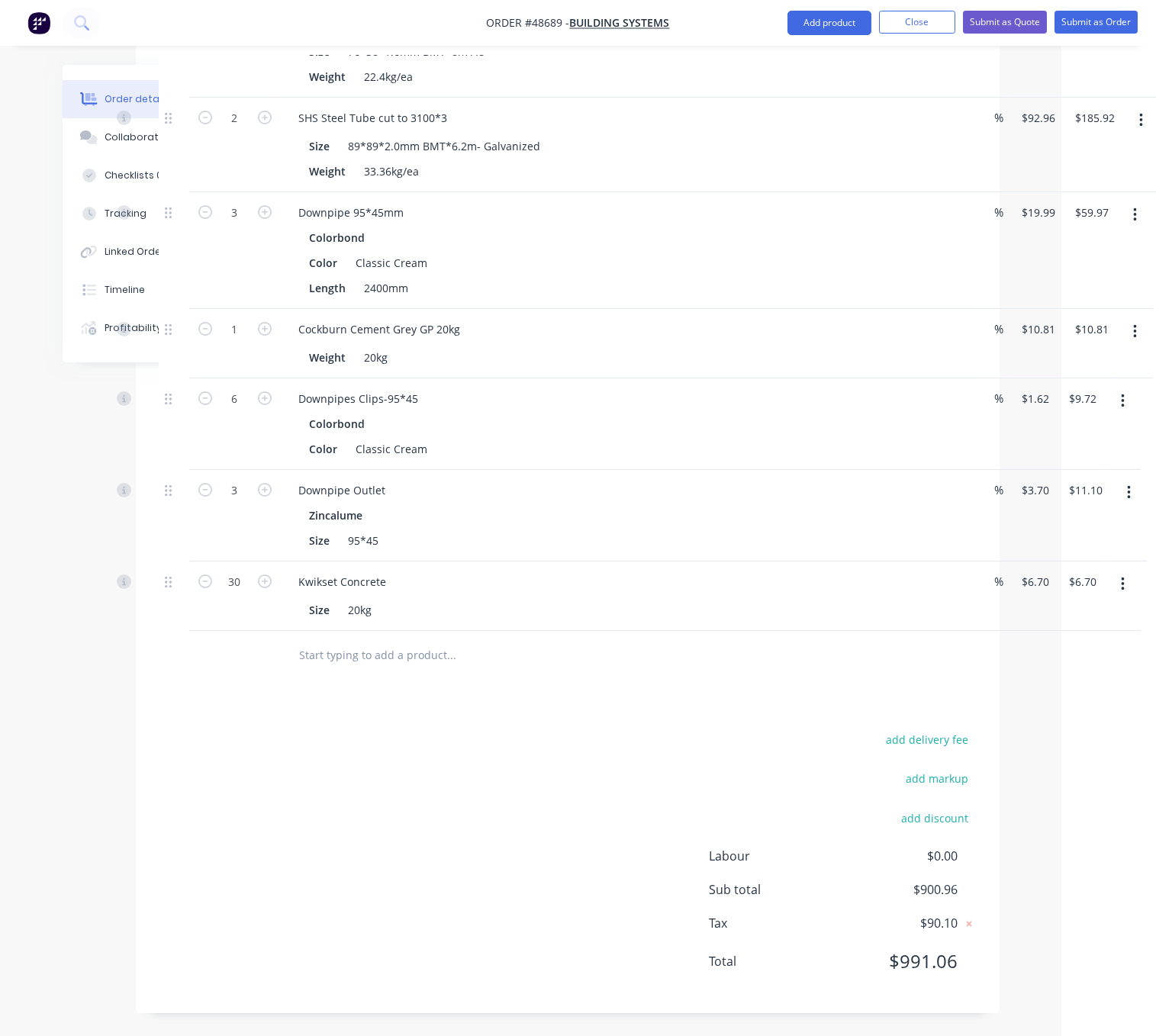
type input "$201.00"
click at [414, 866] on div "add delivery fee add markup add discount Labour $0.00 Sub total $900.96 Tax $90…" at bounding box center [568, 860] width 818 height 261
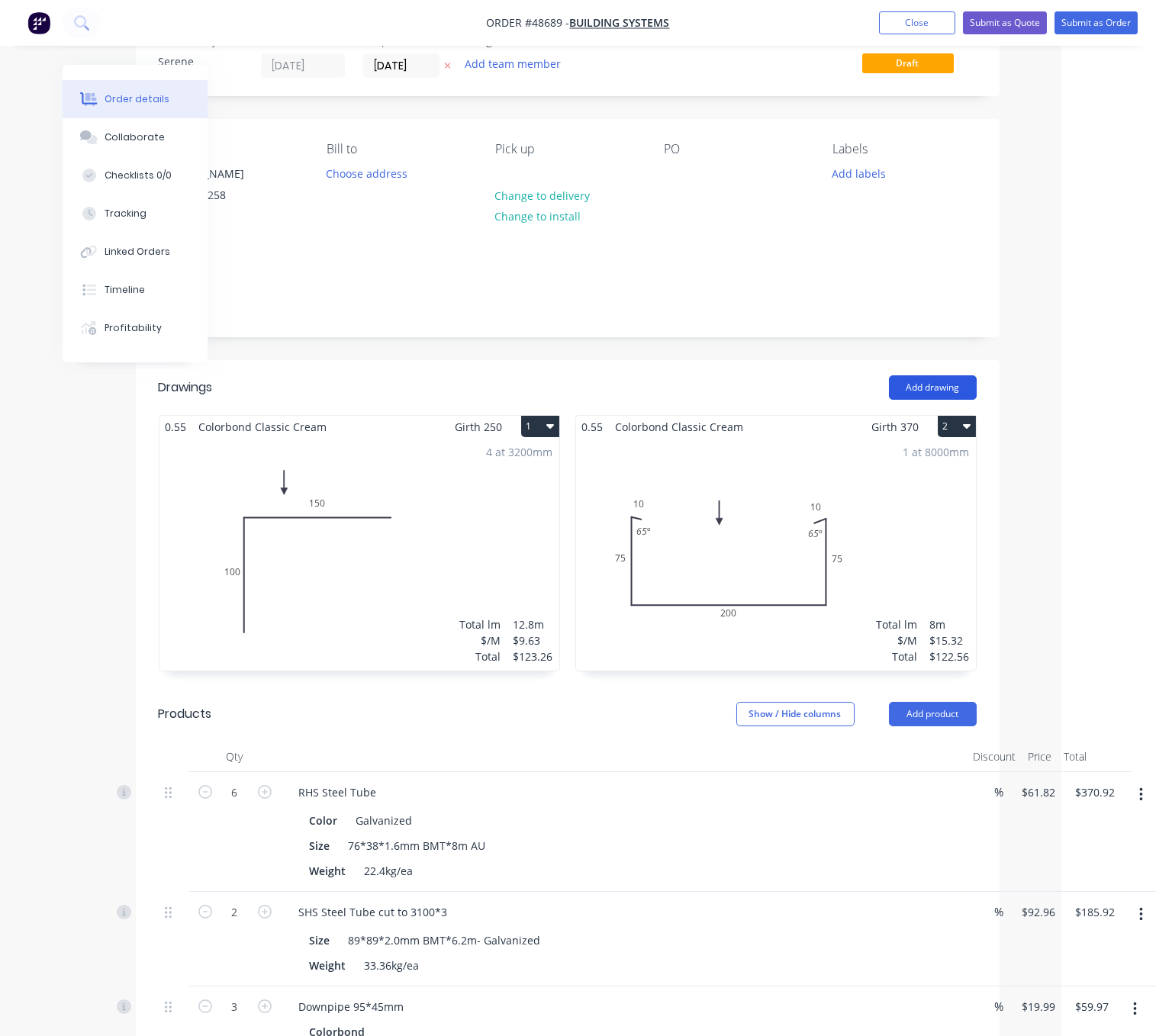
click at [937, 400] on button "Add drawing" at bounding box center [933, 387] width 88 height 24
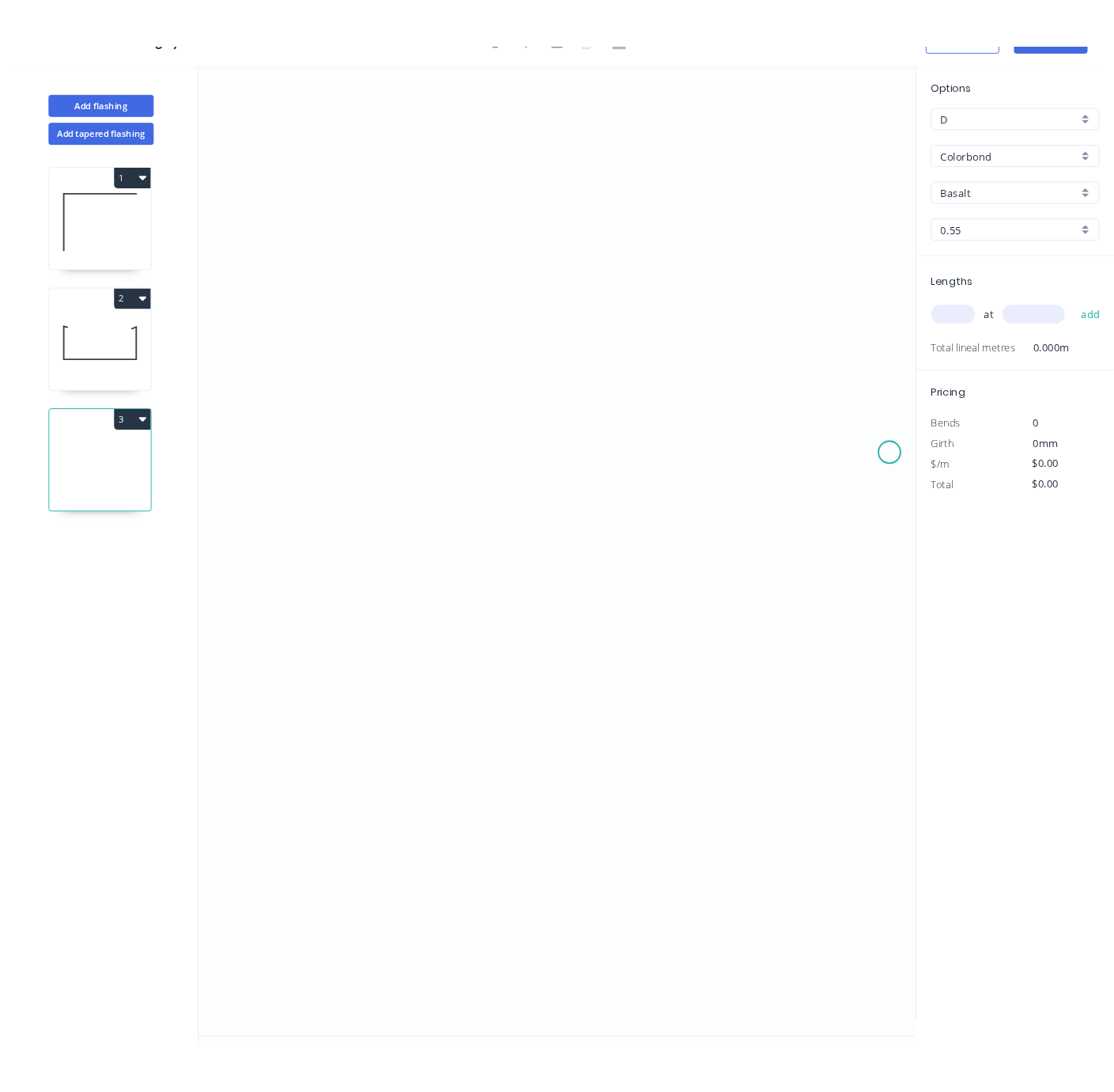
scroll to position [48, 0]
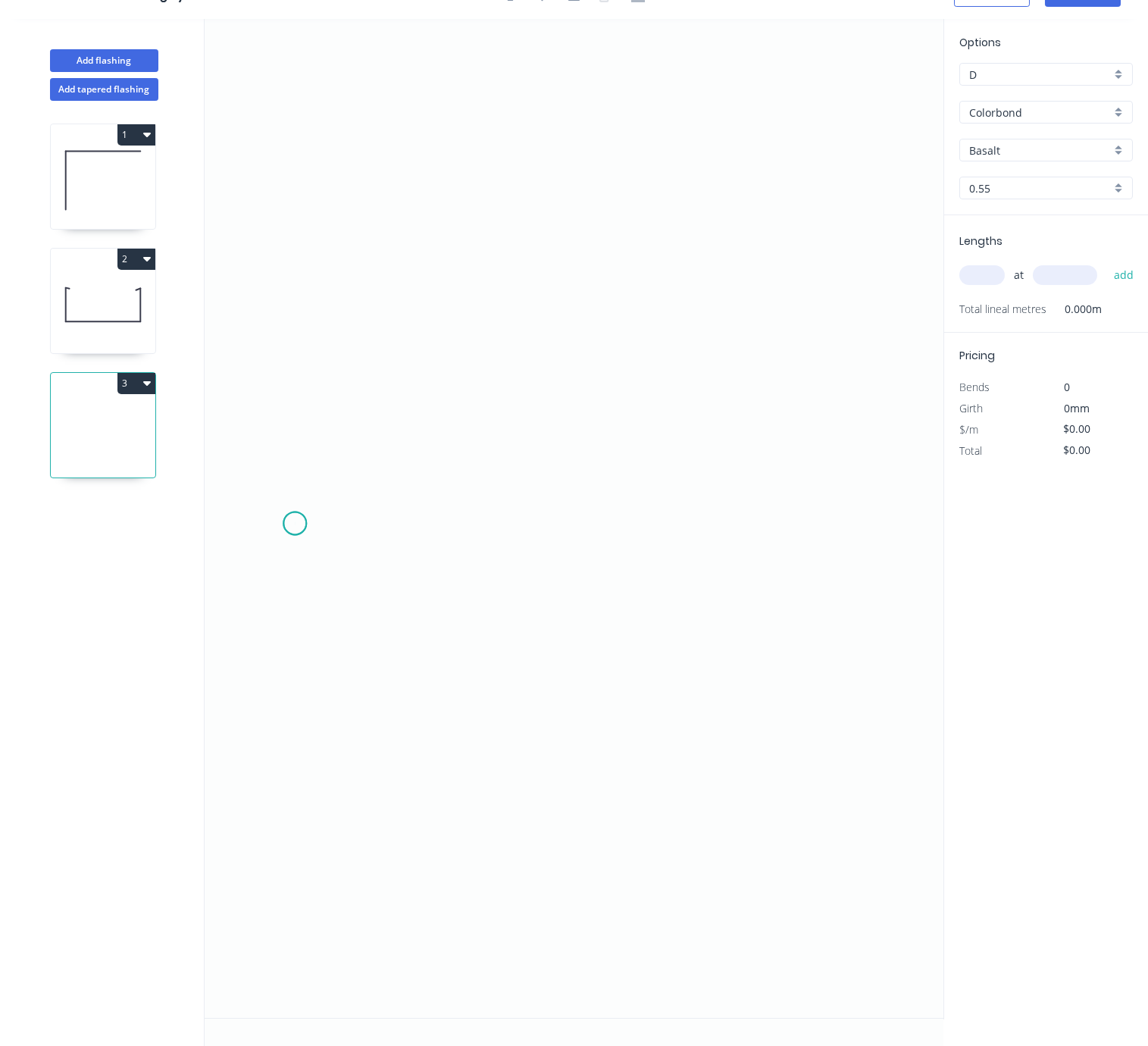
click at [295, 509] on icon "0" at bounding box center [574, 518] width 739 height 999
click at [304, 494] on icon at bounding box center [299, 508] width 10 height 29
click at [545, 378] on icon "0 ?" at bounding box center [574, 518] width 739 height 999
click at [799, 489] on icon "0 ? ? ? º" at bounding box center [574, 518] width 739 height 999
click at [810, 525] on icon "0 ? ? ? ? º ? º" at bounding box center [574, 518] width 739 height 999
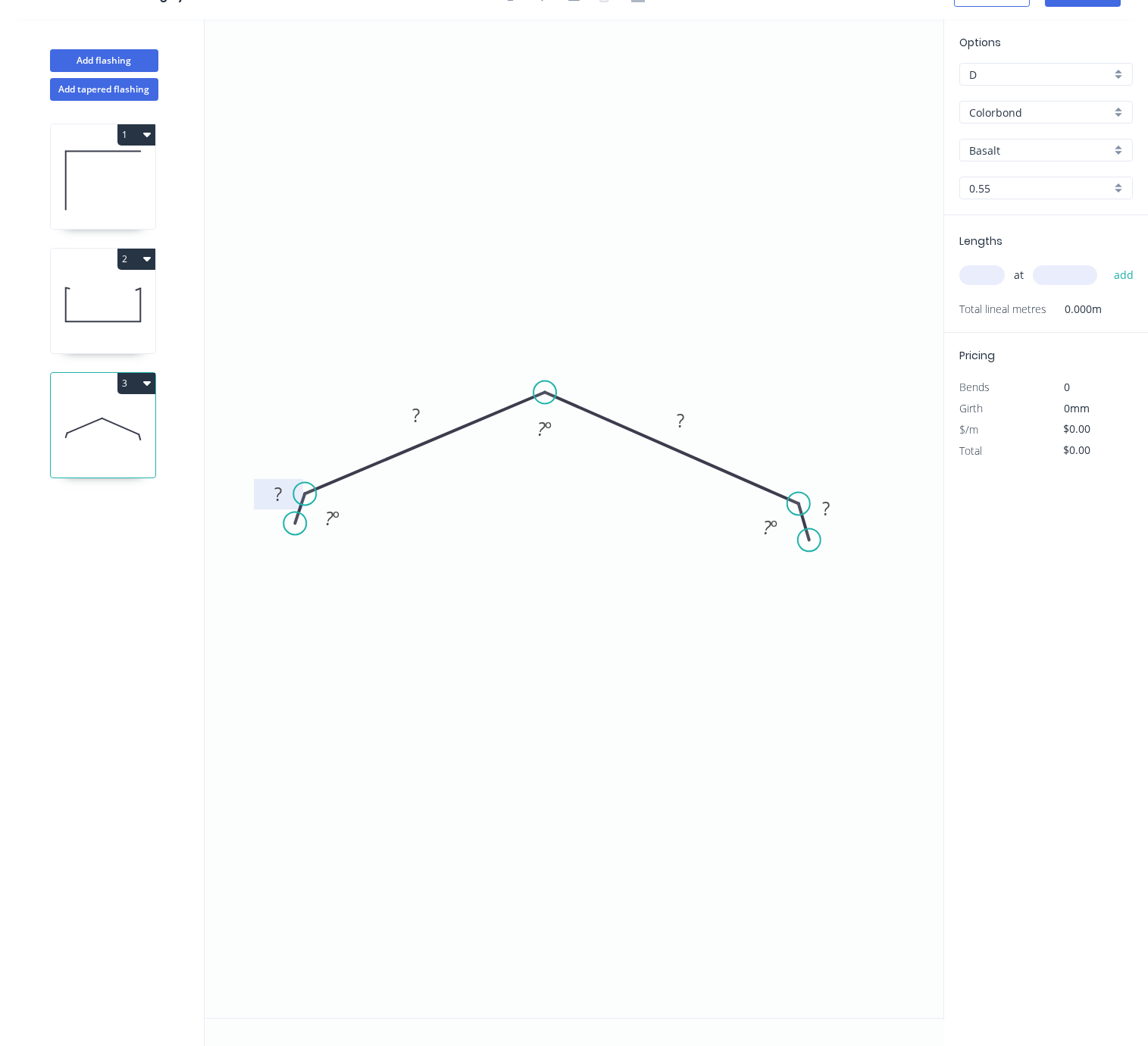
click at [275, 481] on tspan "?" at bounding box center [278, 494] width 7 height 25
click at [367, 722] on icon "0 ? ? ? ? ? º ? º ? º" at bounding box center [574, 518] width 739 height 999
click at [384, 577] on icon "0 ? ? ? ? ? º ? º ? º" at bounding box center [574, 518] width 739 height 999
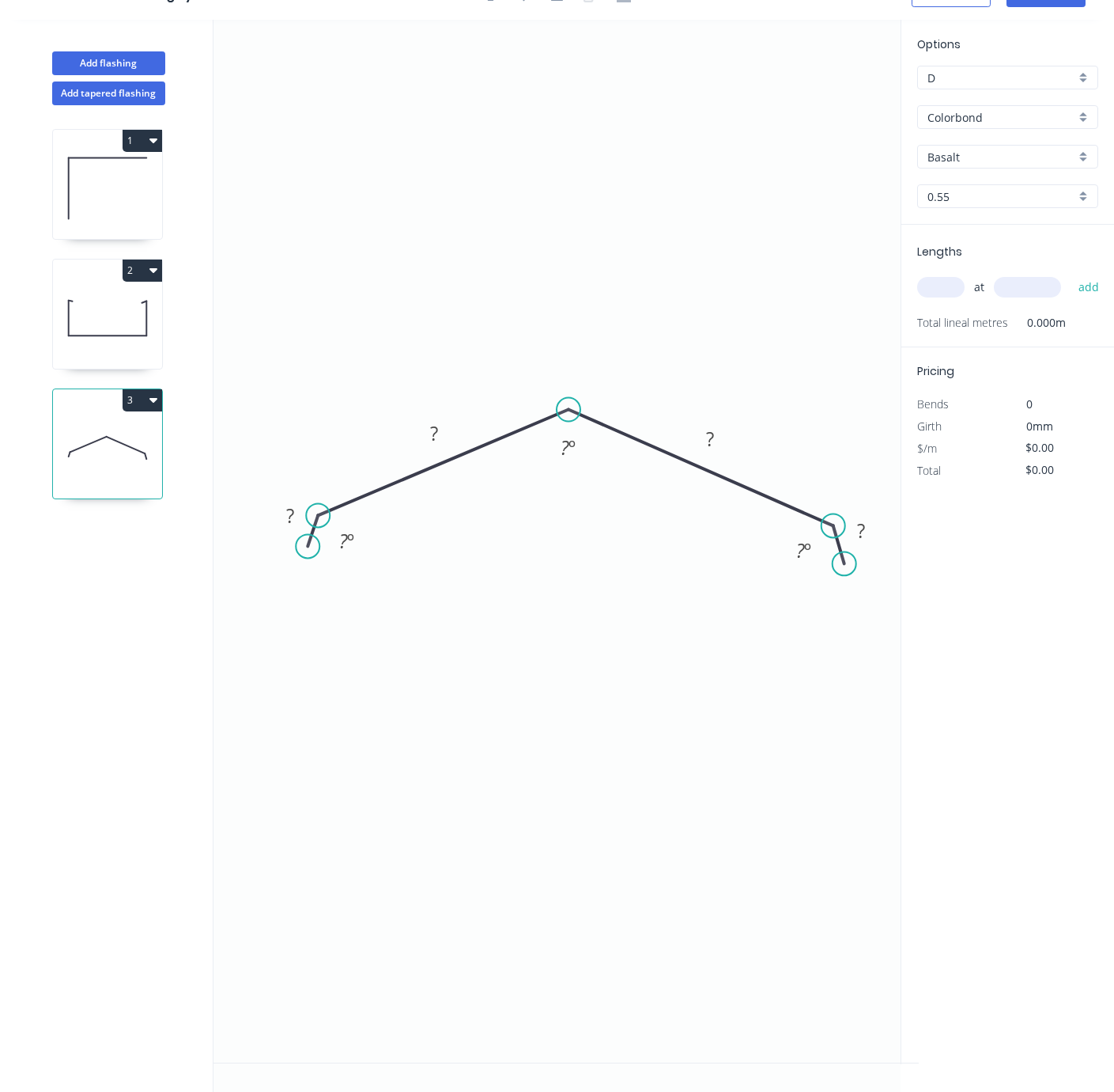
click at [665, 758] on icon "0 ? ? ? ? ? º ? º ? º" at bounding box center [565, 540] width 705 height 1043
click at [440, 423] on rect at bounding box center [434, 434] width 32 height 22
click at [726, 429] on rect at bounding box center [711, 440] width 32 height 22
click at [276, 506] on rect at bounding box center [291, 517] width 32 height 22
click at [348, 528] on tspan "º" at bounding box center [351, 540] width 7 height 26
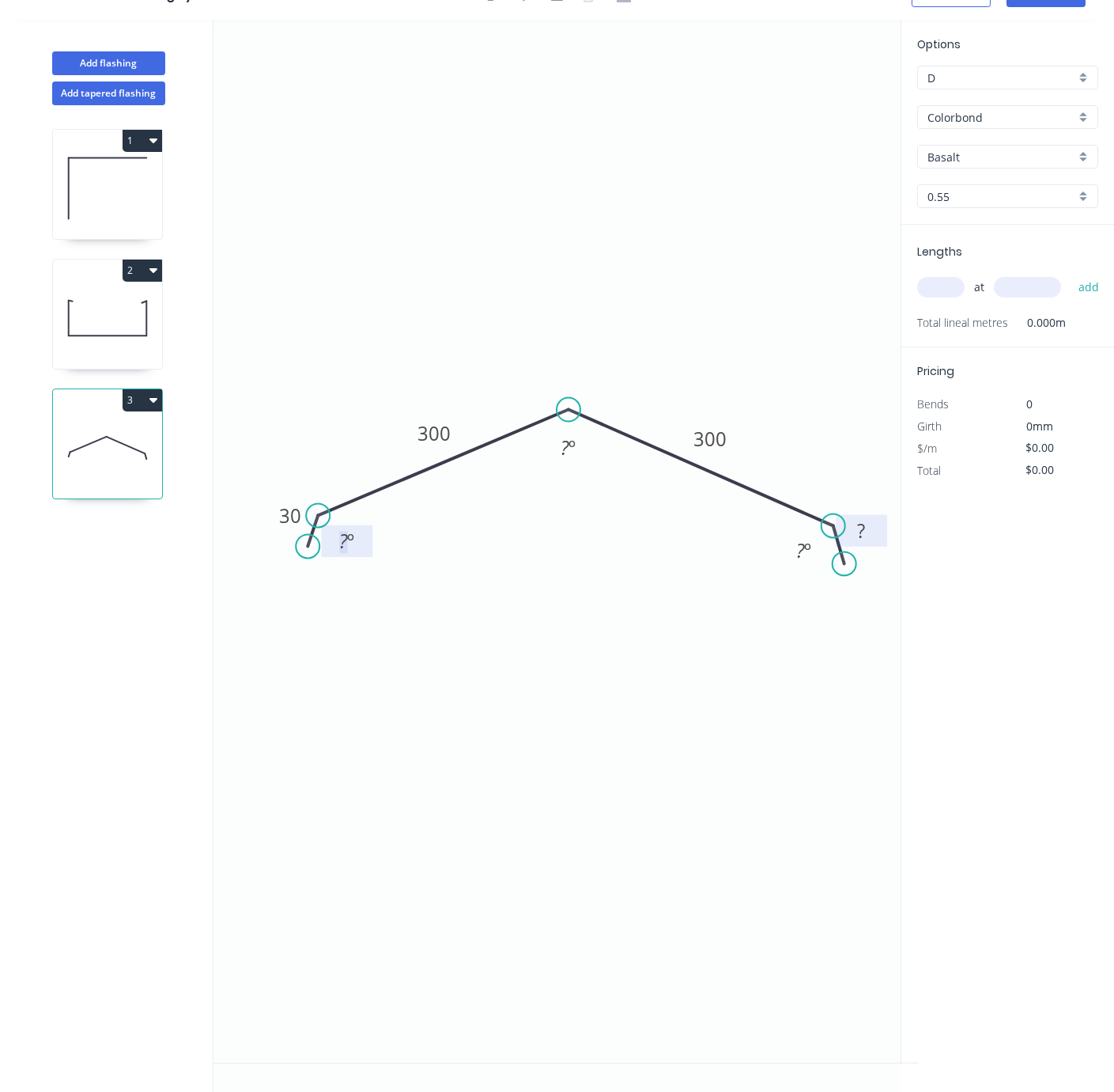
click at [870, 521] on rect at bounding box center [863, 532] width 32 height 22
click at [704, 634] on icon "0 30 300 300 30 ? º ? º ? º" at bounding box center [565, 540] width 705 height 1043
type input "$23.81"
click at [348, 527] on tspan "º" at bounding box center [351, 540] width 7 height 26
click at [798, 538] on tspan "?" at bounding box center [800, 551] width 8 height 26
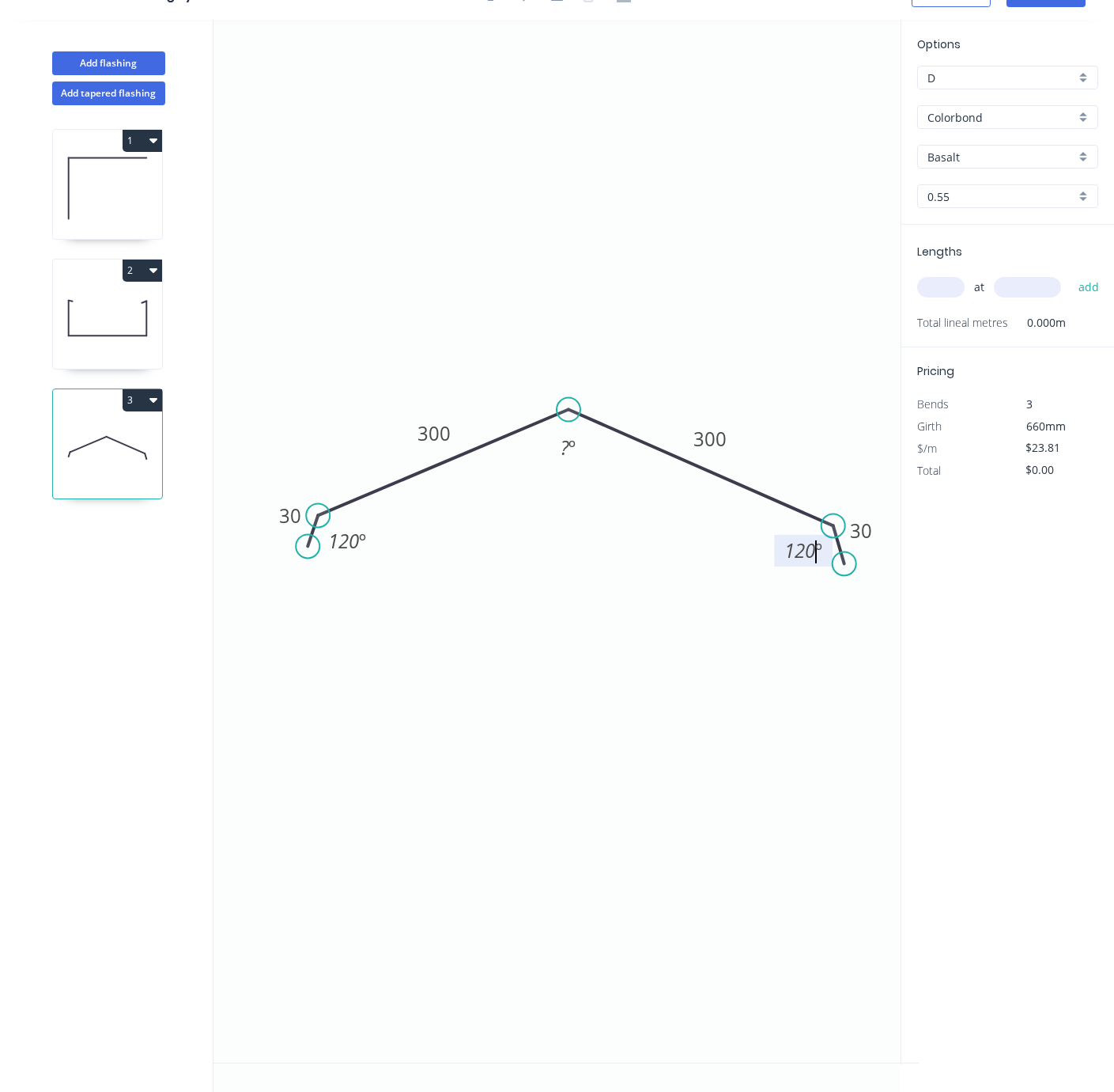
click at [726, 648] on icon "0 30 300 300 30 120 º ? º 120 º" at bounding box center [565, 540] width 705 height 1043
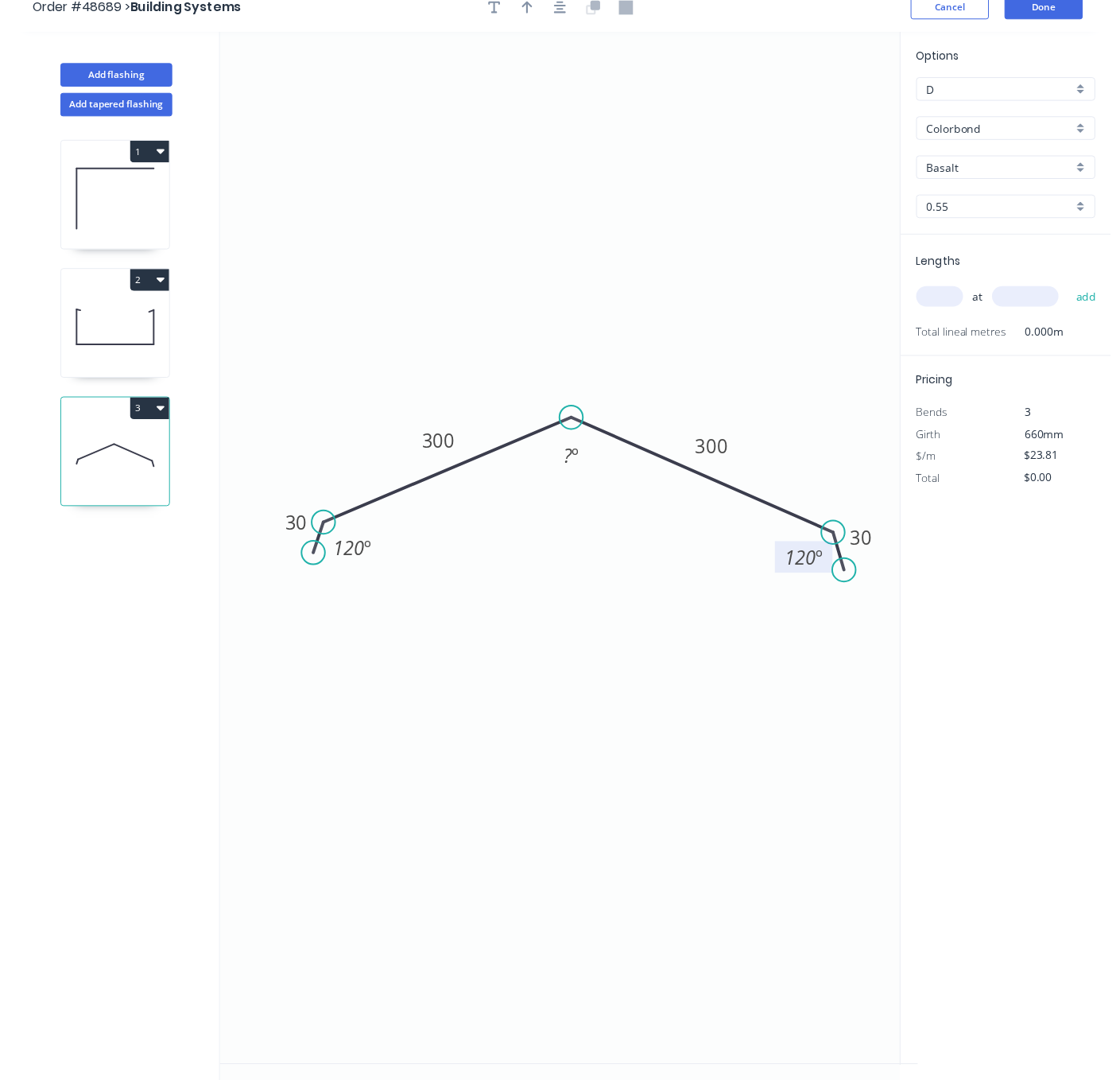
scroll to position [0, 0]
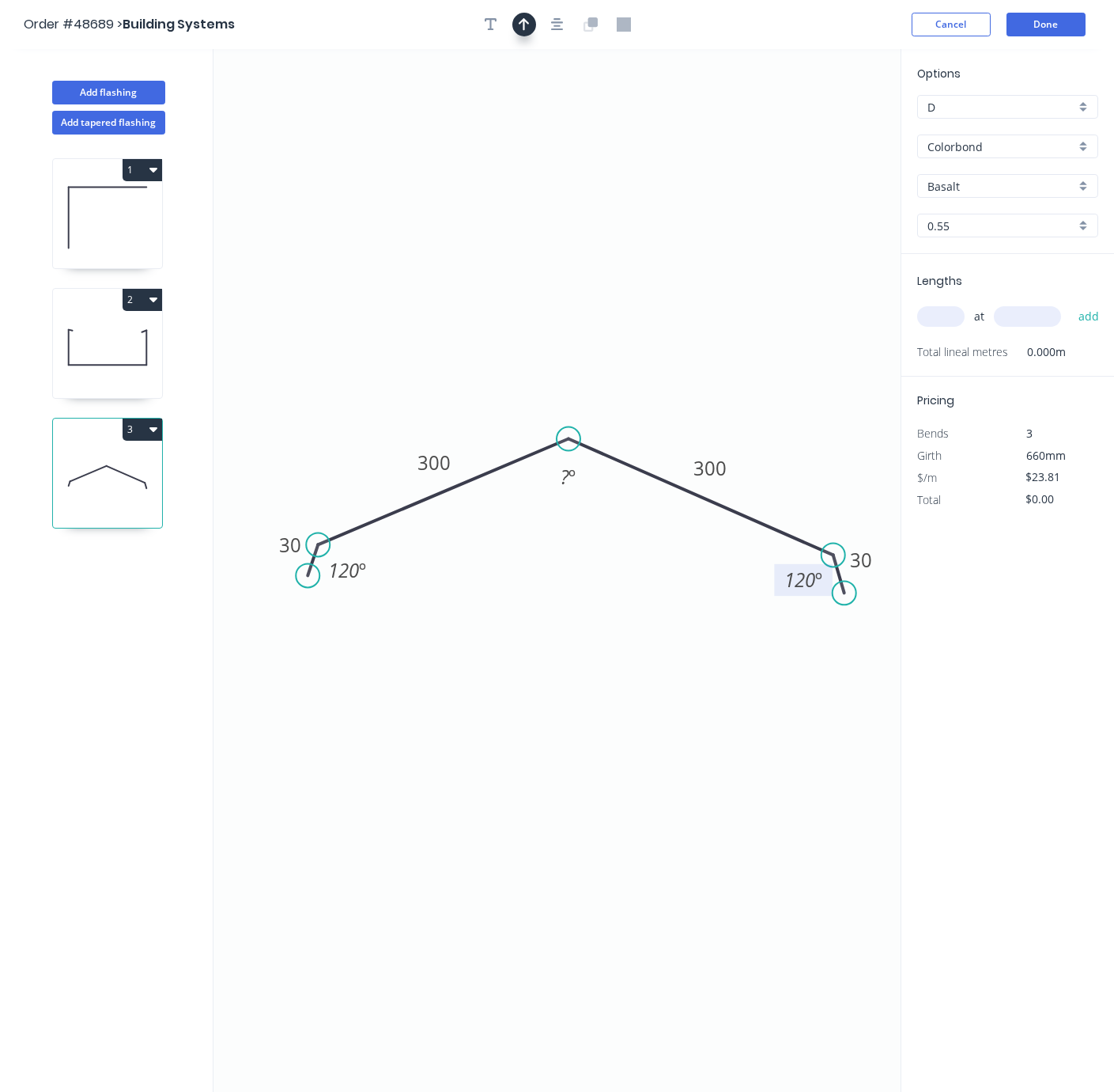
click at [526, 31] on icon "button" at bounding box center [524, 24] width 11 height 14
drag, startPoint x: 836, startPoint y: 133, endPoint x: 668, endPoint y: 231, distance: 194.5
click at [661, 237] on icon "0 30 300 300 30 120 º ? º 120 º" at bounding box center [565, 570] width 705 height 1043
drag, startPoint x: 839, startPoint y: 127, endPoint x: 585, endPoint y: 386, distance: 362.8
click at [560, 359] on icon at bounding box center [566, 334] width 14 height 50
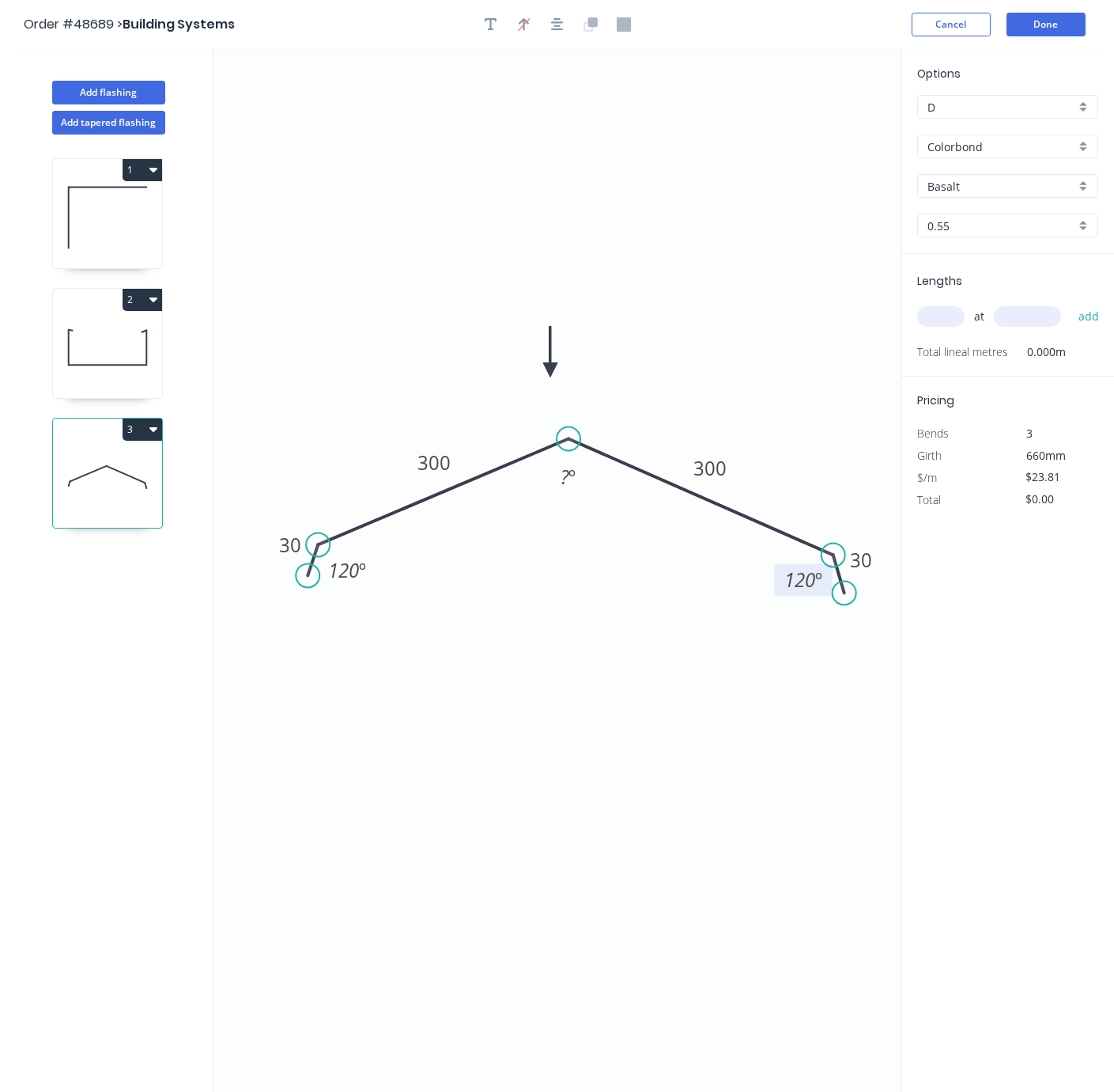
click at [1002, 195] on input "Basalt" at bounding box center [1001, 186] width 148 height 17
click at [1006, 258] on div "Classic Cream" at bounding box center [1008, 245] width 180 height 28
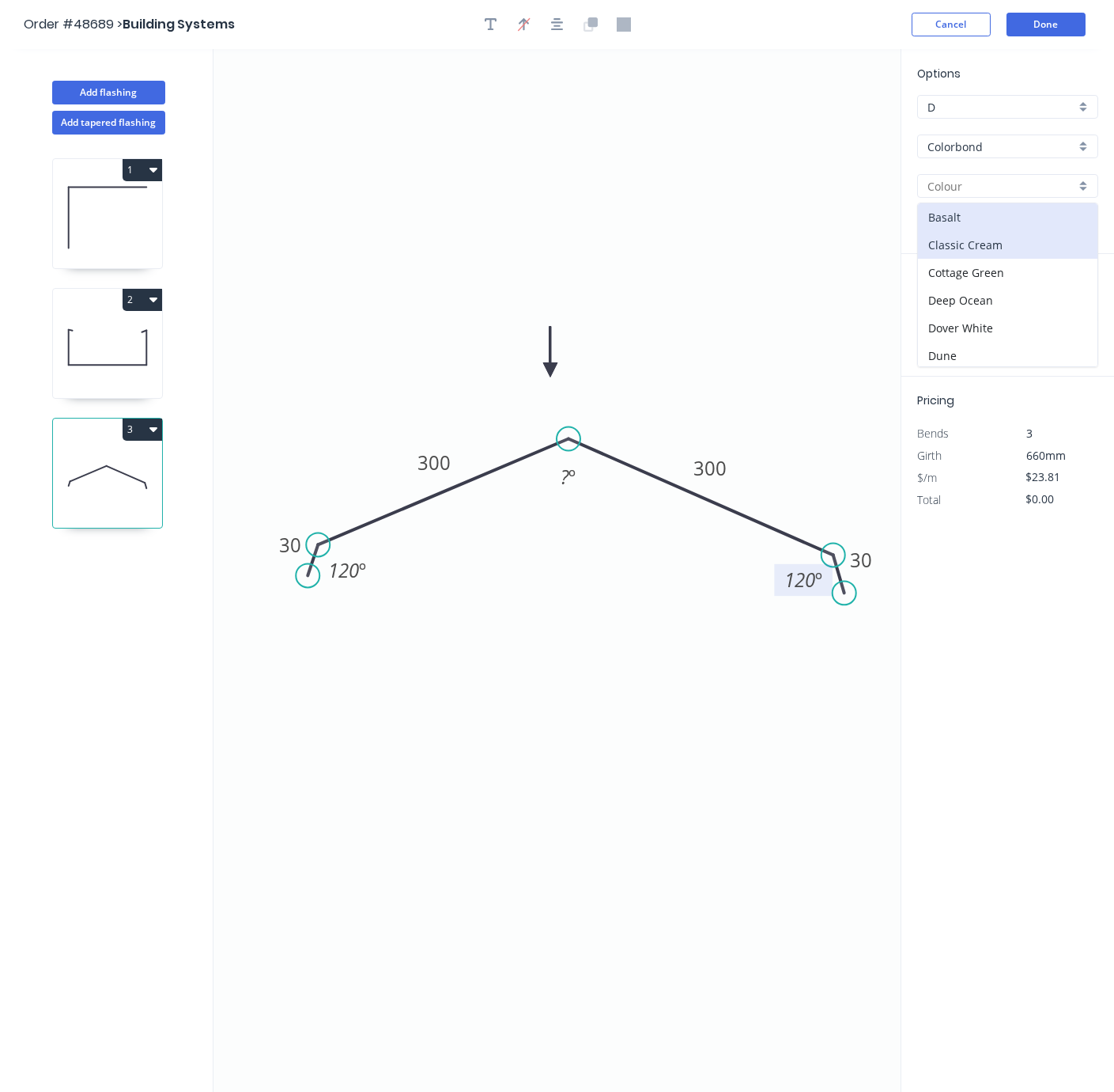
type input "Classic Cream"
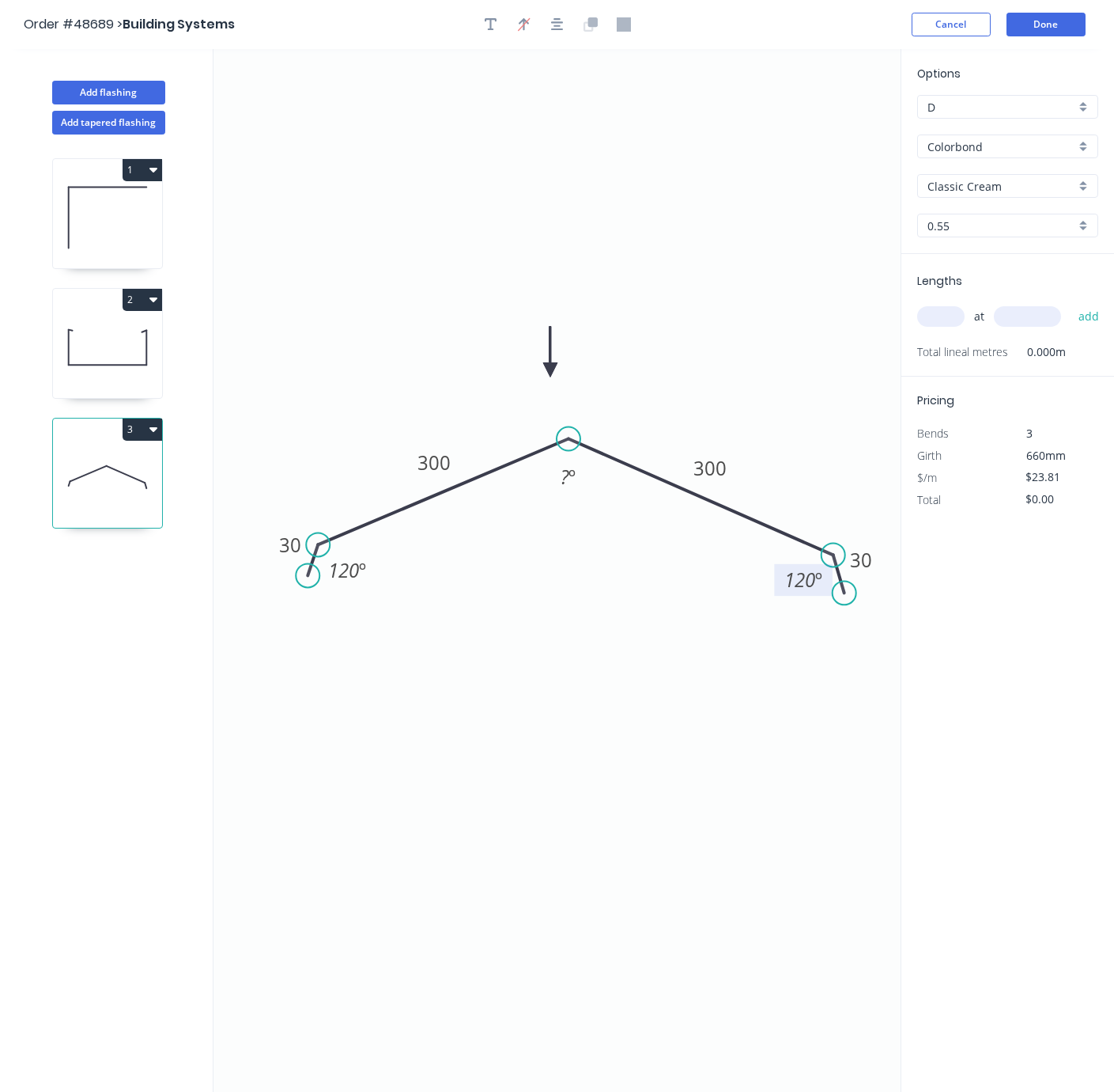
click at [965, 327] on input "text" at bounding box center [941, 317] width 48 height 20
type input "1"
type input "8000"
click at [1071, 303] on button "add" at bounding box center [1090, 316] width 37 height 27
type input "$190.48"
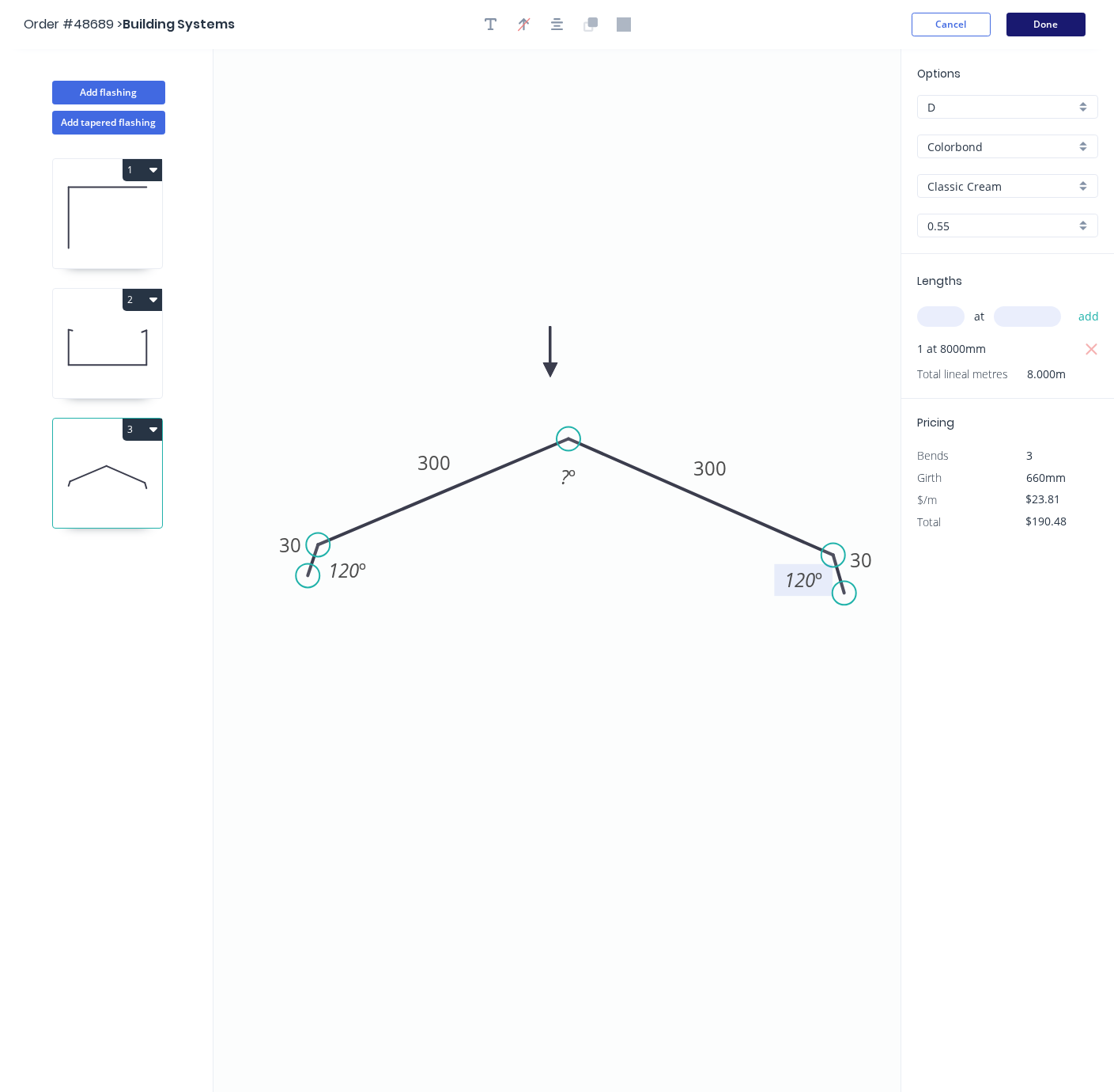
click at [1053, 25] on button "Done" at bounding box center [1046, 24] width 79 height 23
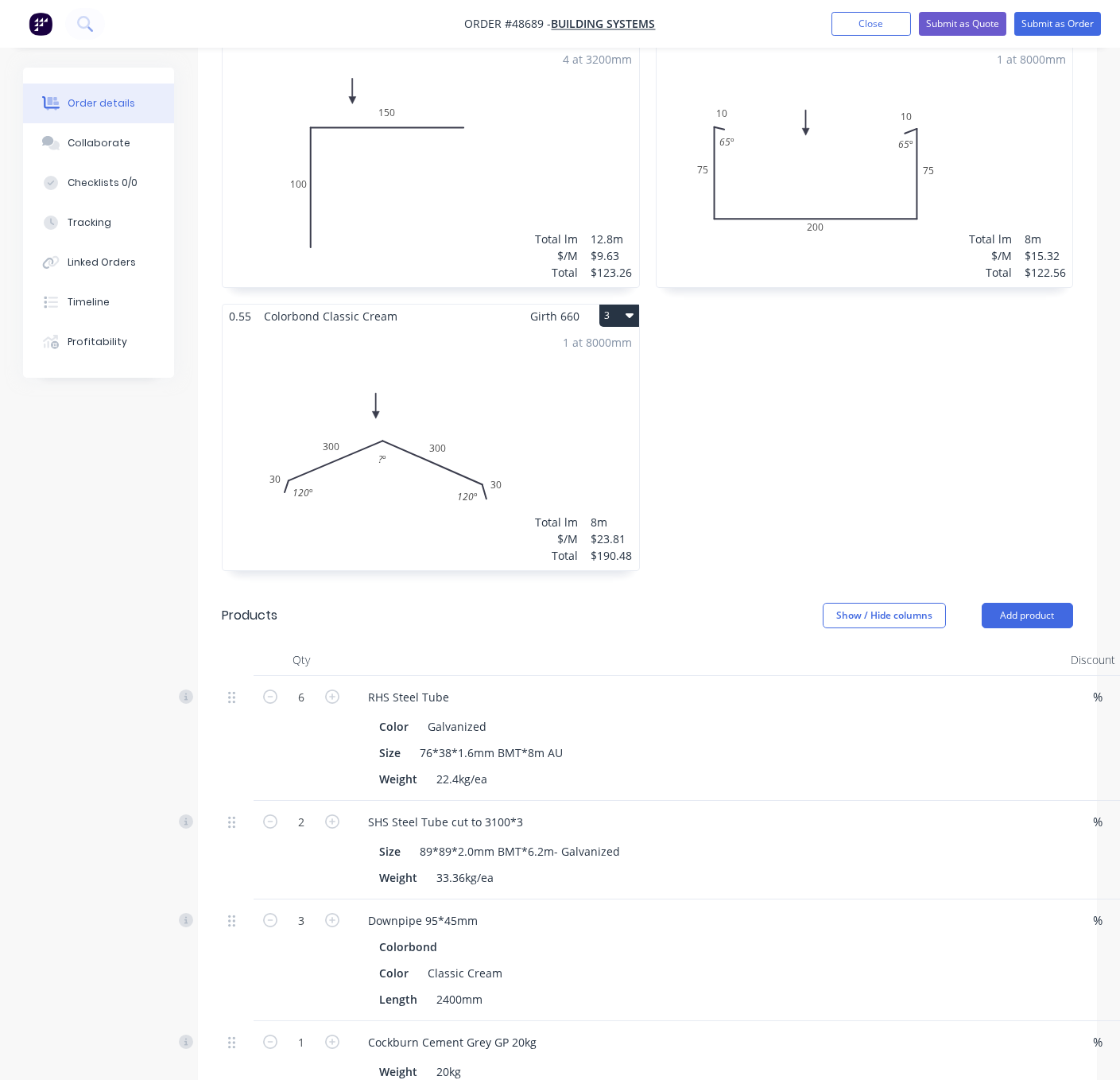
scroll to position [278, 0]
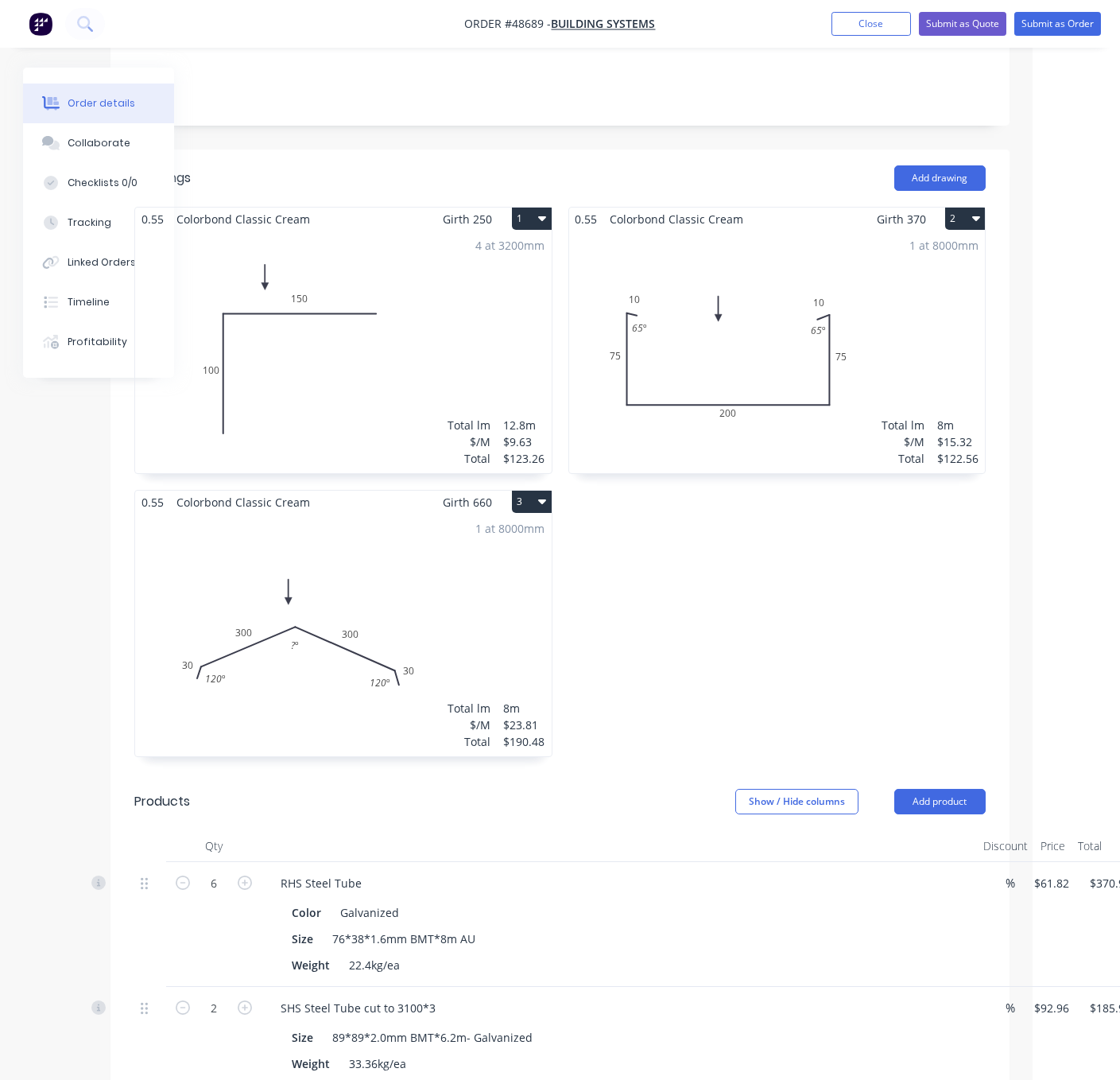
drag, startPoint x: 876, startPoint y: 636, endPoint x: 972, endPoint y: 649, distance: 96.9
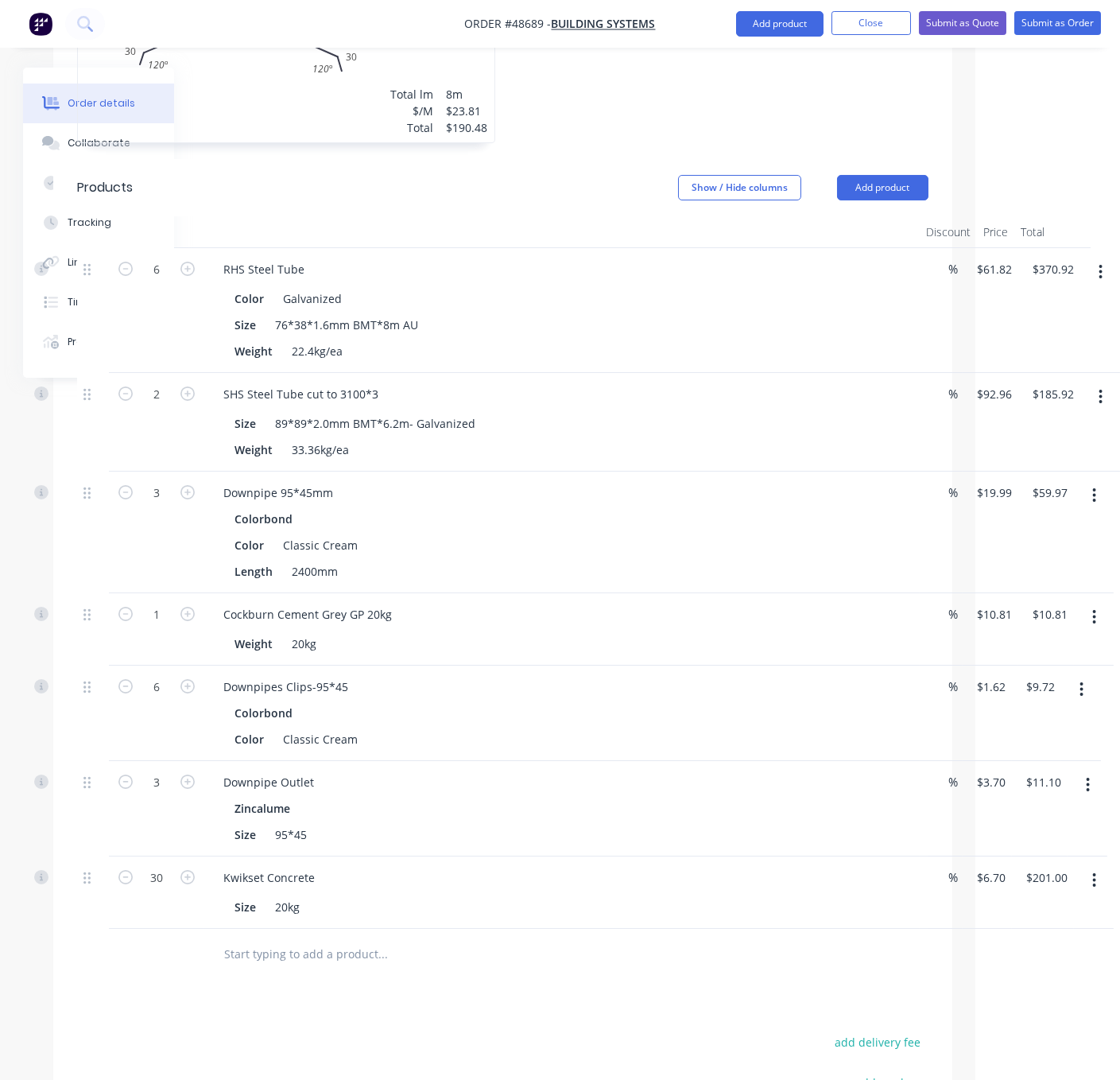
scroll to position [1249, 150]
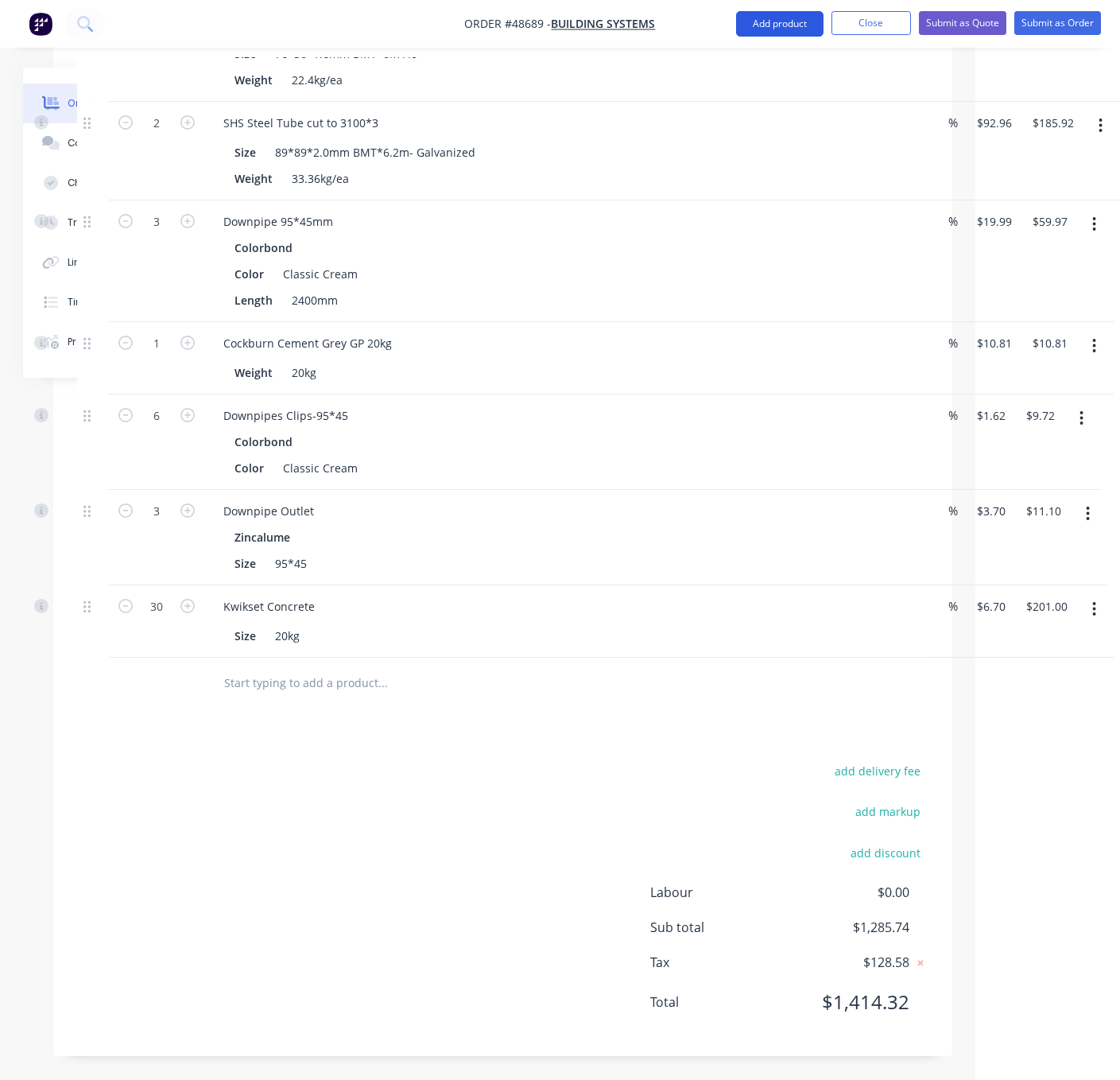
click at [743, 28] on button "Add product" at bounding box center [779, 23] width 87 height 25
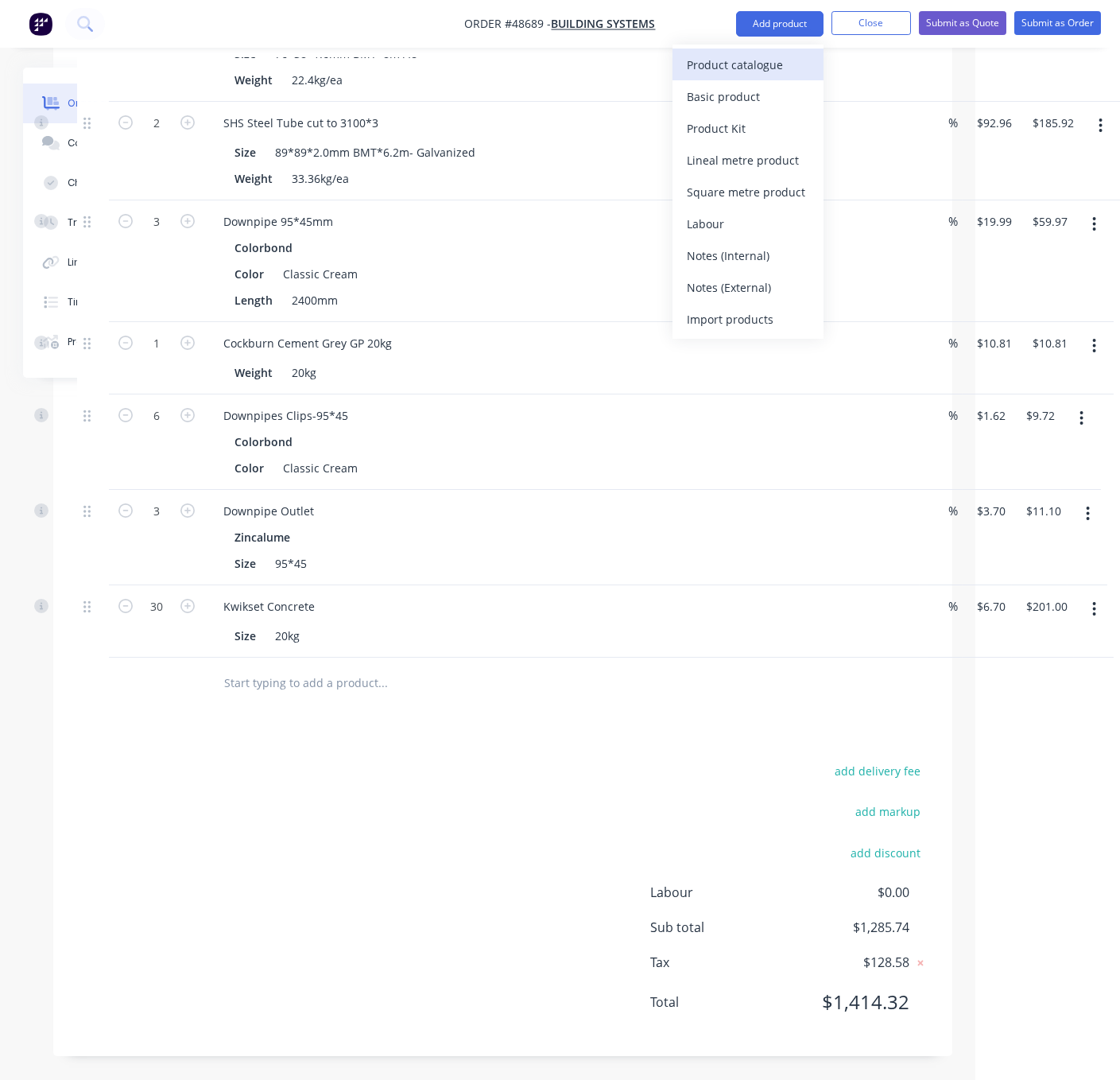
click at [739, 77] on button "Product catalogue" at bounding box center [747, 65] width 151 height 32
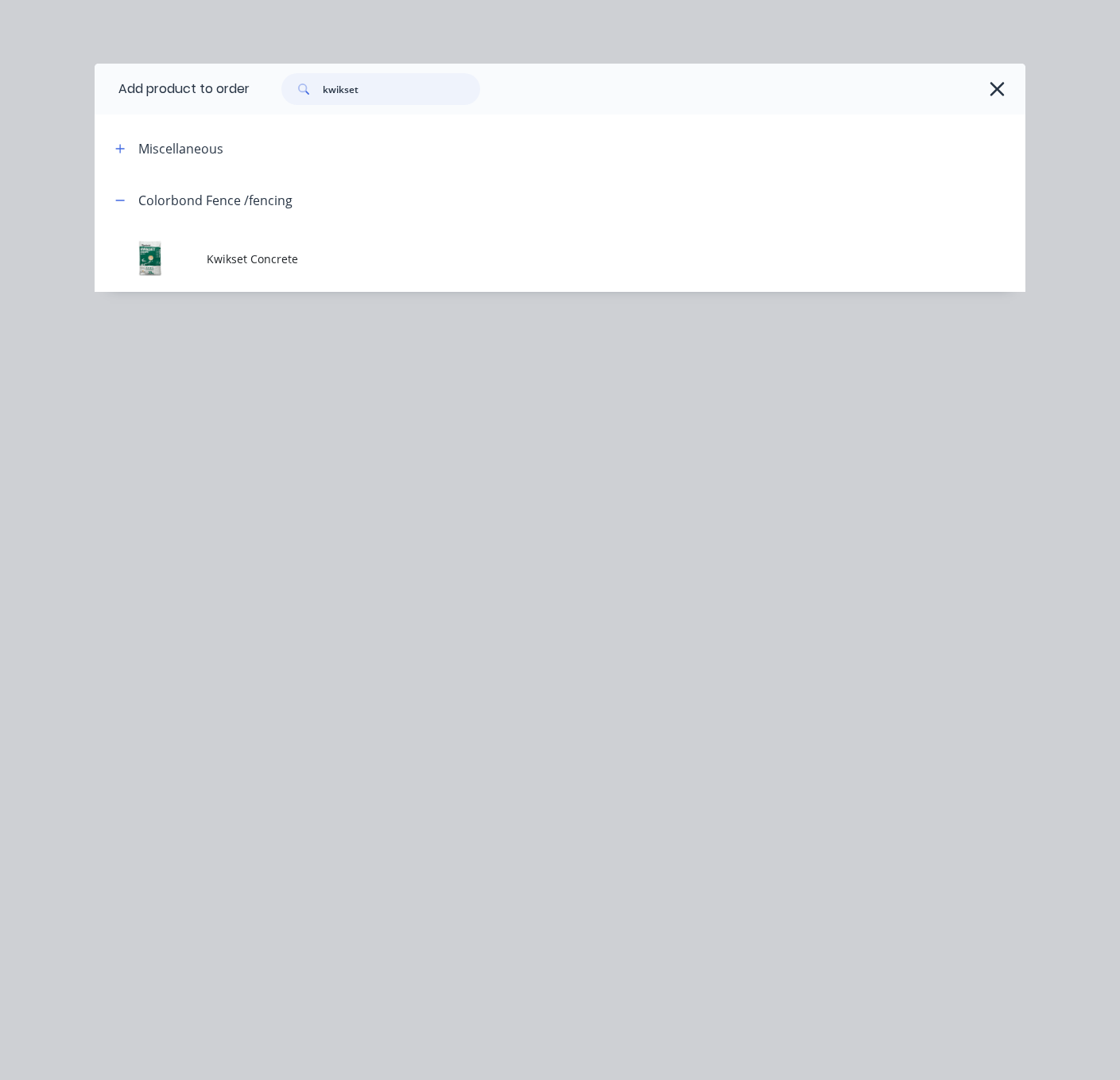
drag, startPoint x: 383, startPoint y: 98, endPoint x: 294, endPoint y: 89, distance: 89.5
click at [306, 92] on div "kwikset" at bounding box center [381, 89] width 199 height 32
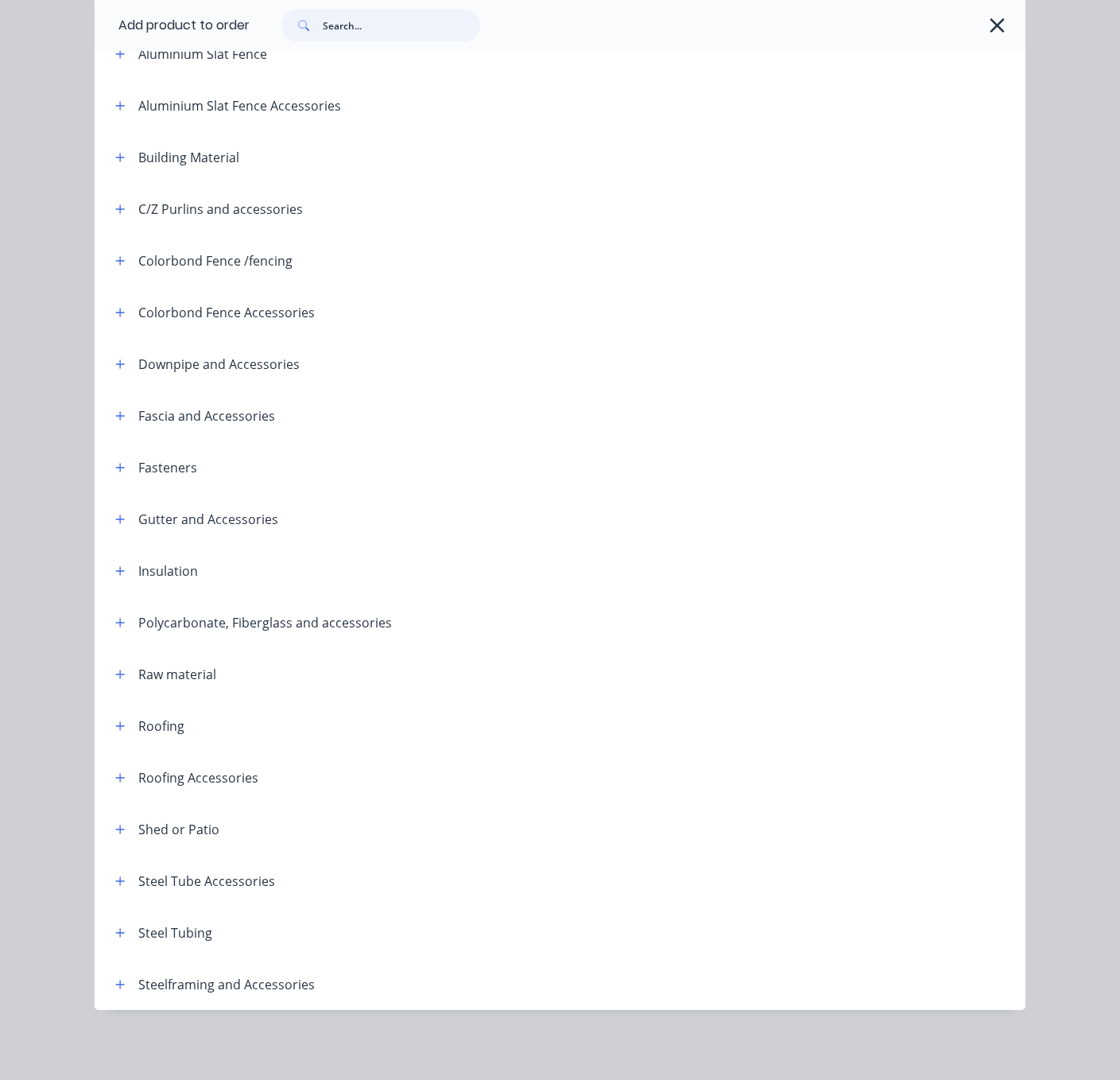
scroll to position [222, 0]
click at [115, 720] on icon "button" at bounding box center [120, 726] width 9 height 11
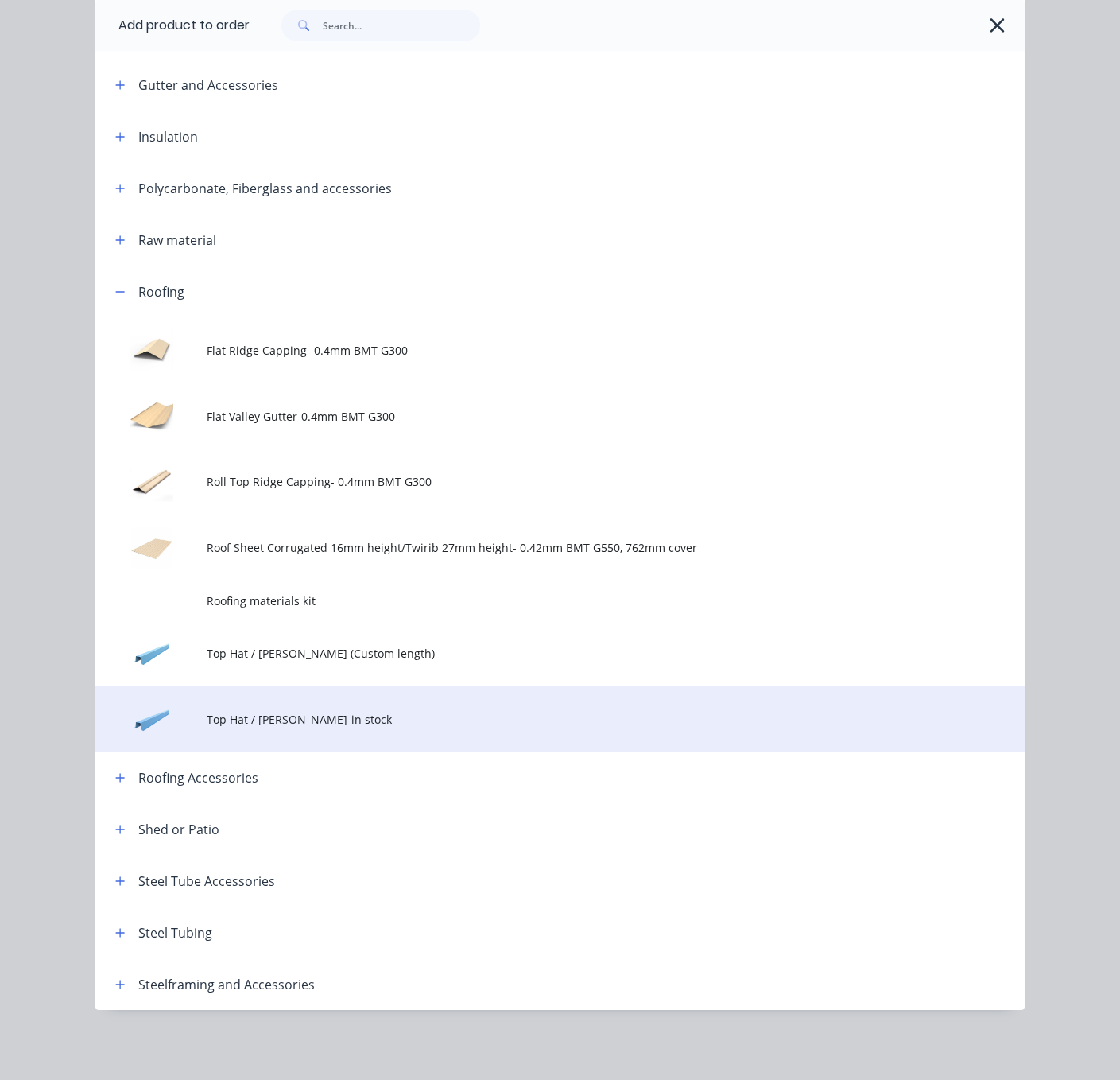
scroll to position [668, 0]
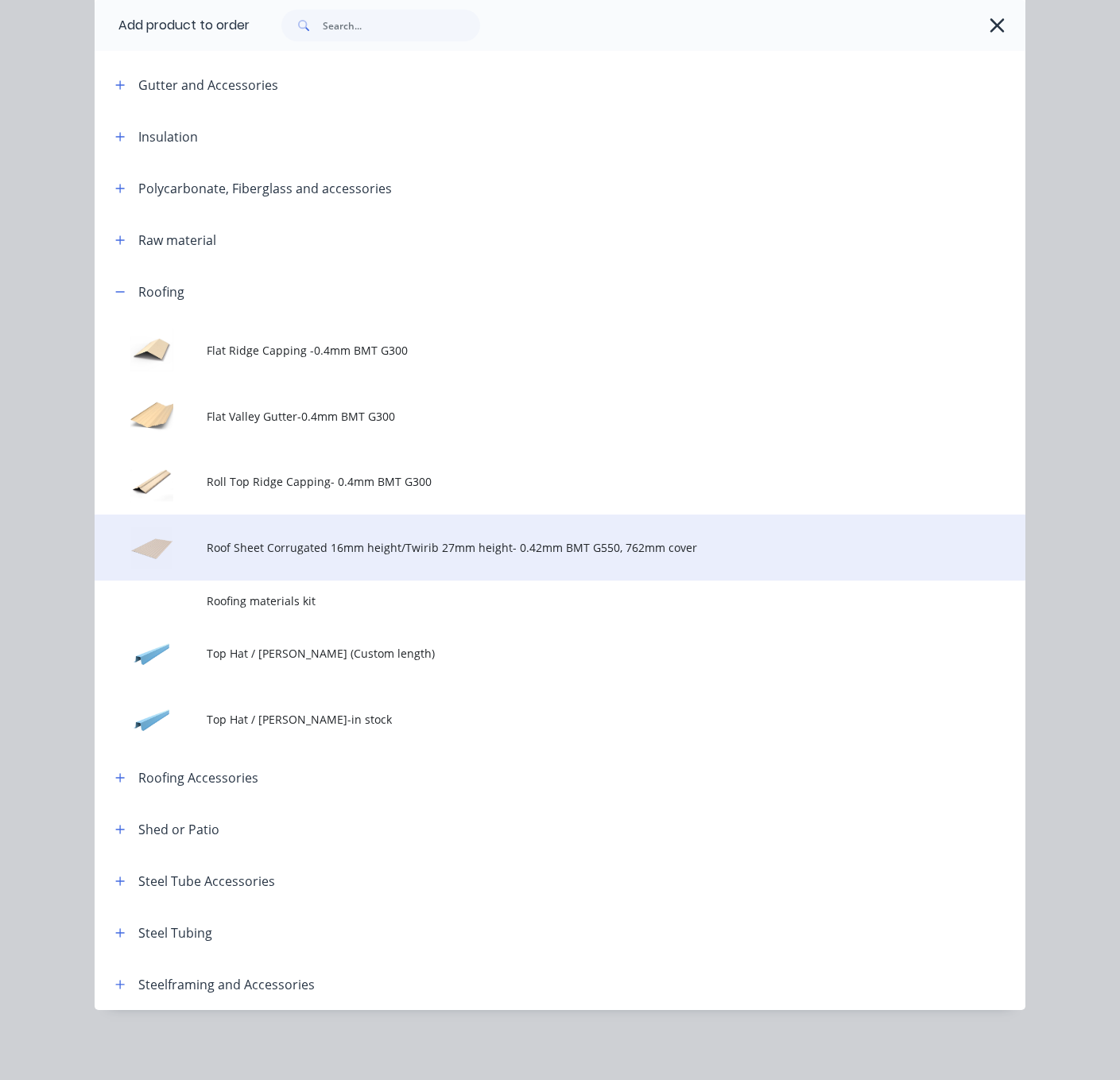
click at [448, 531] on td "Roof Sheet Corrugated 16mm height/Twirib 27mm height- 0.42mm BMT G550, 762mm co…" at bounding box center [616, 547] width 819 height 66
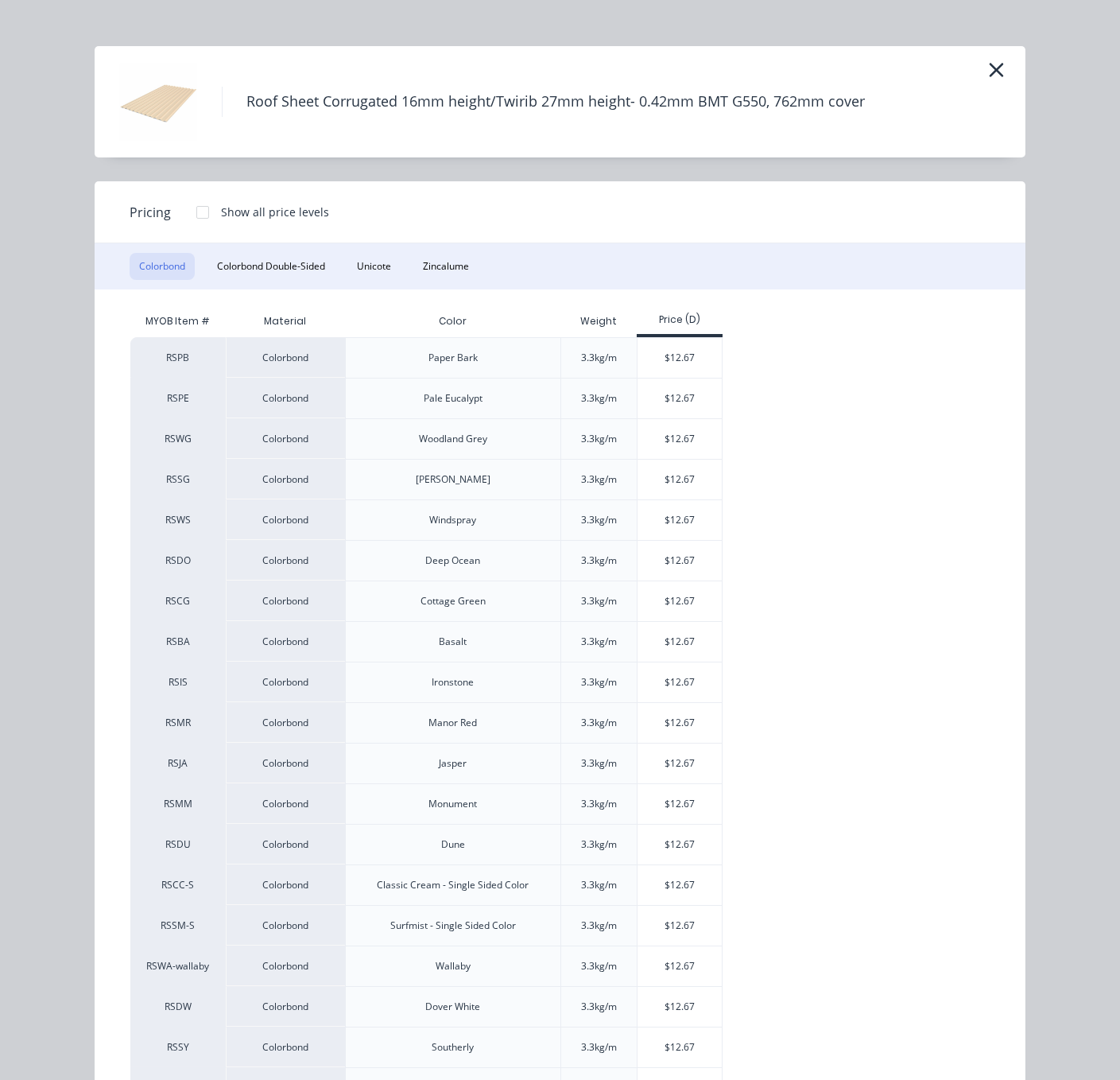
scroll to position [0, 0]
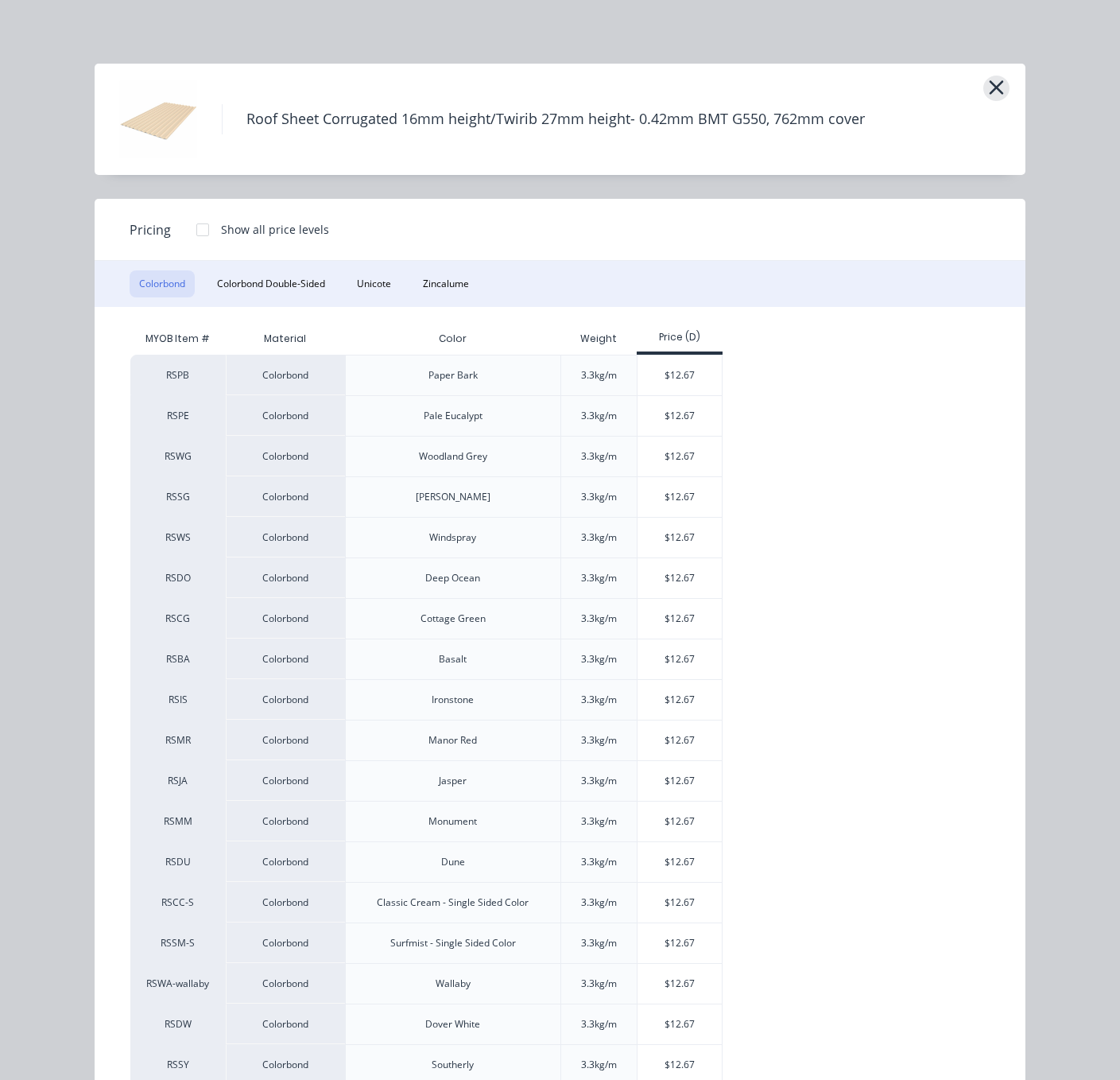
click at [988, 86] on icon "button" at bounding box center [996, 88] width 17 height 22
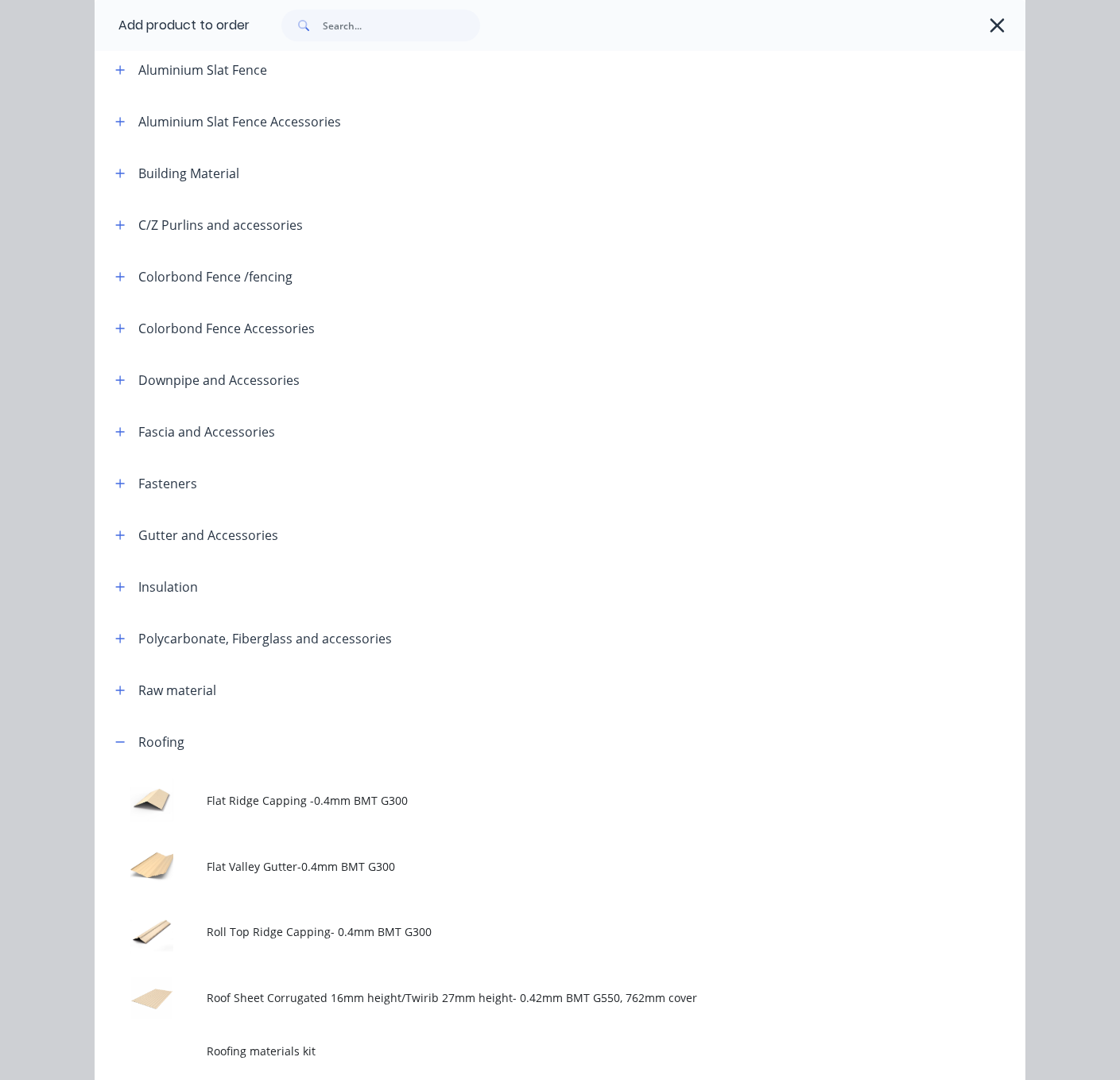
scroll to position [111, 0]
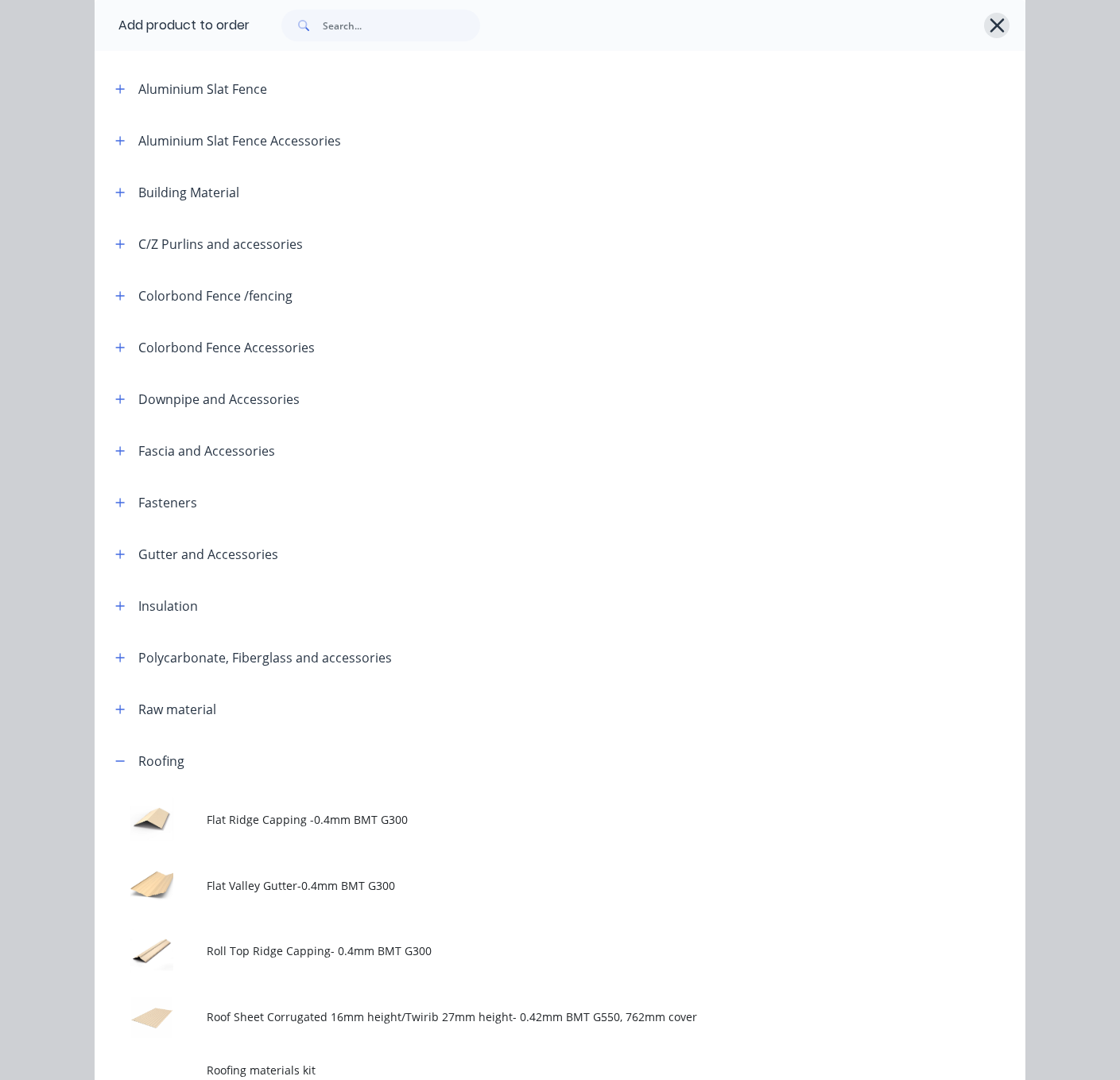
click at [990, 32] on icon "button" at bounding box center [996, 25] width 14 height 14
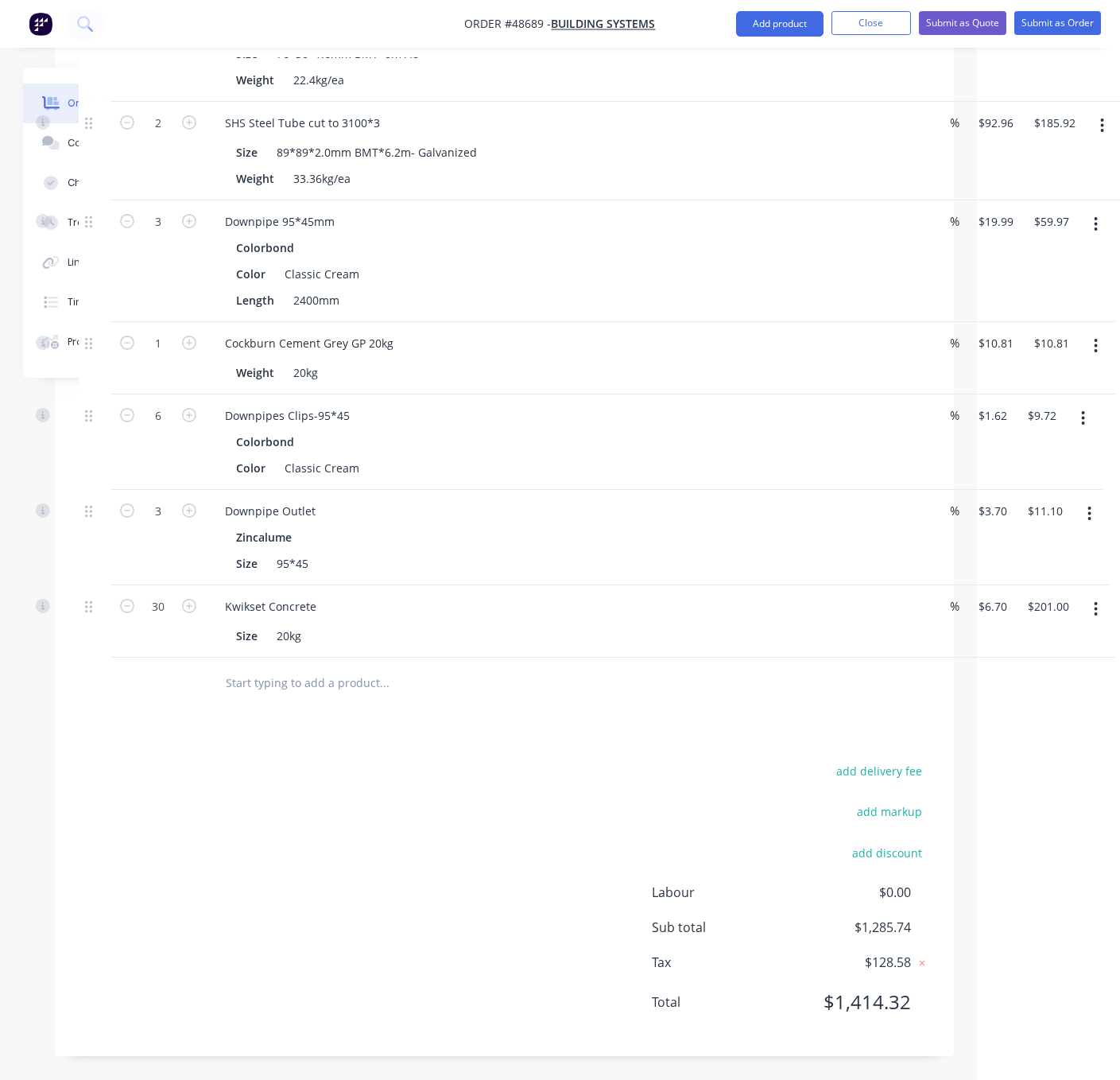
scroll to position [971, 143]
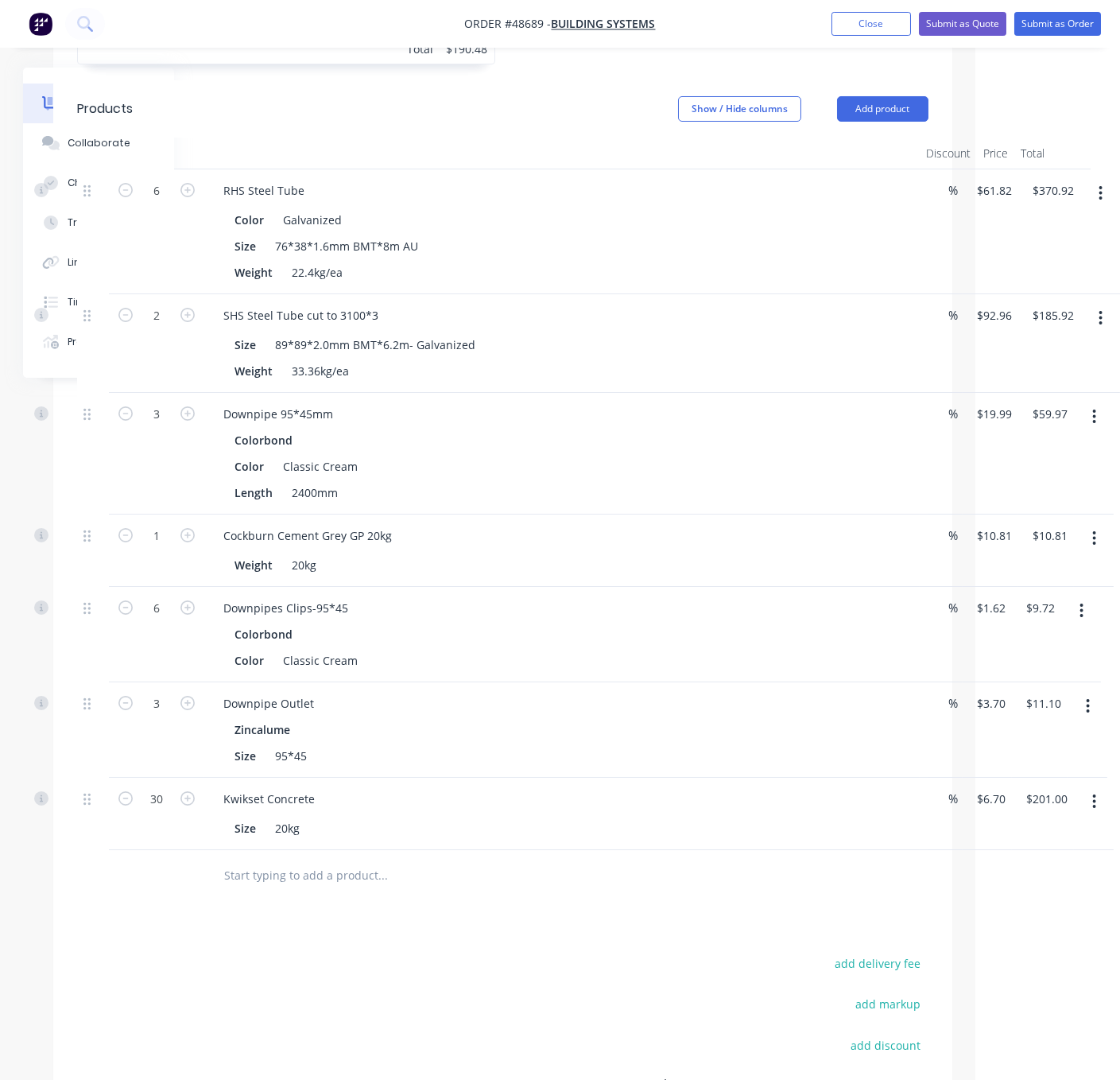
drag, startPoint x: 626, startPoint y: 948, endPoint x: 667, endPoint y: 952, distance: 41.2
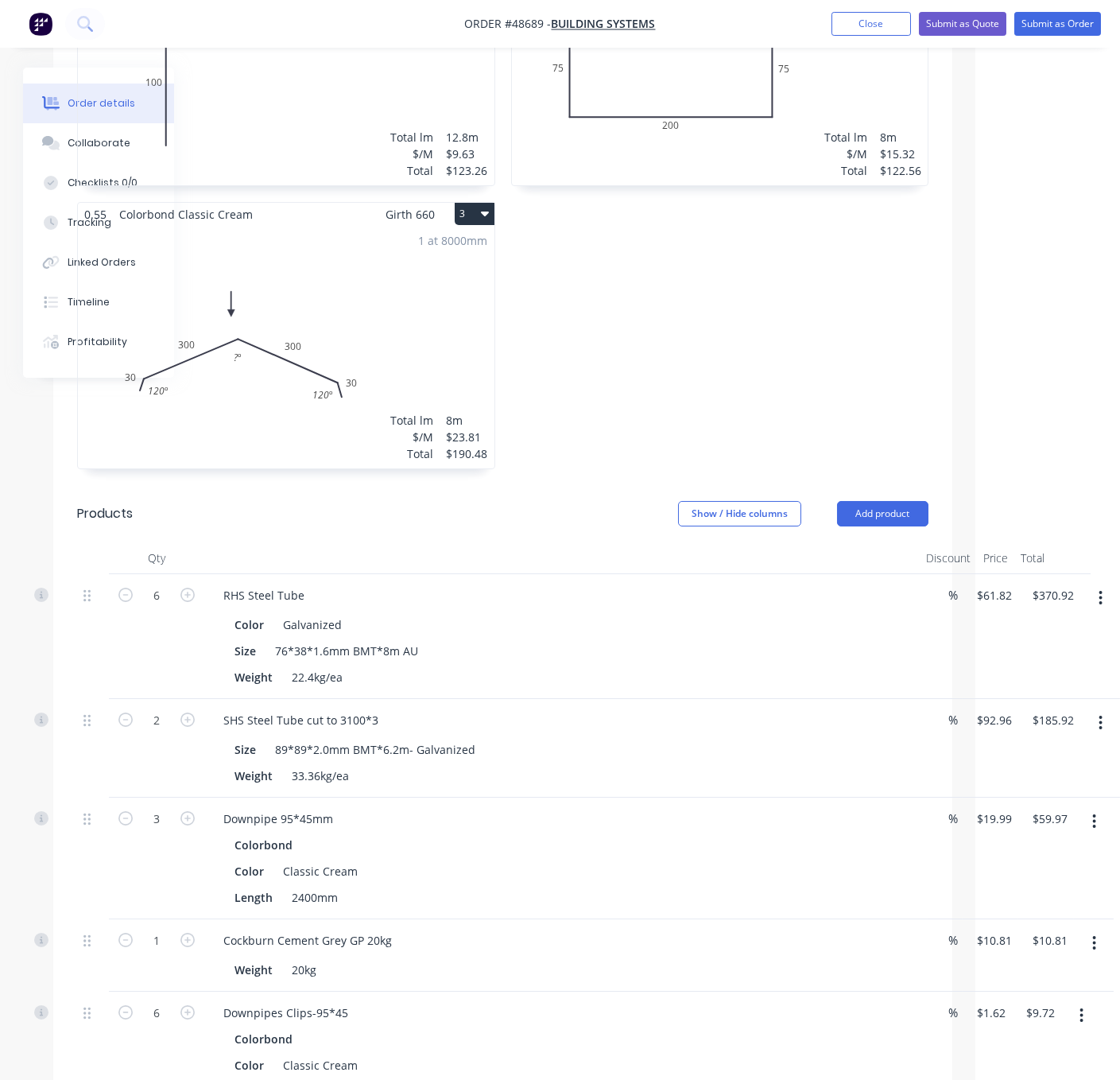
scroll to position [135, 150]
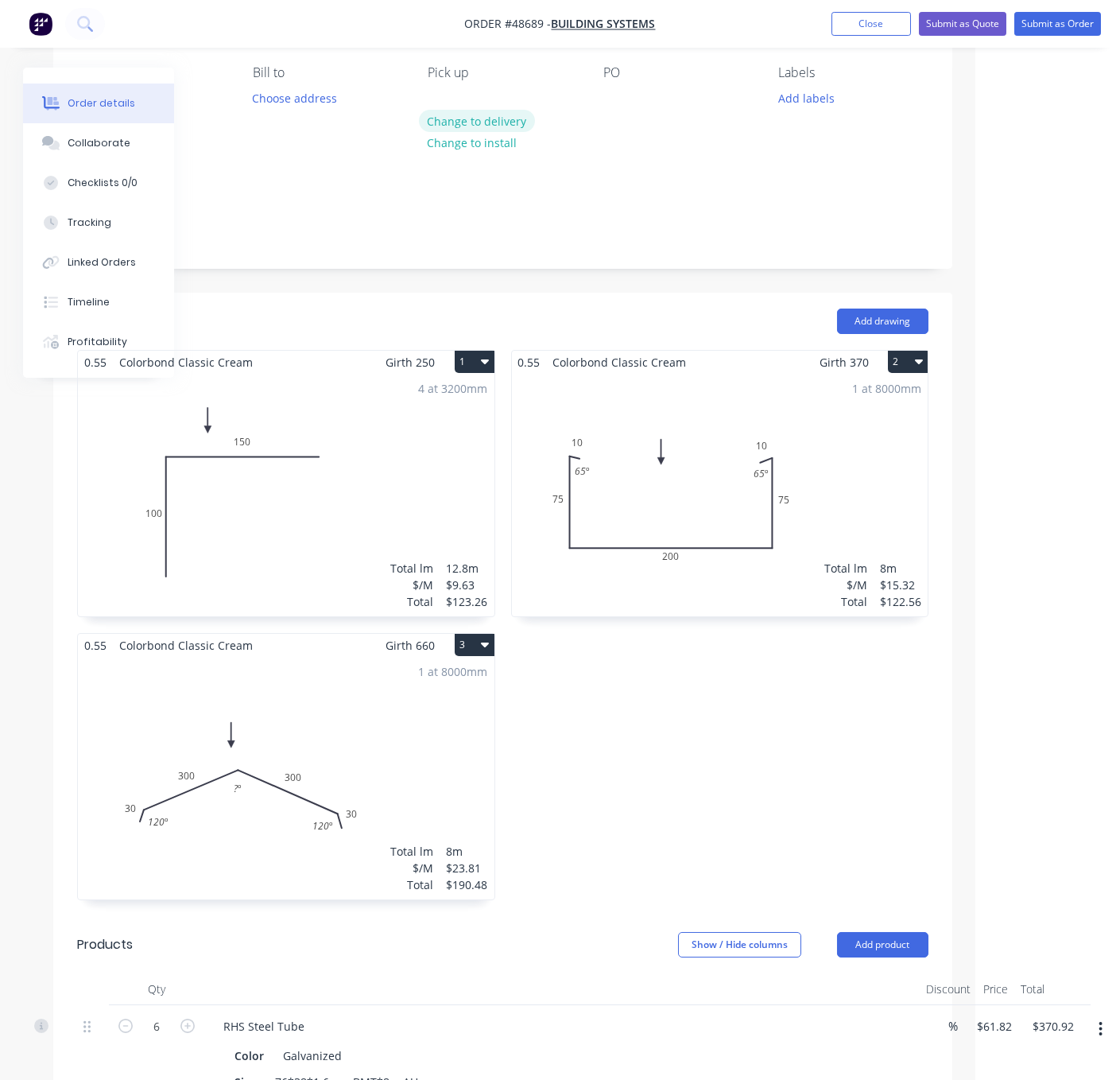
click at [496, 131] on button "Change to delivery" at bounding box center [477, 120] width 116 height 22
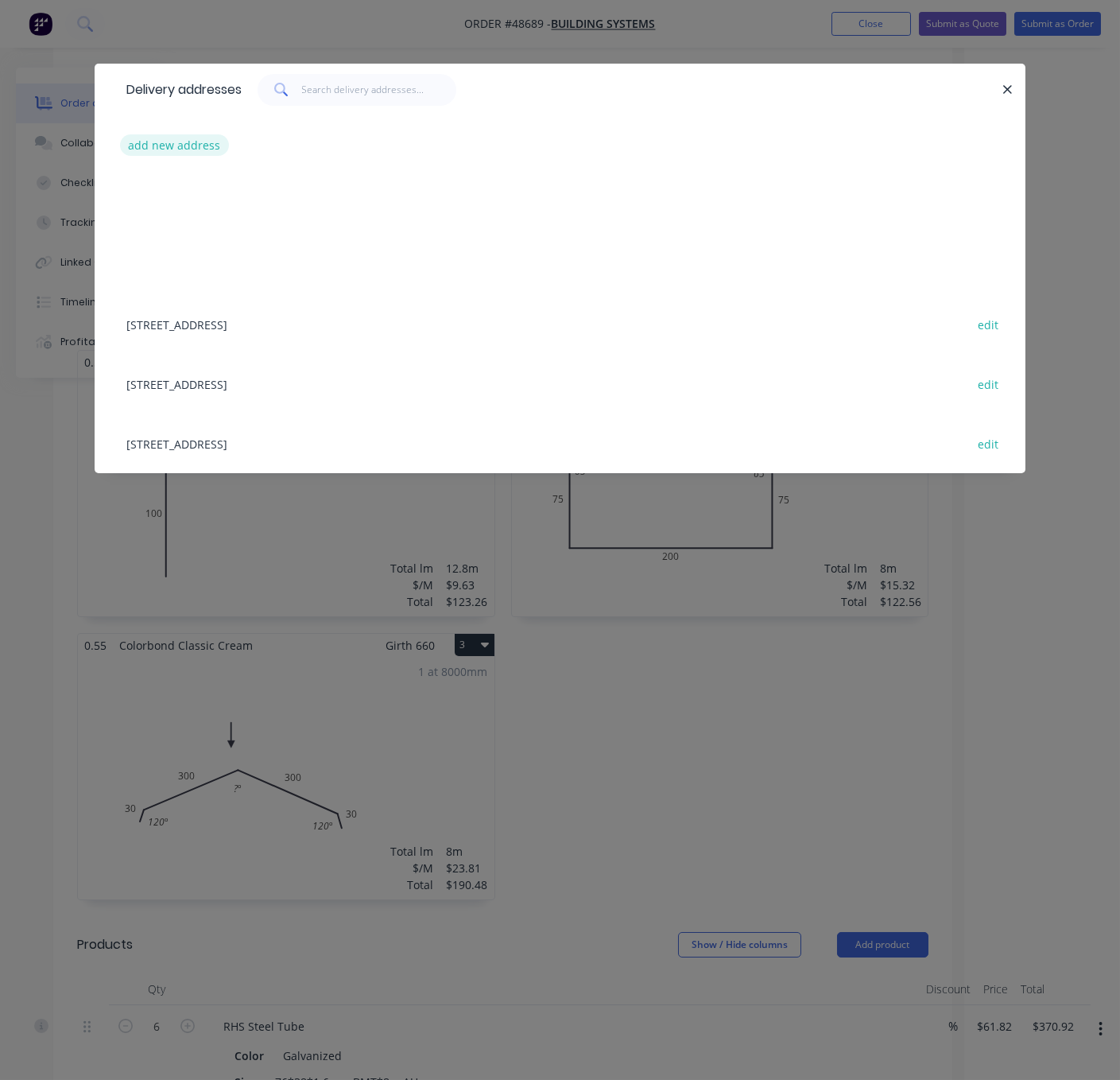
click at [171, 145] on button "add new address" at bounding box center [174, 144] width 109 height 22
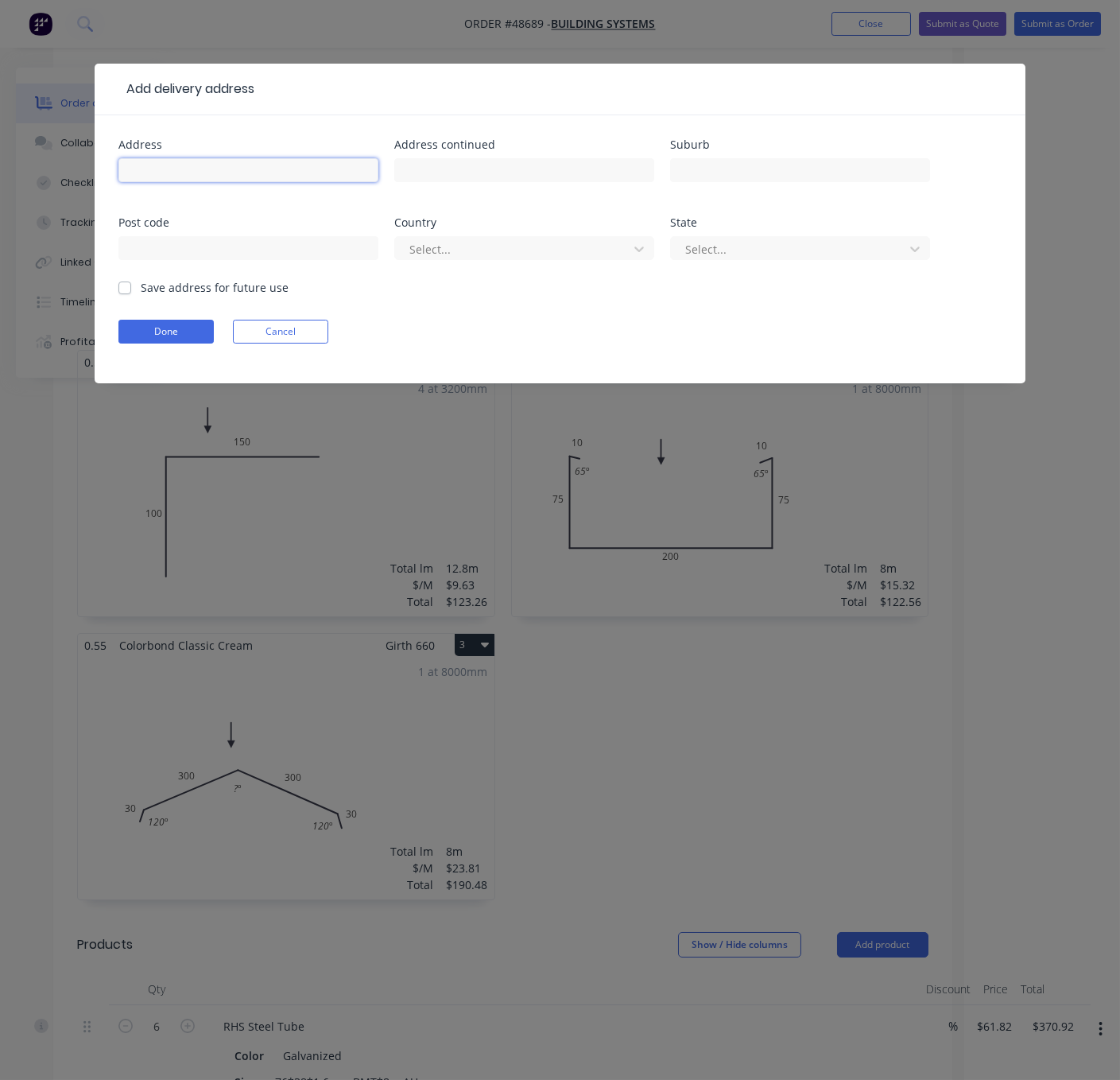
click at [181, 179] on input "text" at bounding box center [249, 170] width 260 height 23
type input "17 Cheltenham Approach,"
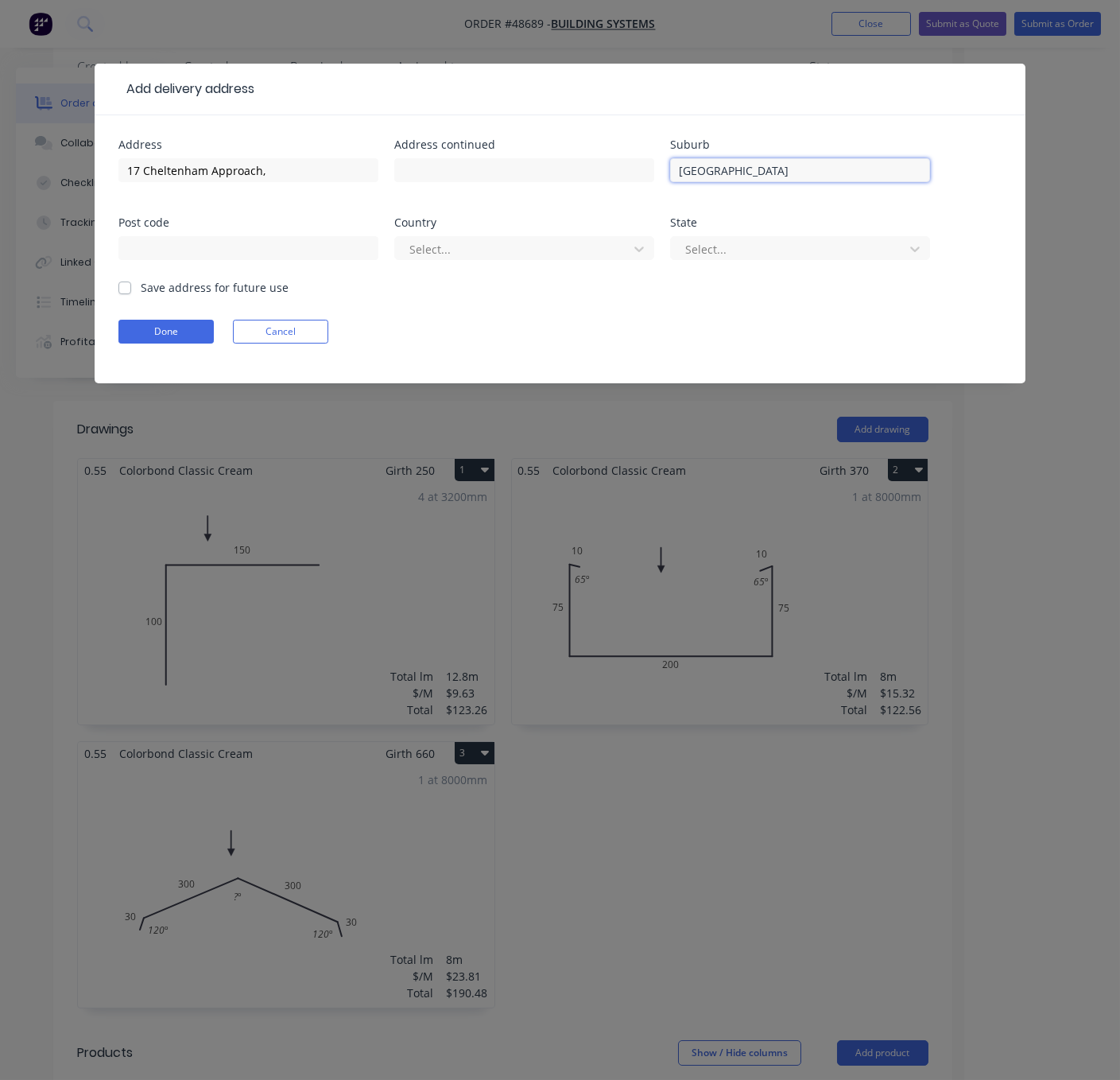
scroll to position [0, 143]
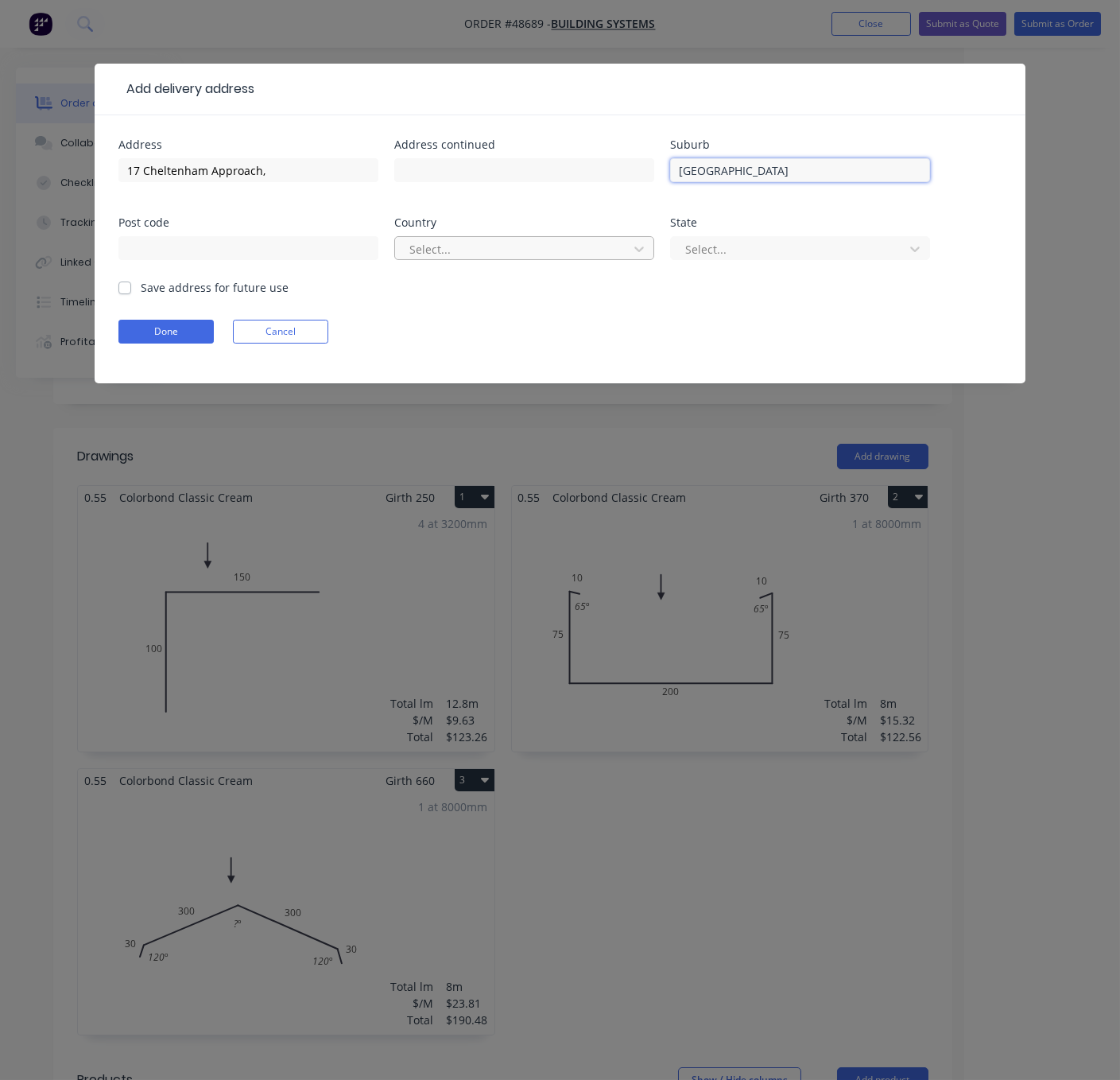
type input "Harrisdale"
click at [457, 252] on div at bounding box center [514, 249] width 213 height 20
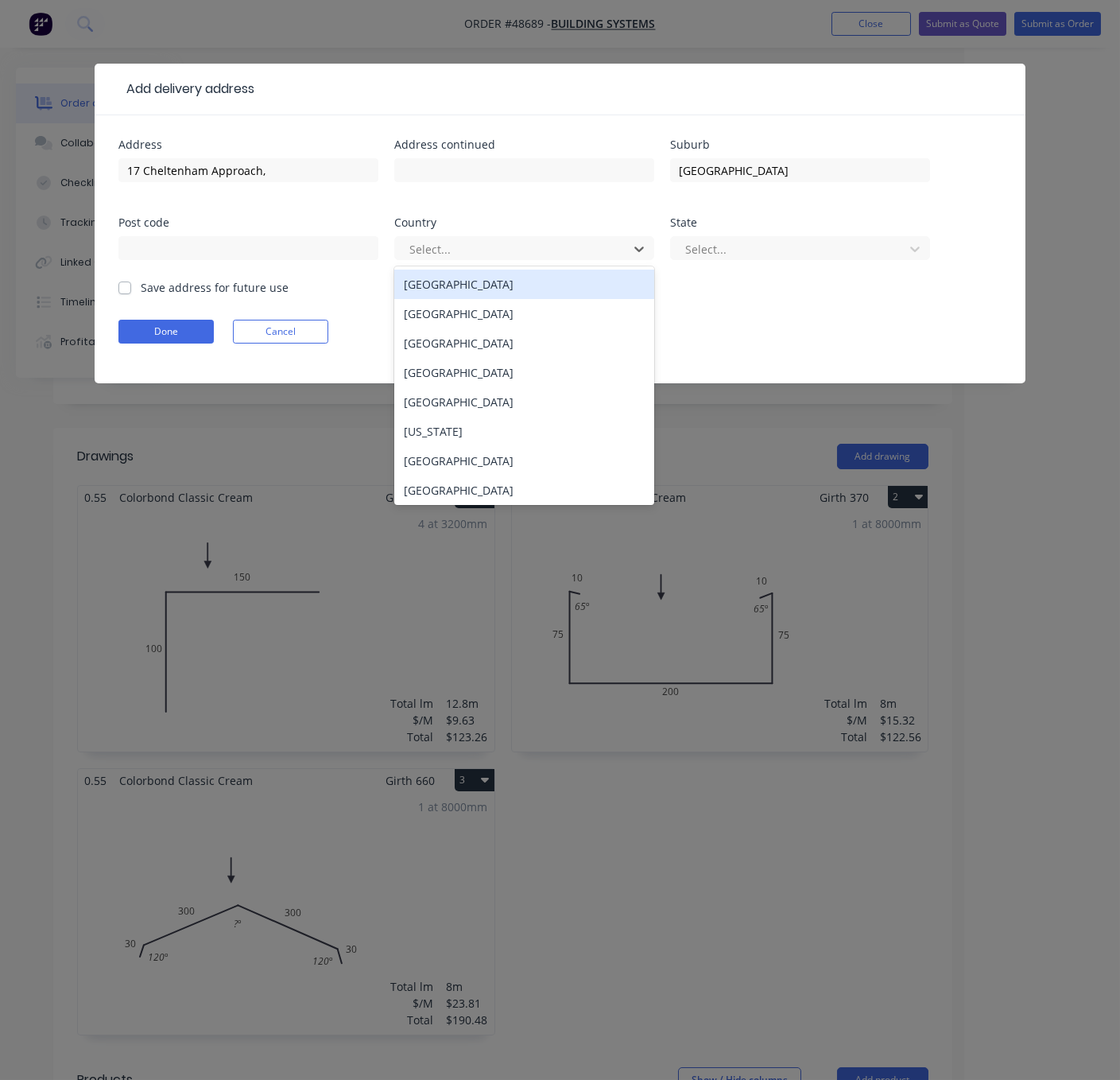
click at [451, 292] on div "[GEOGRAPHIC_DATA]" at bounding box center [524, 284] width 260 height 29
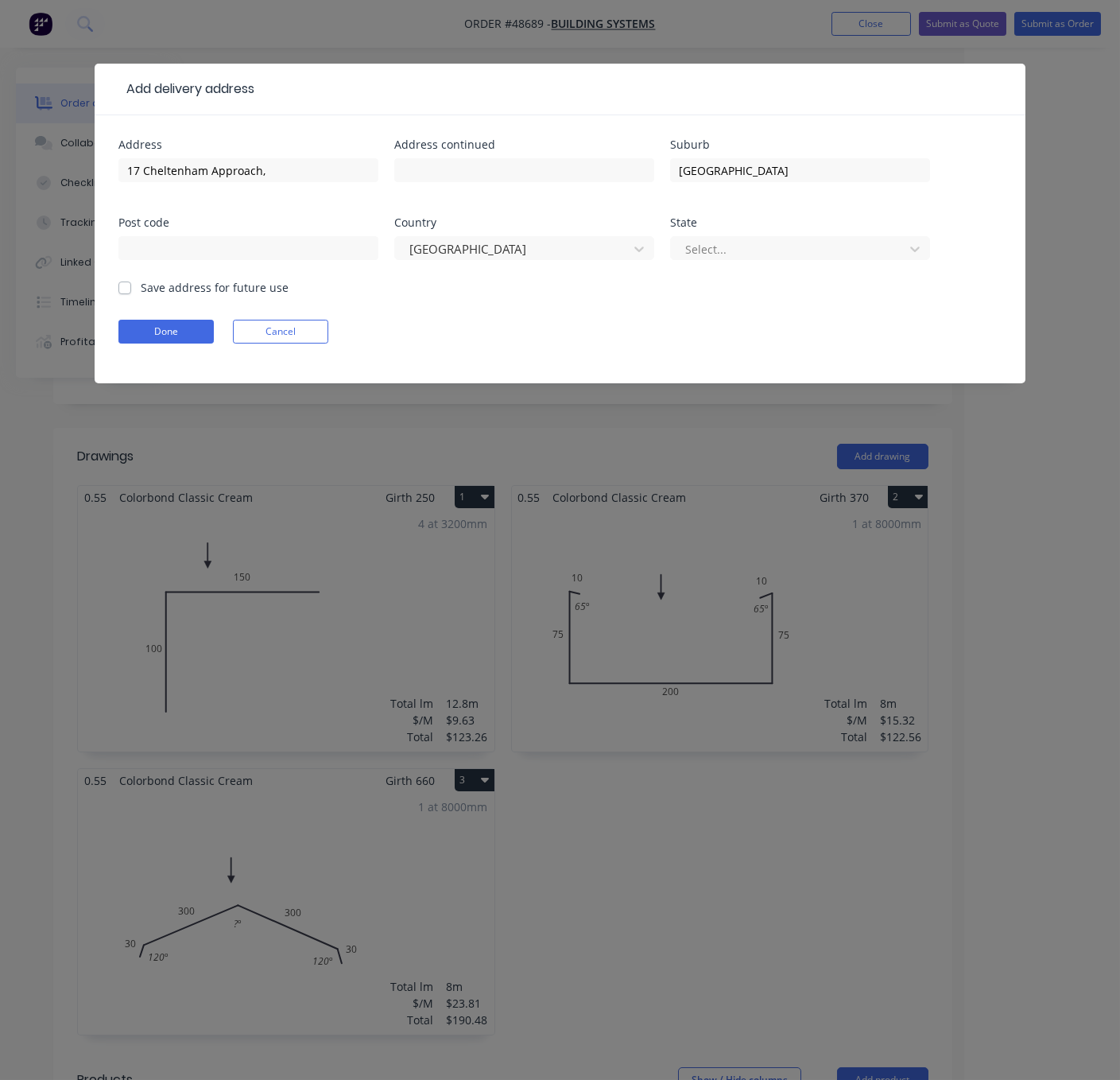
click at [730, 276] on div "Select..." at bounding box center [801, 256] width 260 height 47
click at [756, 258] on div at bounding box center [789, 249] width 213 height 20
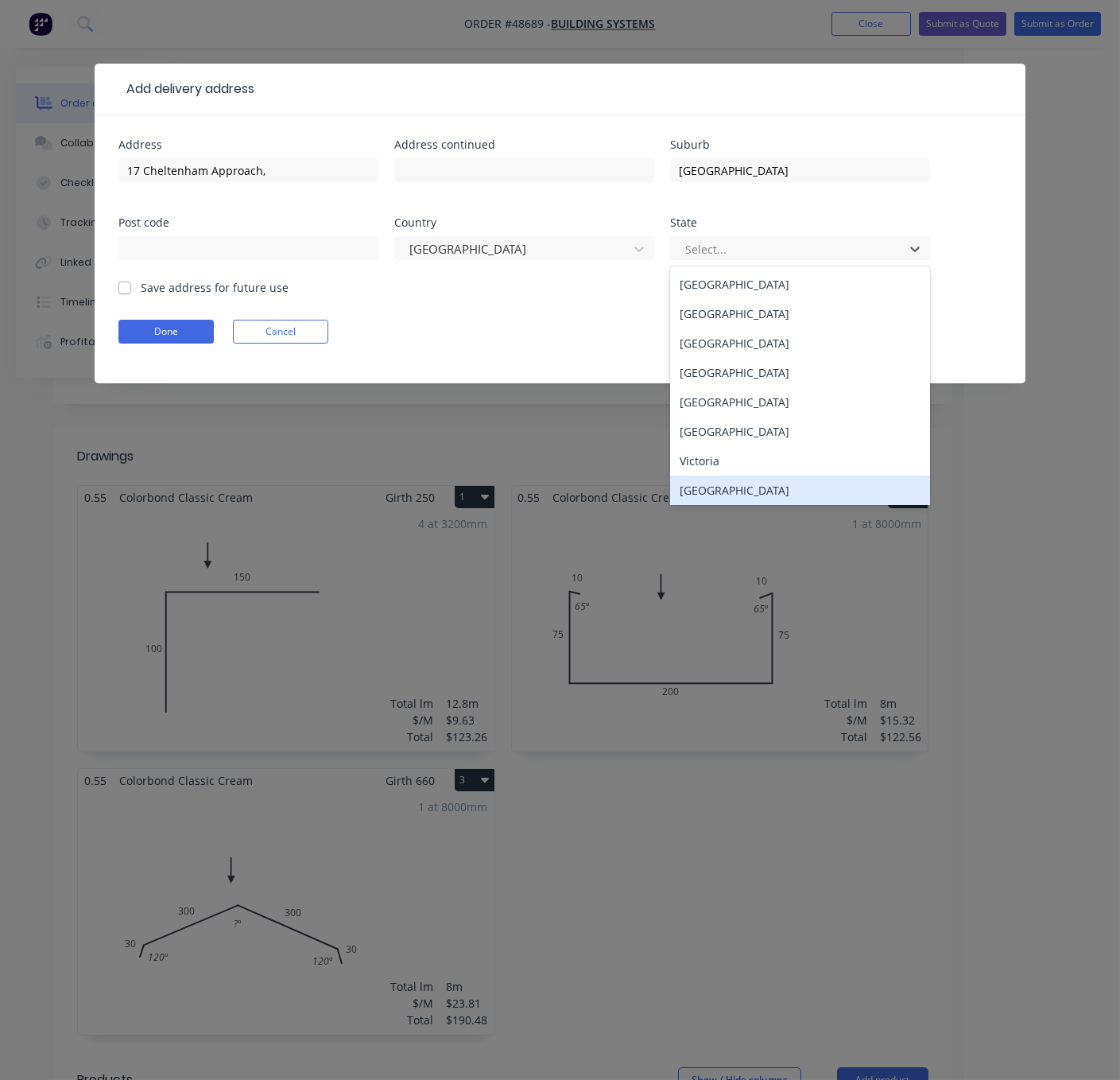
click at [738, 501] on div "Western Australia" at bounding box center [801, 490] width 260 height 29
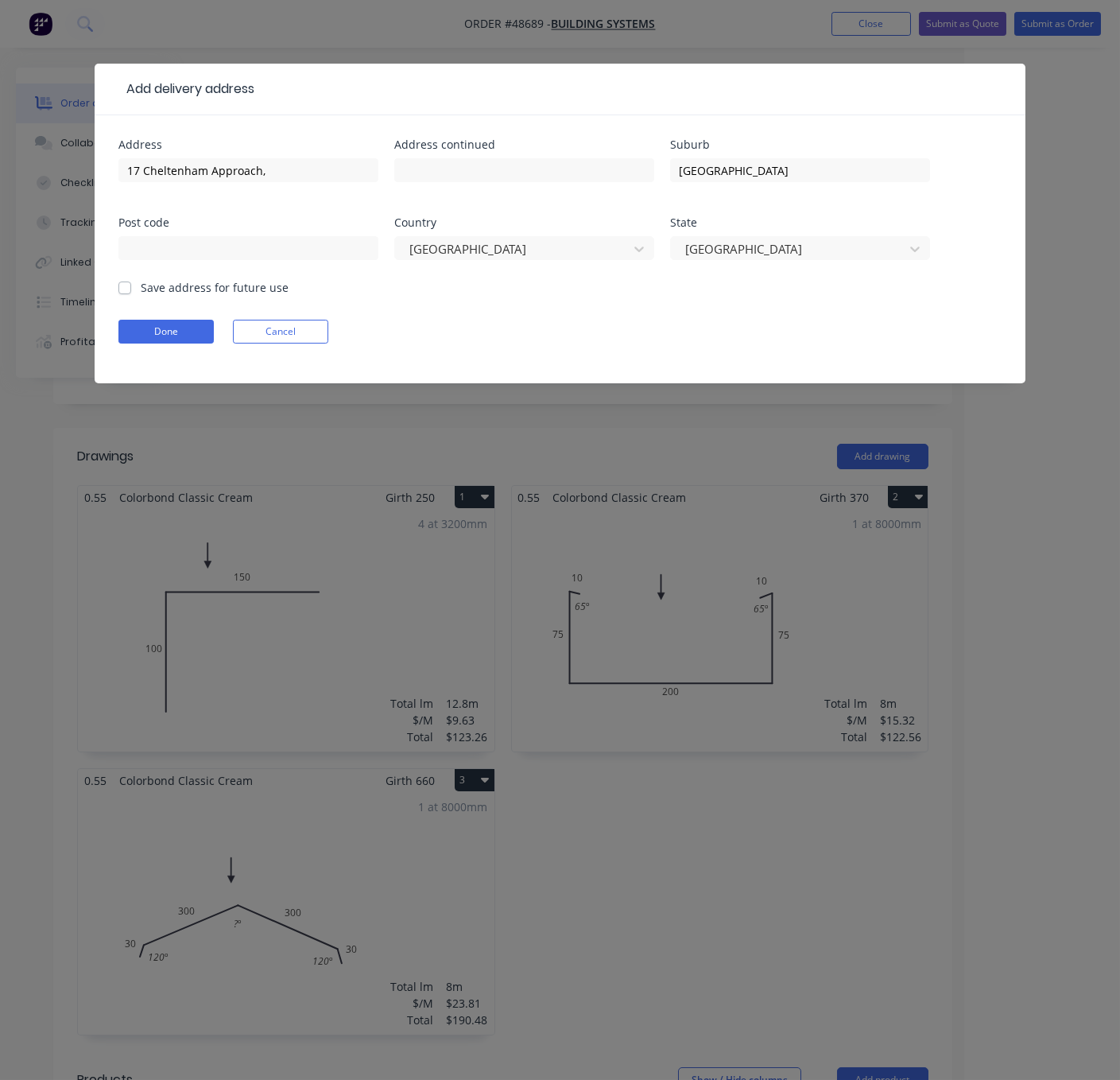
click at [140, 296] on label "Save address for future use" at bounding box center [214, 288] width 148 height 17
click at [127, 294] on input "Save address for future use" at bounding box center [125, 287] width 13 height 15
checkbox input "true"
click at [155, 336] on button "Done" at bounding box center [167, 331] width 96 height 23
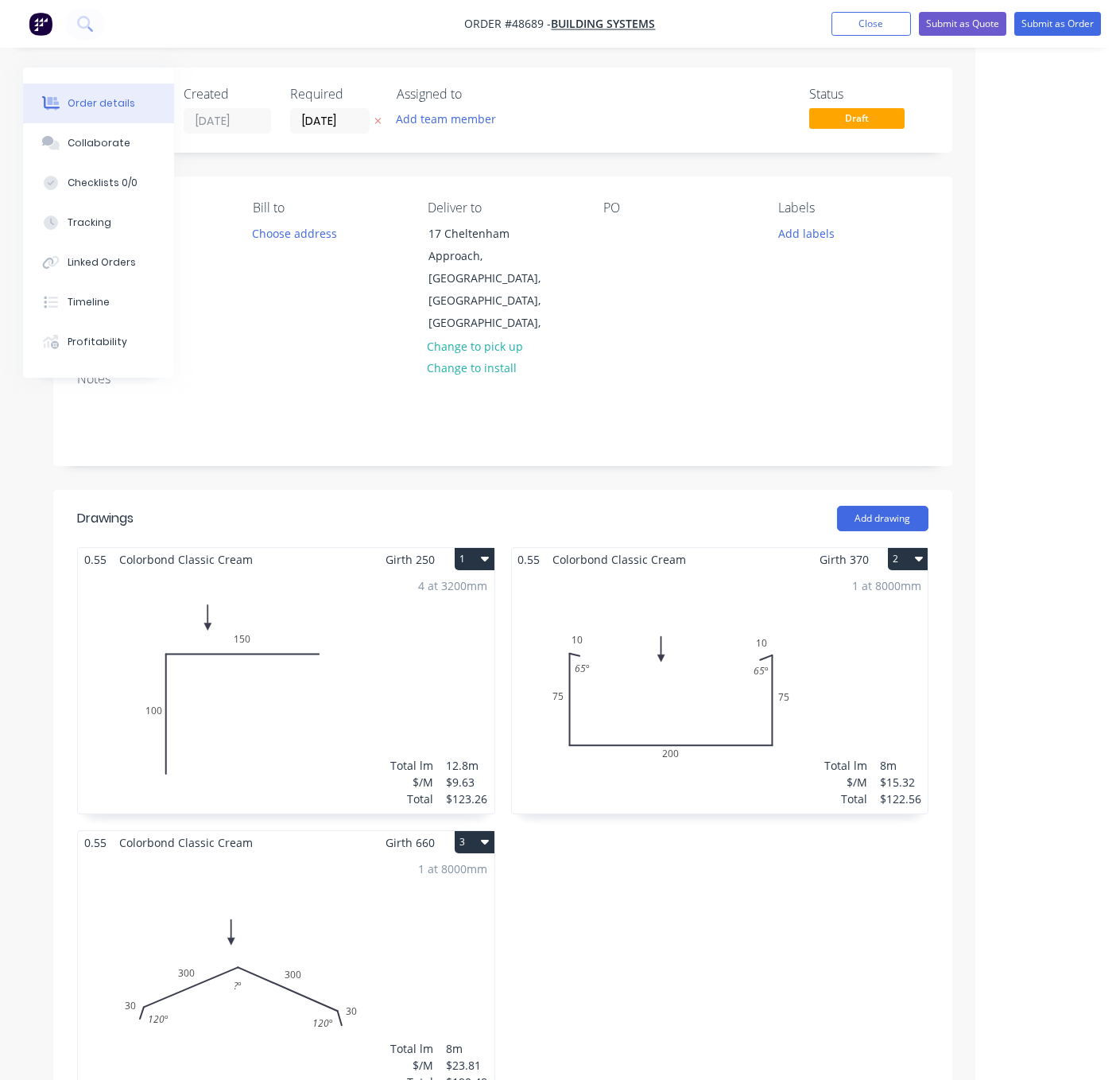
scroll to position [0, 150]
drag, startPoint x: 498, startPoint y: 492, endPoint x: 703, endPoint y: 494, distance: 205.0
click at [614, 245] on div at bounding box center [615, 233] width 25 height 23
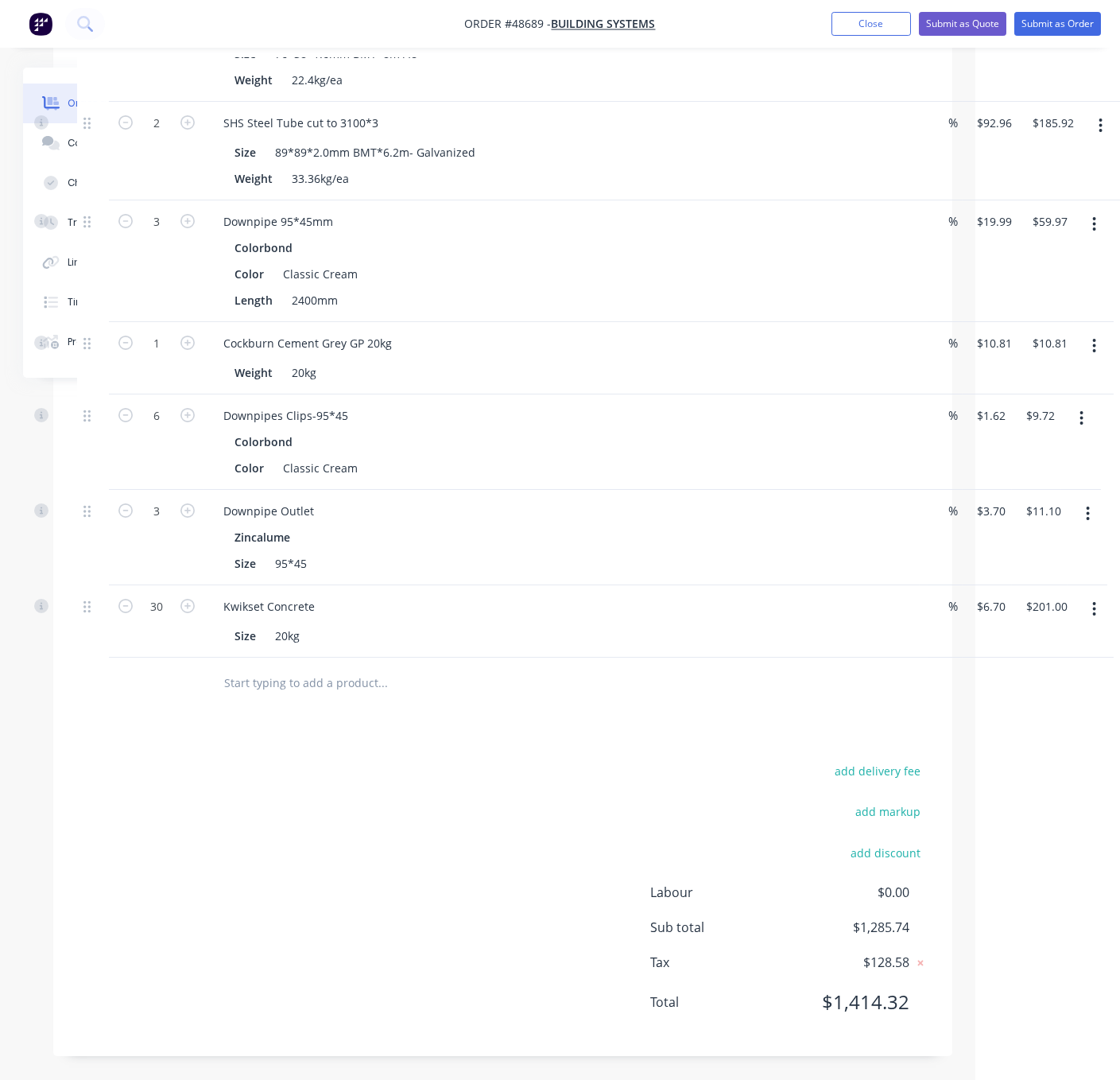
scroll to position [1291, 150]
drag, startPoint x: 382, startPoint y: 773, endPoint x: 501, endPoint y: 767, distance: 119.2
click at [352, 13] on nav "Order #48689 - Building Systems Add product Close Submit as Quote Submit as Ord…" at bounding box center [560, 23] width 1120 height 48
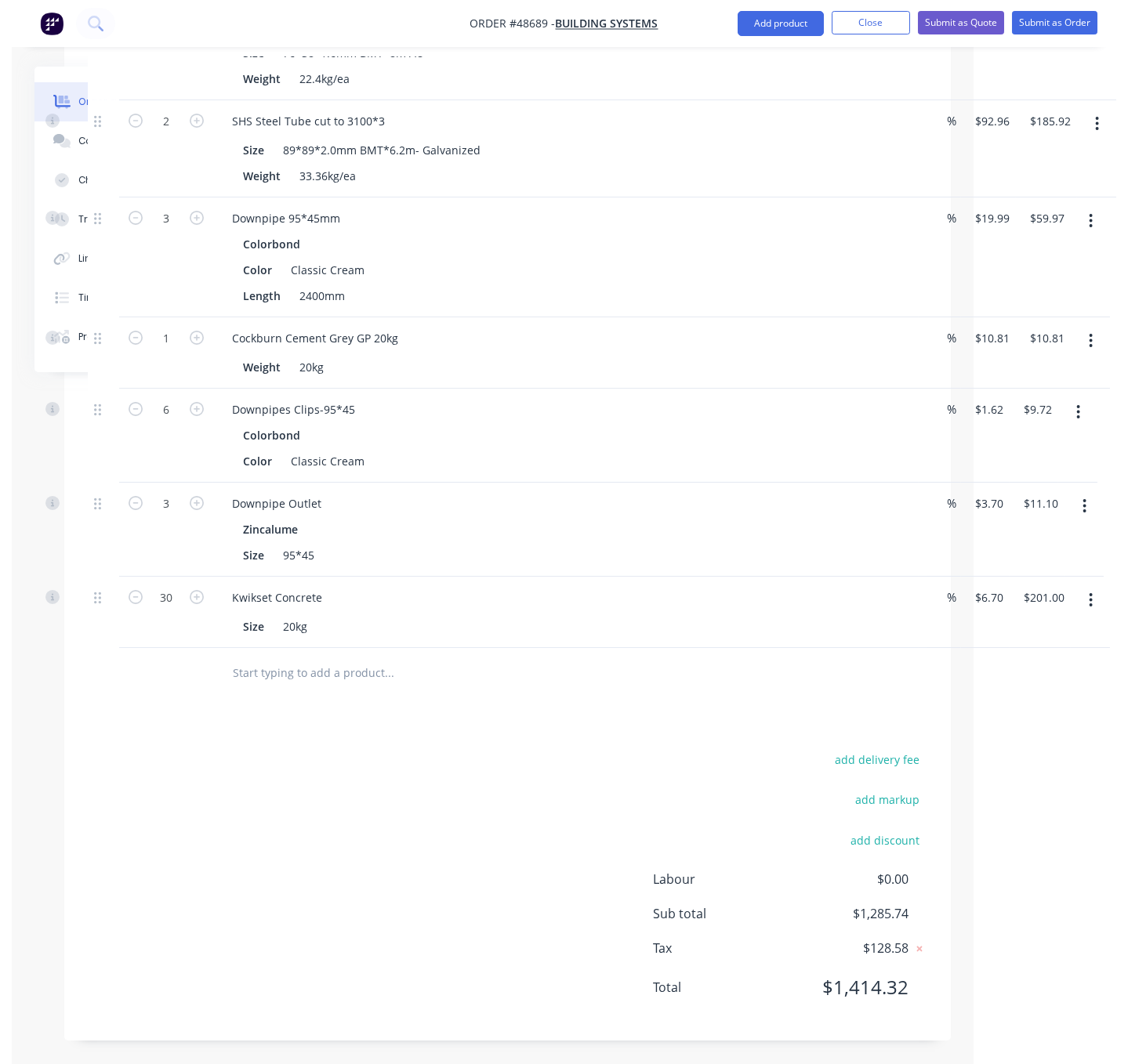
scroll to position [1272, 135]
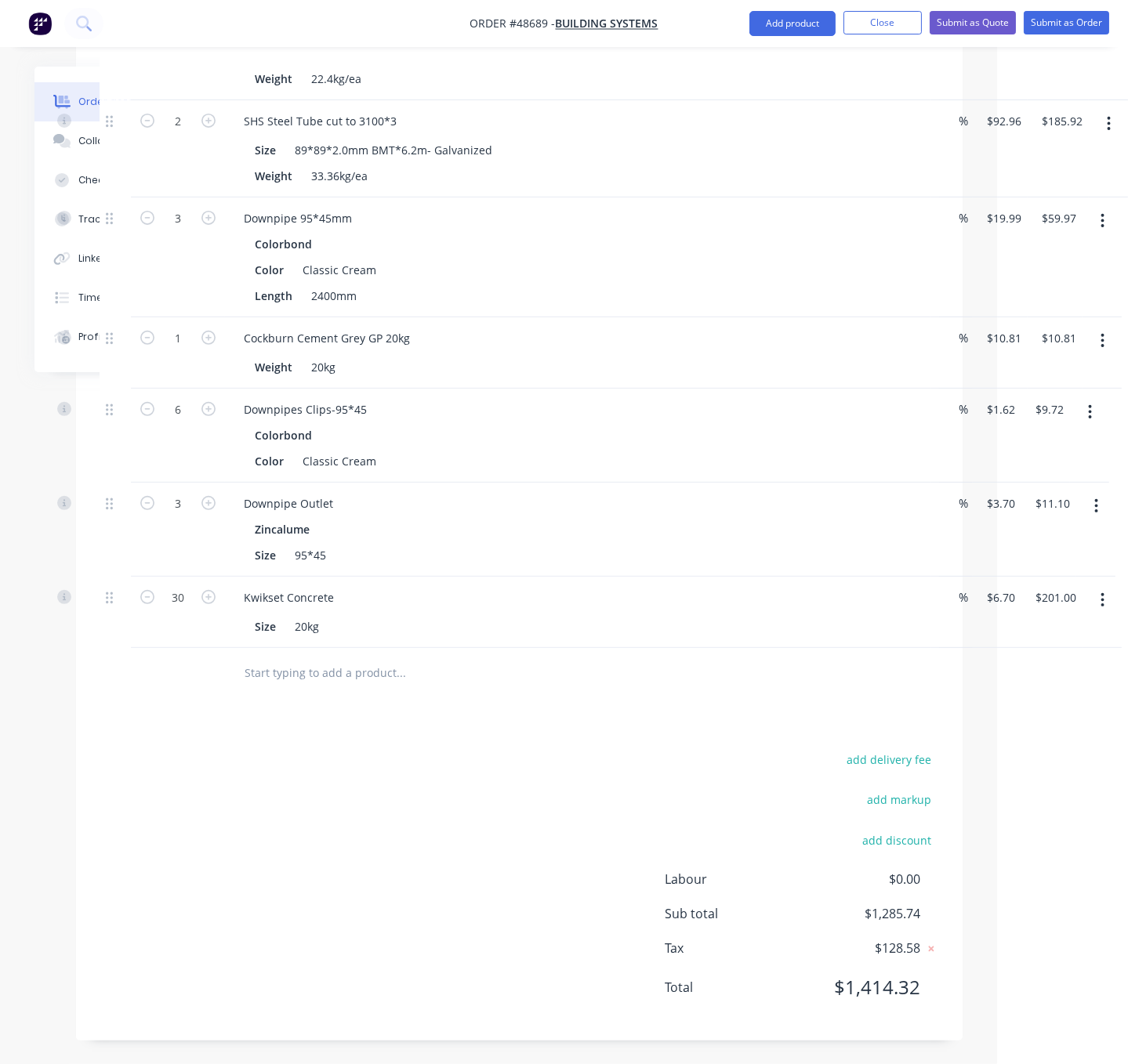
click at [343, 776] on div "add delivery fee add markup add discount Labour $0.00 Sub total $1,285.74 Tax $…" at bounding box center [519, 883] width 839 height 268
click at [778, 18] on button "Add product" at bounding box center [792, 23] width 86 height 25
click at [752, 60] on div "Product catalogue" at bounding box center [761, 64] width 121 height 23
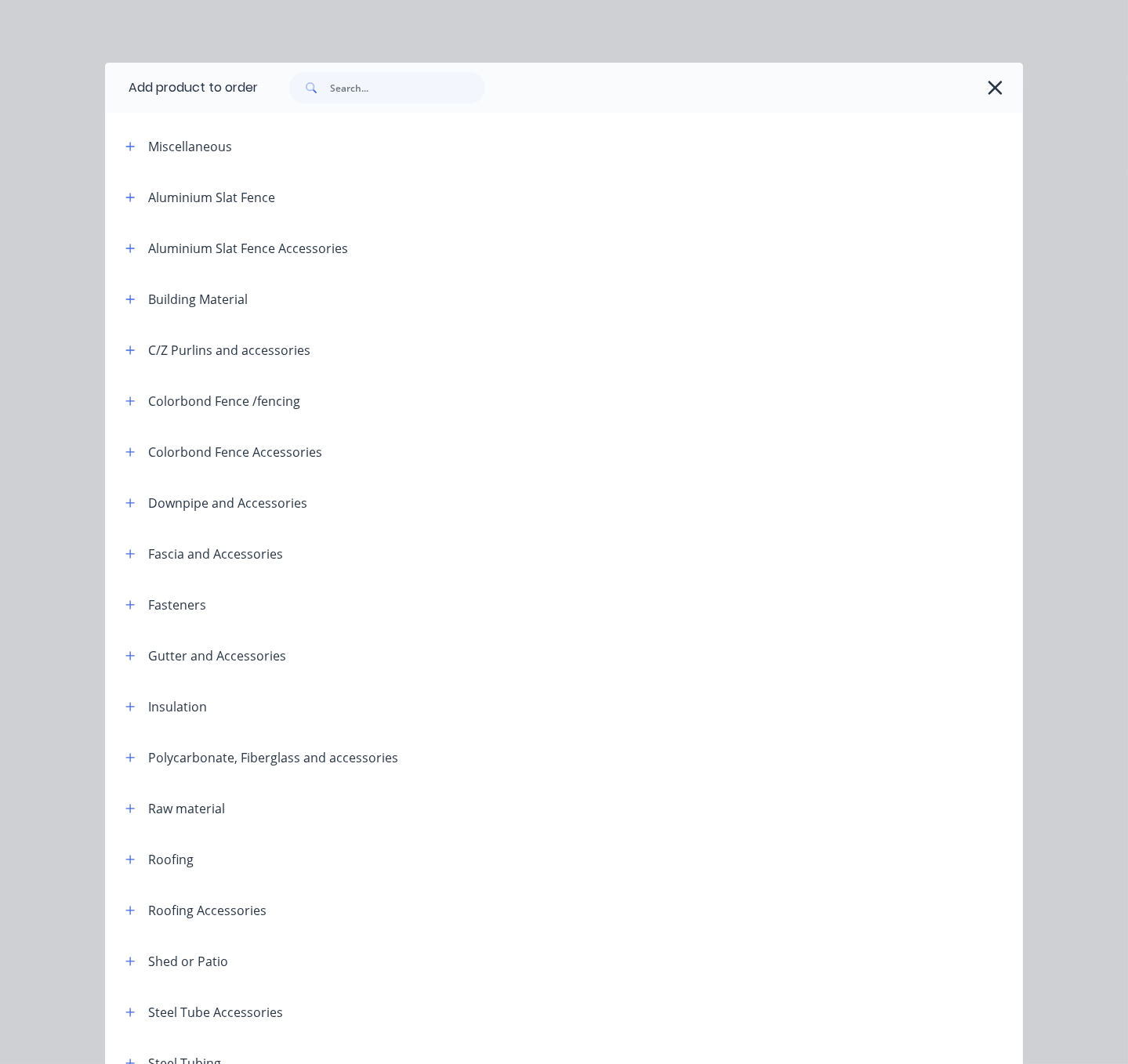
scroll to position [219, 0]
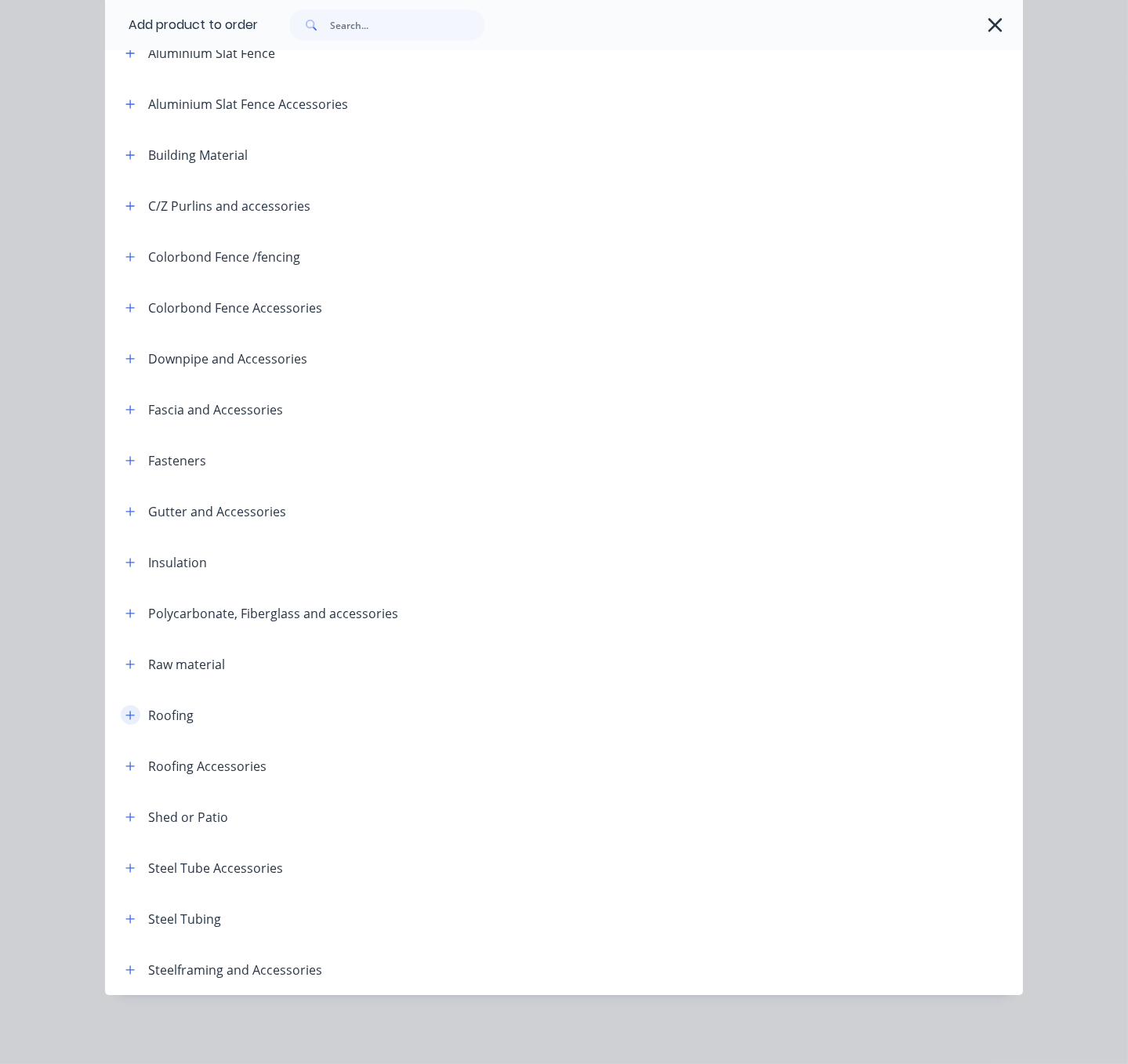
click at [122, 705] on button "button" at bounding box center [130, 714] width 19 height 19
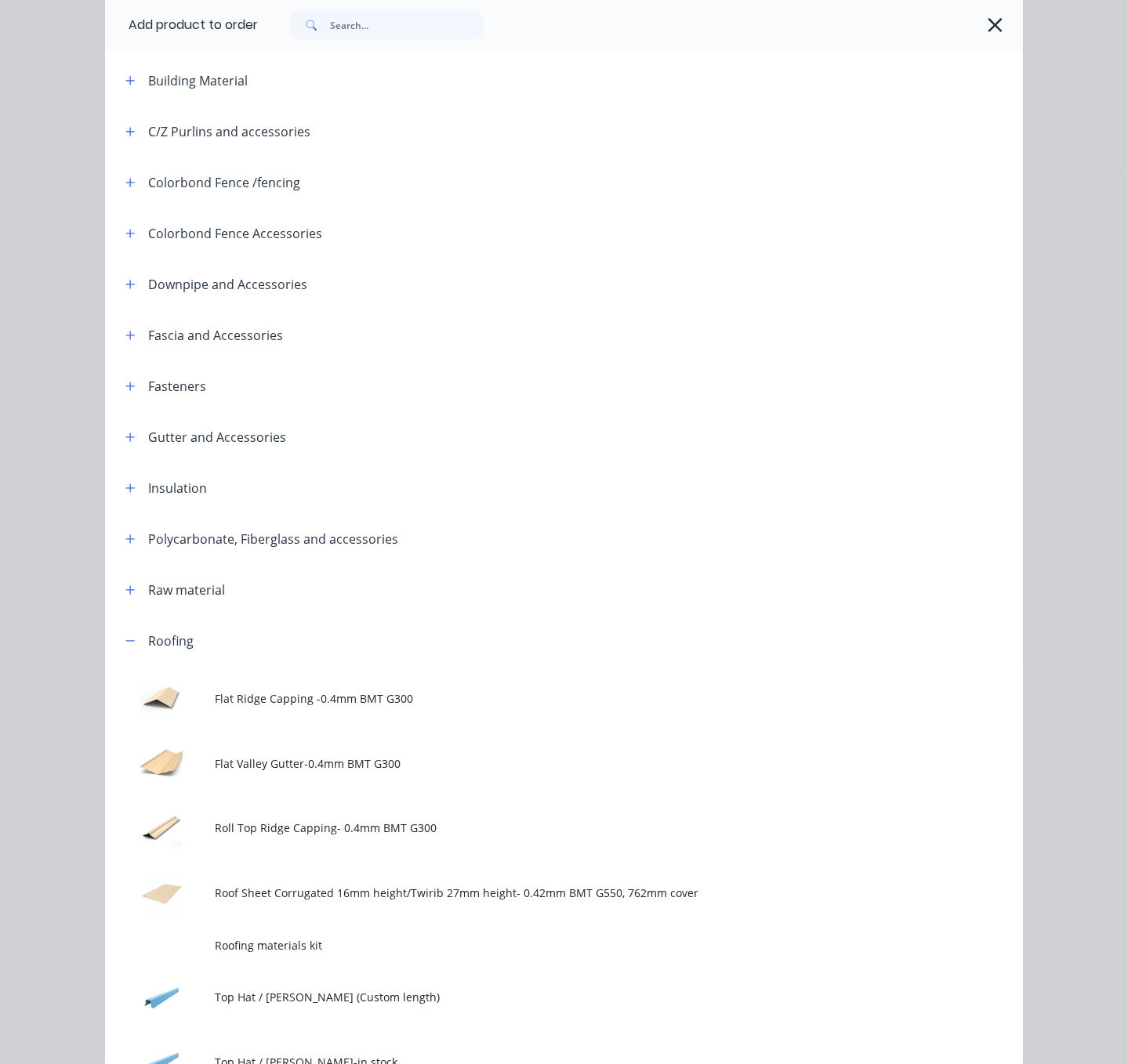
scroll to position [494, 0]
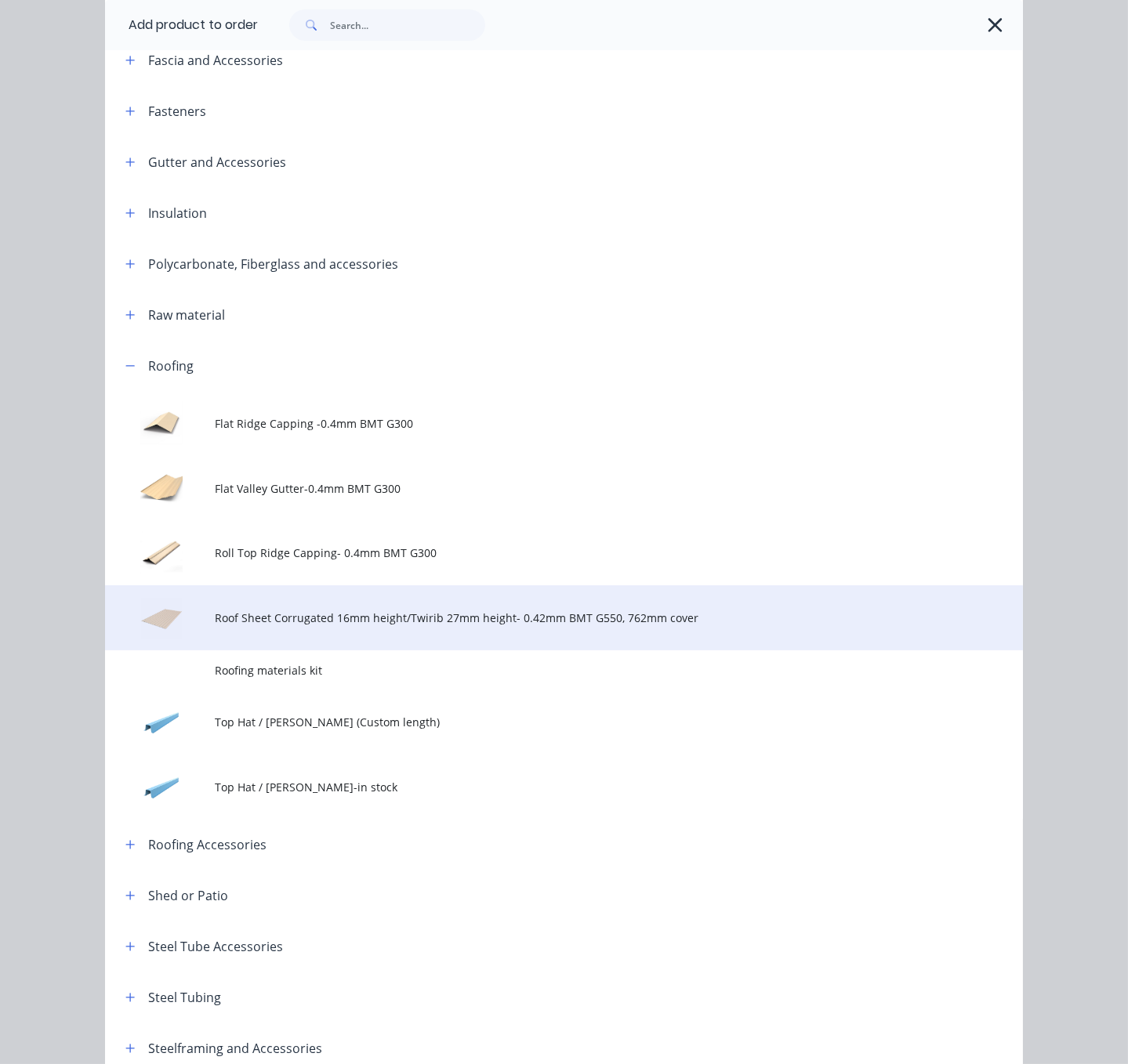
click at [400, 626] on span "Roof Sheet Corrugated 16mm height/Twirib 27mm height- 0.42mm BMT G550, 762mm co…" at bounding box center [539, 618] width 646 height 17
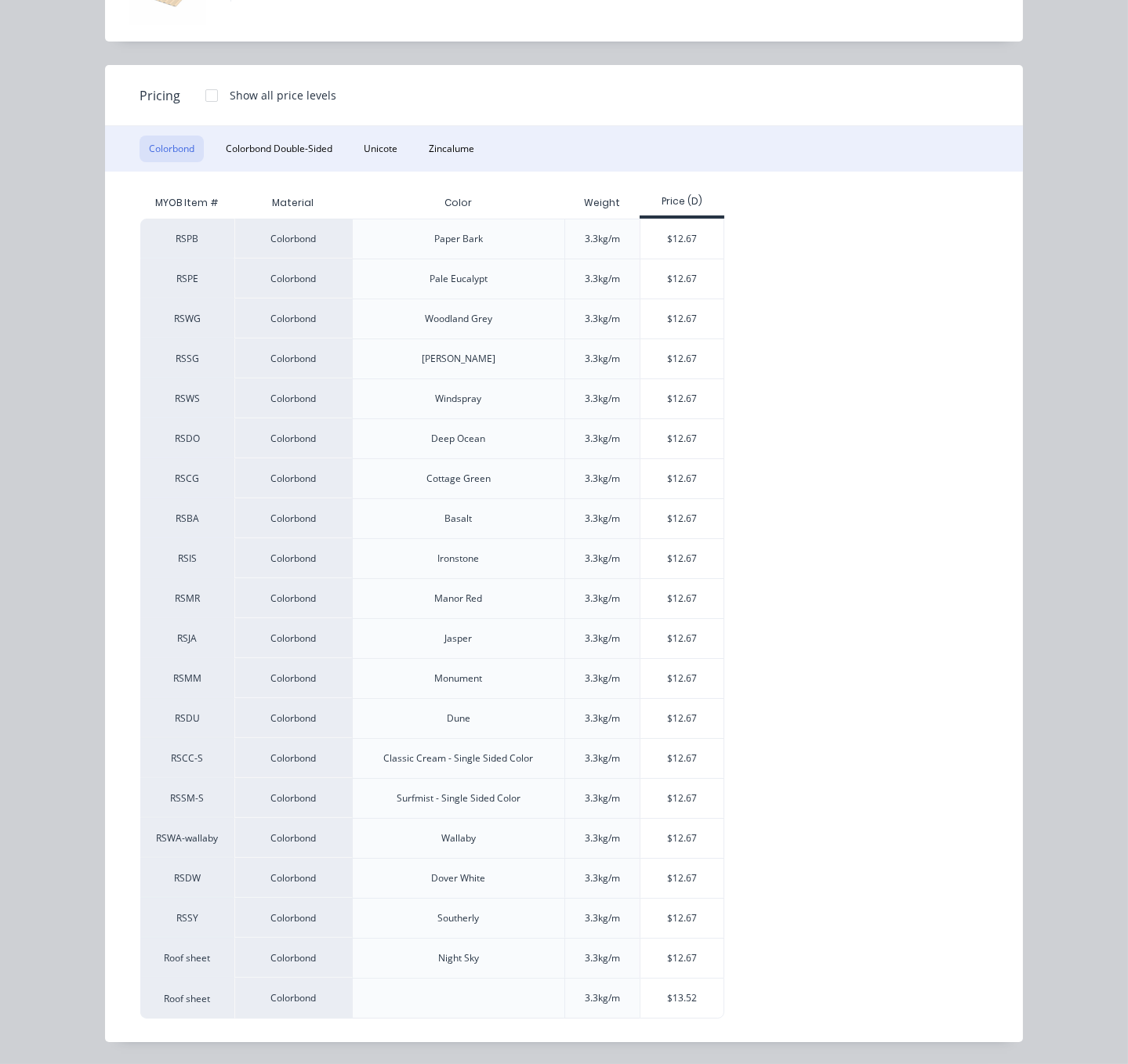
scroll to position [173, 0]
click at [280, 136] on button "Colorbond Double-Sided" at bounding box center [279, 149] width 126 height 27
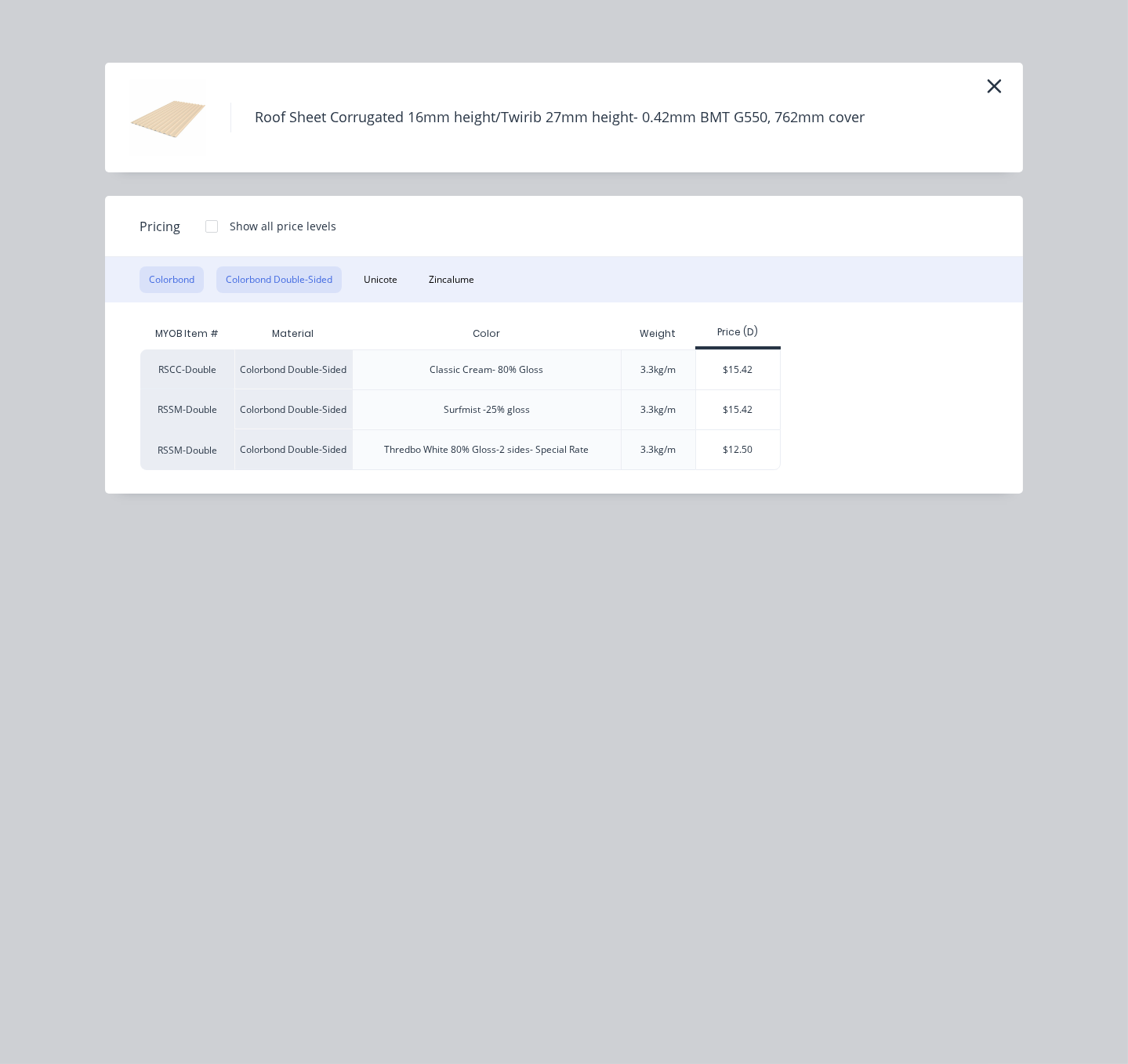
click at [173, 281] on button "Colorbond" at bounding box center [172, 280] width 65 height 27
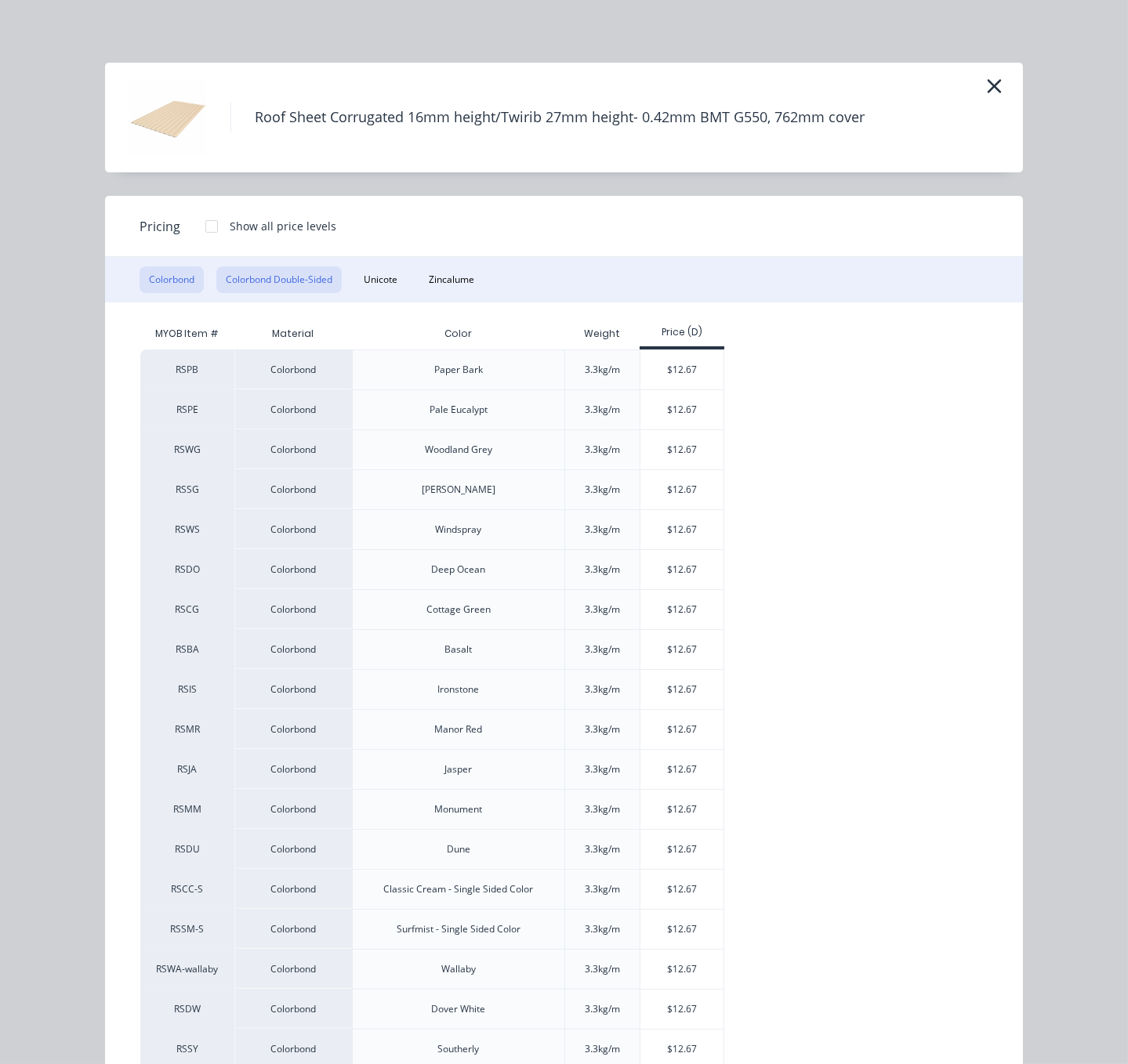
click at [249, 283] on button "Colorbond Double-Sided" at bounding box center [279, 280] width 126 height 27
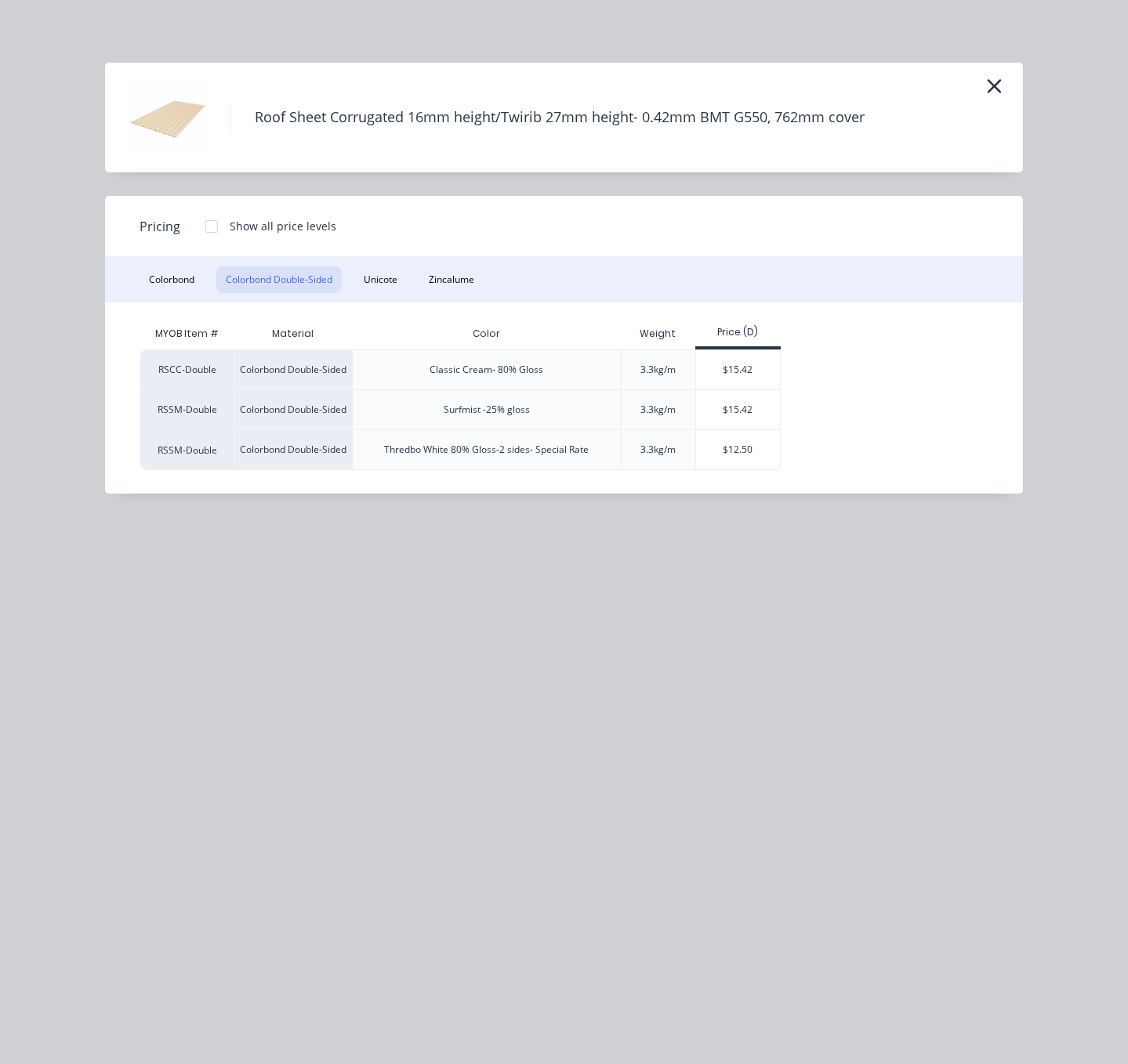
click at [289, 293] on button "Colorbond Double-Sided" at bounding box center [279, 280] width 126 height 27
click at [192, 293] on button "Colorbond" at bounding box center [172, 280] width 65 height 27
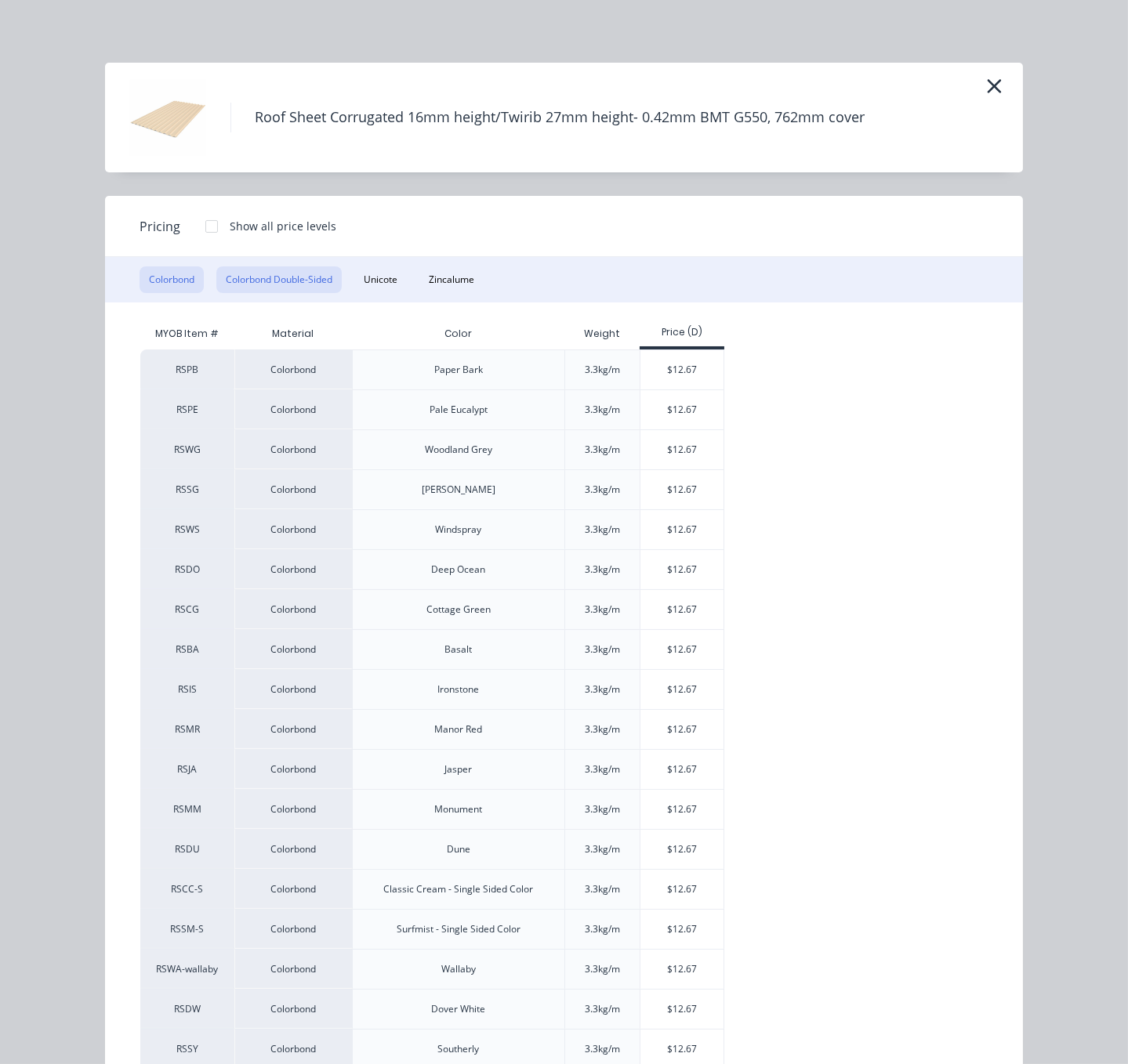
click at [268, 286] on button "Colorbond Double-Sided" at bounding box center [279, 280] width 126 height 27
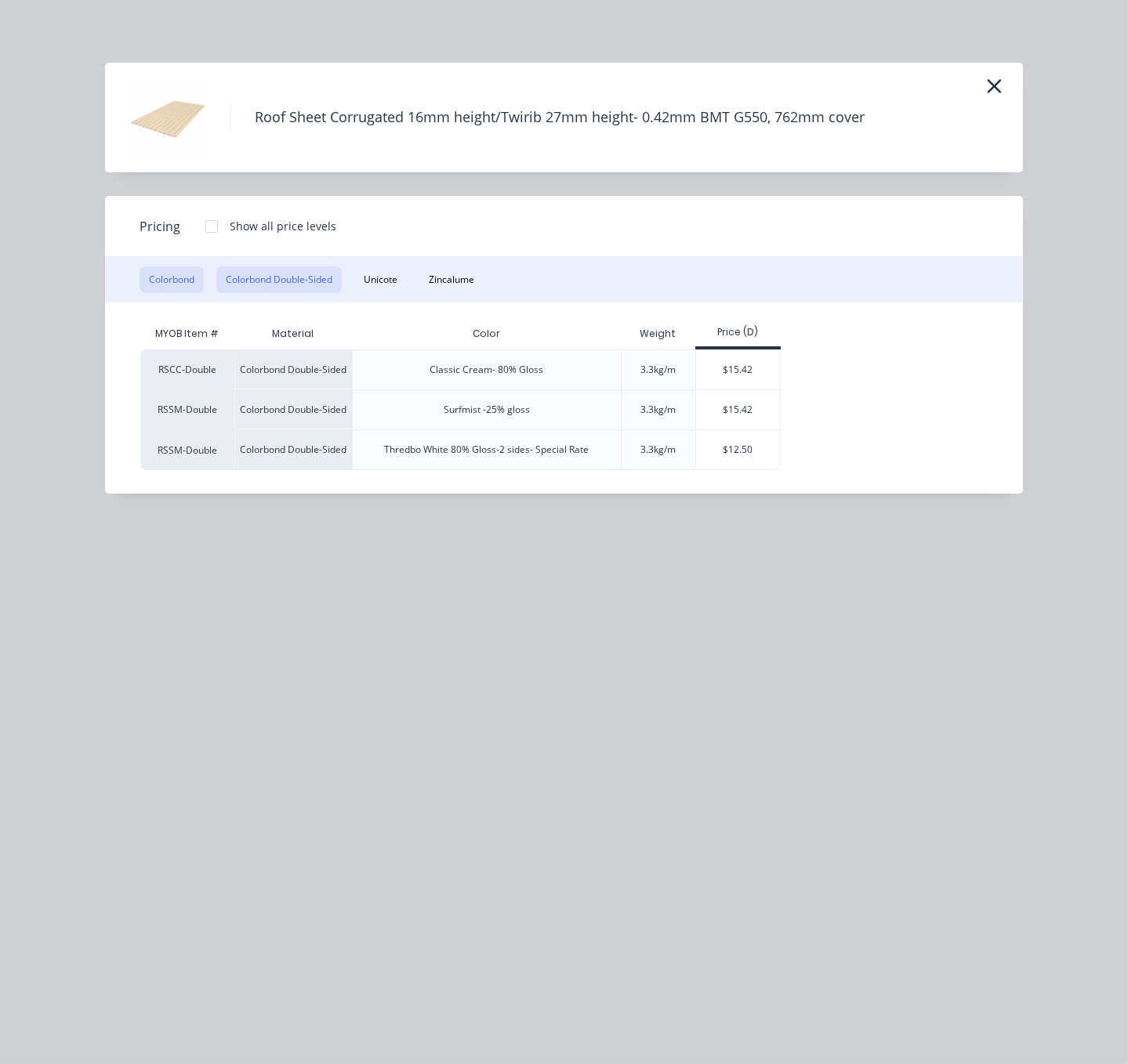
click at [194, 293] on button "Colorbond" at bounding box center [172, 280] width 65 height 27
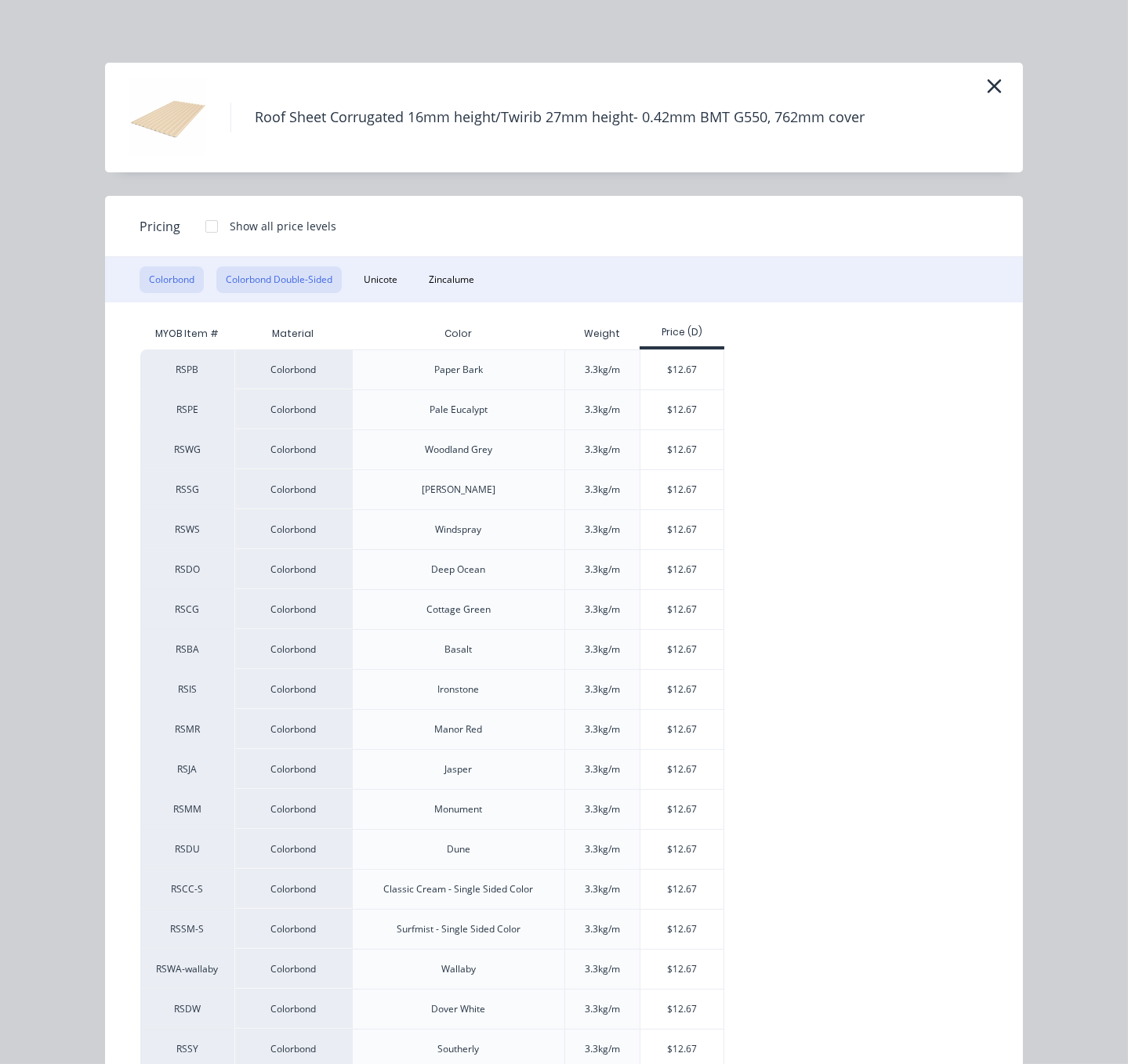
click at [282, 293] on button "Colorbond Double-Sided" at bounding box center [279, 280] width 126 height 27
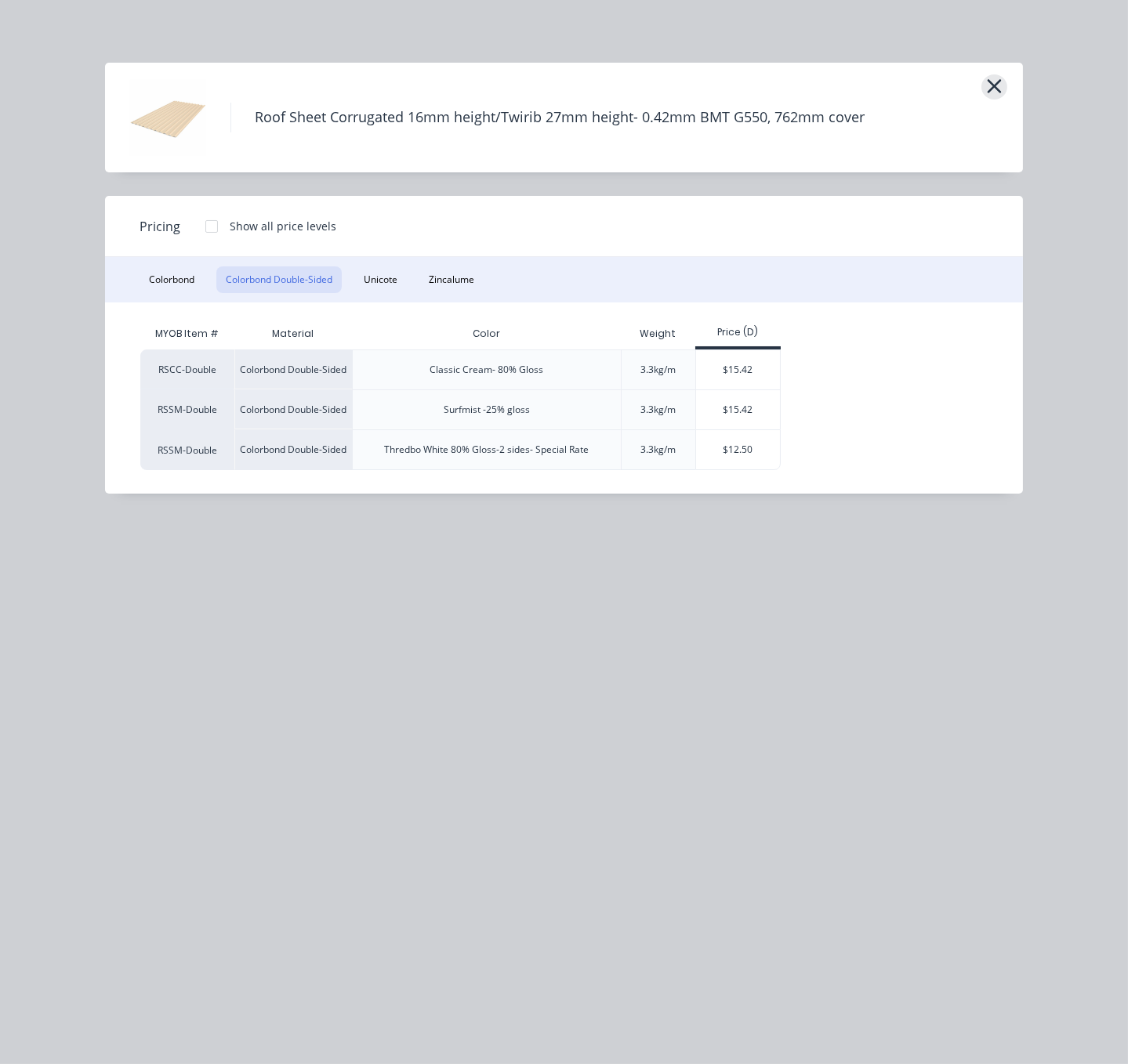
click at [984, 94] on button "button" at bounding box center [994, 87] width 26 height 25
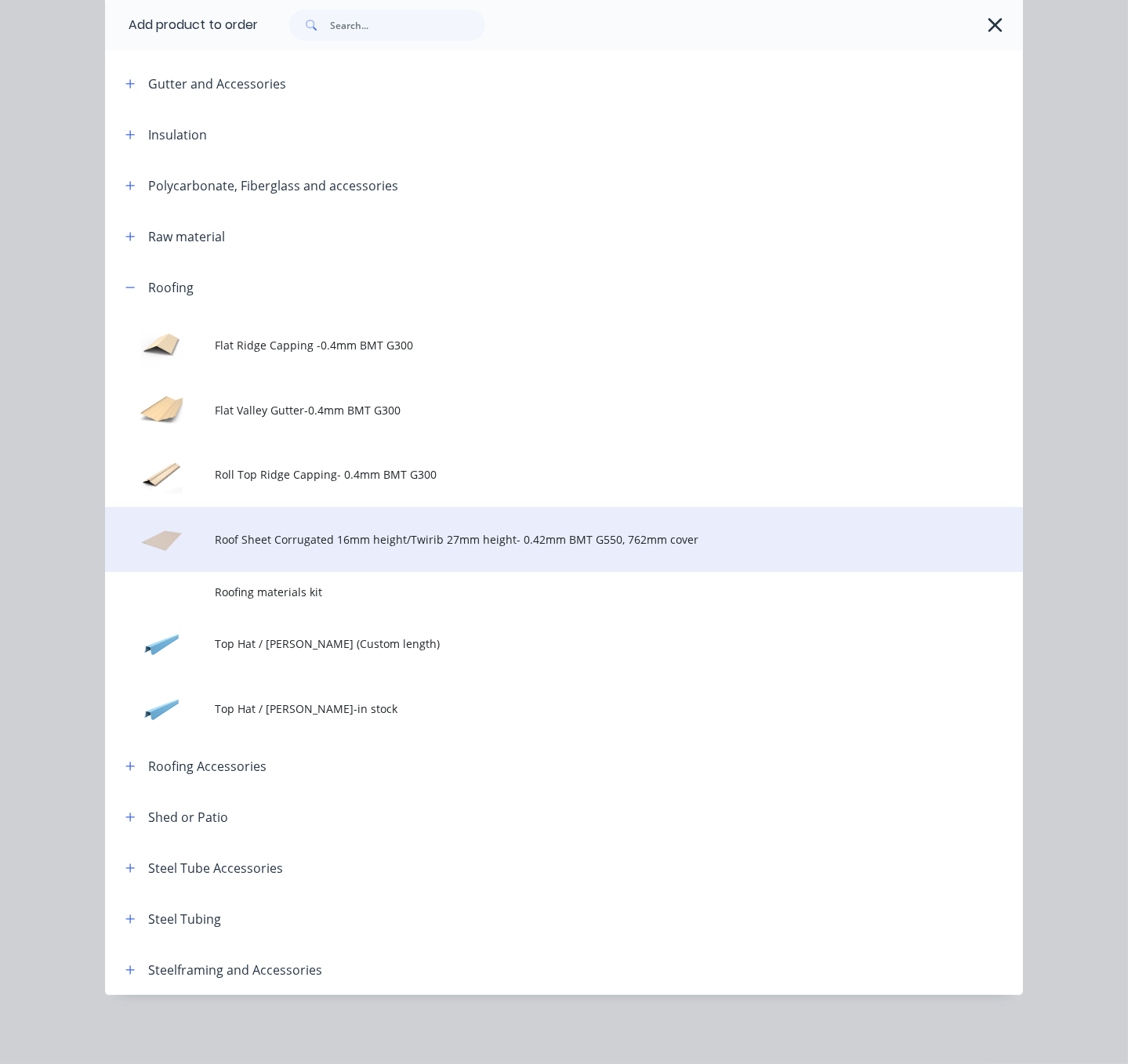
click at [338, 532] on span "Roof Sheet Corrugated 16mm height/Twirib 27mm height- 0.42mm BMT G550, 762mm co…" at bounding box center [539, 540] width 646 height 17
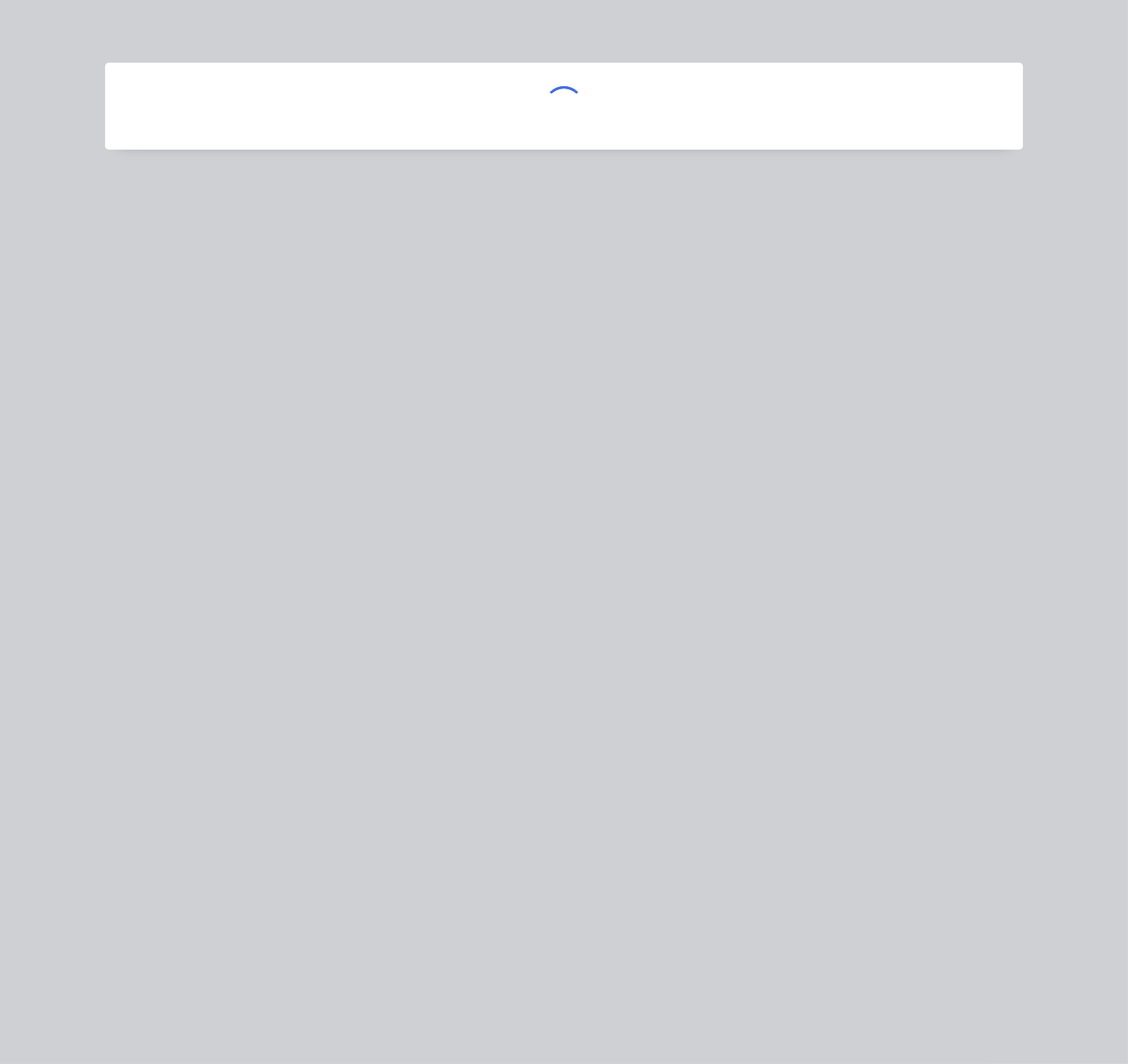
scroll to position [0, 0]
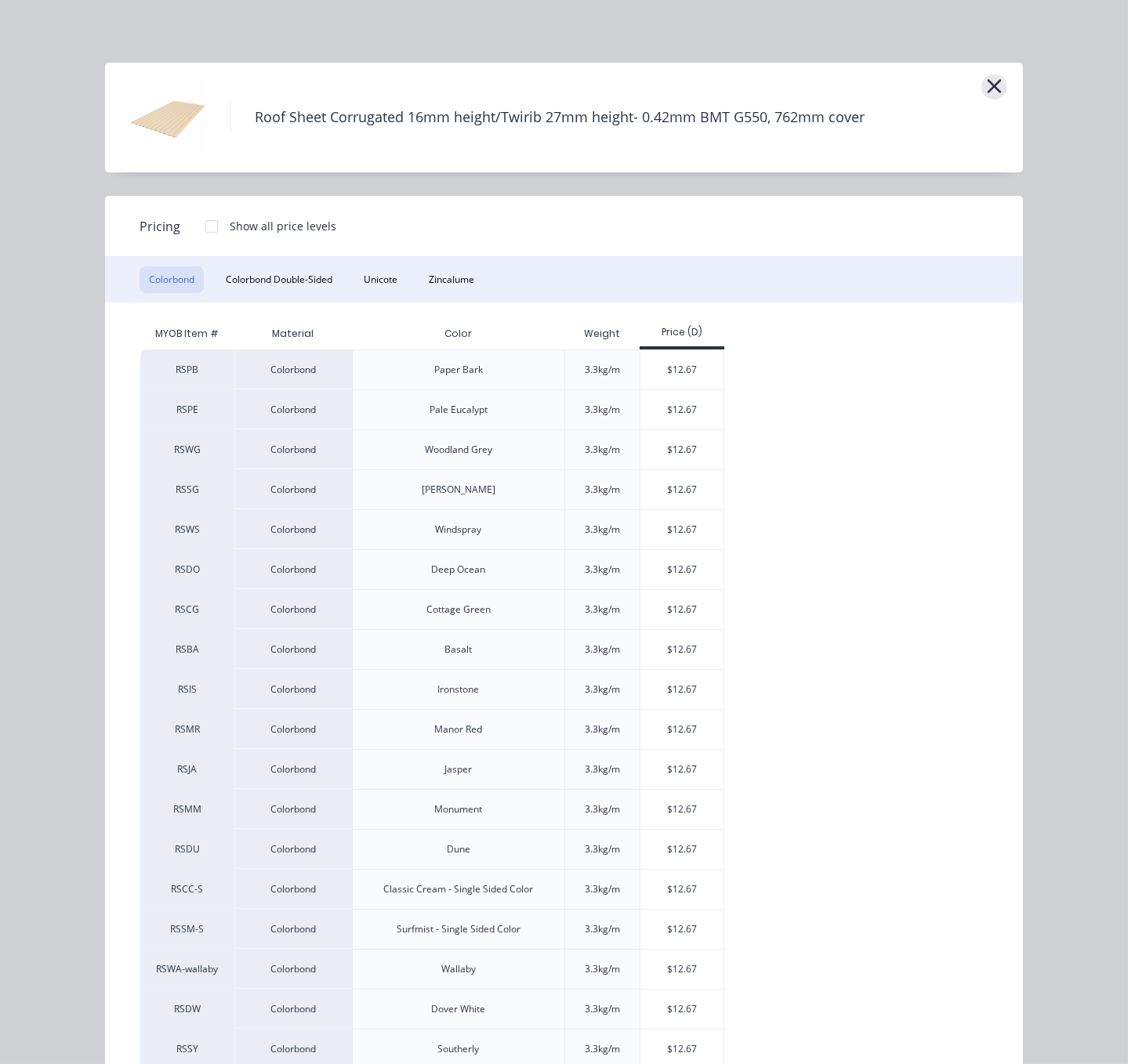
click at [988, 97] on icon "button" at bounding box center [994, 87] width 17 height 22
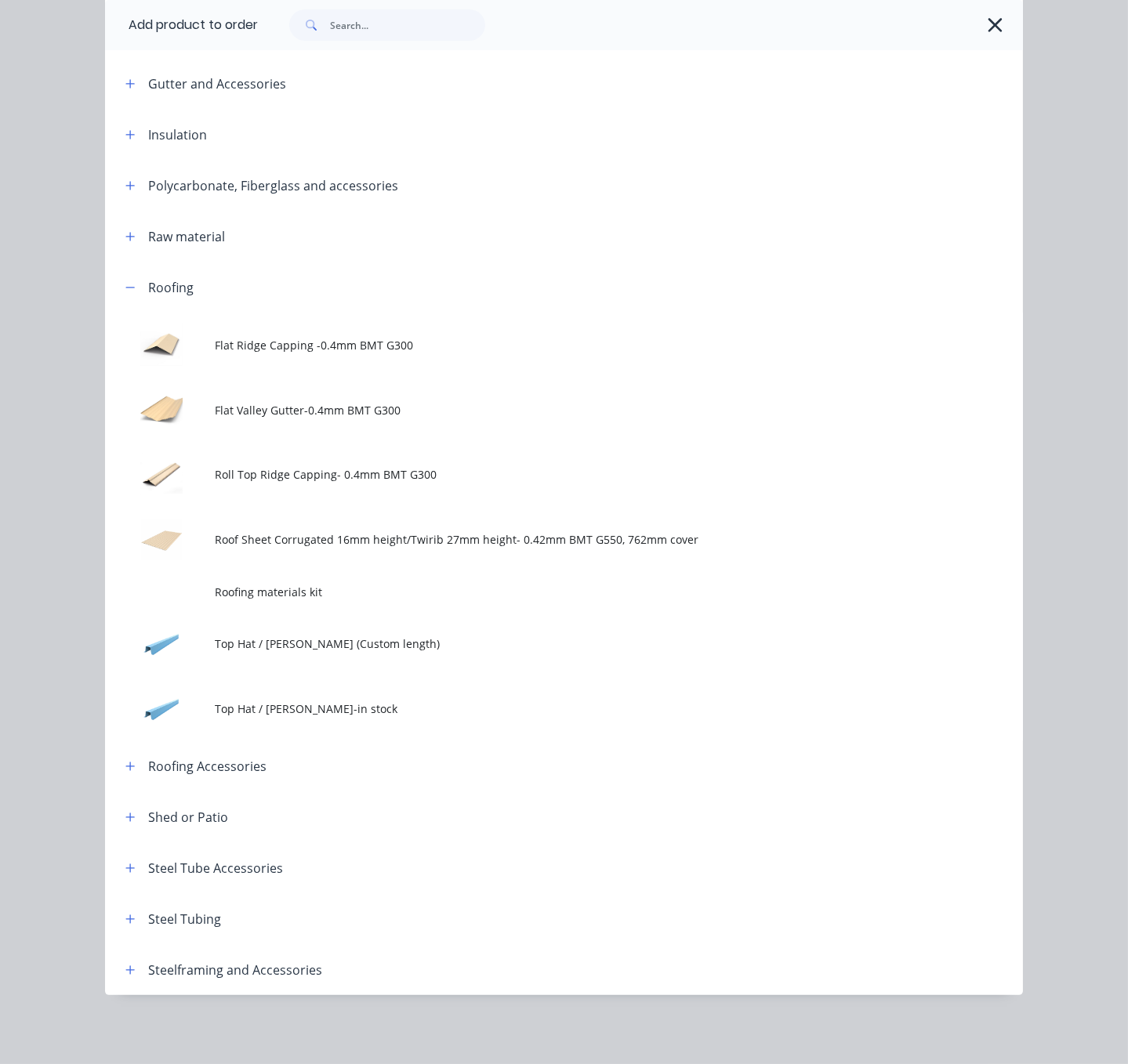
scroll to position [384, 0]
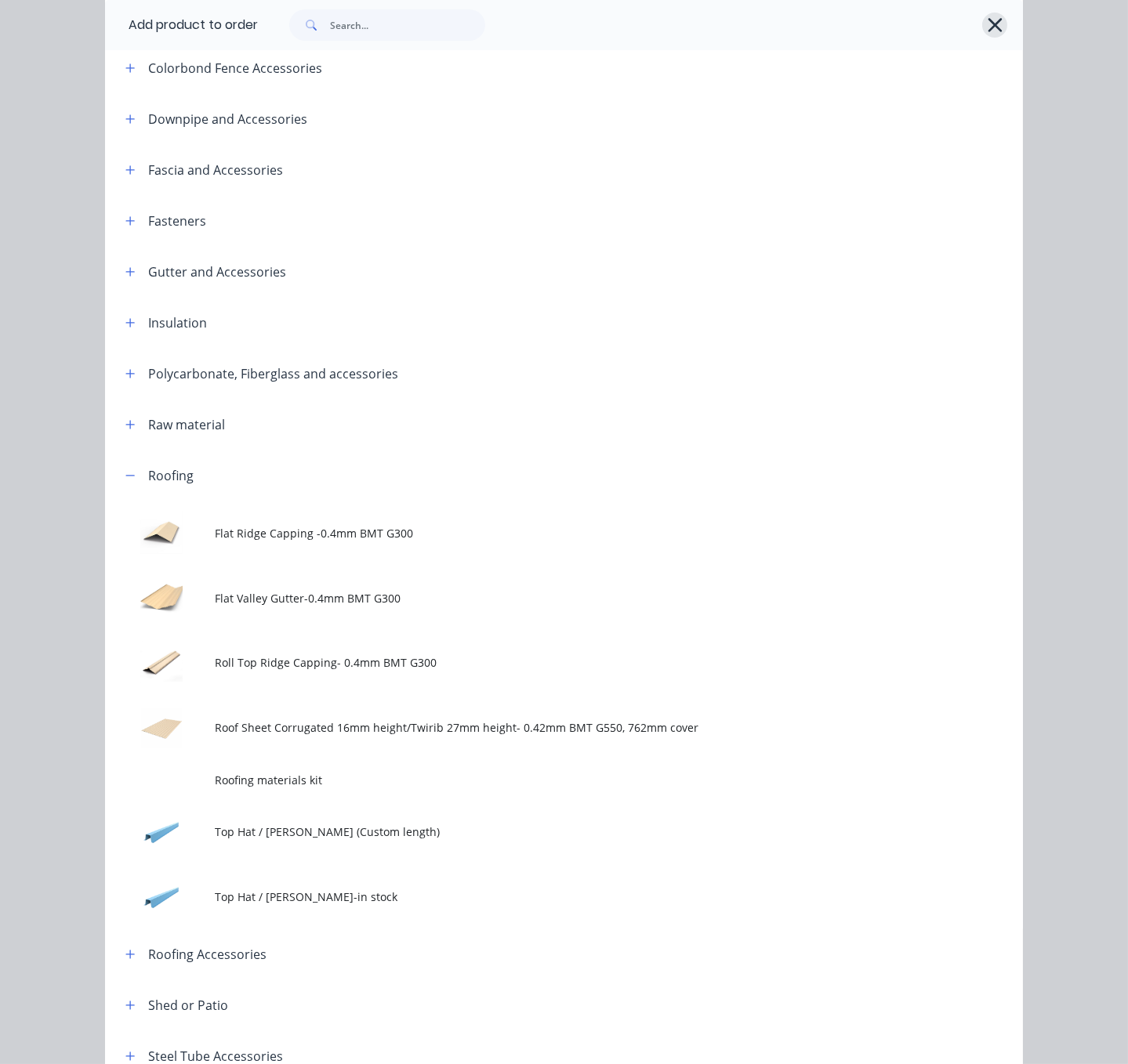
click at [987, 27] on icon "button" at bounding box center [995, 25] width 17 height 22
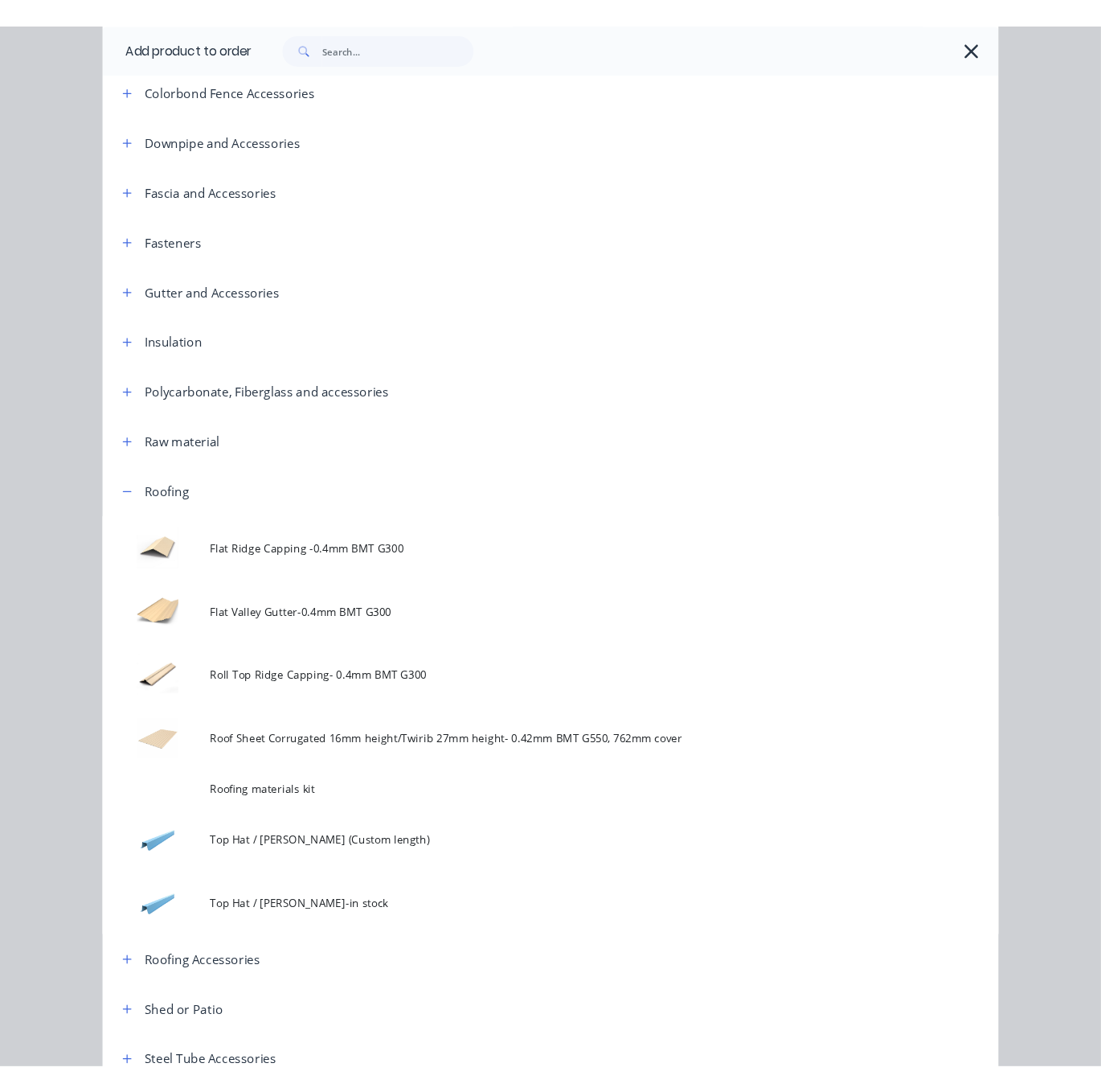
scroll to position [0, 0]
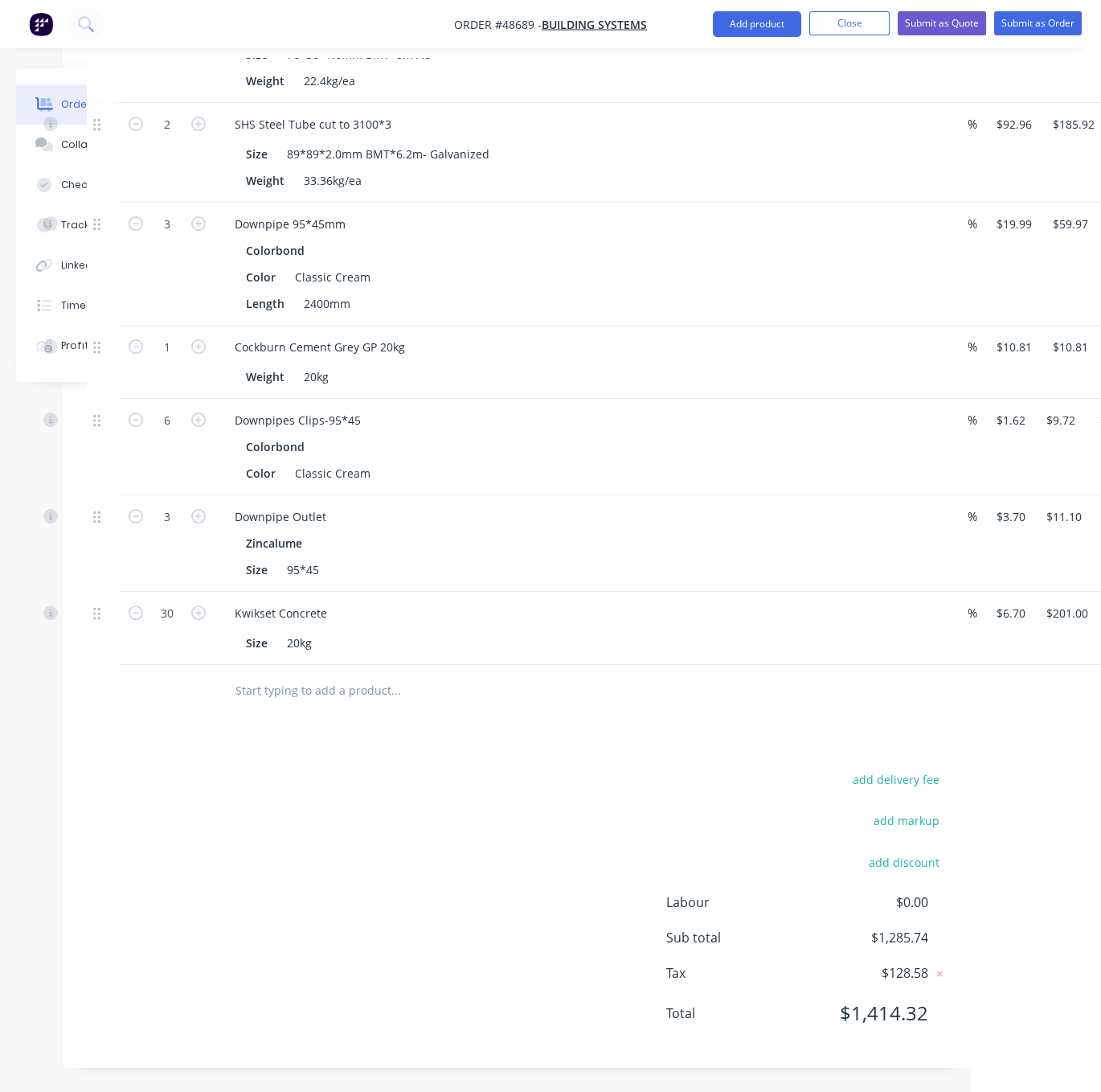
click at [295, 791] on div "add delivery fee add markup add discount Labour $0.00 Sub total $1,285.74 Tax $…" at bounding box center [517, 906] width 861 height 275
click at [740, 24] on button "Add product" at bounding box center [756, 24] width 88 height 26
click at [736, 66] on div "Product catalogue" at bounding box center [725, 65] width 124 height 24
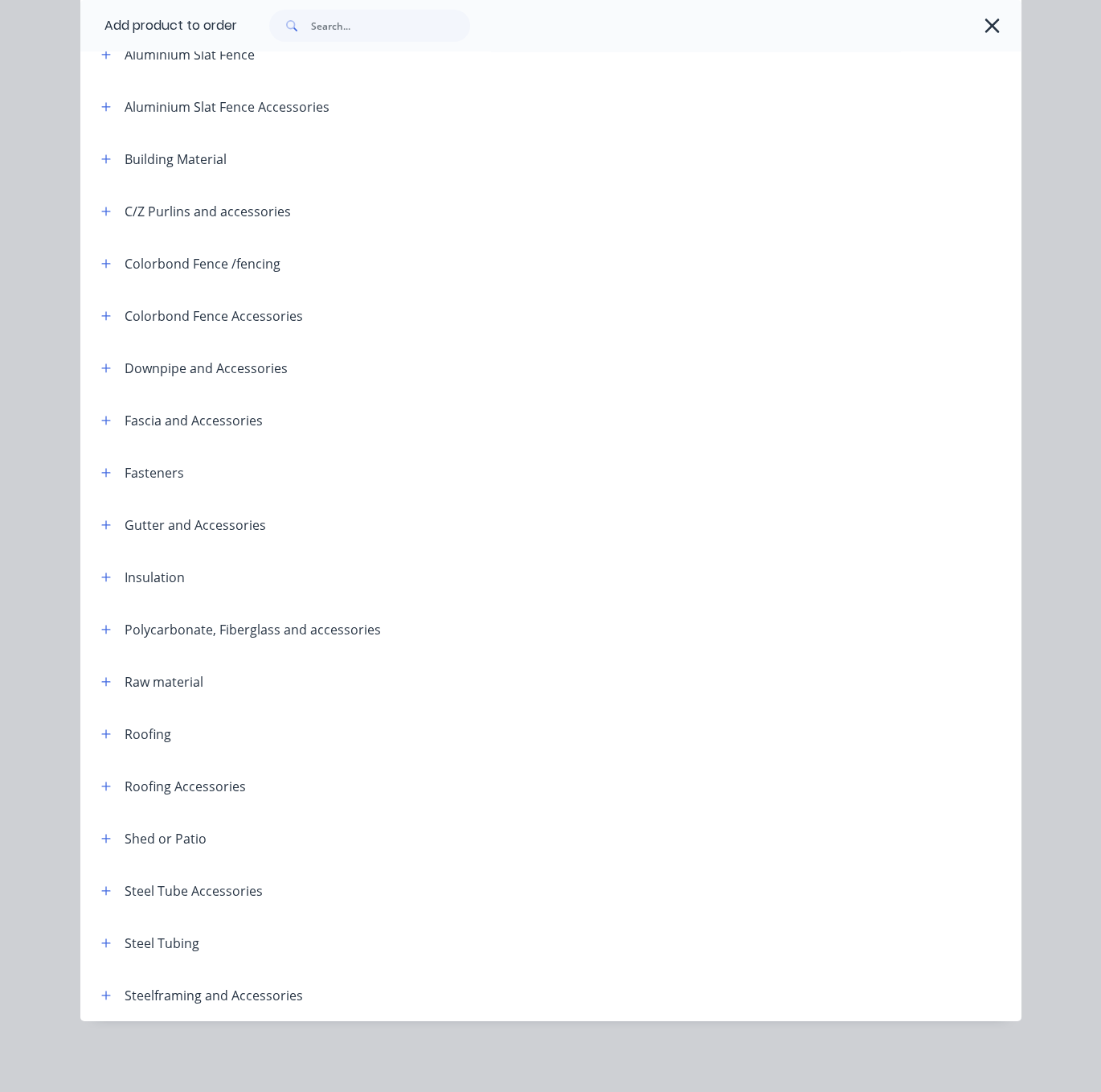
scroll to position [224, 0]
click at [101, 728] on icon "button" at bounding box center [106, 734] width 9 height 11
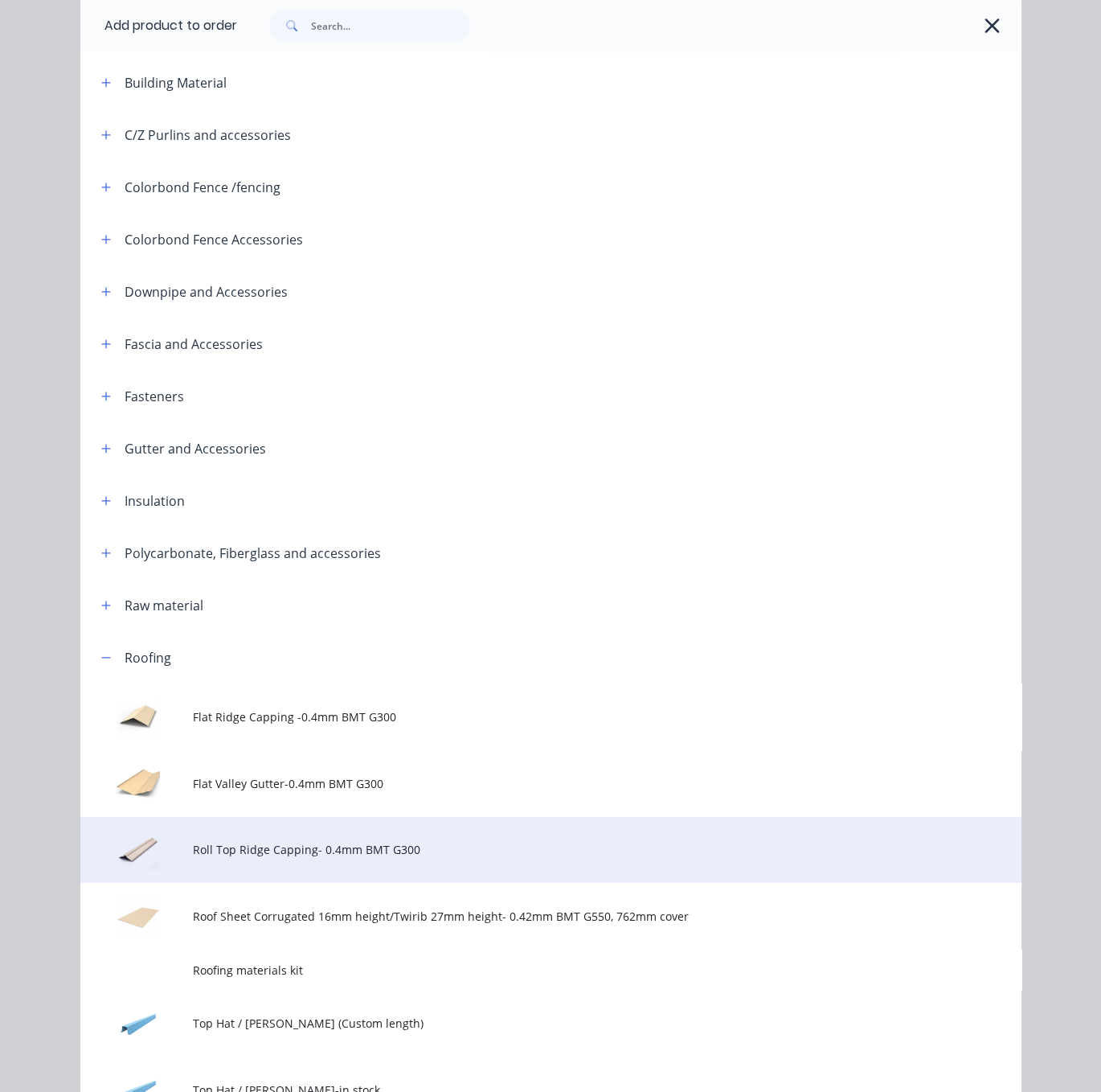
scroll to position [507, 0]
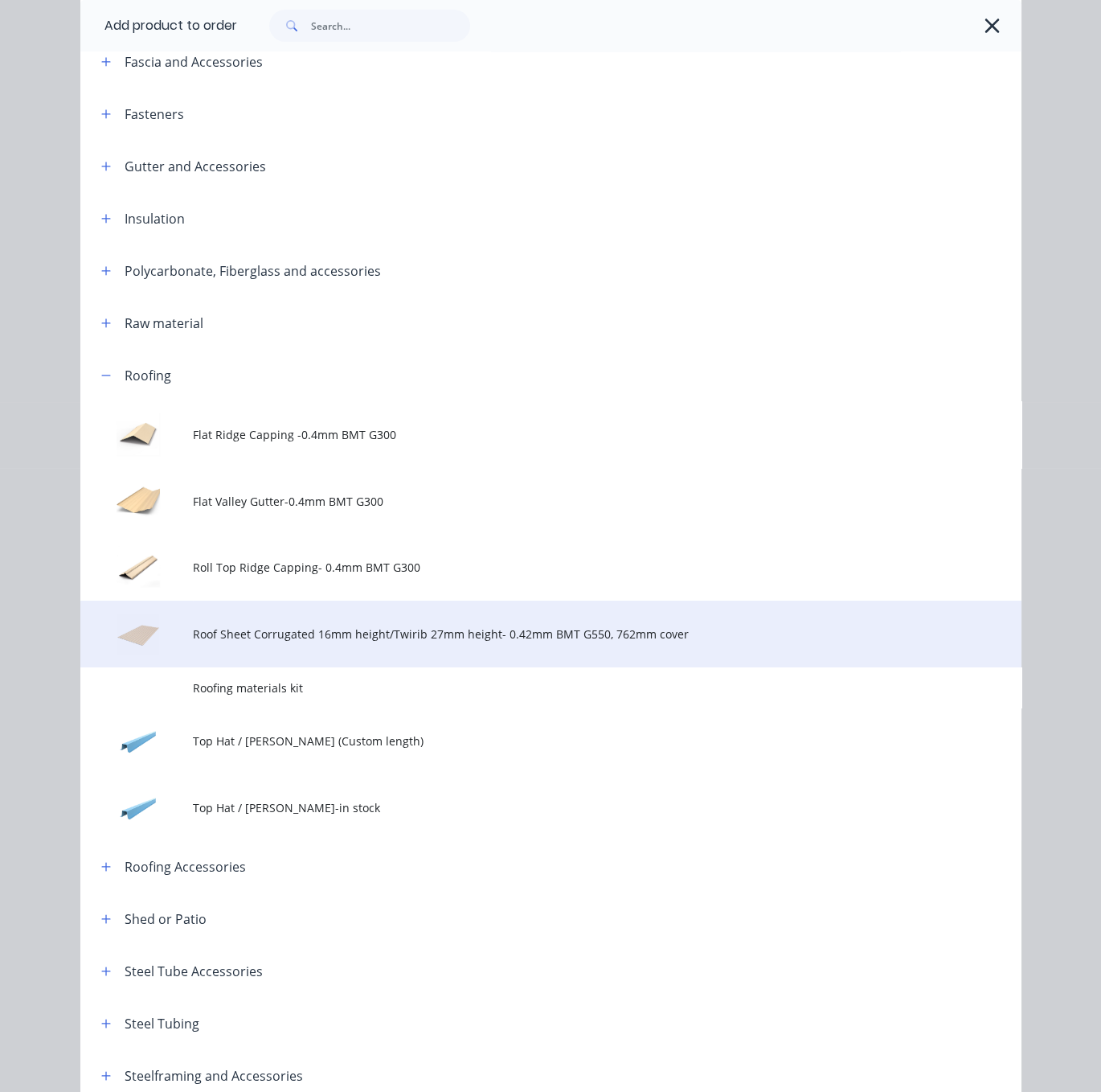
click at [397, 642] on span "Roof Sheet Corrugated 16mm height/Twirib 27mm height- 0.42mm BMT G550, 762mm co…" at bounding box center [524, 635] width 663 height 17
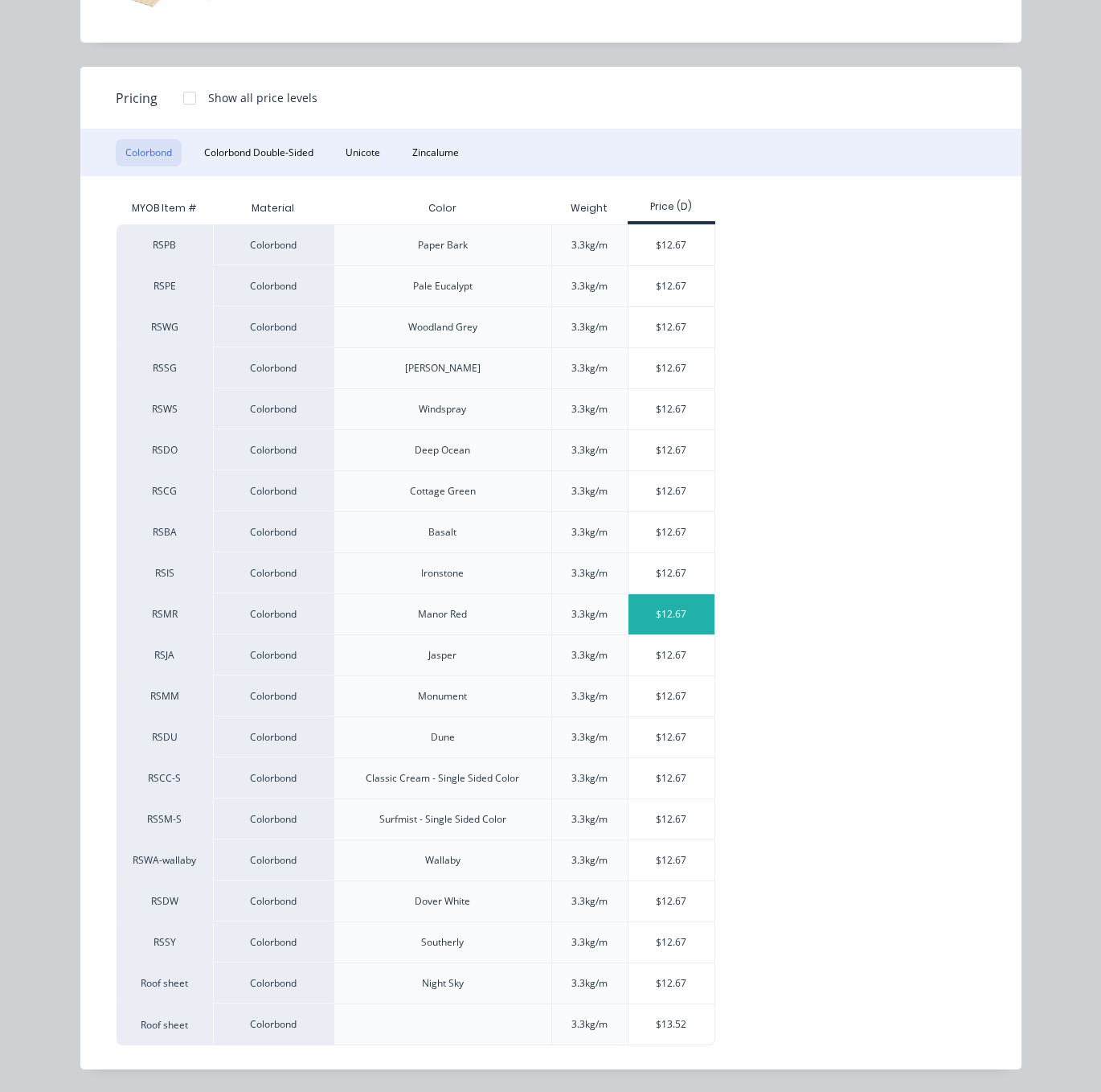
scroll to position [177, 0]
click at [674, 770] on div "$12.67" at bounding box center [671, 779] width 86 height 40
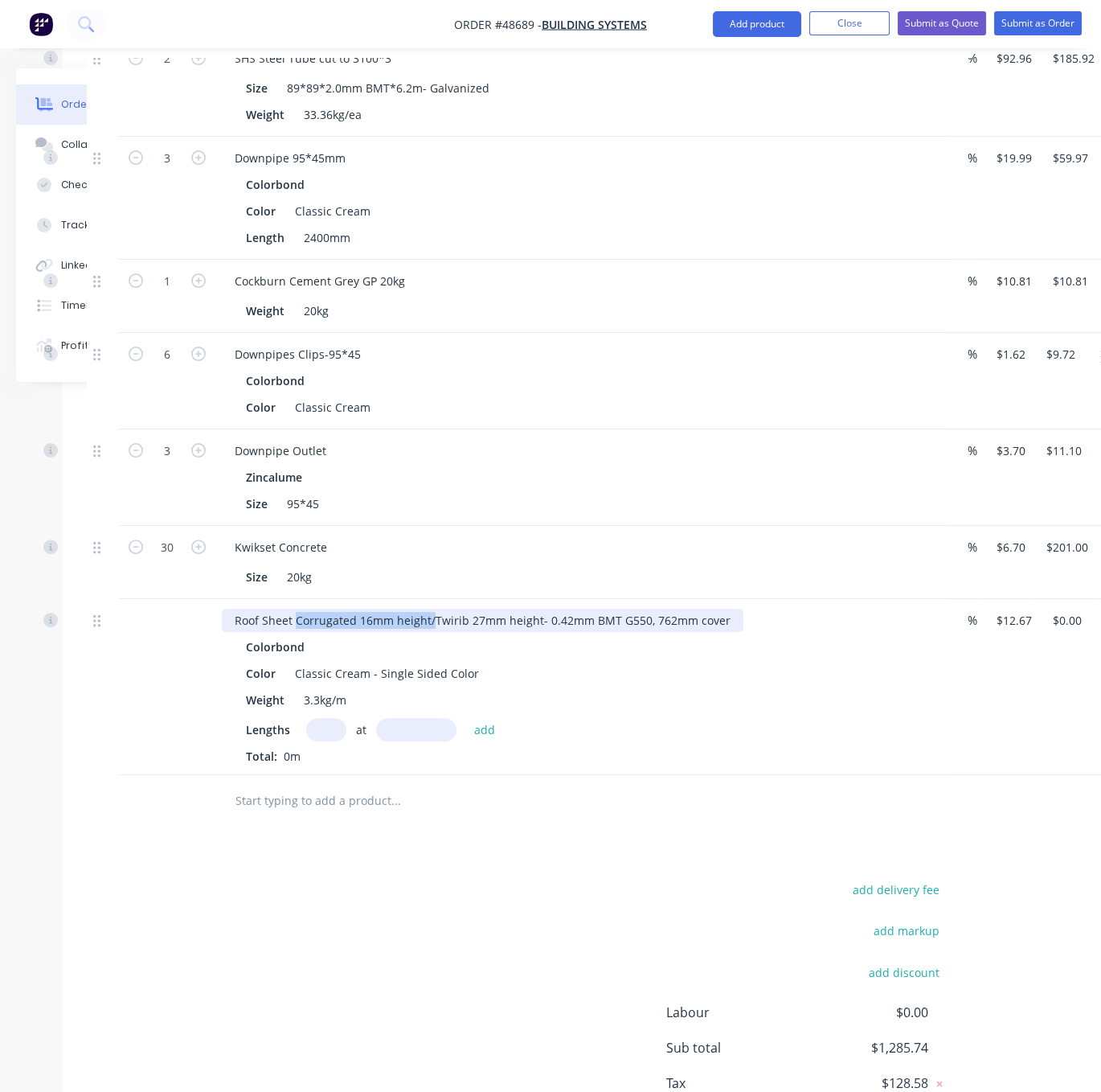
drag, startPoint x: 448, startPoint y: 669, endPoint x: 301, endPoint y: 669, distance: 147.0
click at [301, 632] on div "Roof Sheet Corrugated 16mm height/Twirib 27mm height- 0.42mm BMT G550, 762mm co…" at bounding box center [482, 620] width 522 height 24
click at [328, 742] on input "text" at bounding box center [327, 729] width 40 height 24
click at [762, 571] on div "Kwikset Concrete Size 20kg" at bounding box center [577, 562] width 723 height 73
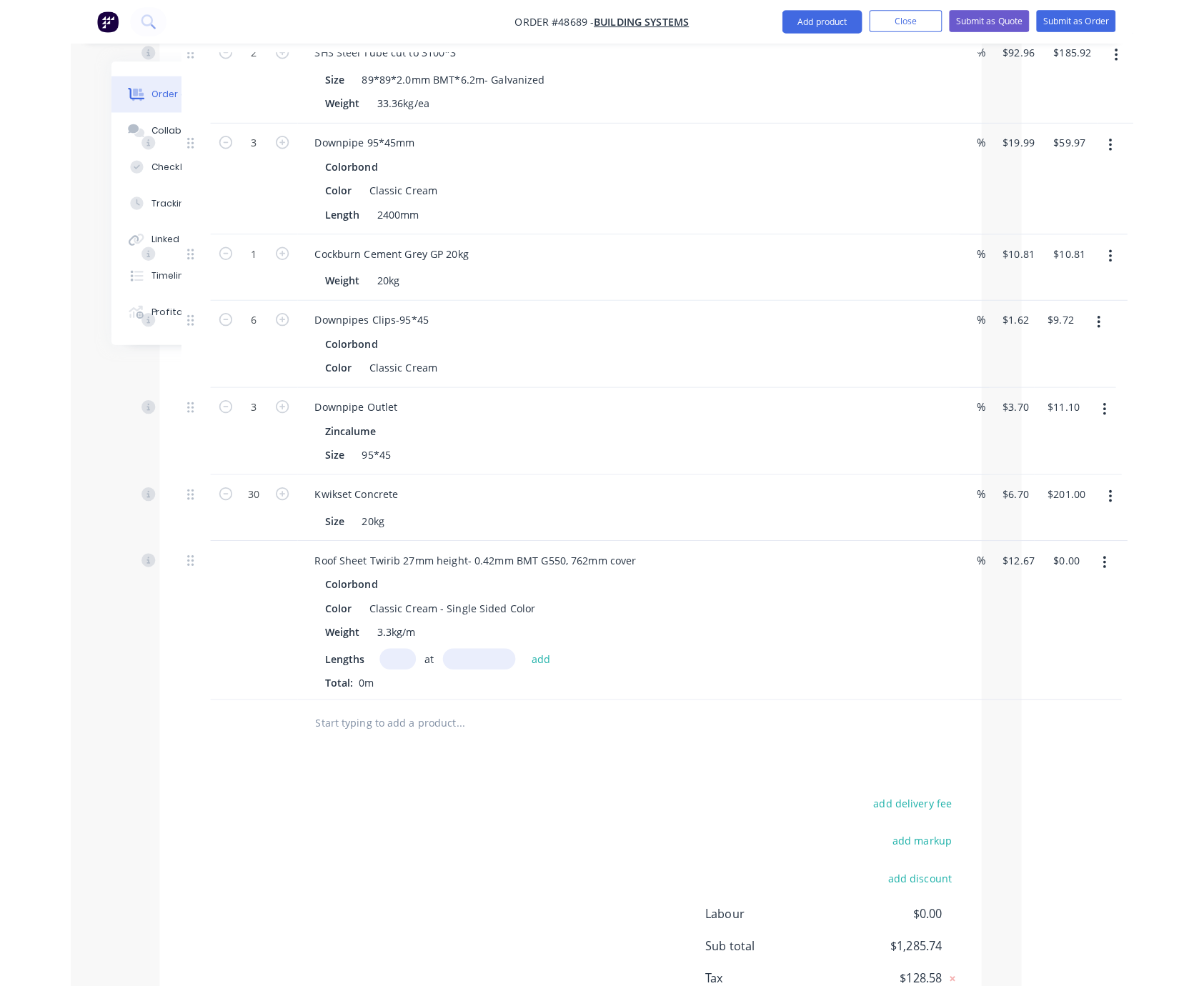
scroll to position [1159, 0]
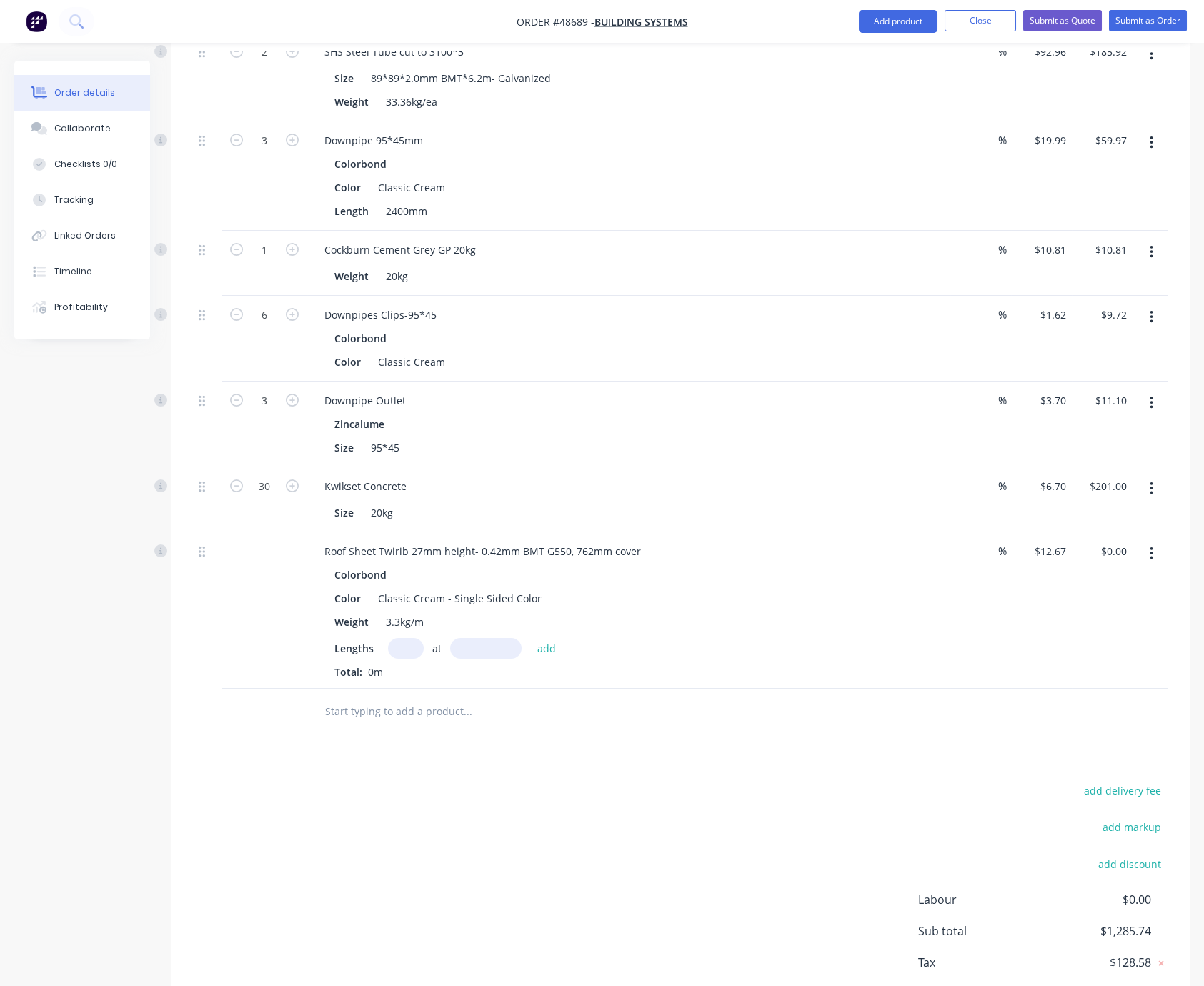
click at [411, 659] on input "text" at bounding box center [406, 648] width 35 height 21
type input "20"
click at [504, 659] on input "text" at bounding box center [485, 648] width 72 height 21
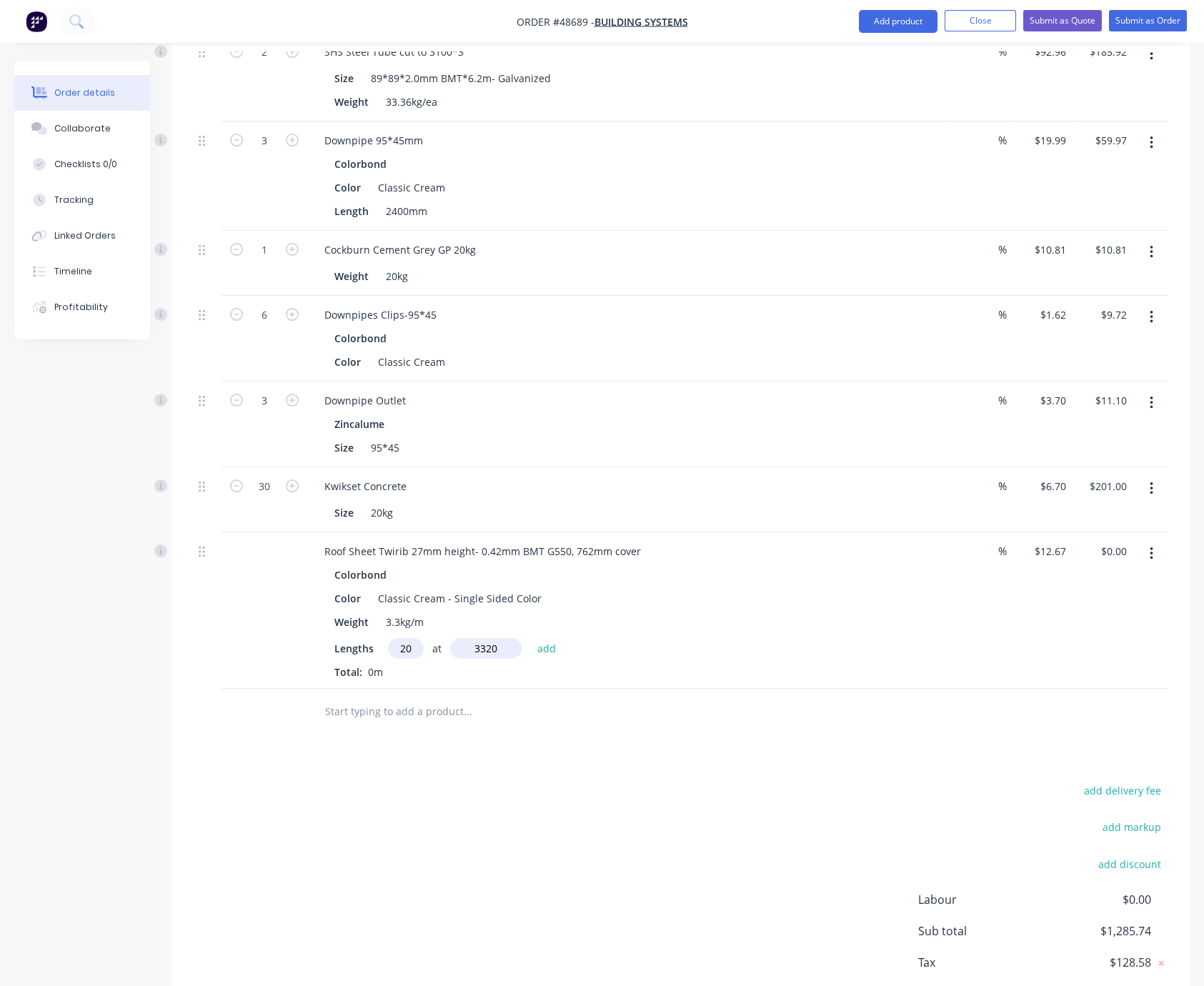
type input "3320"
click at [530, 638] on button "add" at bounding box center [547, 647] width 34 height 19
type input "$841.29"
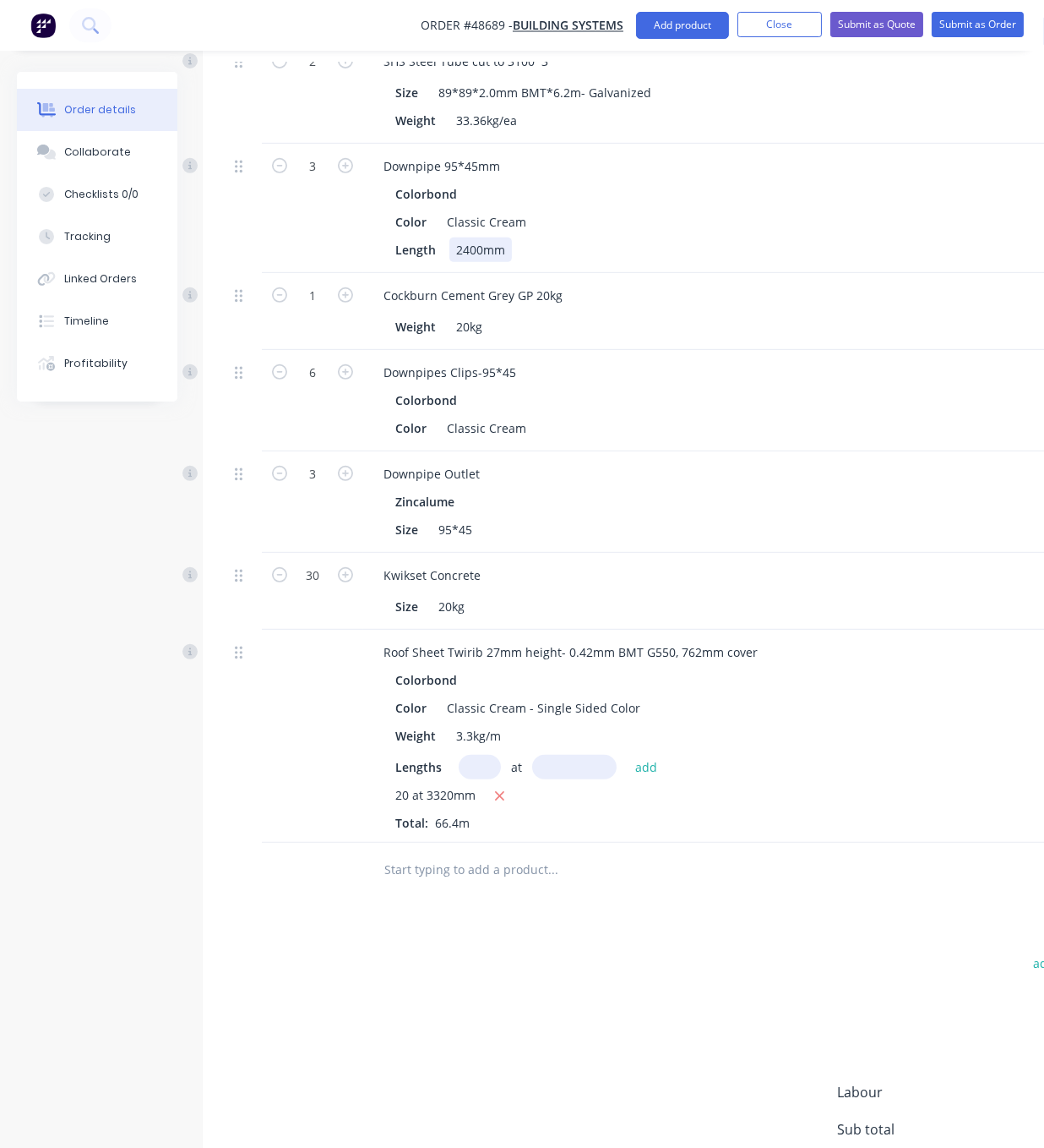
drag, startPoint x: 725, startPoint y: 283, endPoint x: 749, endPoint y: 320, distance: 44.1
click at [725, 262] on div "Length 2400mm" at bounding box center [740, 250] width 703 height 25
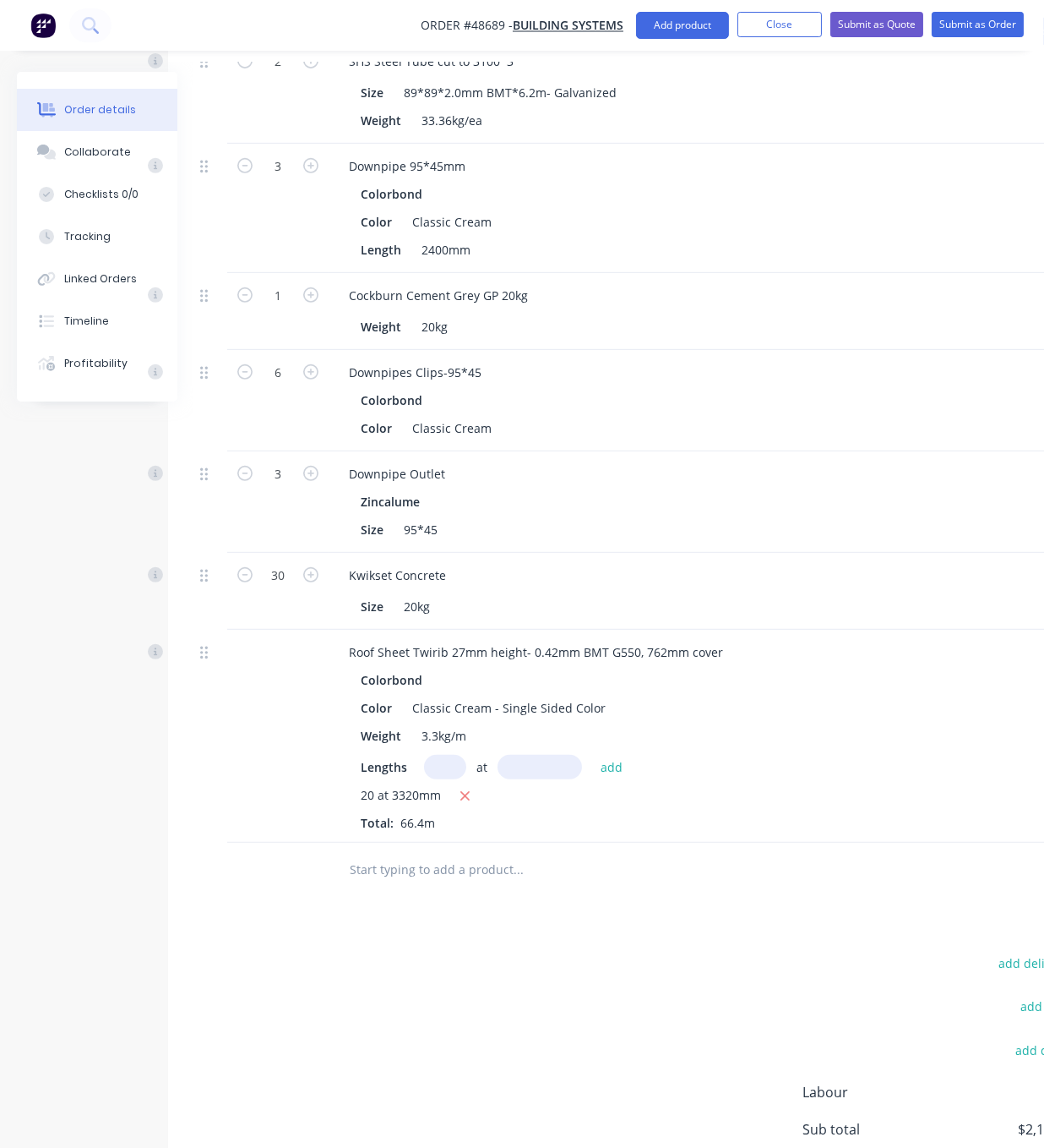
drag, startPoint x: 199, startPoint y: 748, endPoint x: 390, endPoint y: 725, distance: 192.4
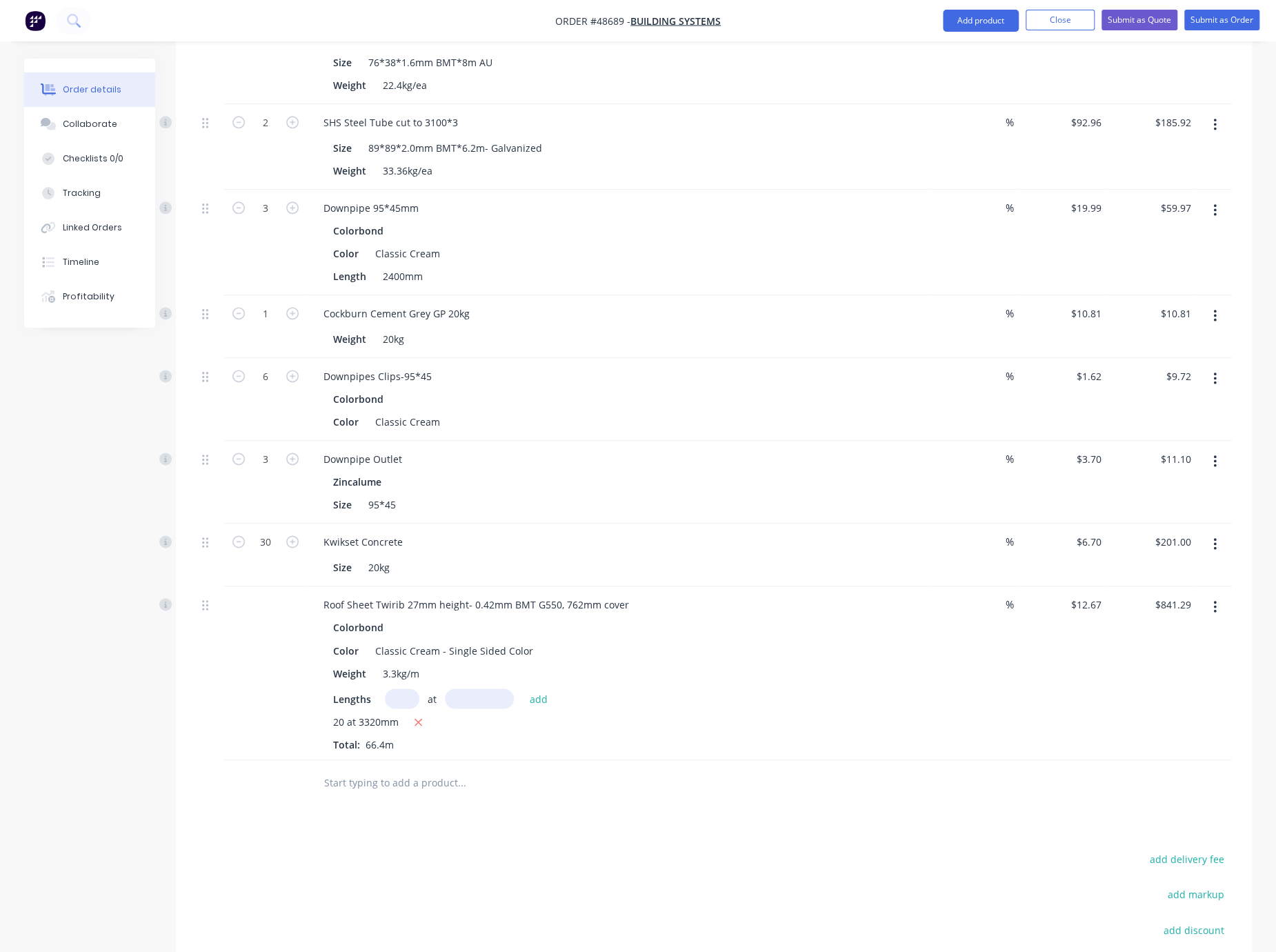
scroll to position [1287, 0]
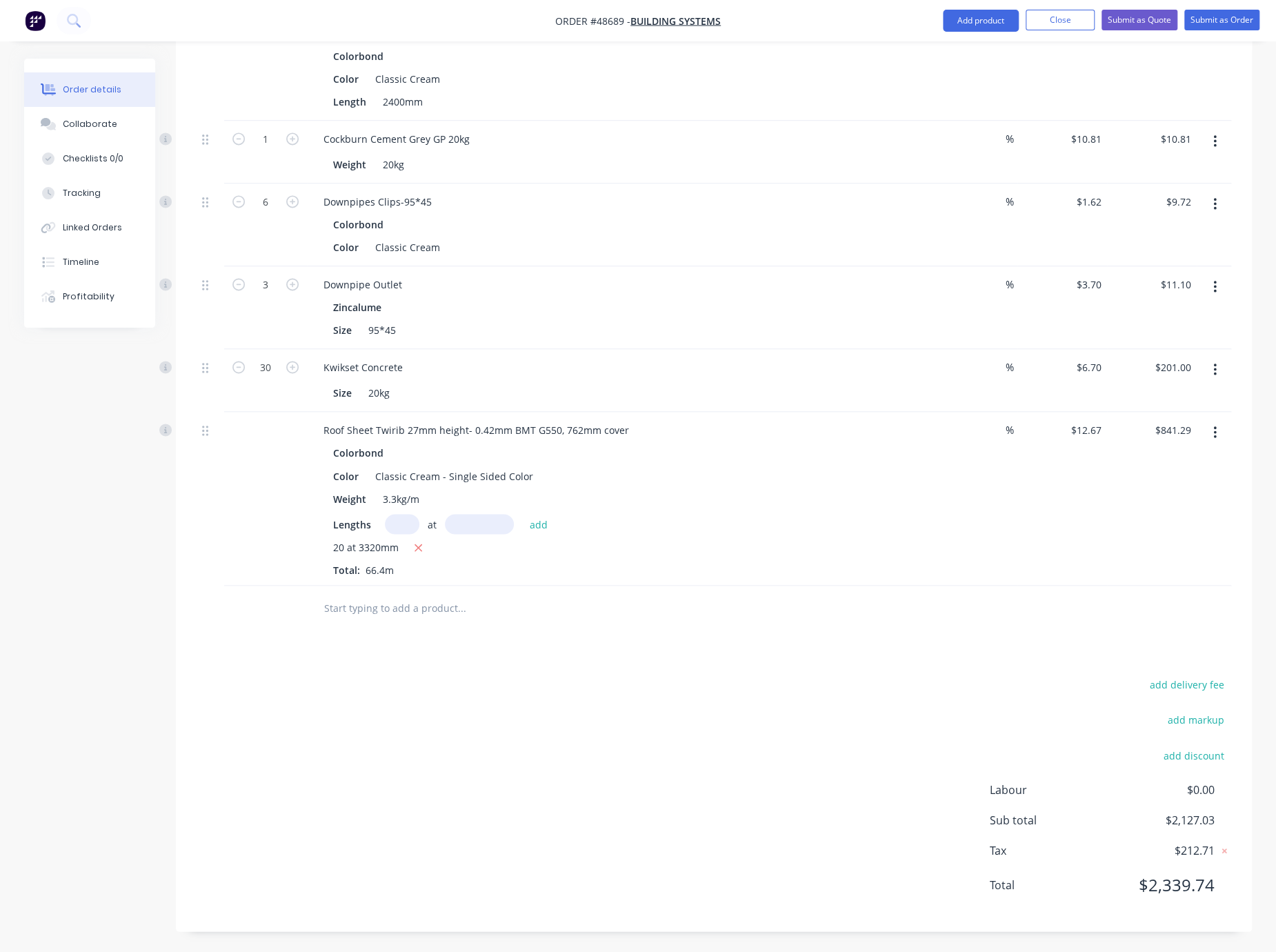
click at [829, 752] on div "add delivery fee add markup add discount Labour $0.00 Sub total $2,127.03 Tax $…" at bounding box center [714, 792] width 1035 height 236
click at [1183, 679] on button "add delivery fee" at bounding box center [1187, 683] width 89 height 19
click at [920, 697] on div "Delivery fee Delivery fee Delivery fee name (Optional) $0 add markup add discou…" at bounding box center [714, 795] width 1035 height 232
click at [1195, 685] on input at bounding box center [1177, 689] width 62 height 20
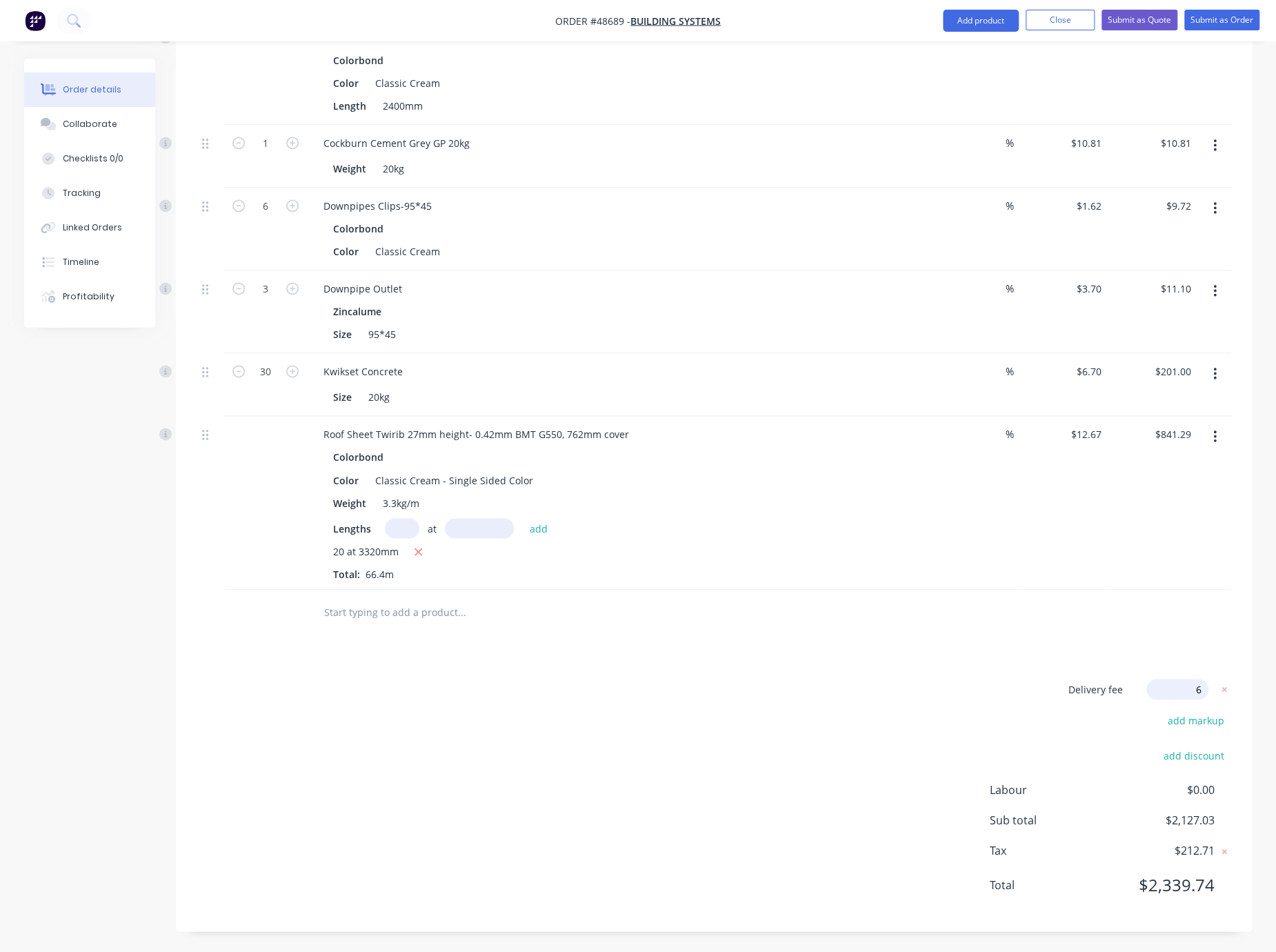
type input "65"
click input "submit" at bounding box center [0, 0] width 0 height 0
click at [1028, 684] on div "Delivery fee $65.00 add markup add discount Labour $0.00 Sub total $2,192.03 Ta…" at bounding box center [714, 796] width 1035 height 229
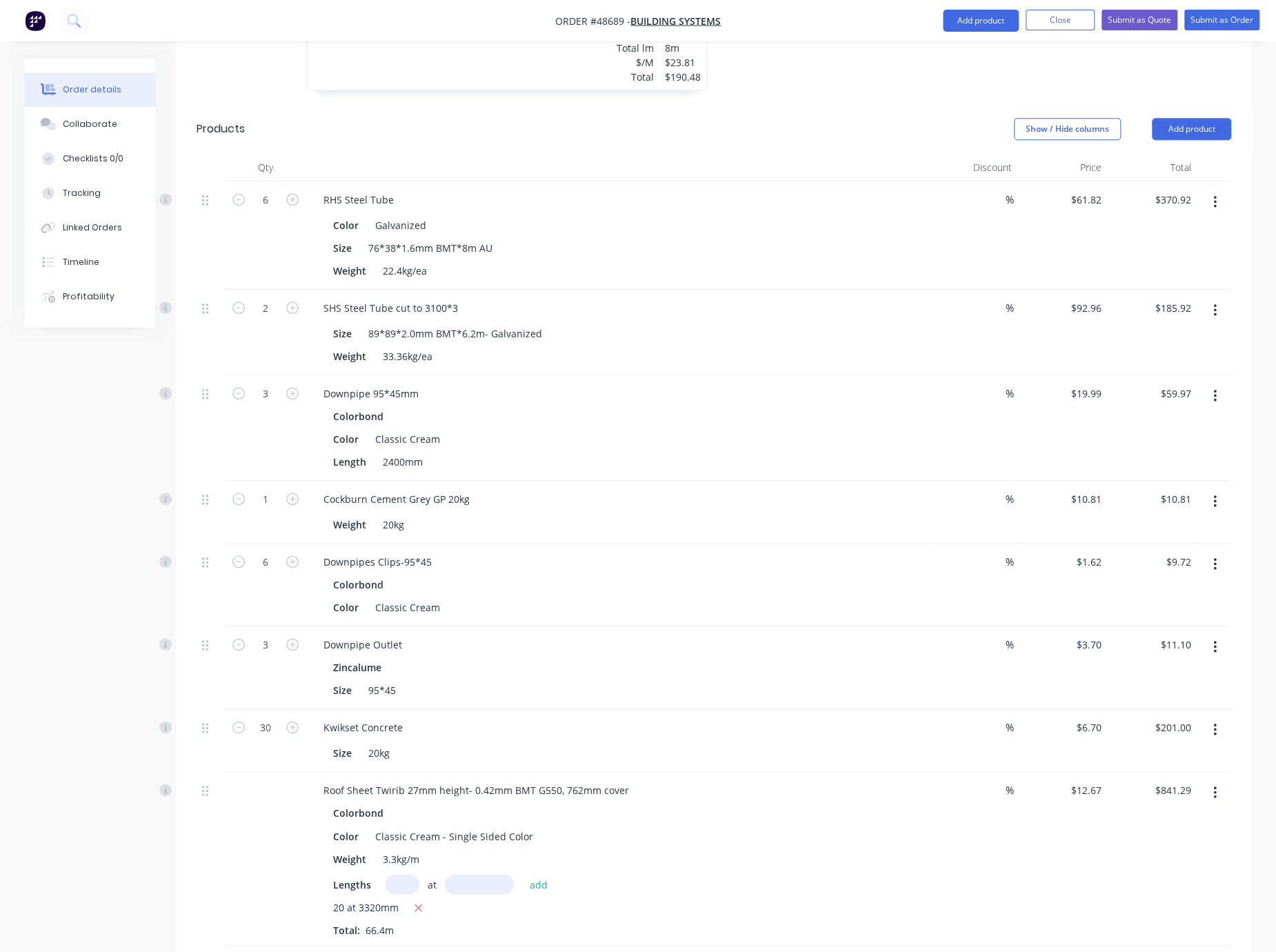
scroll to position [1040, 0]
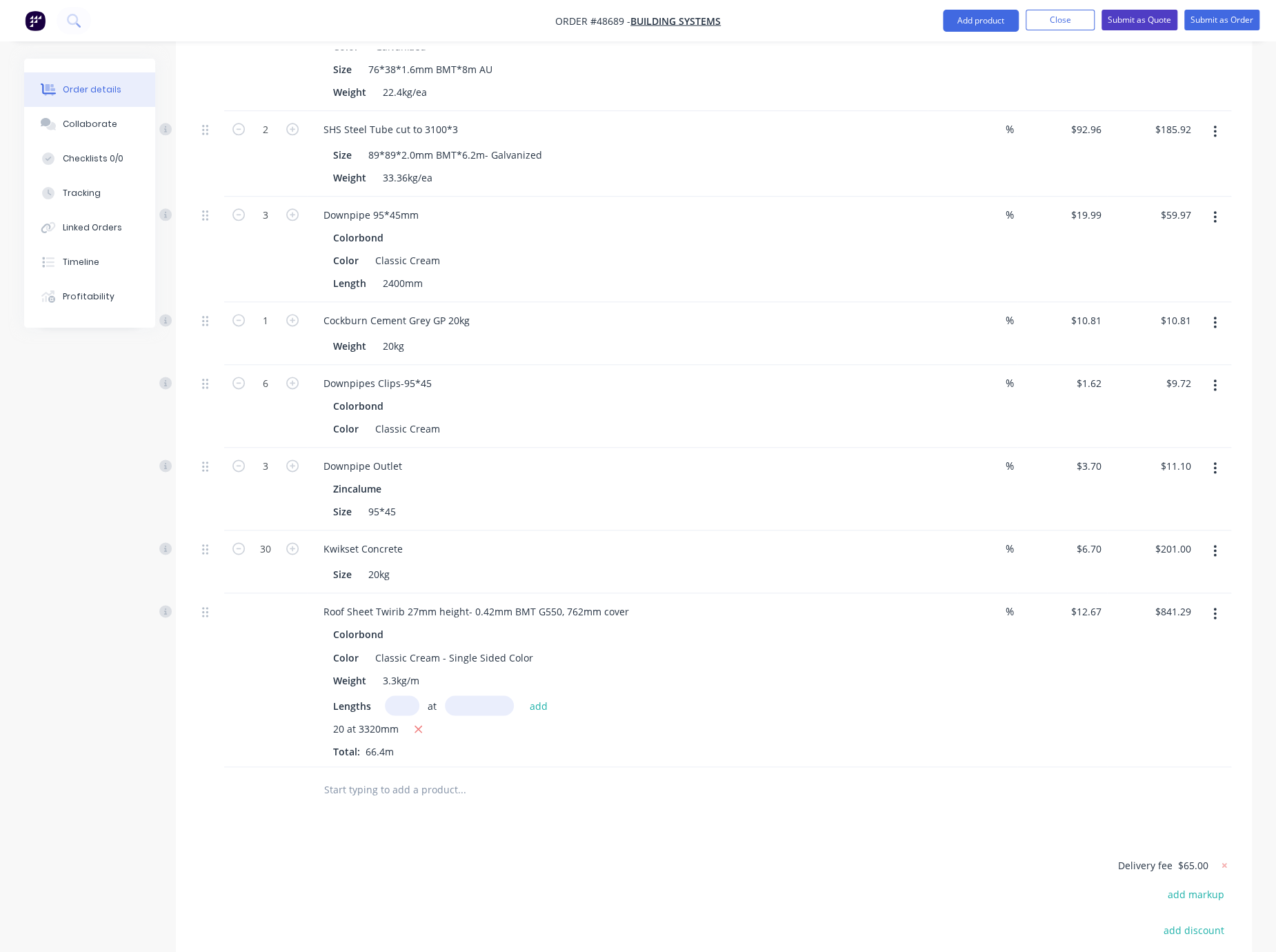
click at [1140, 13] on button "Submit as Quote" at bounding box center [1139, 19] width 76 height 20
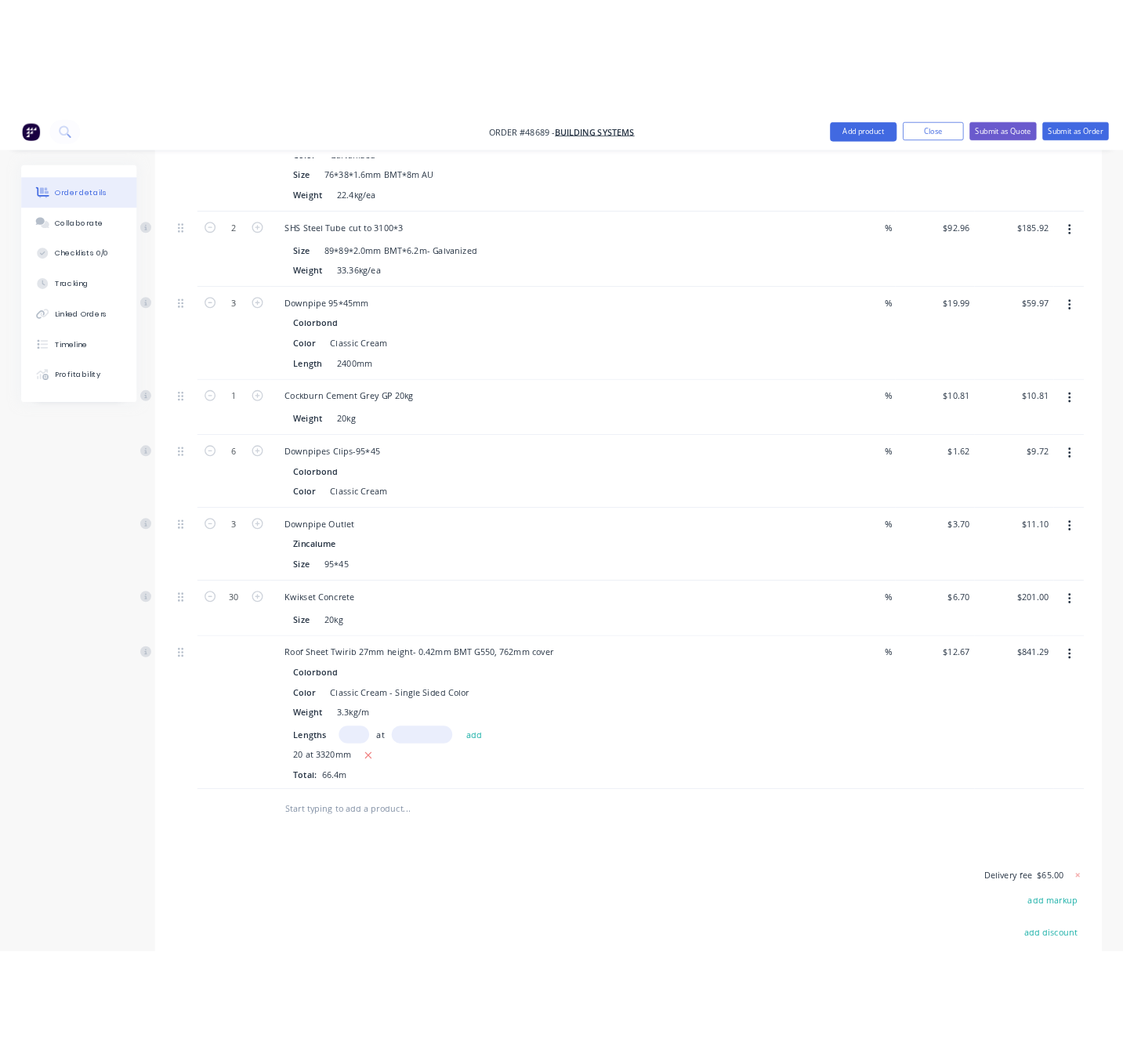
scroll to position [0, 0]
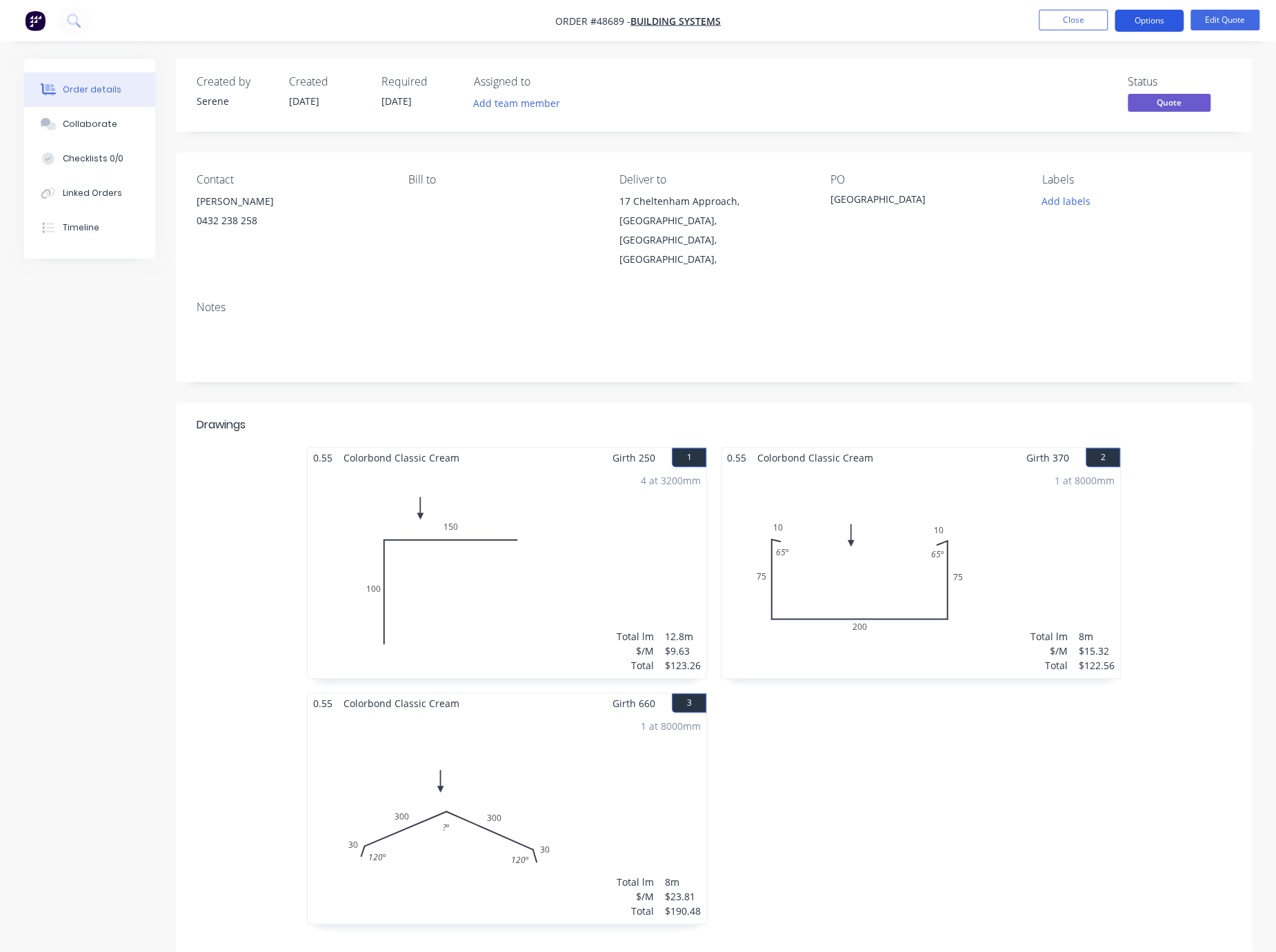
click at [1141, 19] on button "Options" at bounding box center [1148, 20] width 69 height 22
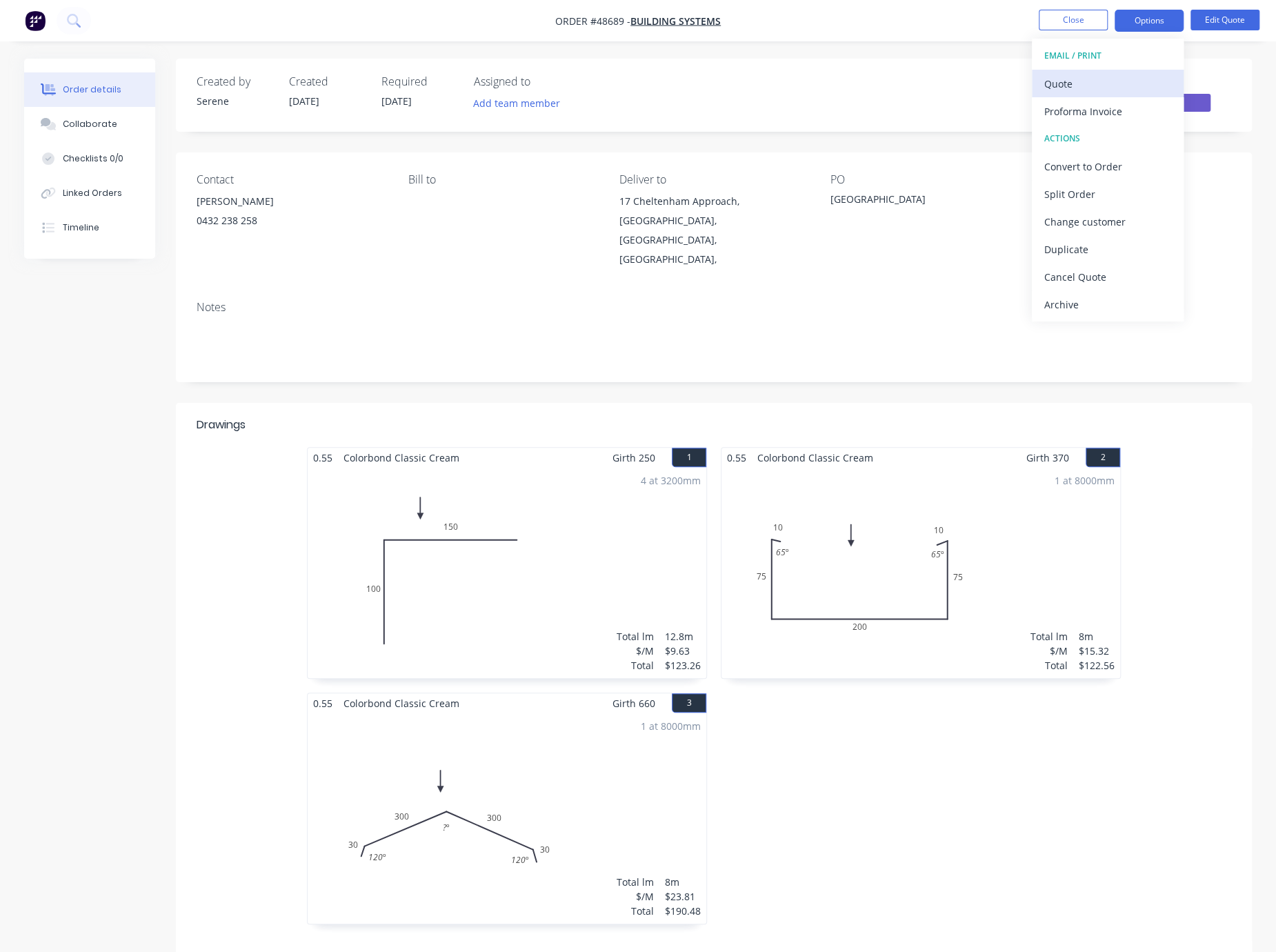
click at [1113, 84] on div "Quote" at bounding box center [1108, 84] width 127 height 20
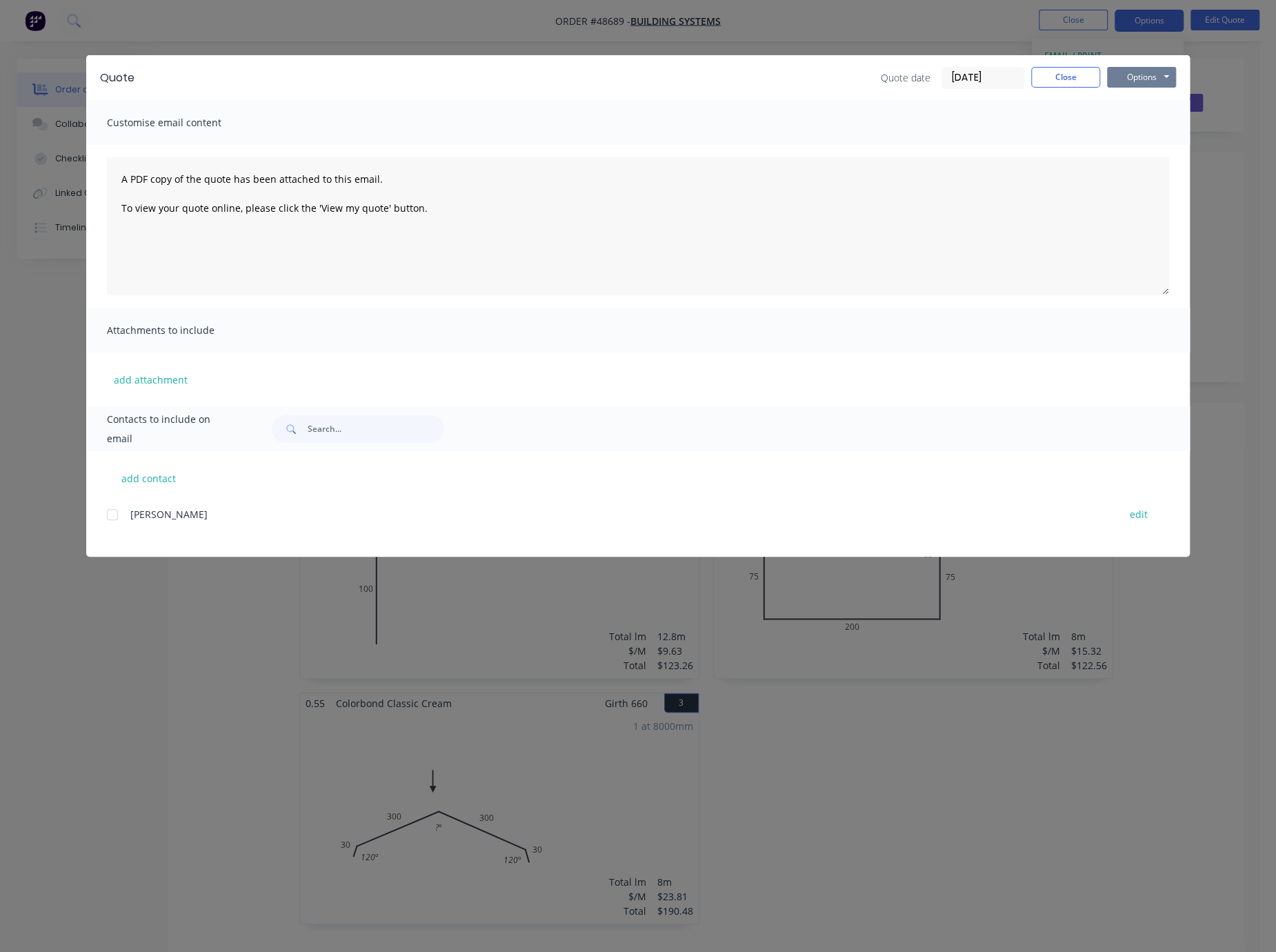
click at [1155, 76] on button "Options" at bounding box center [1141, 76] width 69 height 20
click at [1160, 121] on button "Print" at bounding box center [1151, 123] width 89 height 23
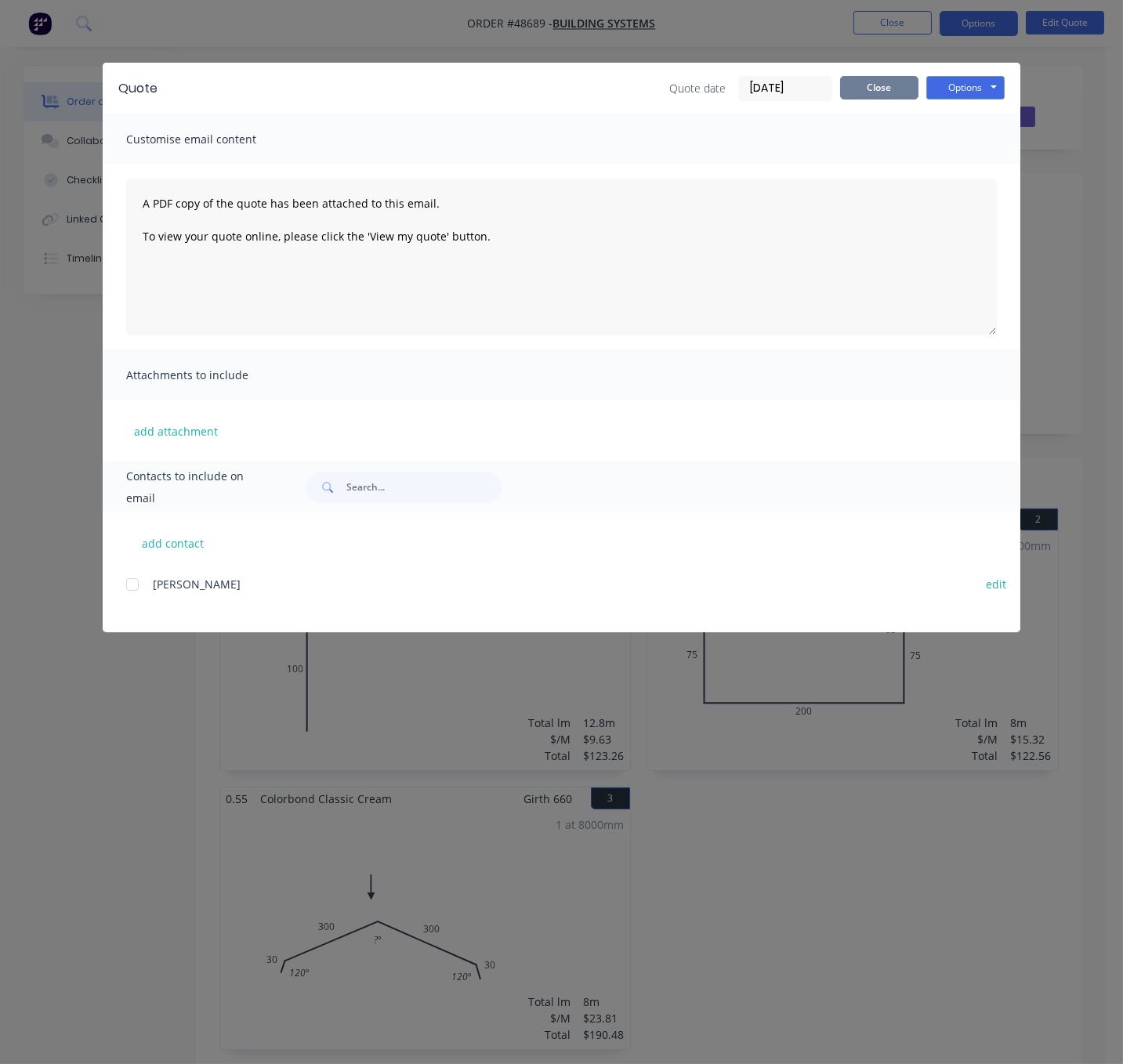
click at [883, 92] on button "Close" at bounding box center [878, 87] width 78 height 23
